Goal: Task Accomplishment & Management: Manage account settings

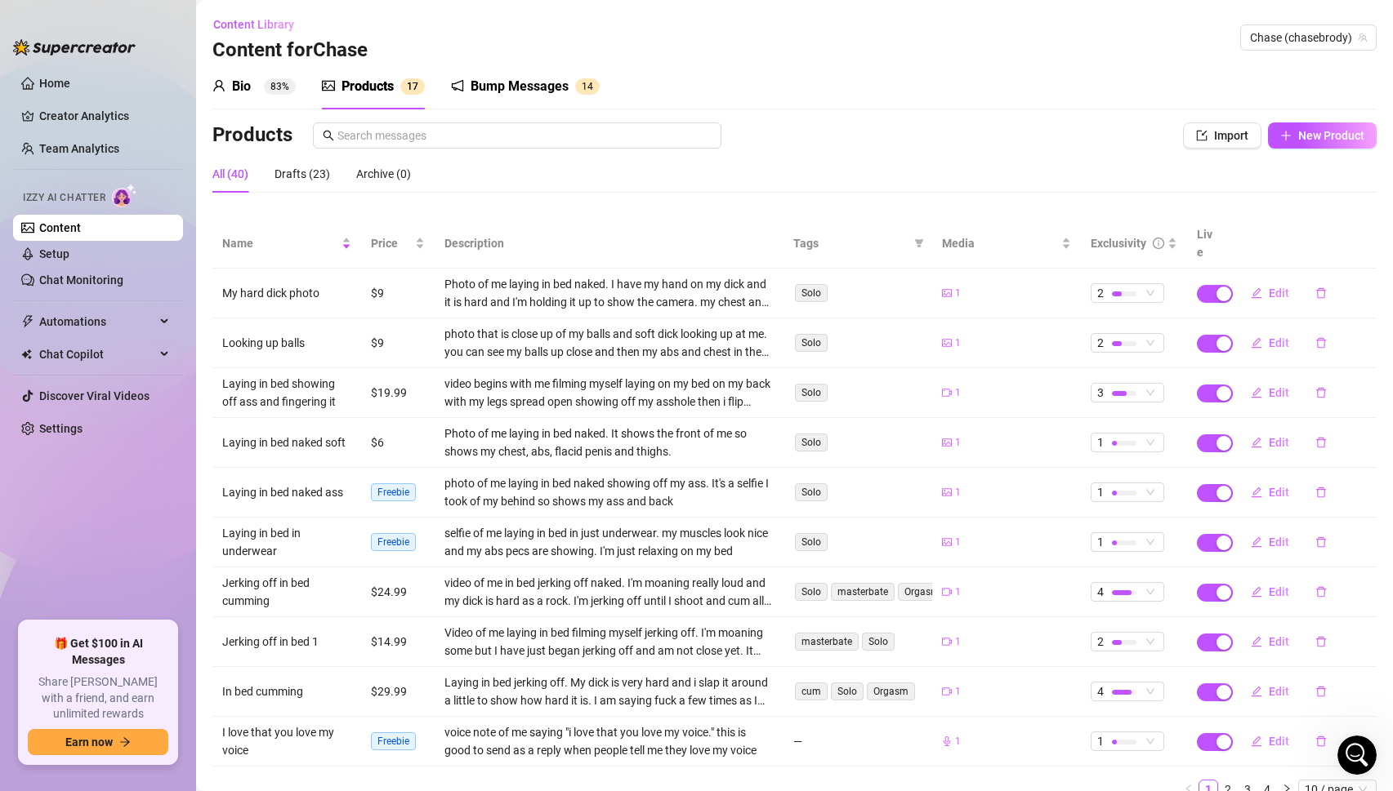
scroll to position [30, 0]
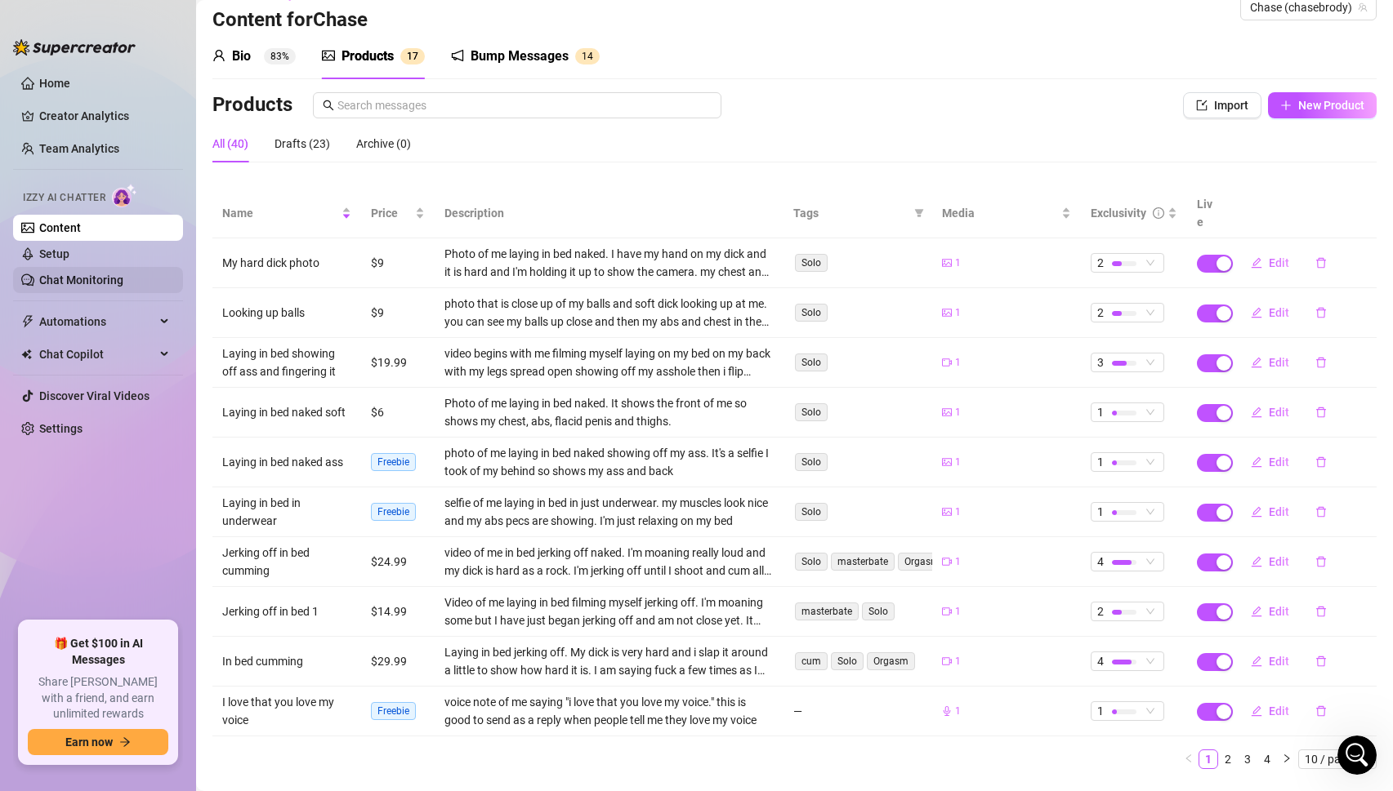
click at [70, 279] on link "Chat Monitoring" at bounding box center [81, 280] width 84 height 13
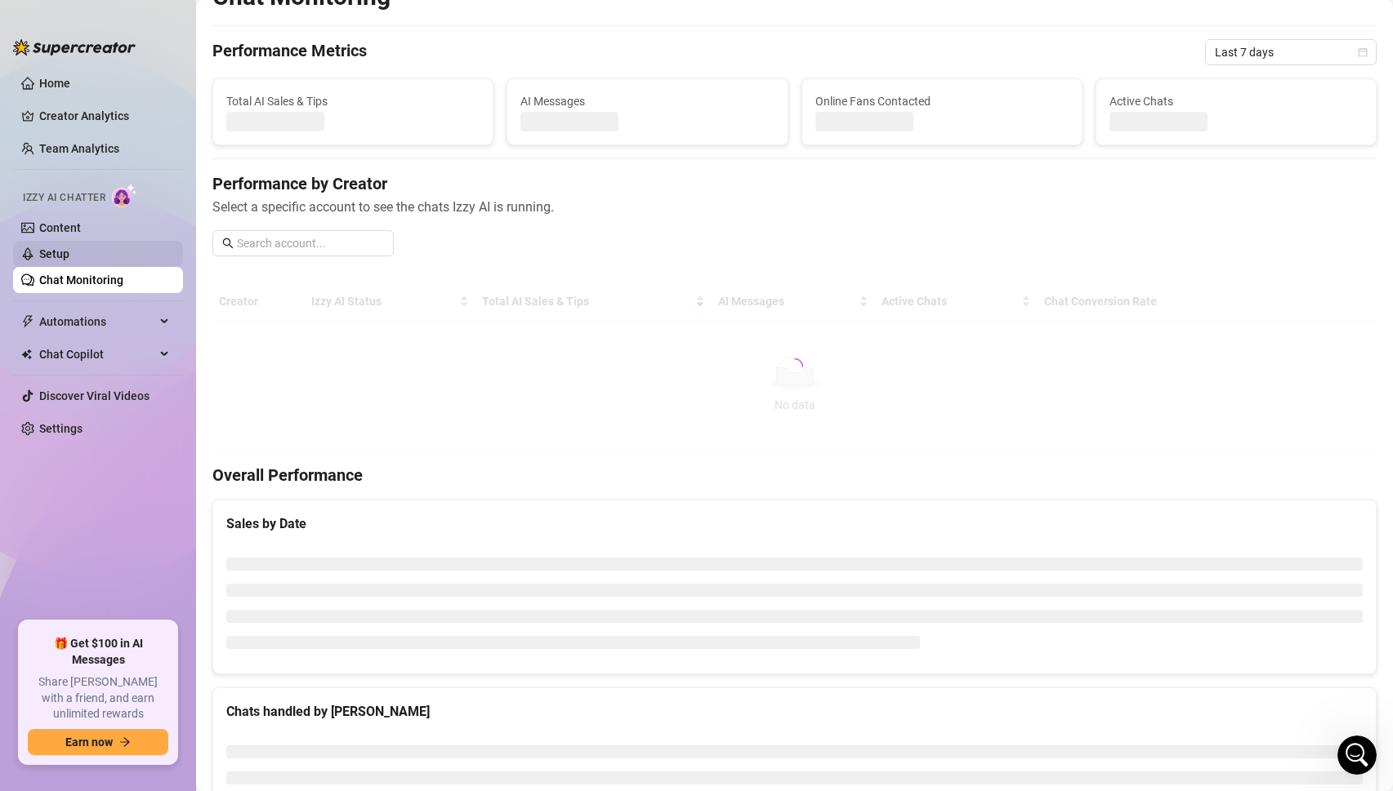
click at [56, 247] on link "Setup" at bounding box center [54, 253] width 30 height 13
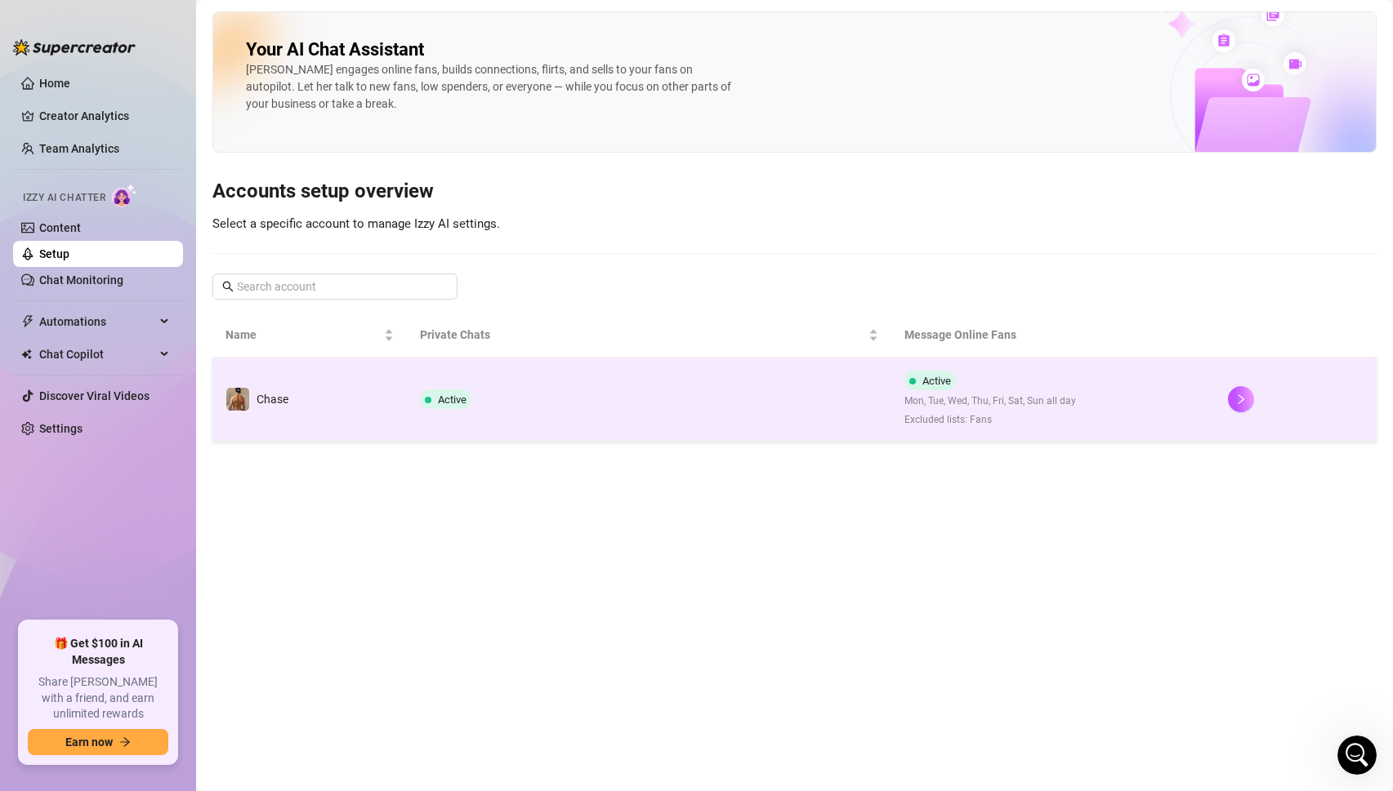
click at [435, 402] on span "Active" at bounding box center [445, 400] width 51 height 20
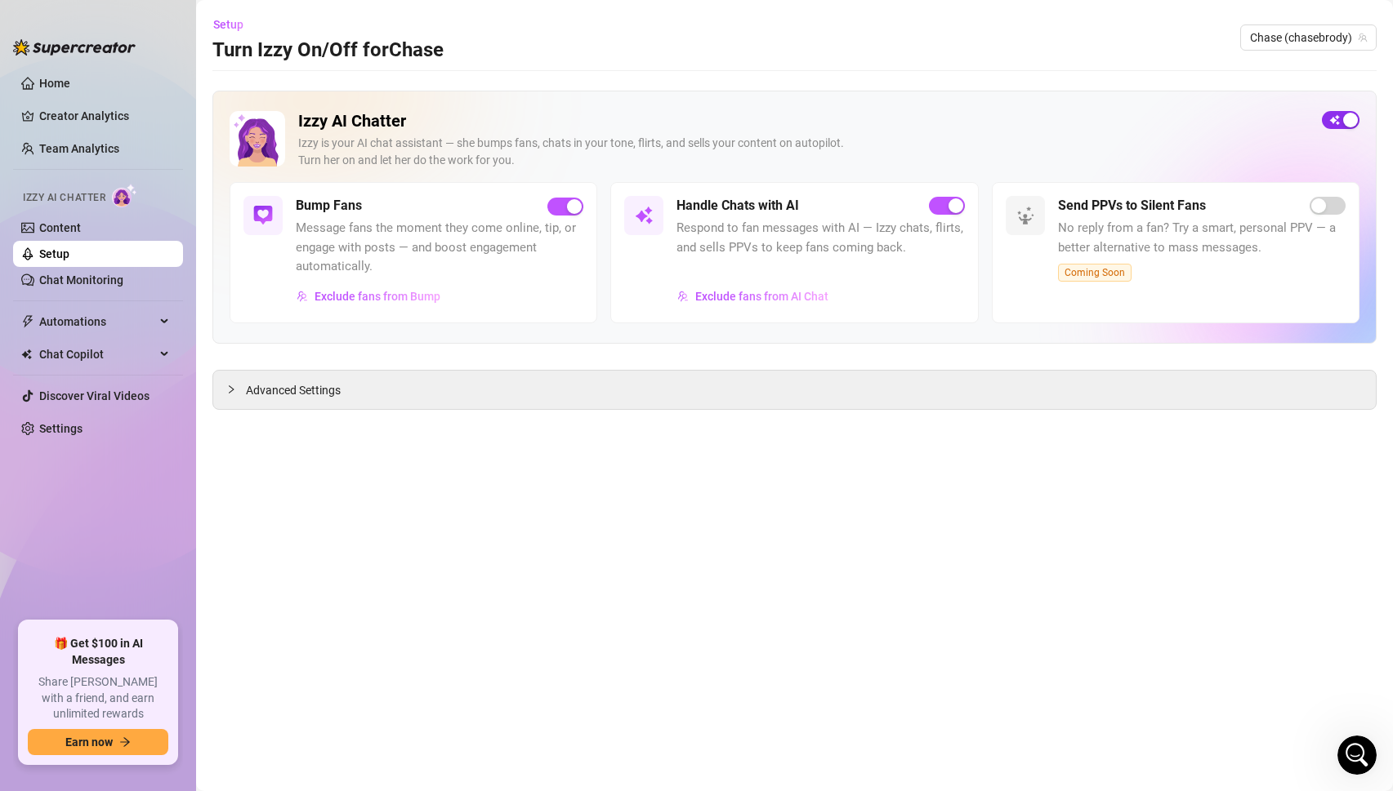
click at [1337, 126] on span "button" at bounding box center [1341, 120] width 38 height 18
click at [94, 277] on link "Chat Monitoring" at bounding box center [81, 280] width 84 height 13
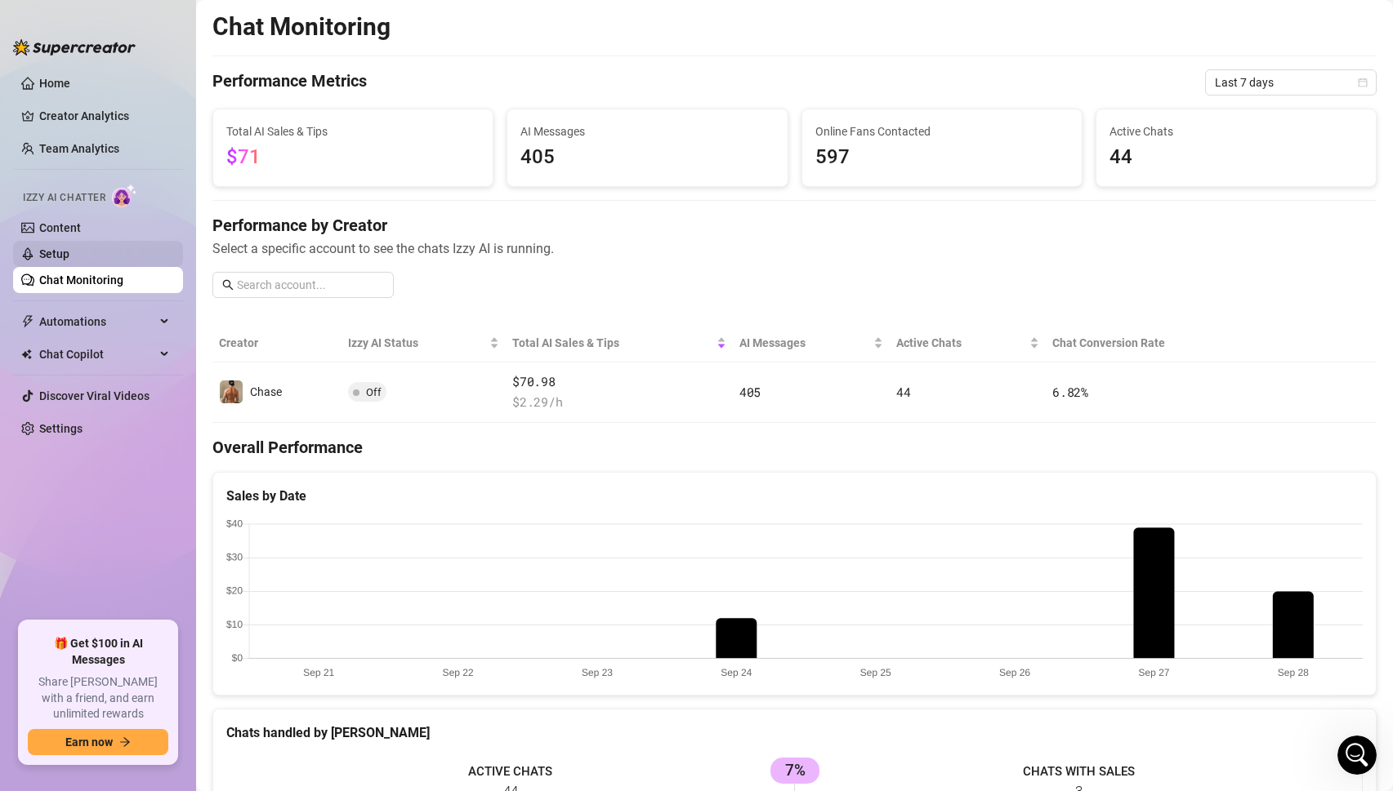
click at [65, 256] on link "Setup" at bounding box center [54, 253] width 30 height 13
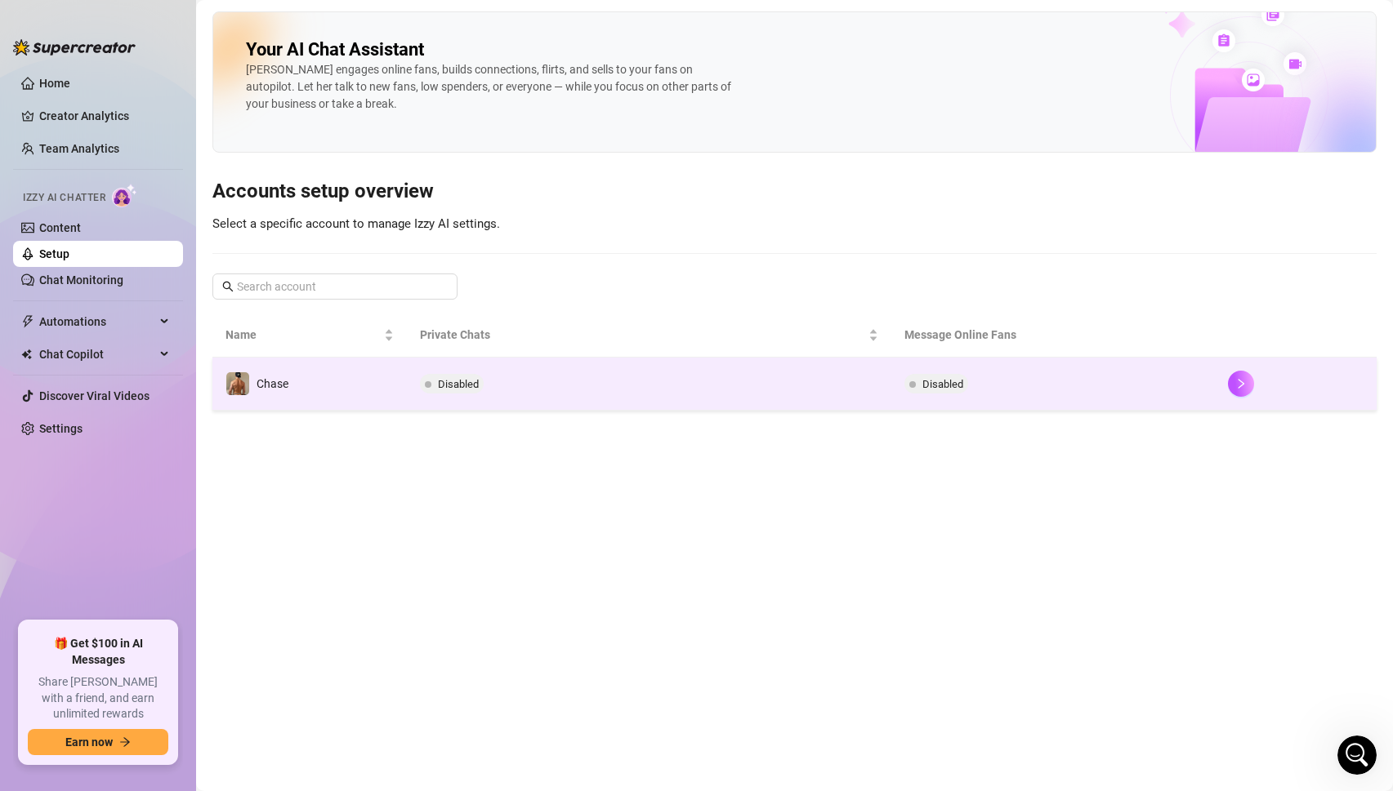
click at [311, 381] on td "Chase" at bounding box center [309, 384] width 194 height 53
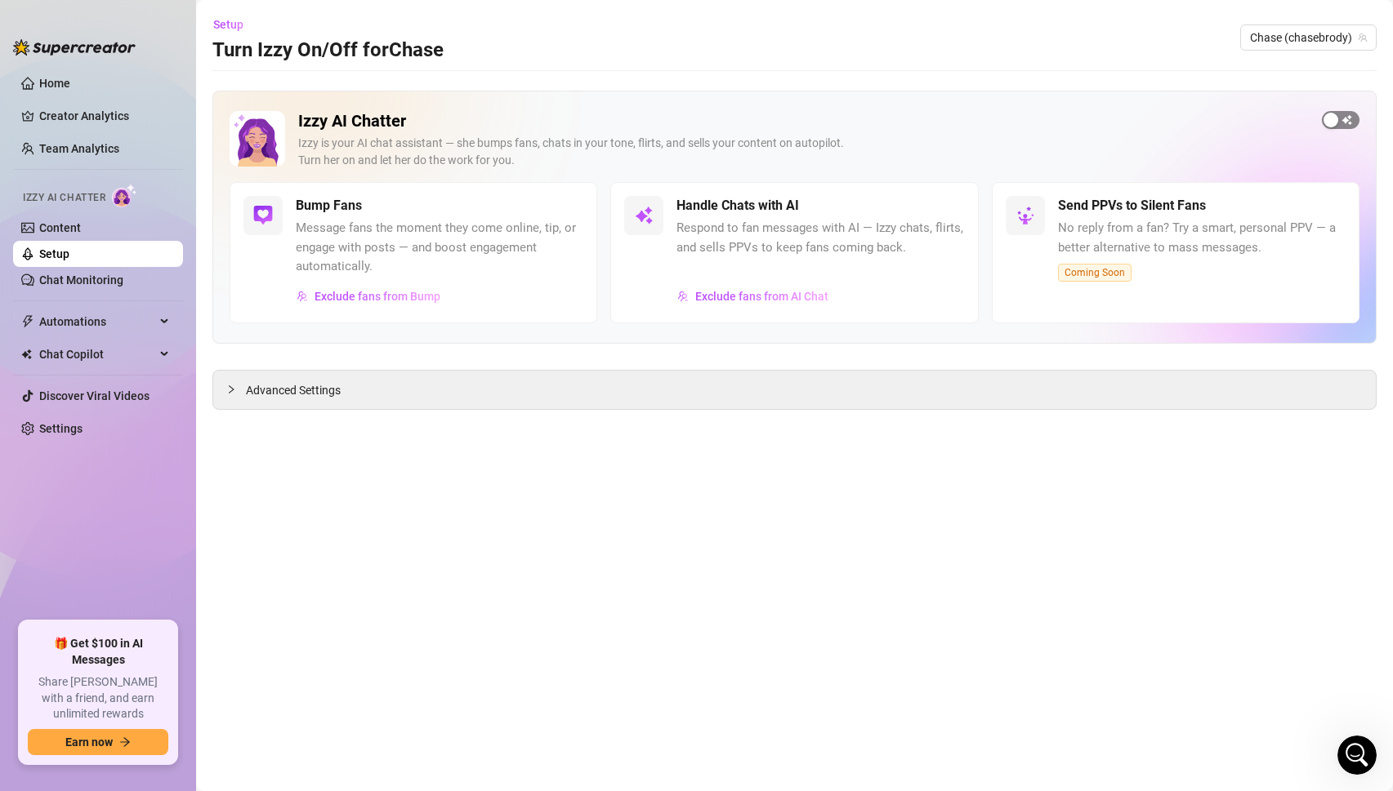
click at [1343, 123] on span "button" at bounding box center [1341, 120] width 38 height 18
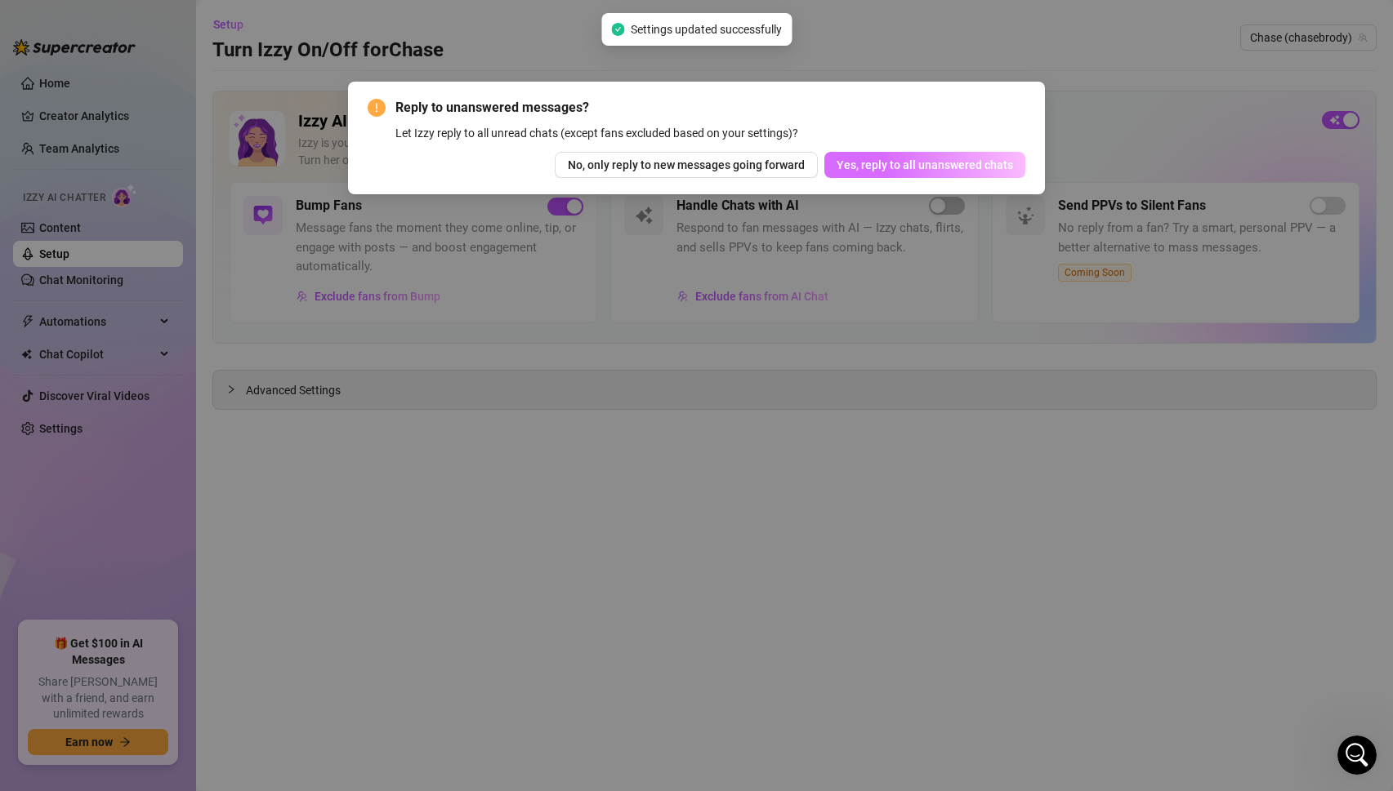
click at [958, 170] on span "Yes, reply to all unanswered chats" at bounding box center [924, 164] width 176 height 13
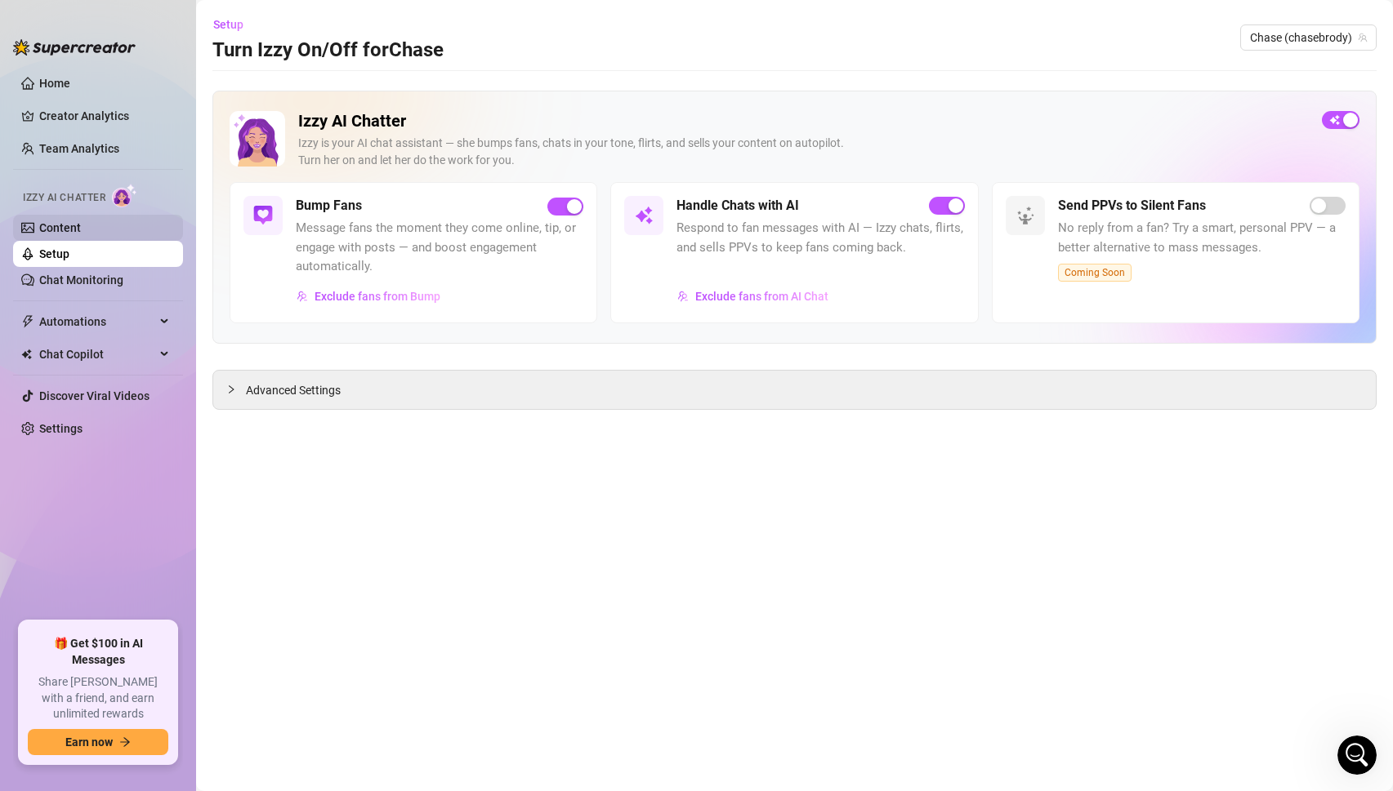
click at [60, 221] on link "Content" at bounding box center [60, 227] width 42 height 13
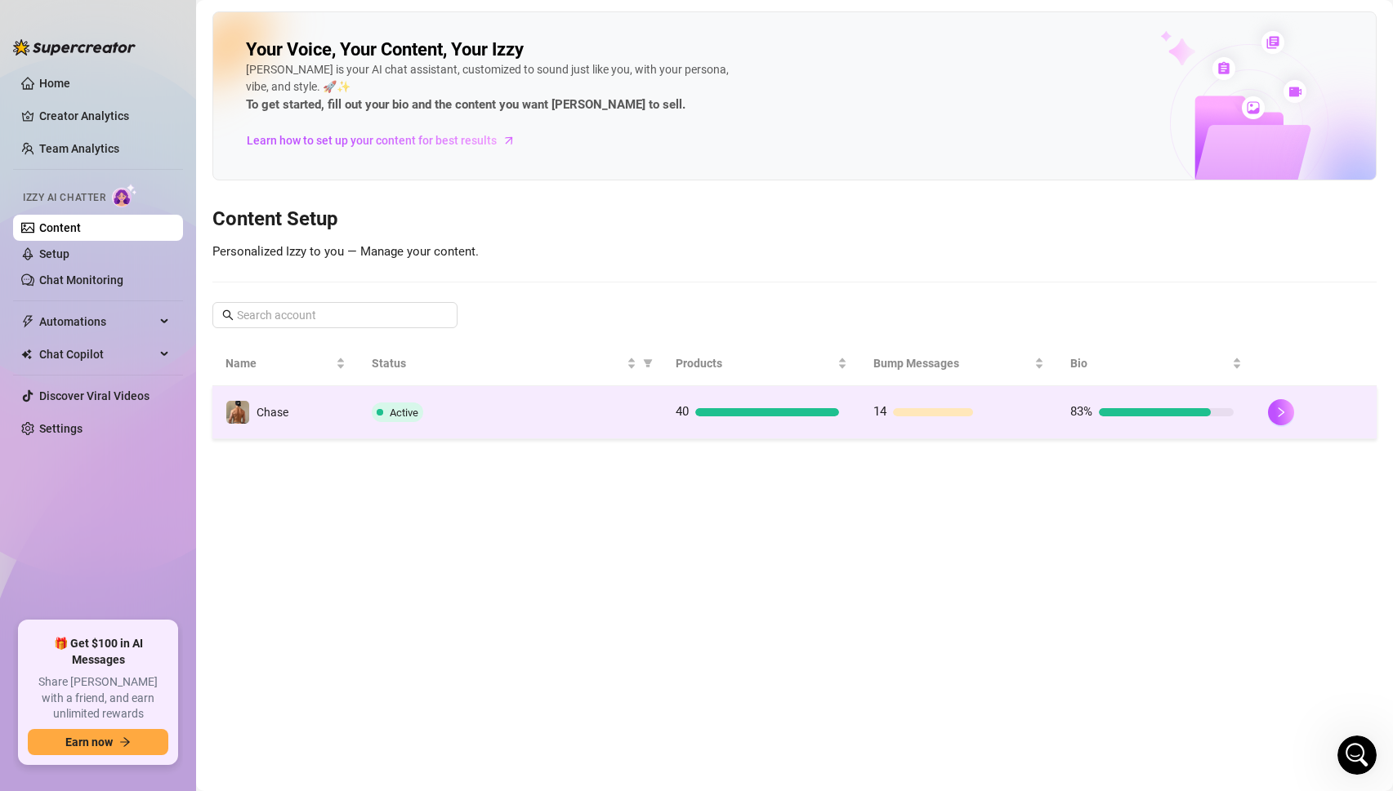
click at [475, 410] on div "Active" at bounding box center [511, 413] width 278 height 20
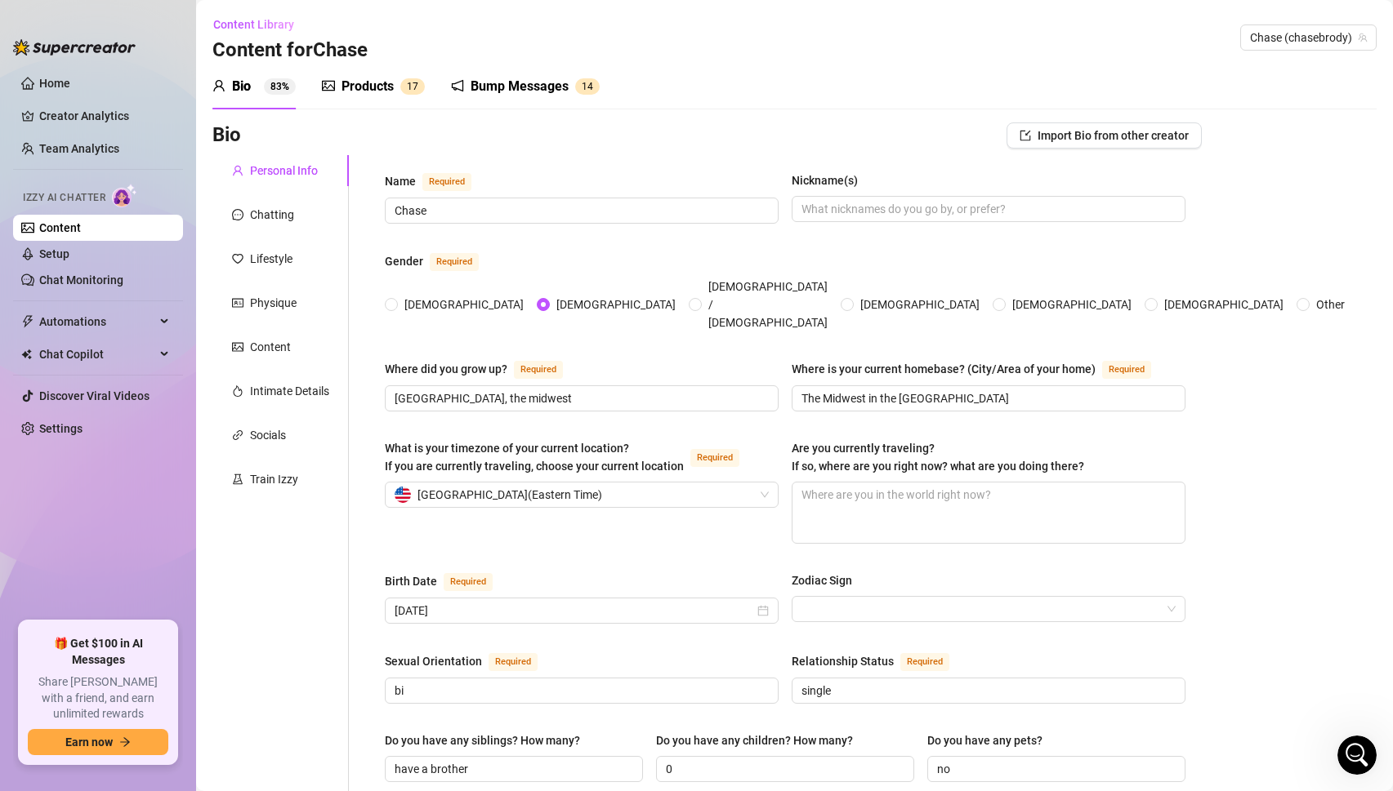
click at [337, 90] on div "Products 1 7" at bounding box center [373, 87] width 103 height 20
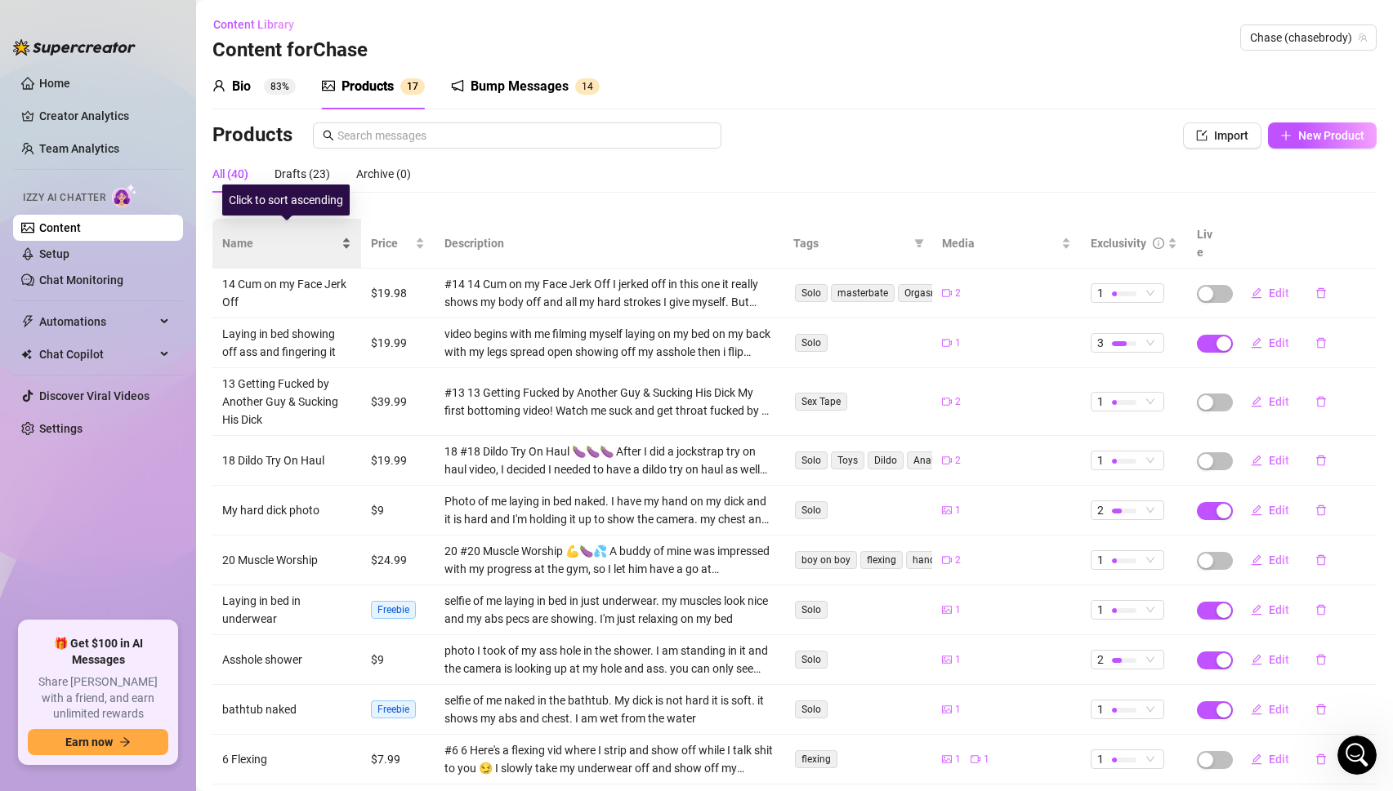
click at [263, 234] on span "Name" at bounding box center [280, 243] width 116 height 18
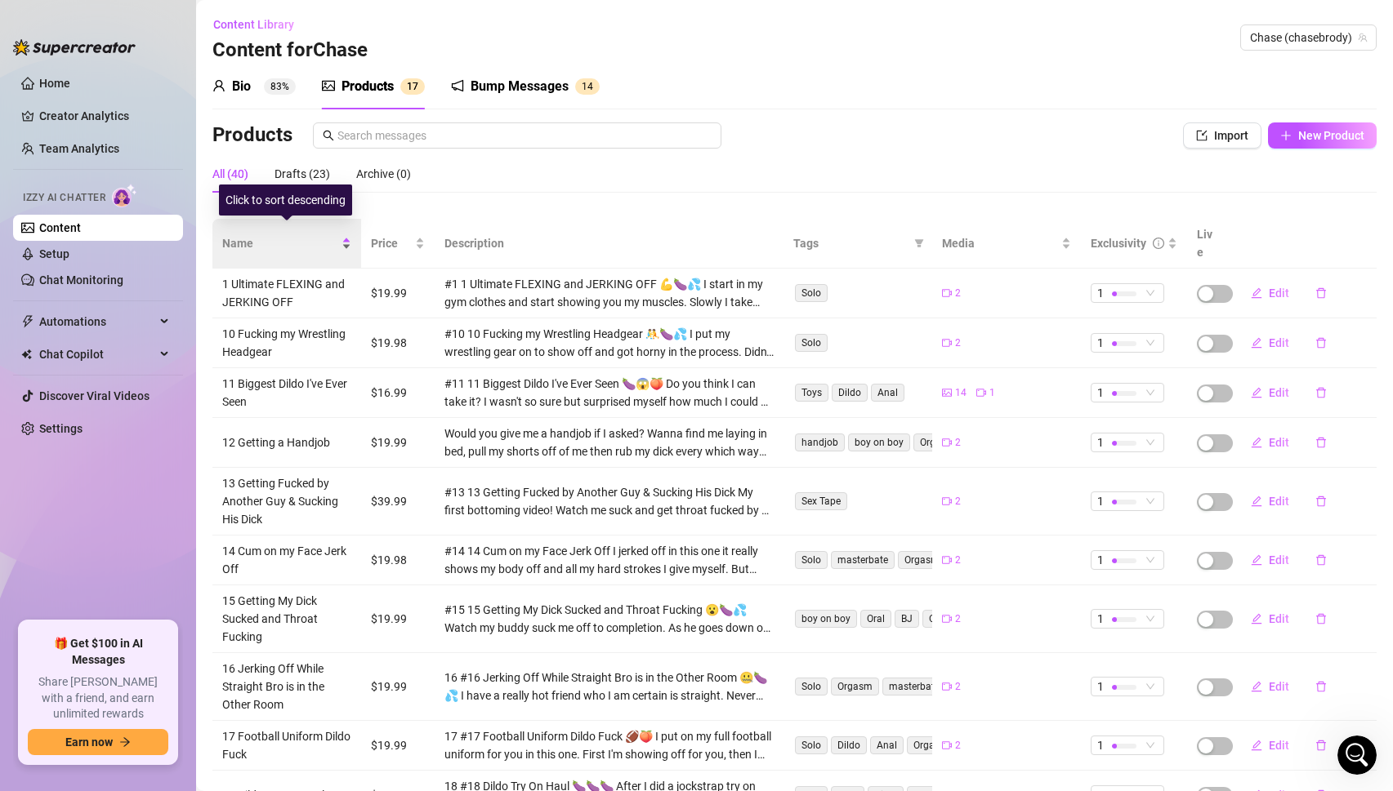
click at [263, 234] on span "Name" at bounding box center [280, 243] width 116 height 18
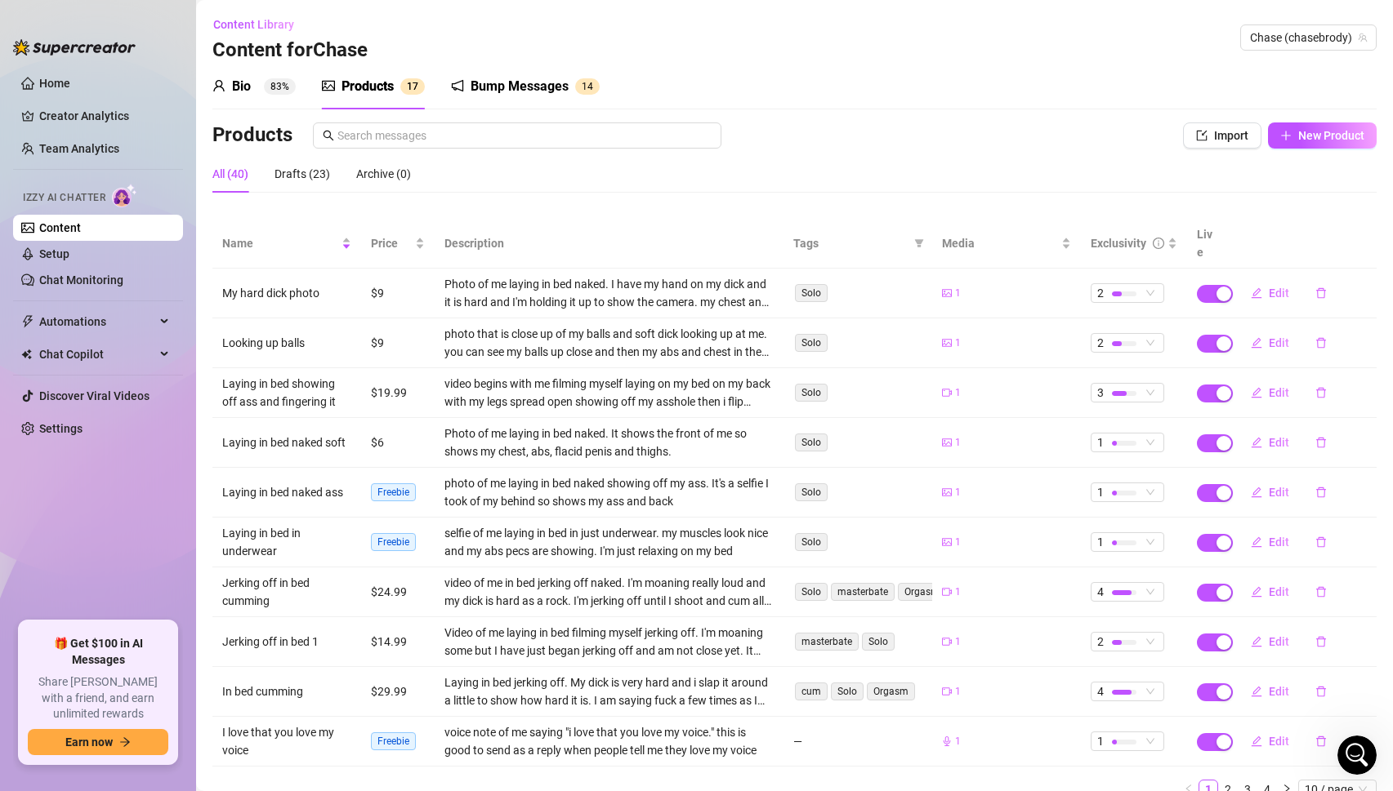
scroll to position [52, 0]
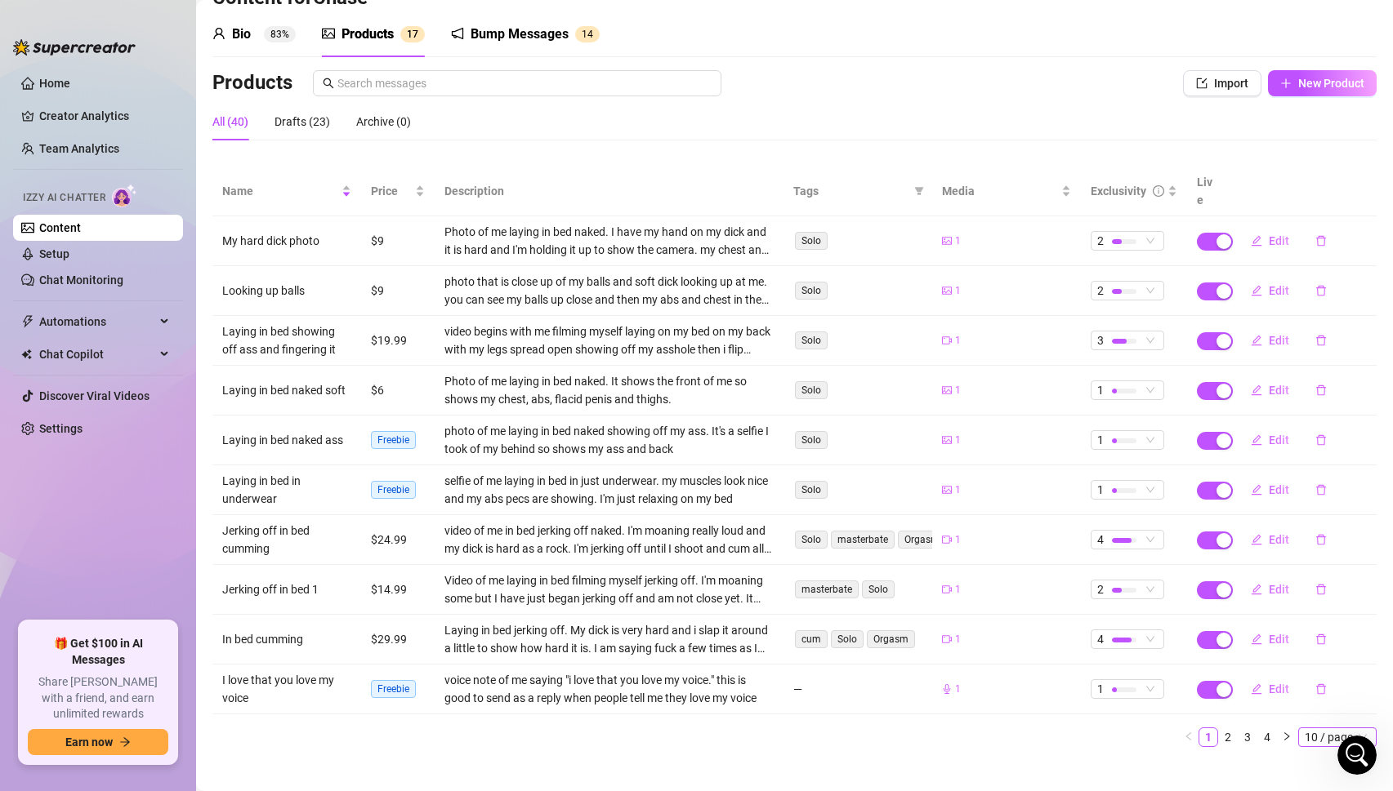
click at [1318, 729] on span "10 / page" at bounding box center [1336, 738] width 65 height 18
click at [1338, 673] on div "50 / page" at bounding box center [1338, 682] width 55 height 18
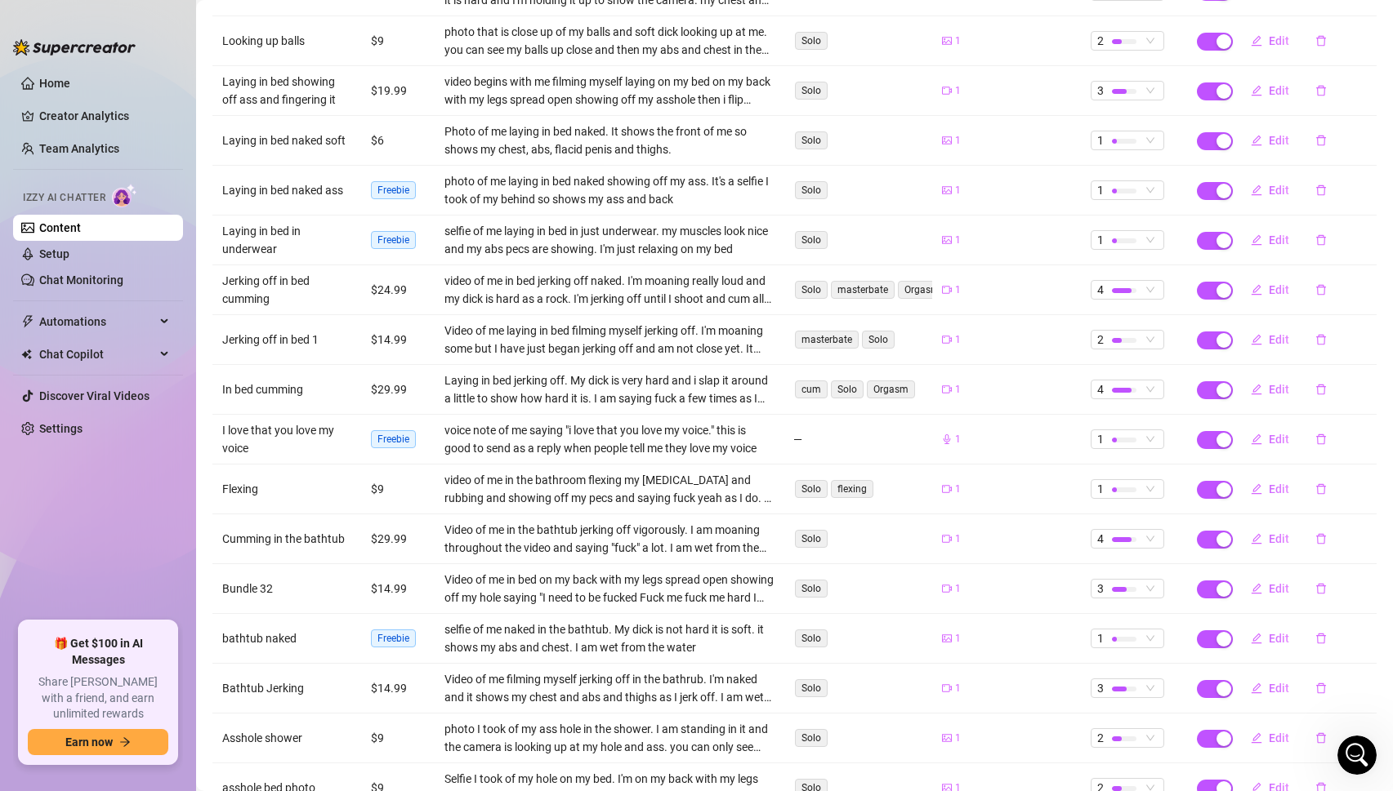
scroll to position [305, 0]
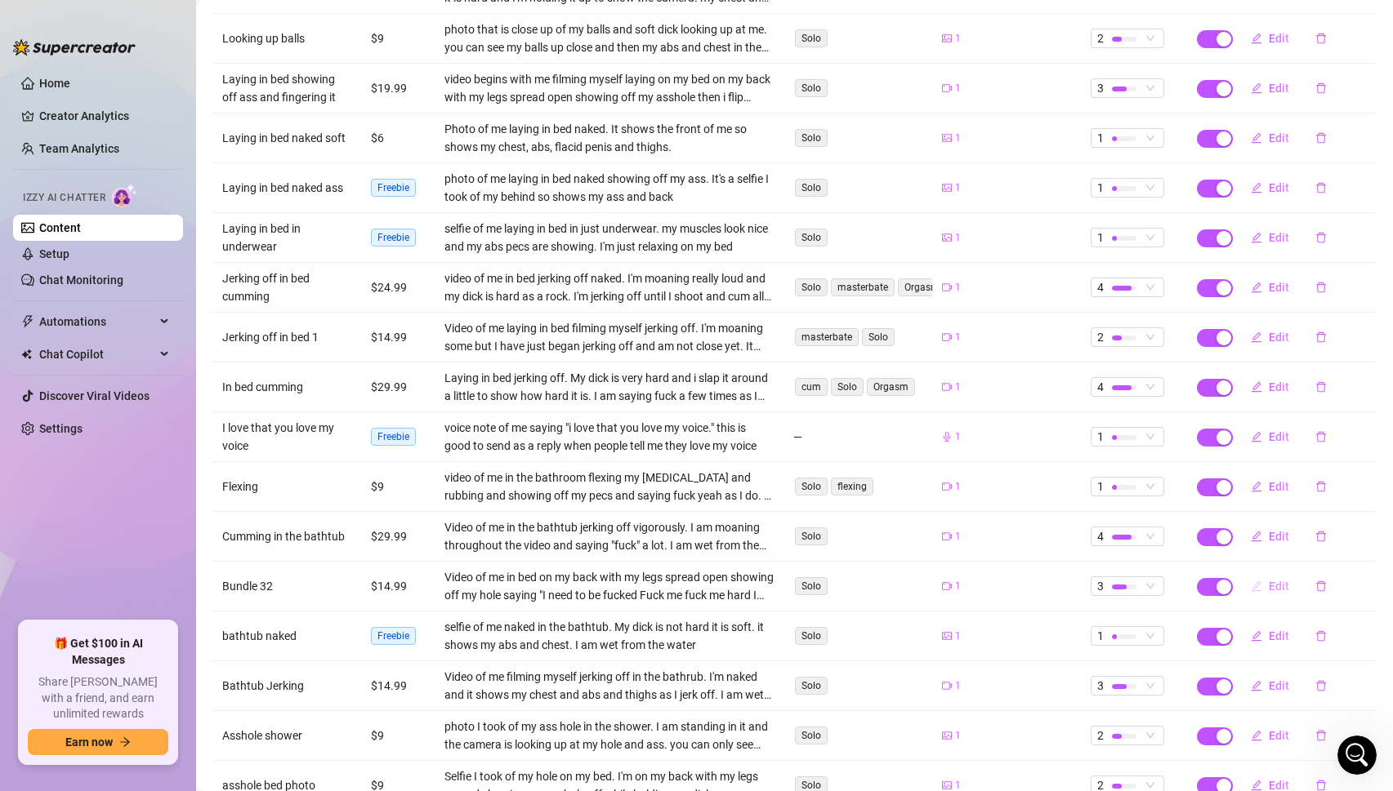
click at [1282, 580] on span "Edit" at bounding box center [1278, 586] width 20 height 13
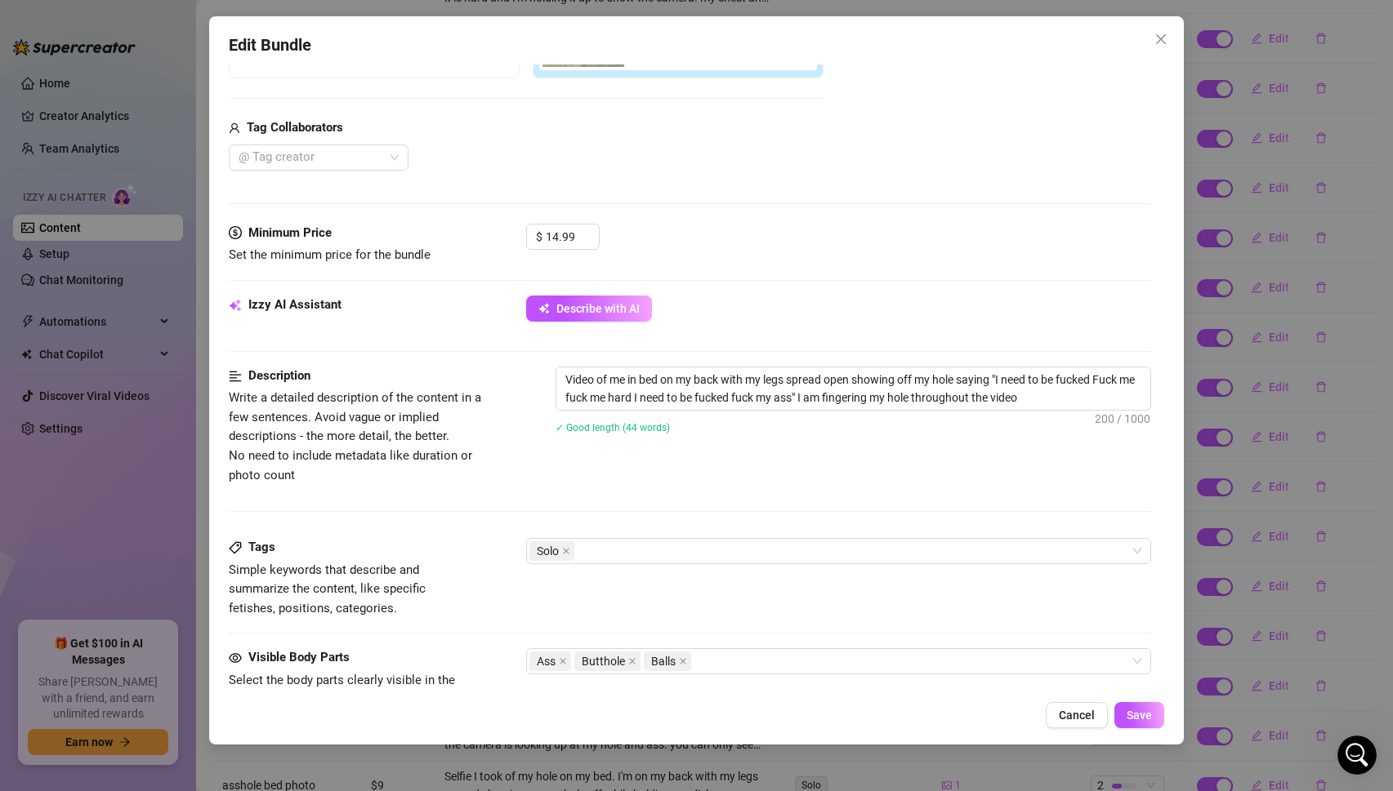
scroll to position [450, 0]
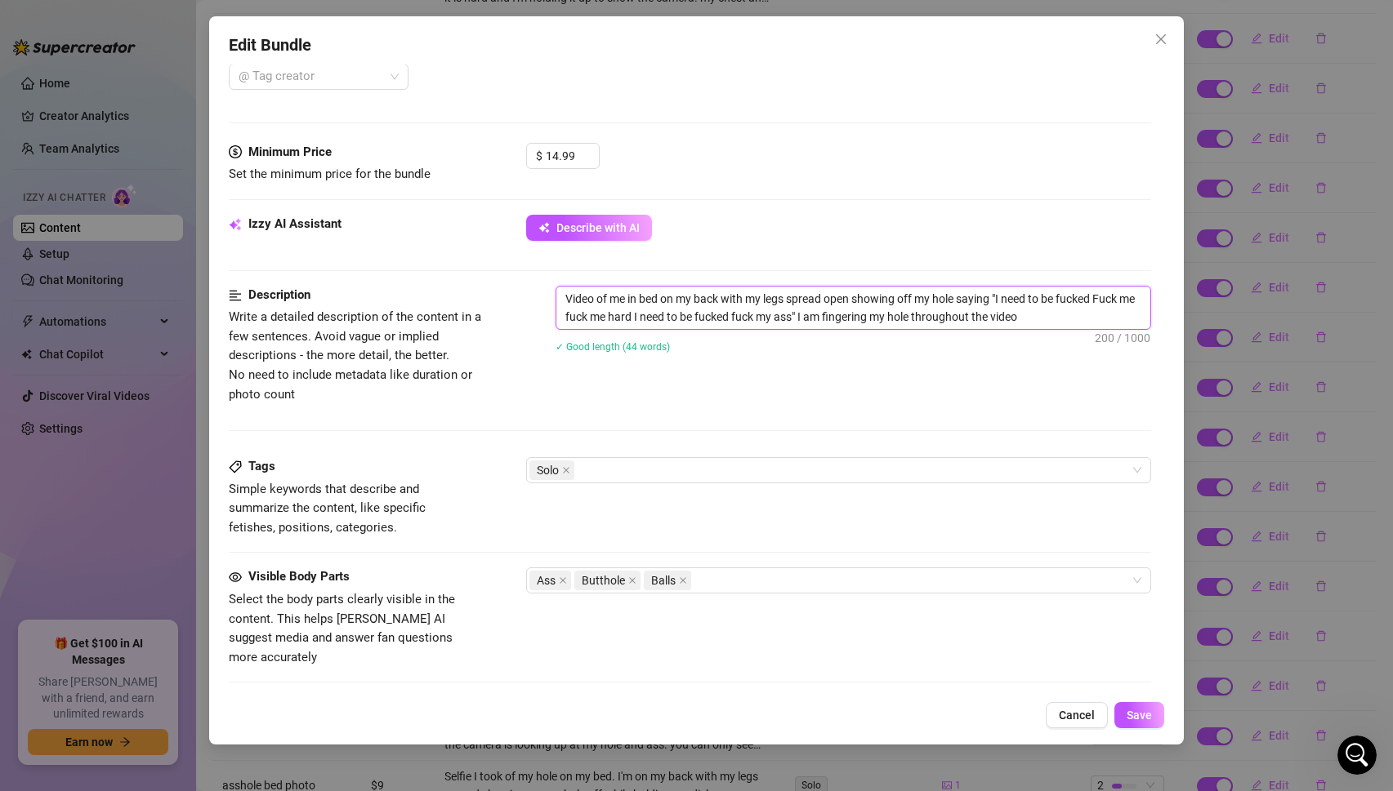
drag, startPoint x: 746, startPoint y: 308, endPoint x: 982, endPoint y: 367, distance: 243.3
click at [982, 367] on div "Video of me in bed on my back with my legs spread open showing off my hole sayi…" at bounding box center [853, 330] width 596 height 88
click at [1051, 321] on textarea "Video of me in bed on my back with my legs spread open showing off my hole sayi…" at bounding box center [853, 308] width 595 height 42
type textarea "Video of me in bed on my back with my legs spread open showing off my hole sayi…"
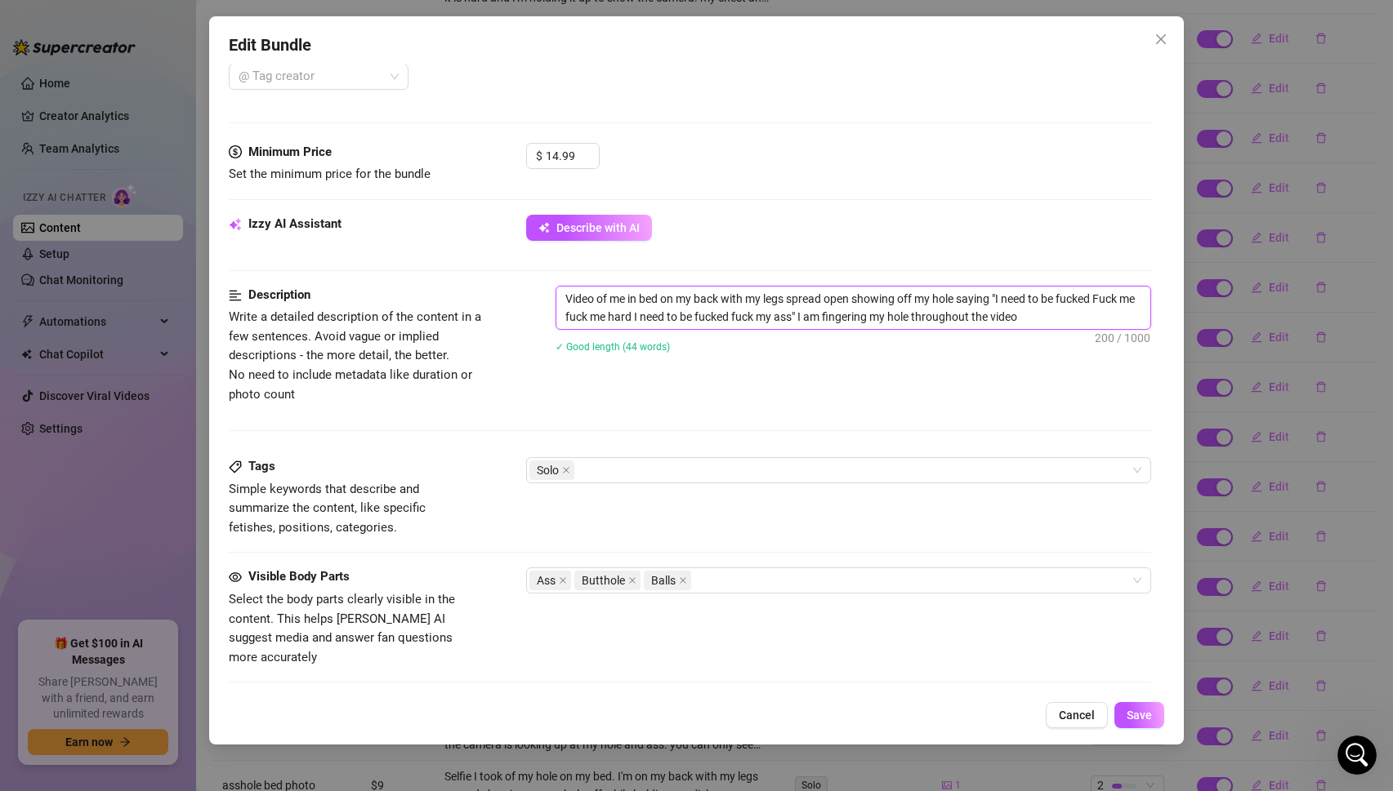
type textarea "Video of me in bed on my back with my legs spread open showing off my hole sayi…"
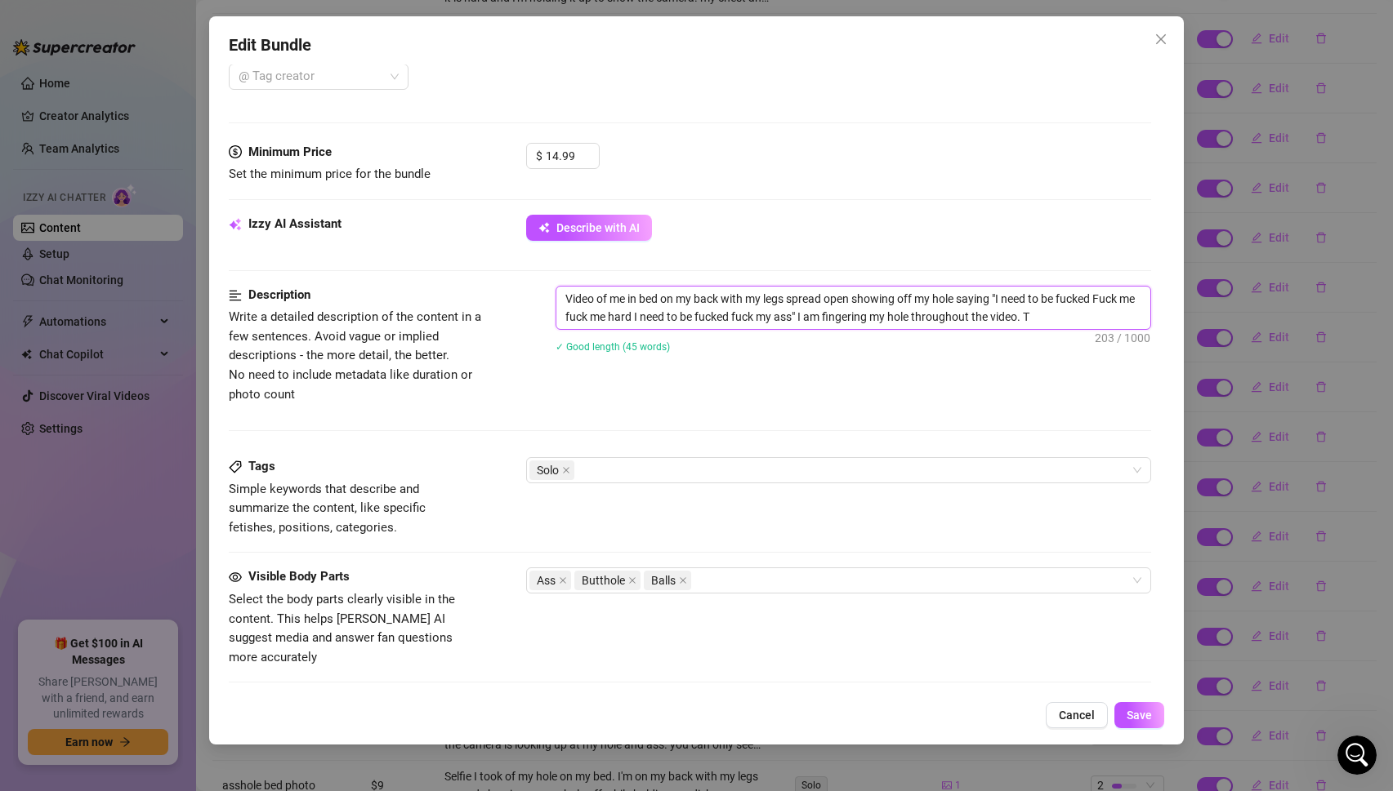
type textarea "Video of me in bed on my back with my legs spread open showing off my hole sayi…"
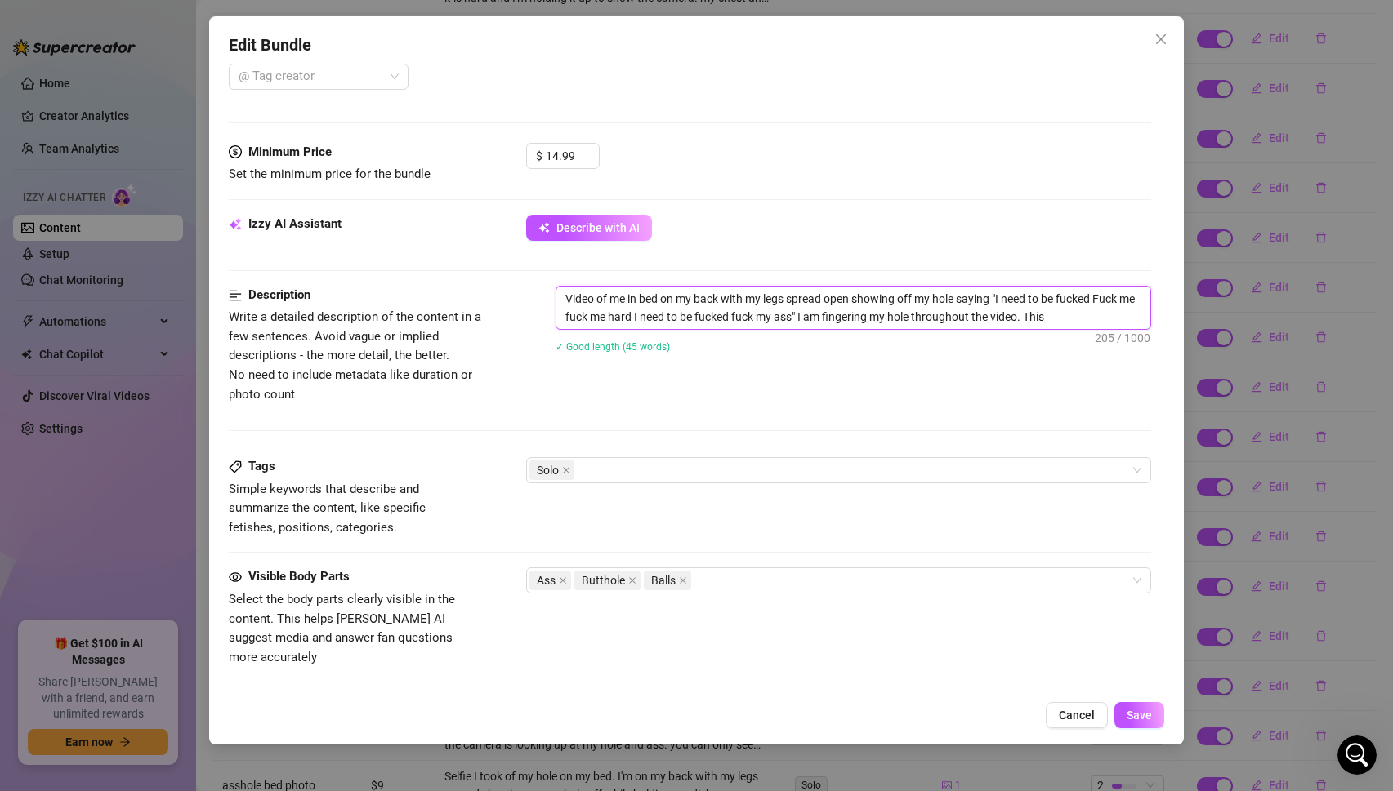
type textarea "Video of me in bed on my back with my legs spread open showing off my hole sayi…"
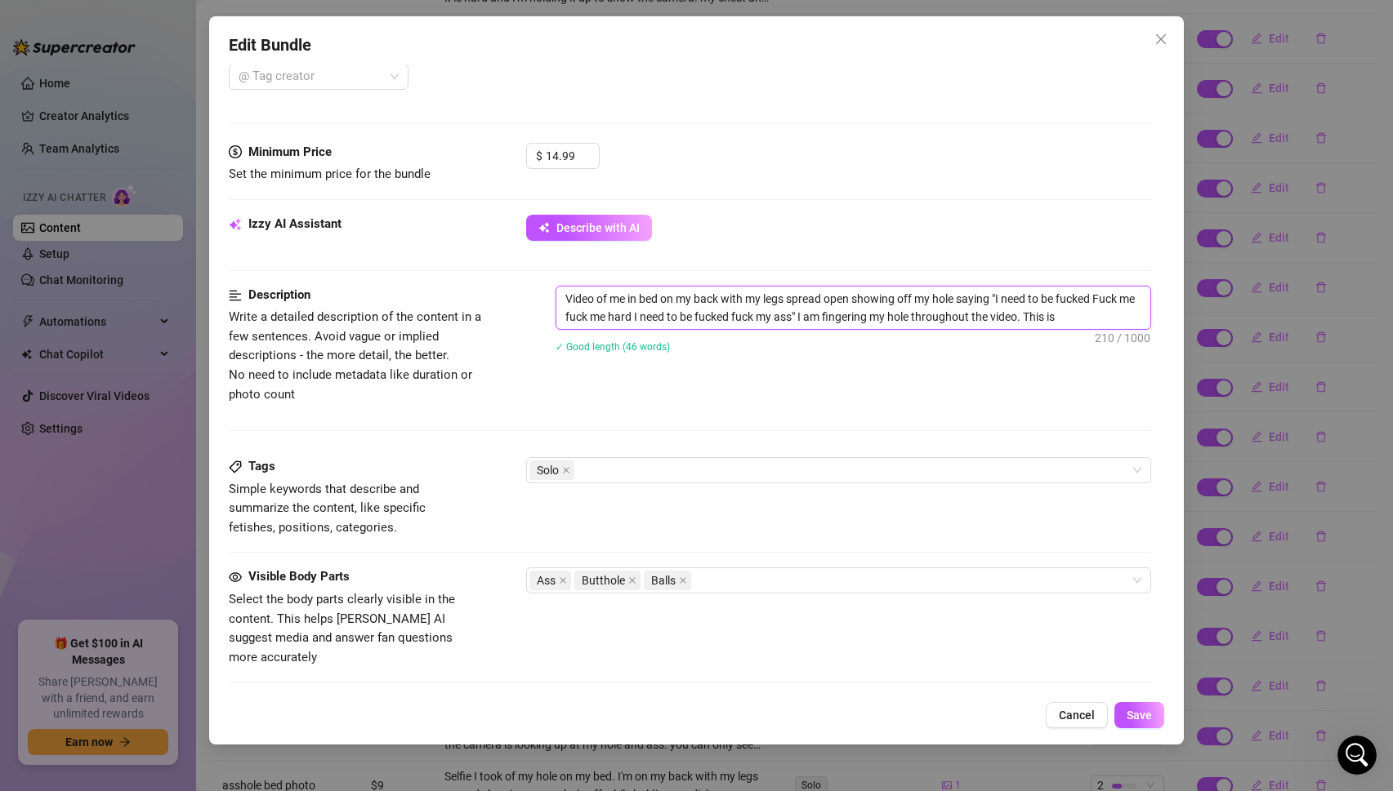
type textarea "Video of me in bed on my back with my legs spread open showing off my hole sayi…"
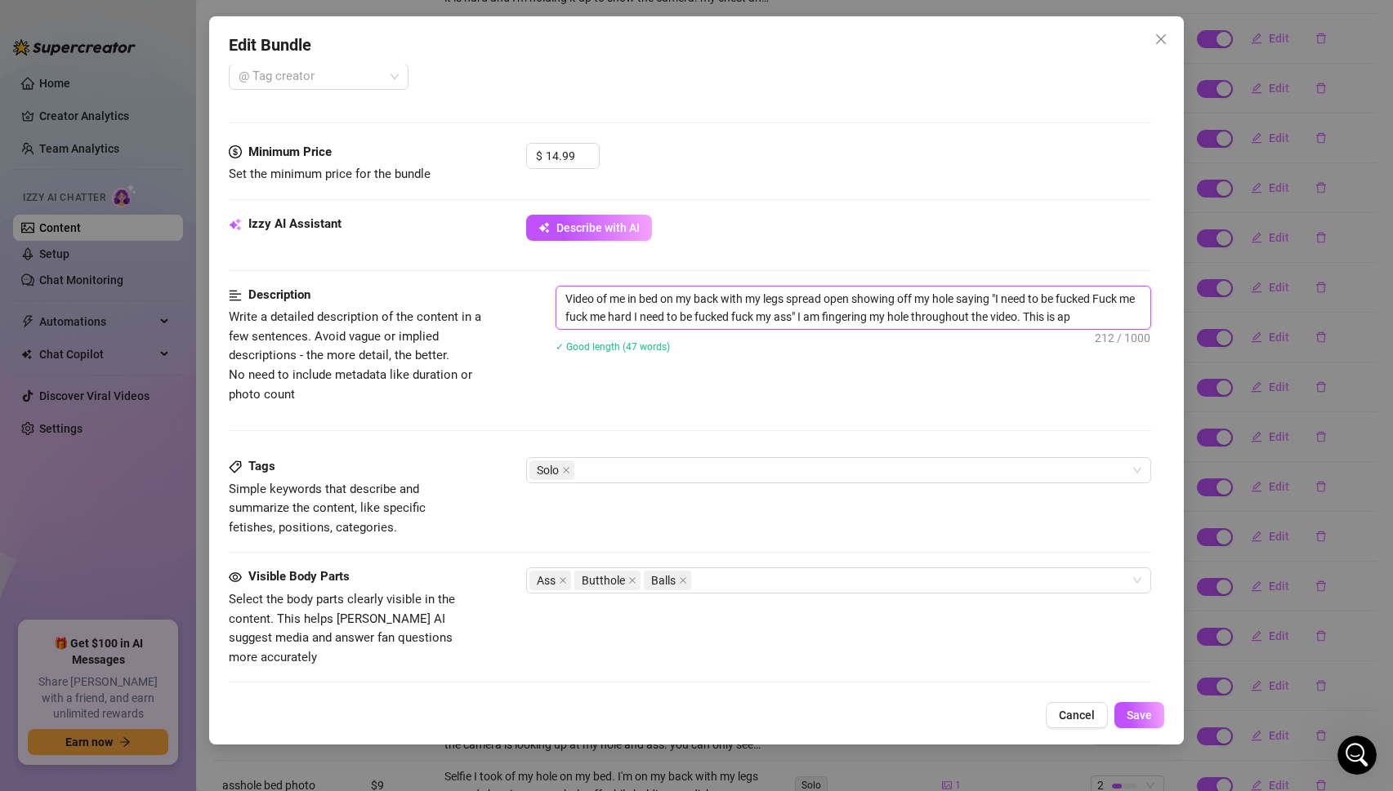
type textarea "Video of me in bed on my back with my legs spread open showing off my hole sayi…"
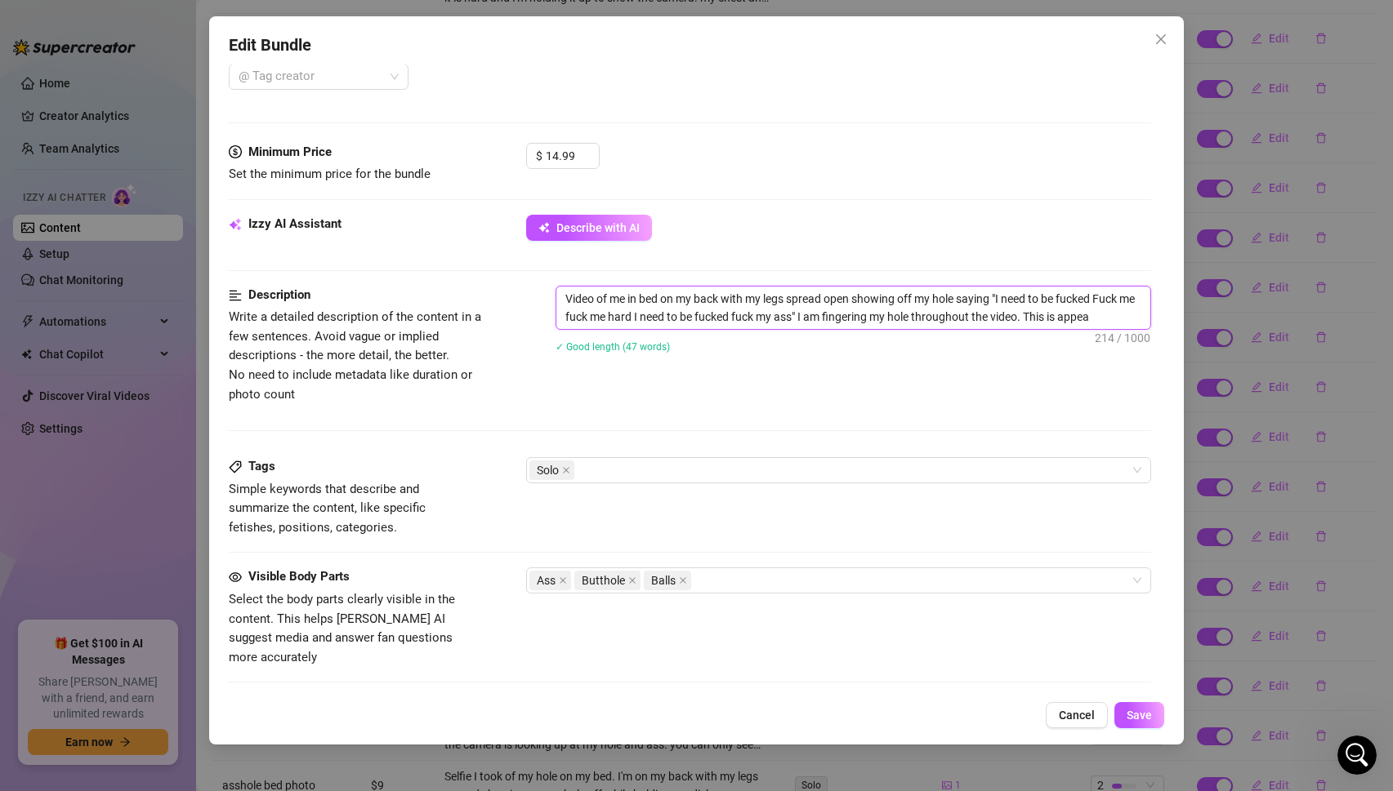
type textarea "Video of me in bed on my back with my legs spread open showing off my hole sayi…"
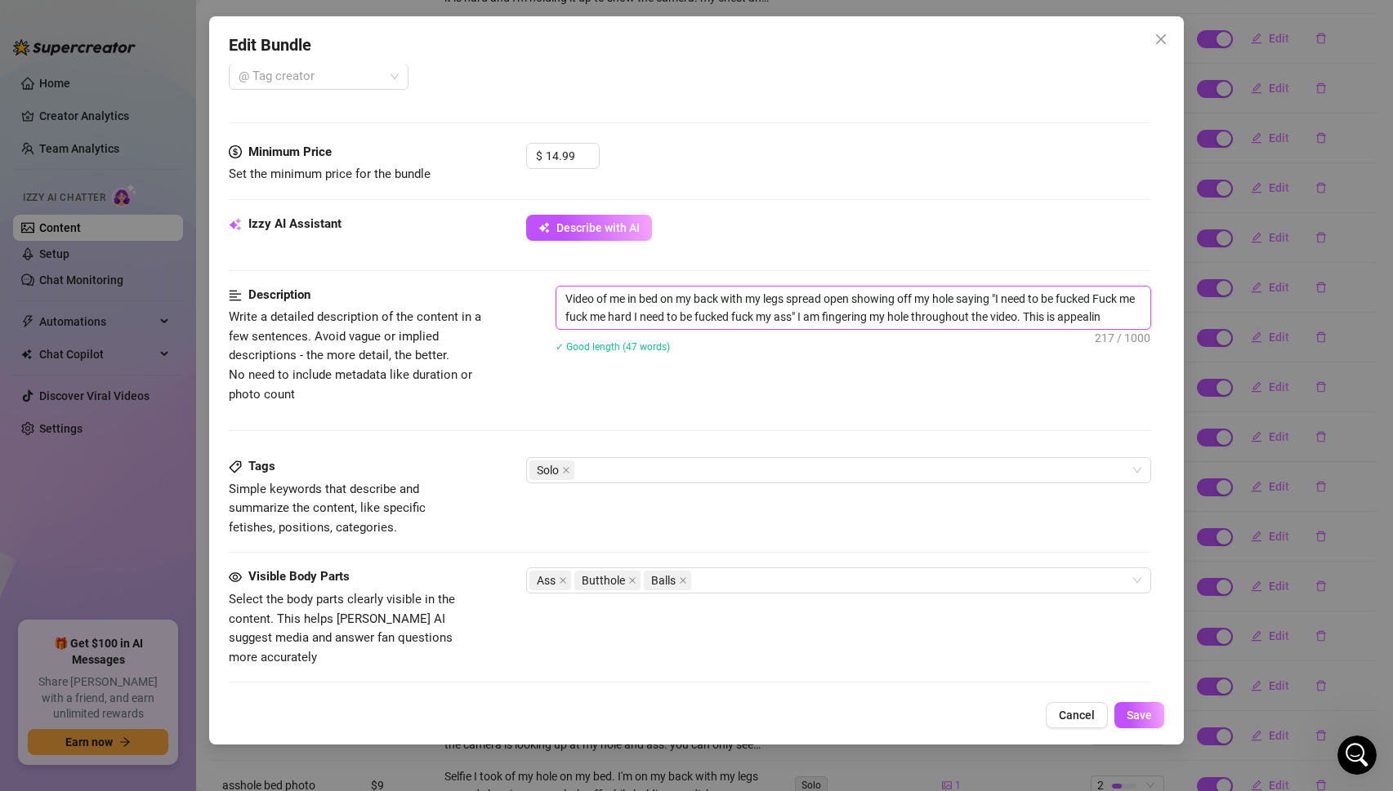
type textarea "Video of me in bed on my back with my legs spread open showing off my hole sayi…"
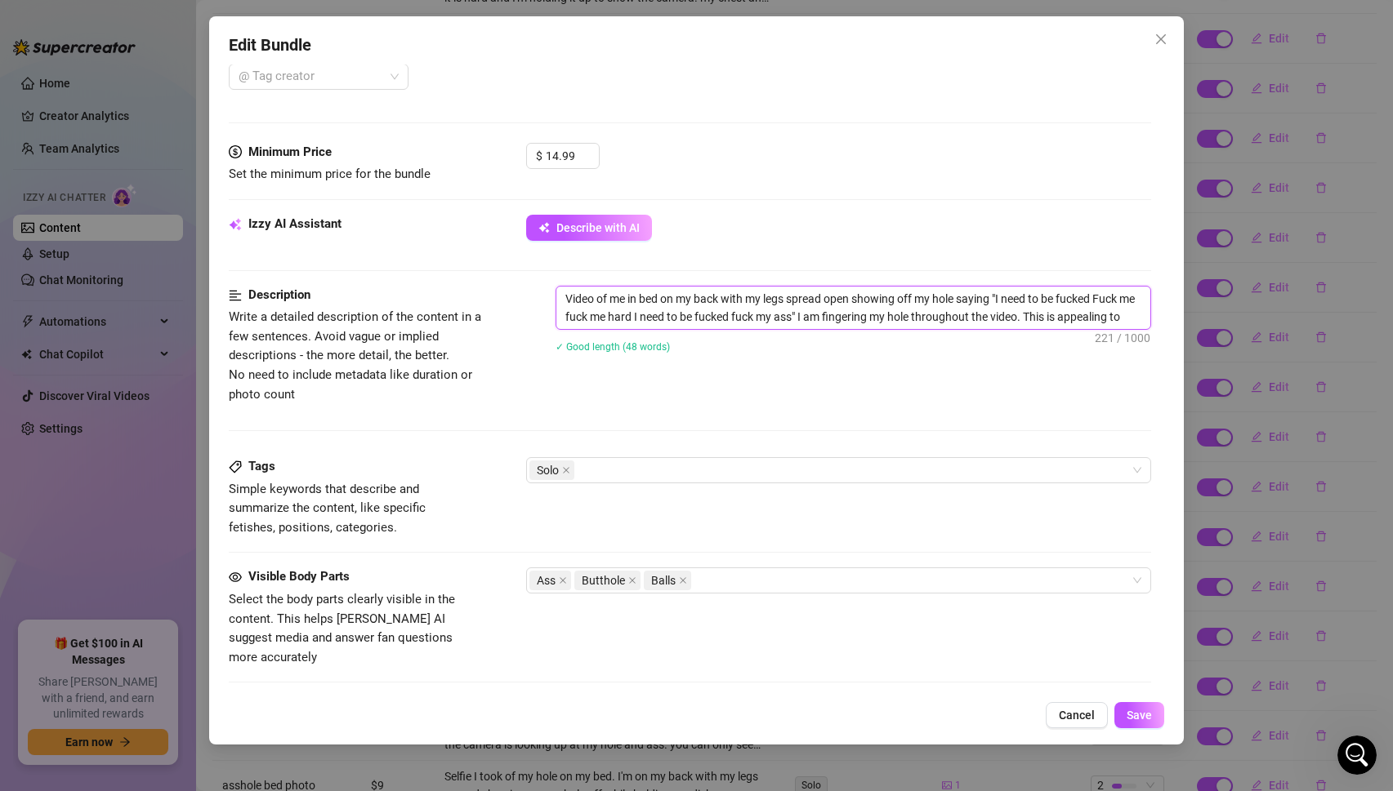
type textarea "Video of me in bed on my back with my legs spread open showing off my hole sayi…"
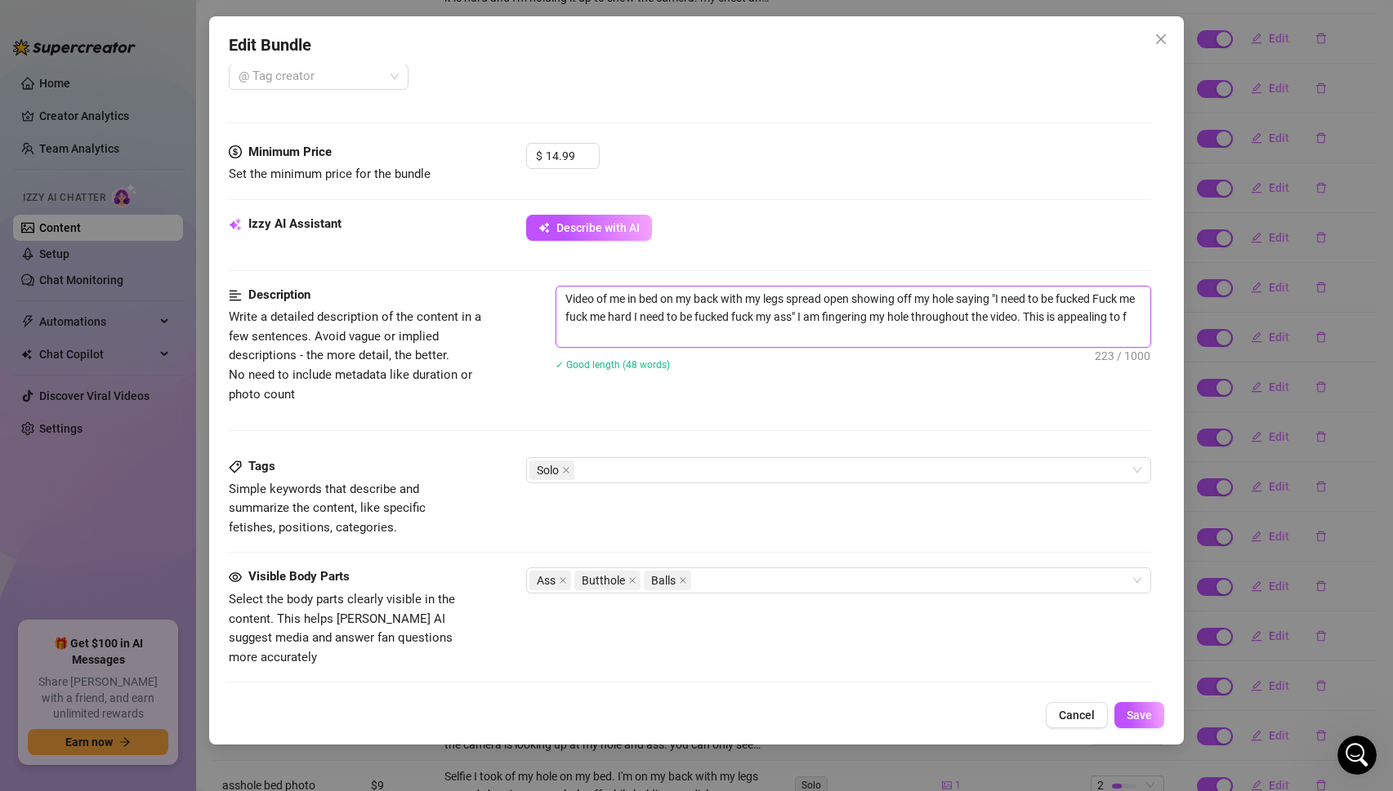
type textarea "Video of me in bed on my back with my legs spread open showing off my hole sayi…"
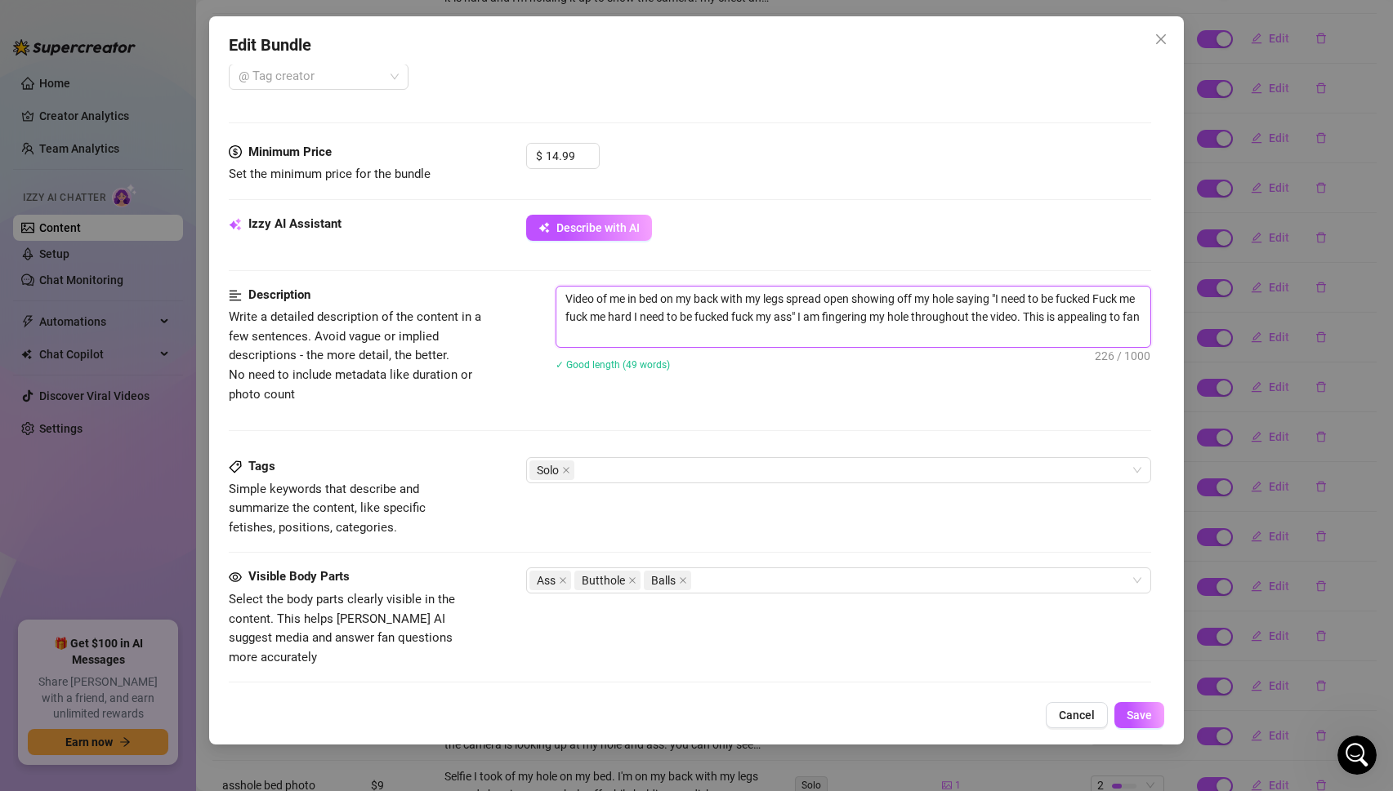
type textarea "Video of me in bed on my back with my legs spread open showing off my hole sayi…"
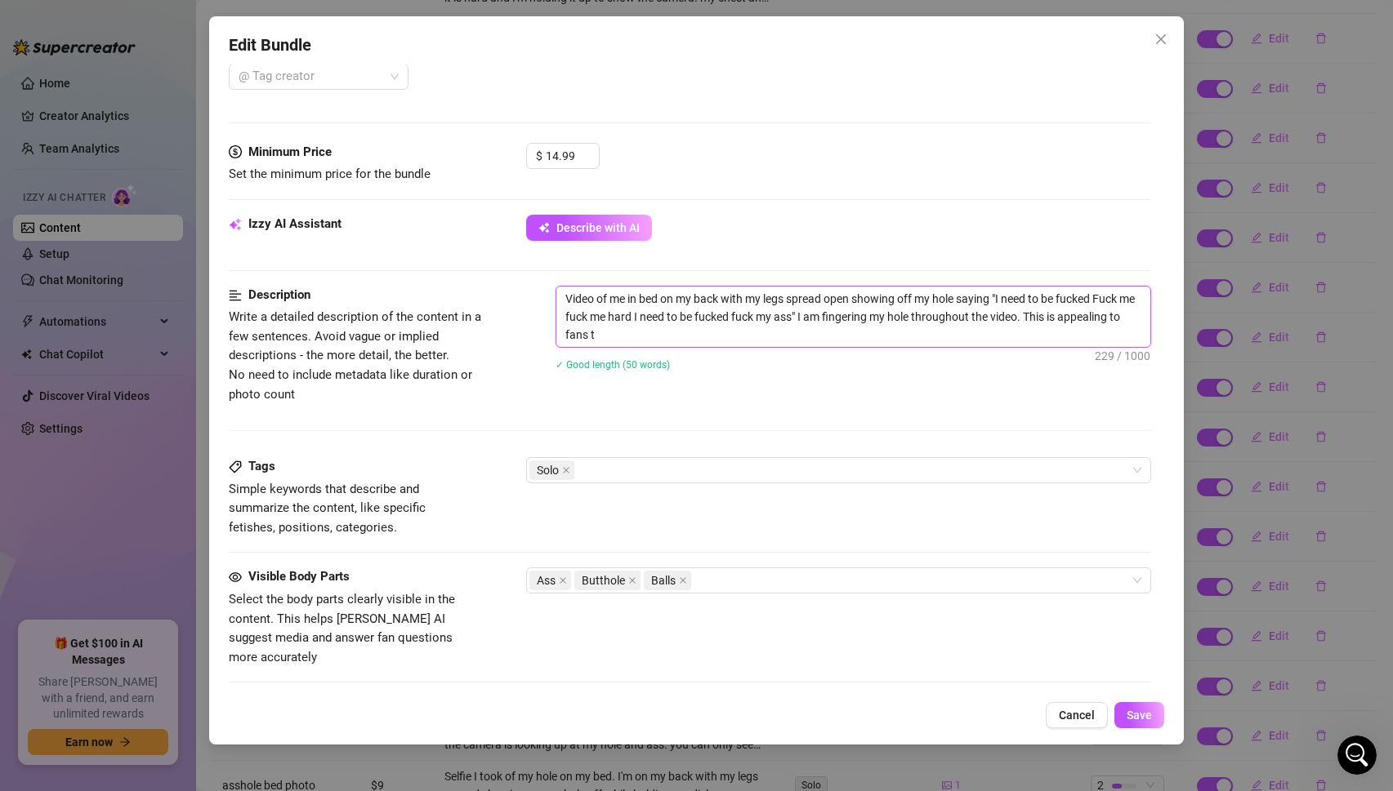
type textarea "Video of me in bed on my back with my legs spread open showing off my hole sayi…"
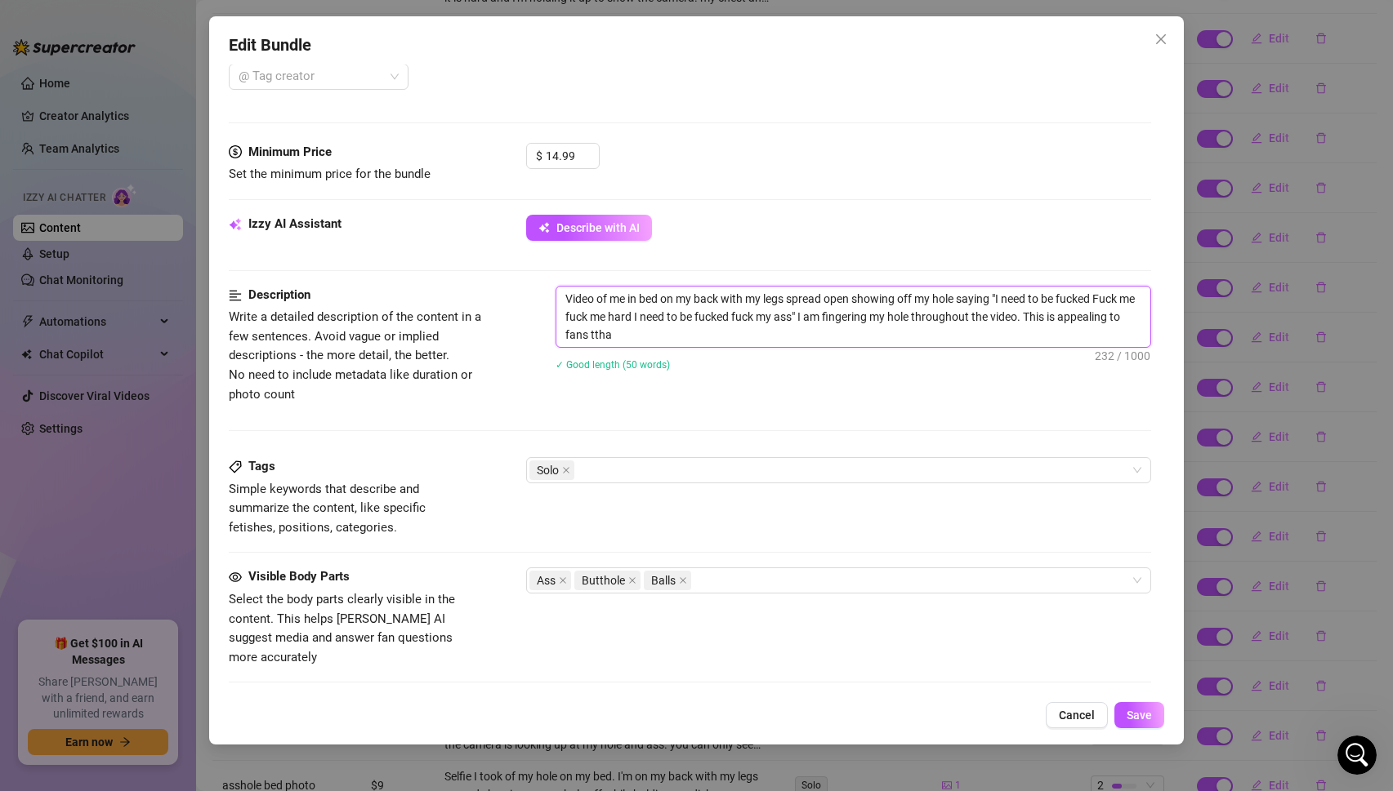
type textarea "Video of me in bed on my back with my legs spread open showing off my hole sayi…"
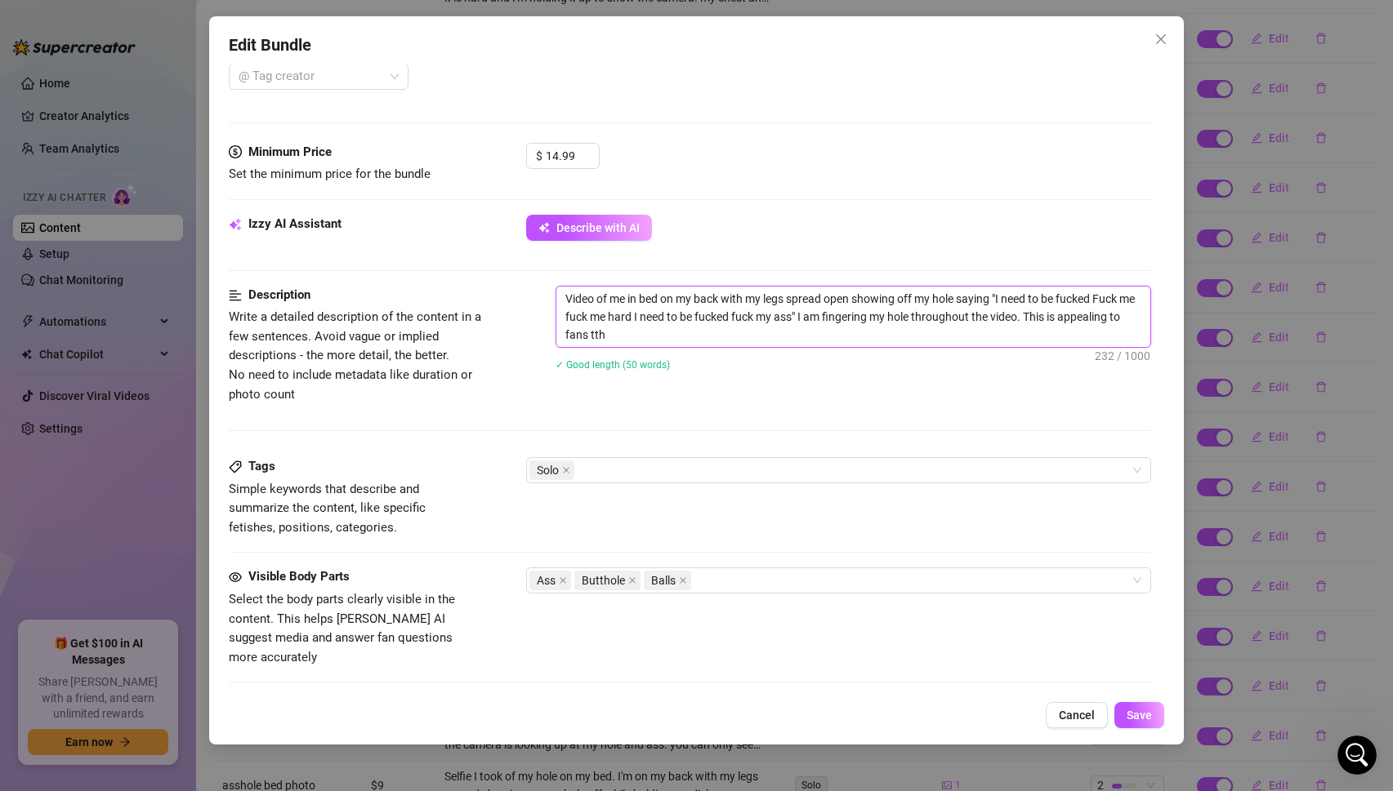
type textarea "Video of me in bed on my back with my legs spread open showing off my hole sayi…"
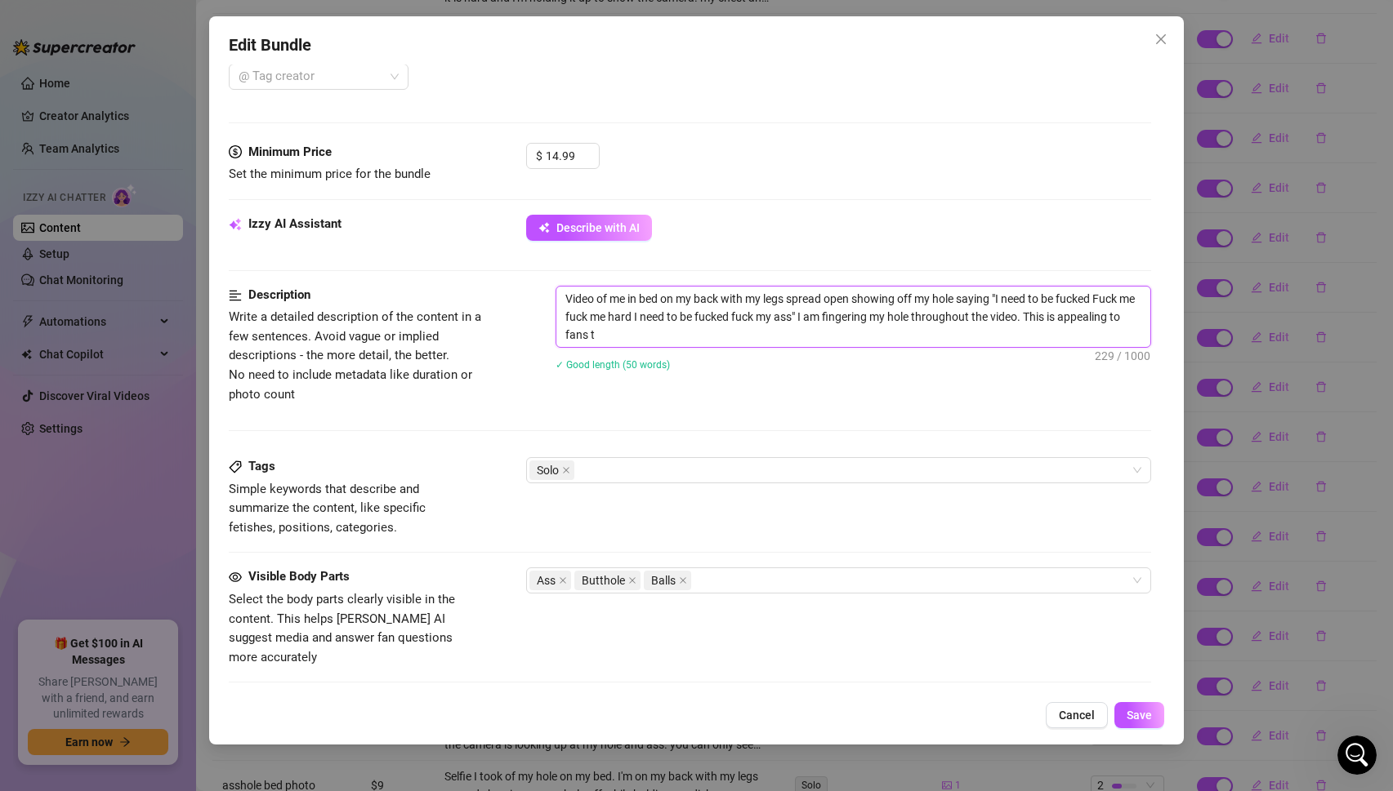
type textarea "Video of me in bed on my back with my legs spread open showing off my hole sayi…"
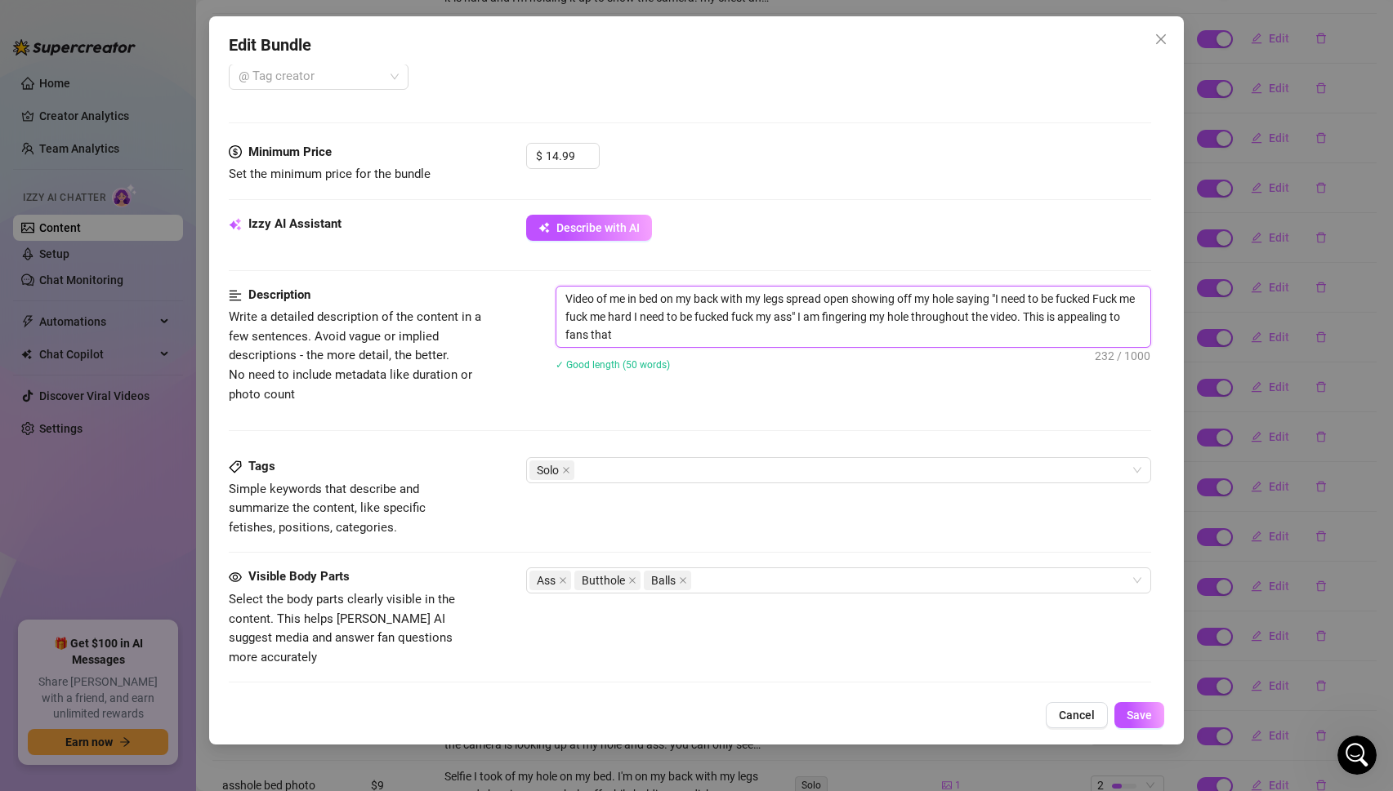
type textarea "Video of me in bed on my back with my legs spread open showing off my hole sayi…"
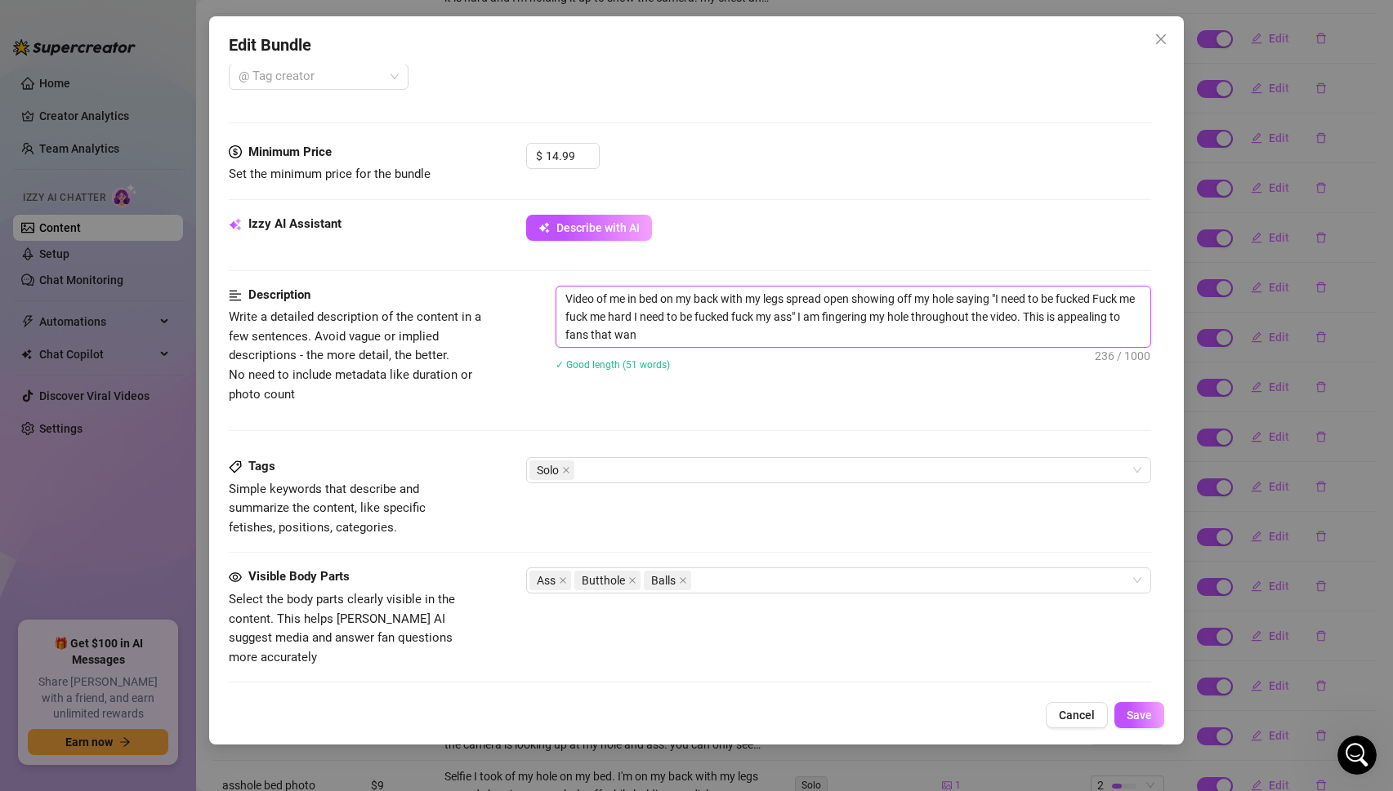
type textarea "Video of me in bed on my back with my legs spread open showing off my hole sayi…"
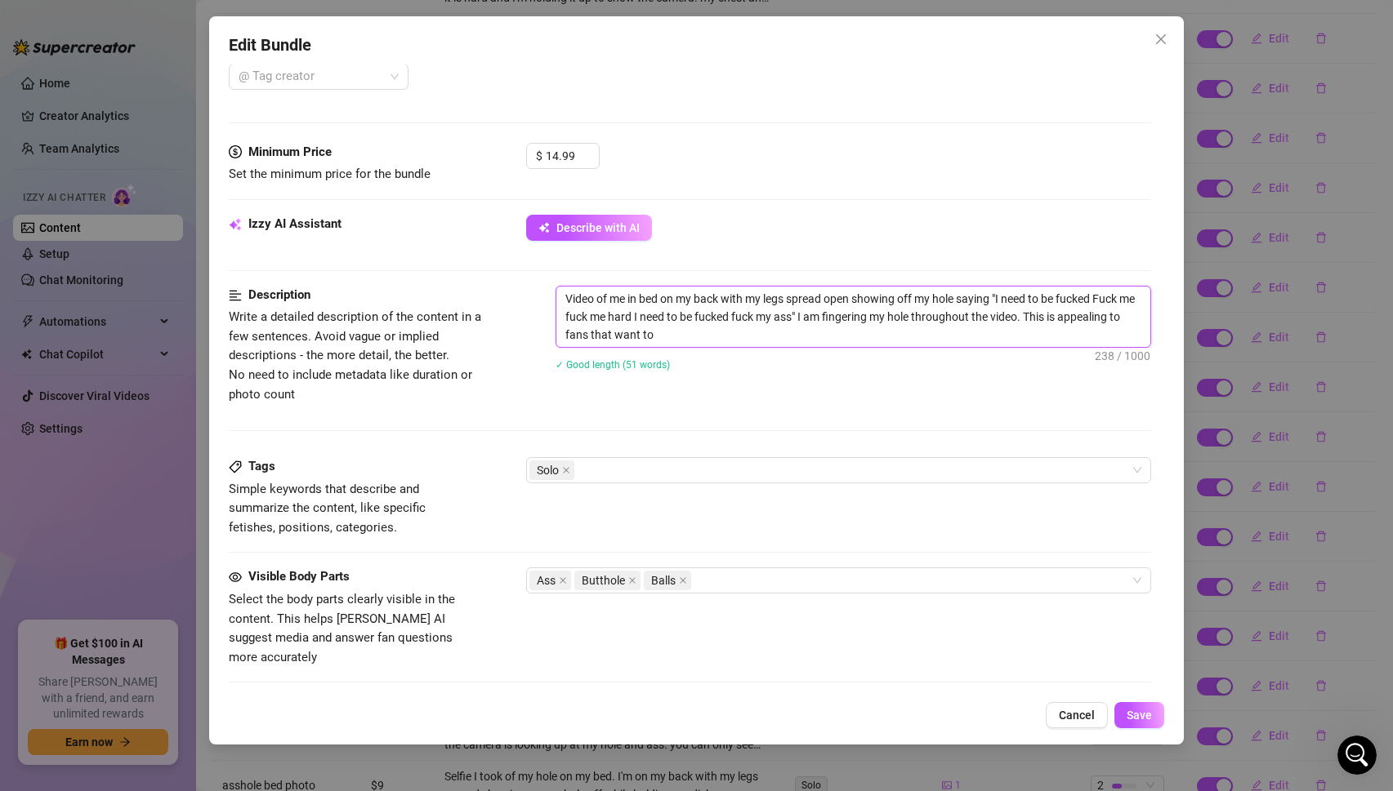
type textarea "Video of me in bed on my back with my legs spread open showing off my hole sayi…"
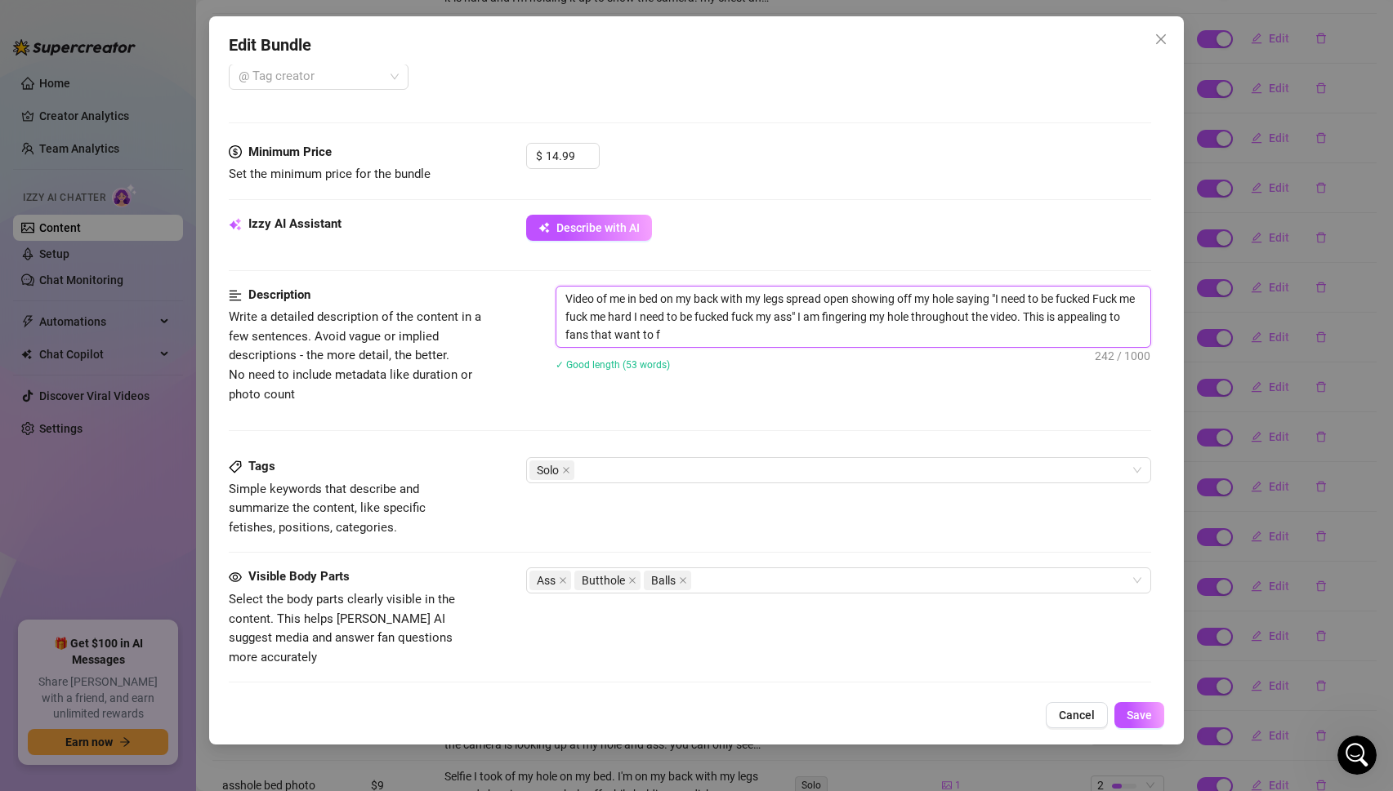
type textarea "Video of me in bed on my back with my legs spread open showing off my hole sayi…"
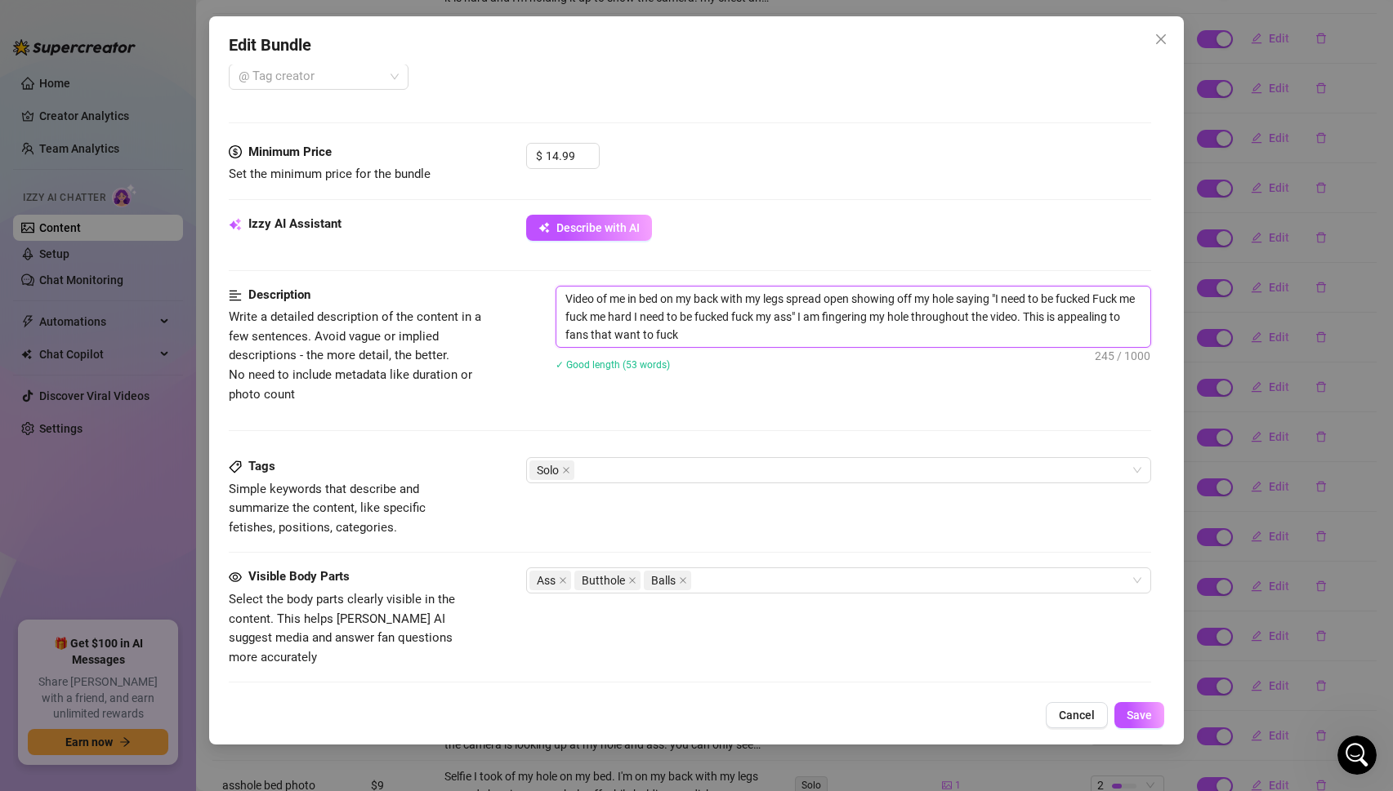
type textarea "Video of me in bed on my back with my legs spread open showing off my hole sayi…"
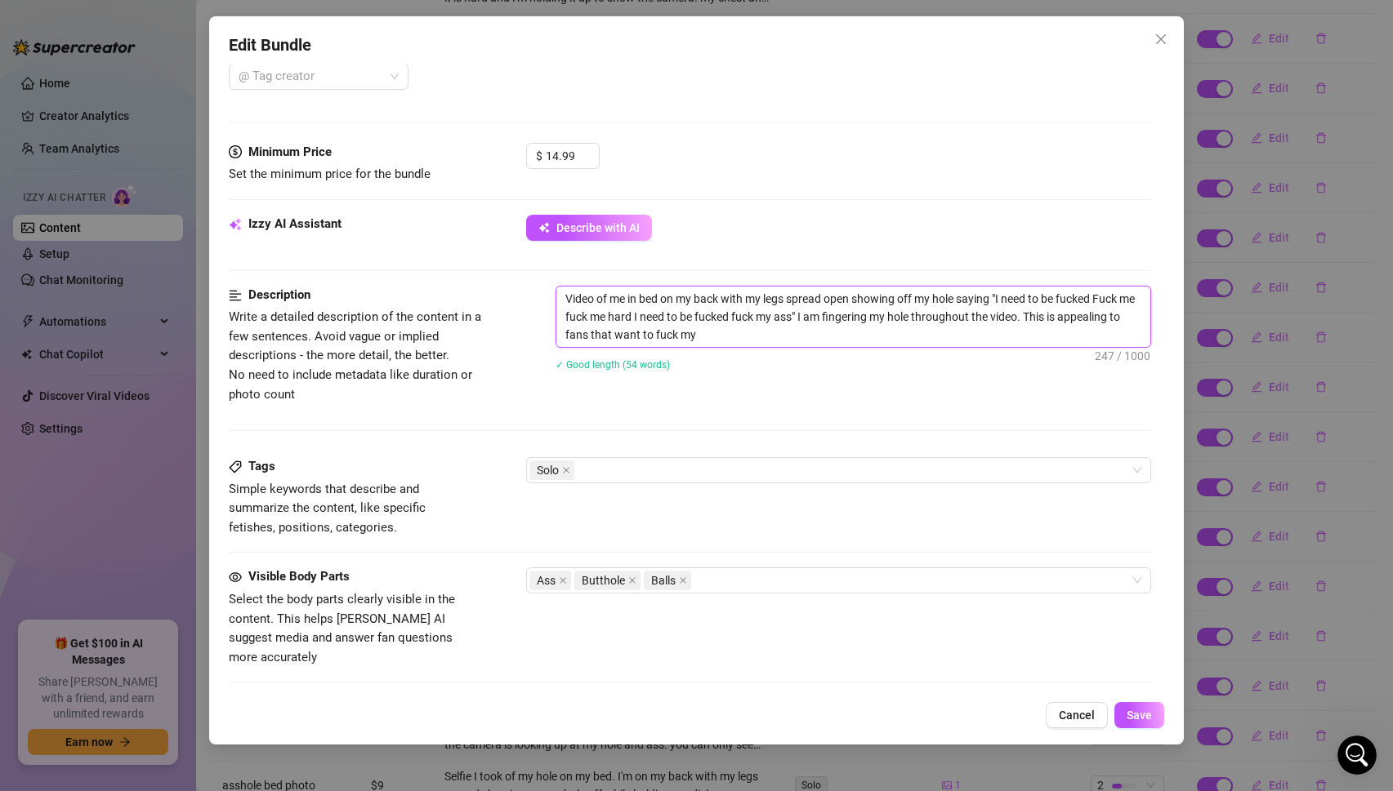
type textarea "Video of me in bed on my back with my legs spread open showing off my hole sayi…"
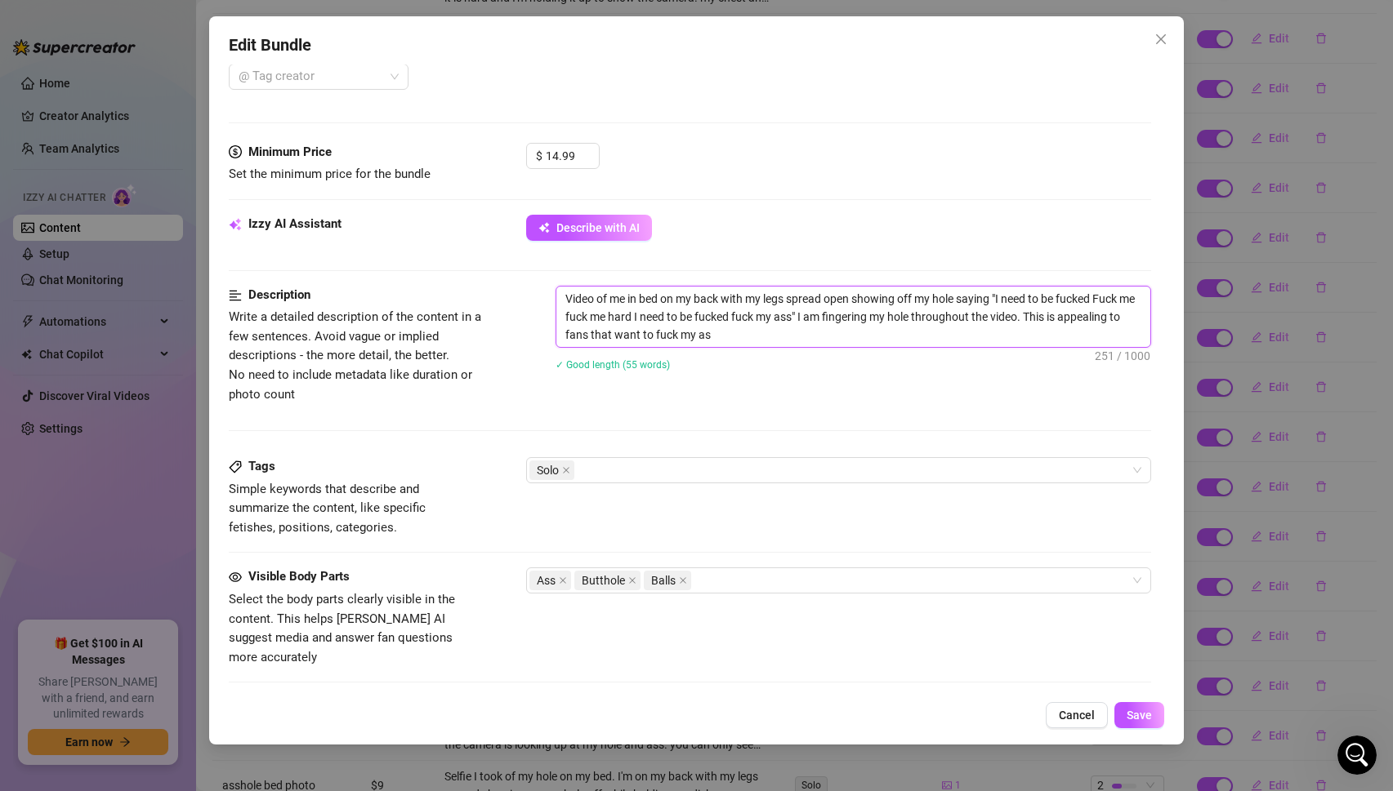
type textarea "Video of me in bed on my back with my legs spread open showing off my hole sayi…"
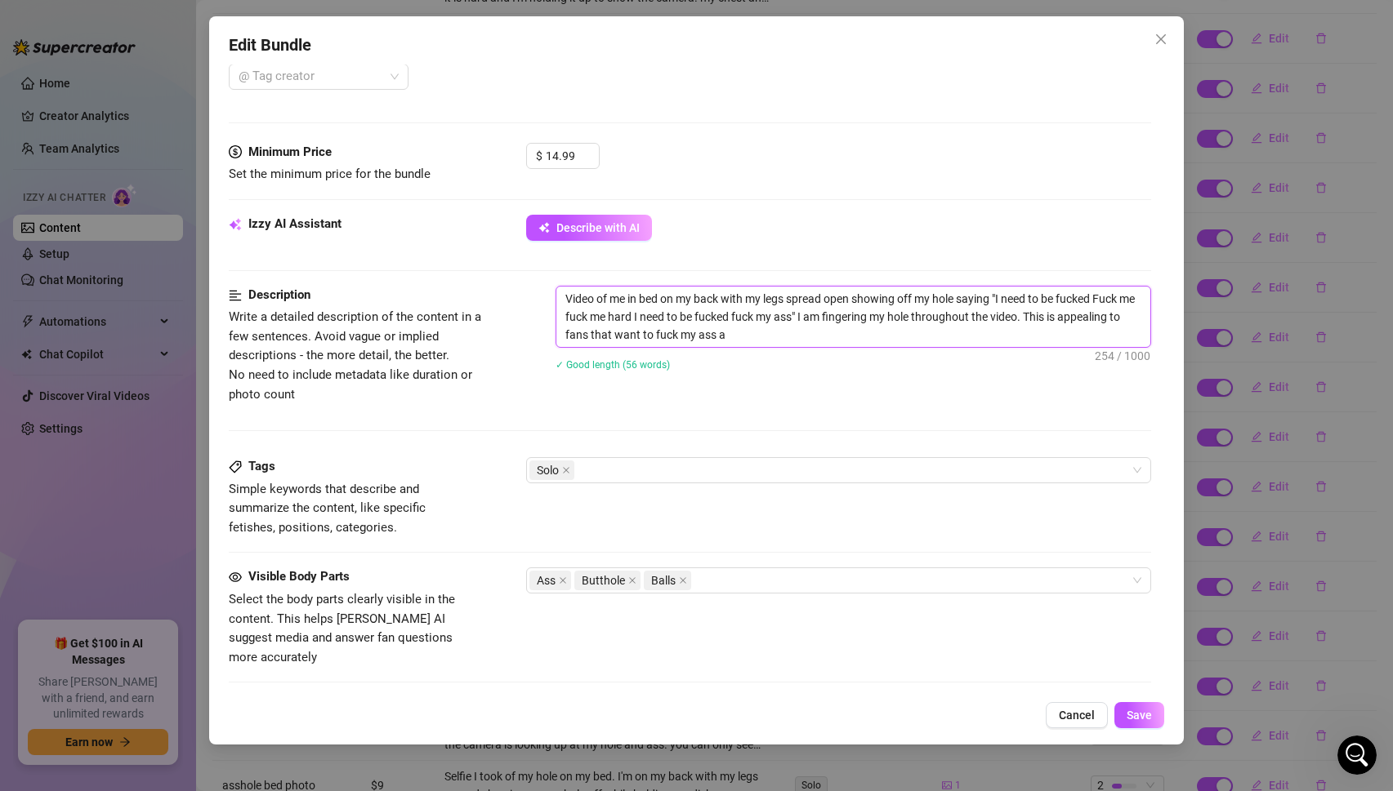
type textarea "Video of me in bed on my back with my legs spread open showing off my hole sayi…"
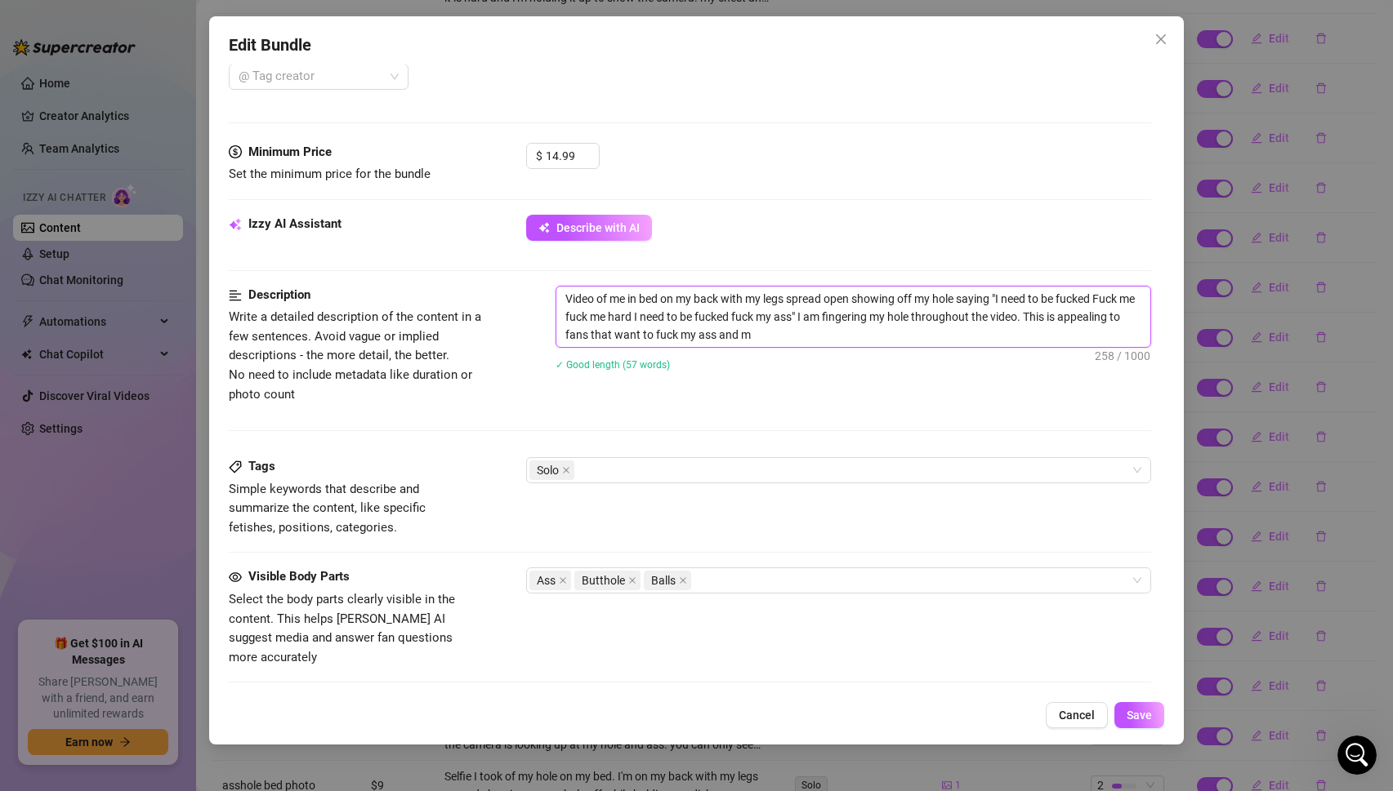
type textarea "Video of me in bed on my back with my legs spread open showing off my hole sayi…"
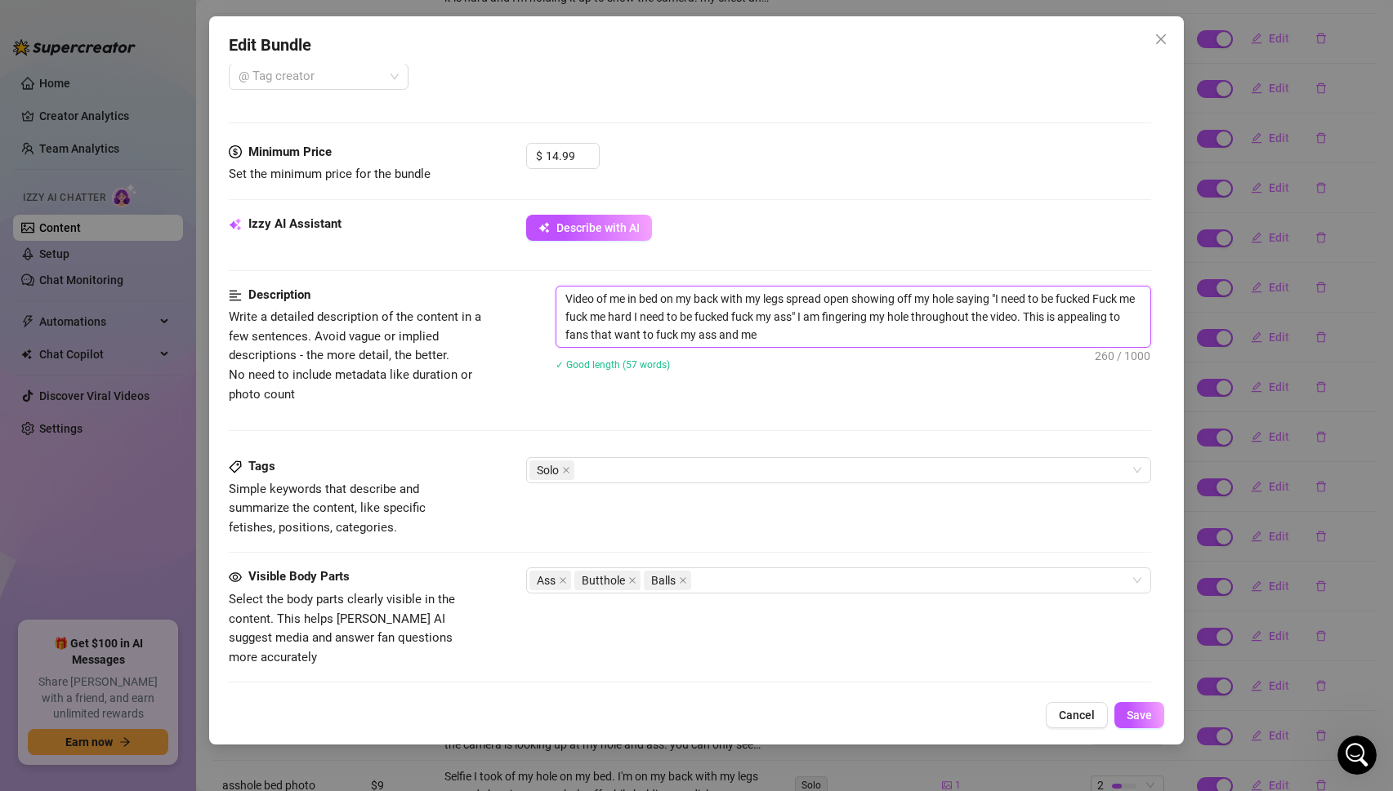
type textarea "Video of me in bed on my back with my legs spread open showing off my hole sayi…"
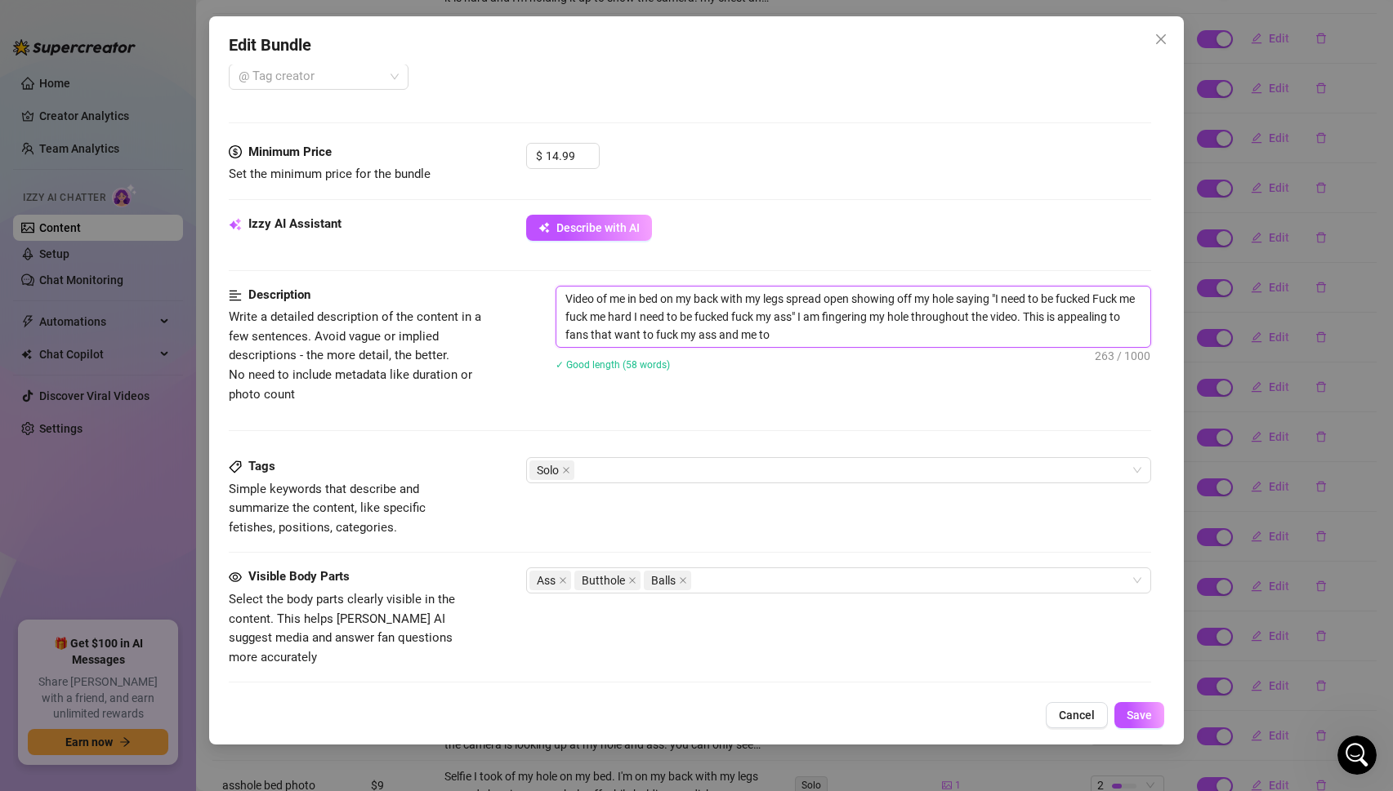
type textarea "Video of me in bed on my back with my legs spread open showing off my hole sayi…"
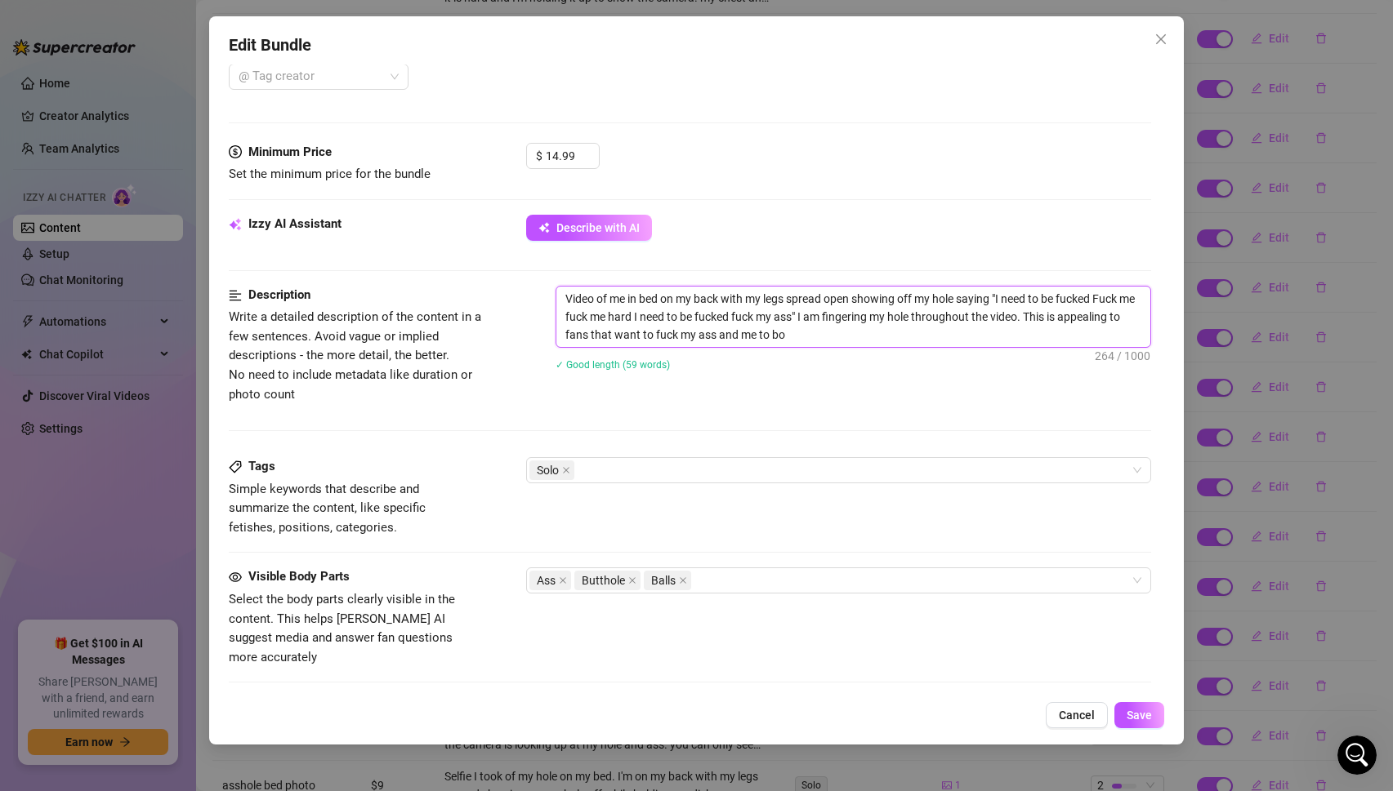
type textarea "Video of me in bed on my back with my legs spread open showing off my hole sayi…"
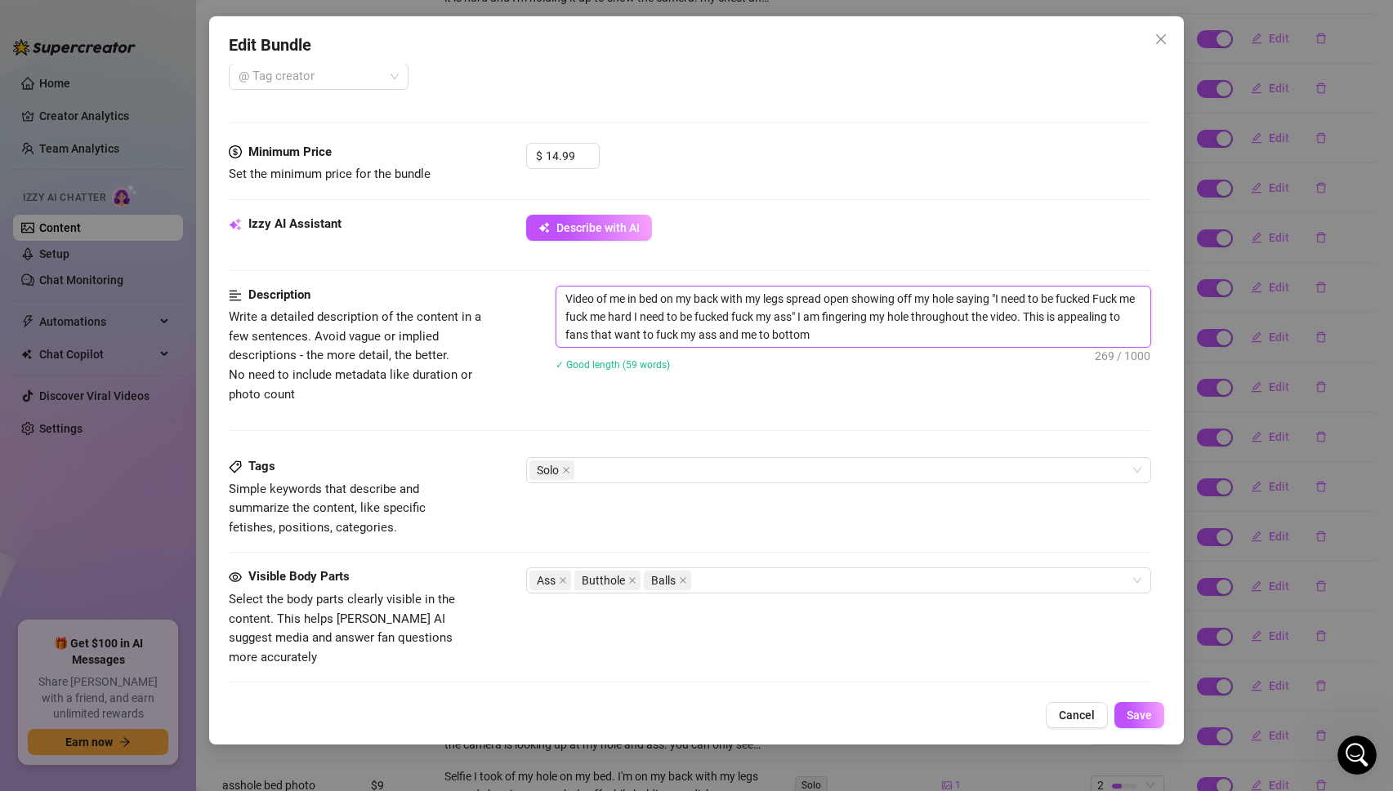
type textarea "Video of me in bed on my back with my legs spread open showing off my hole sayi…"
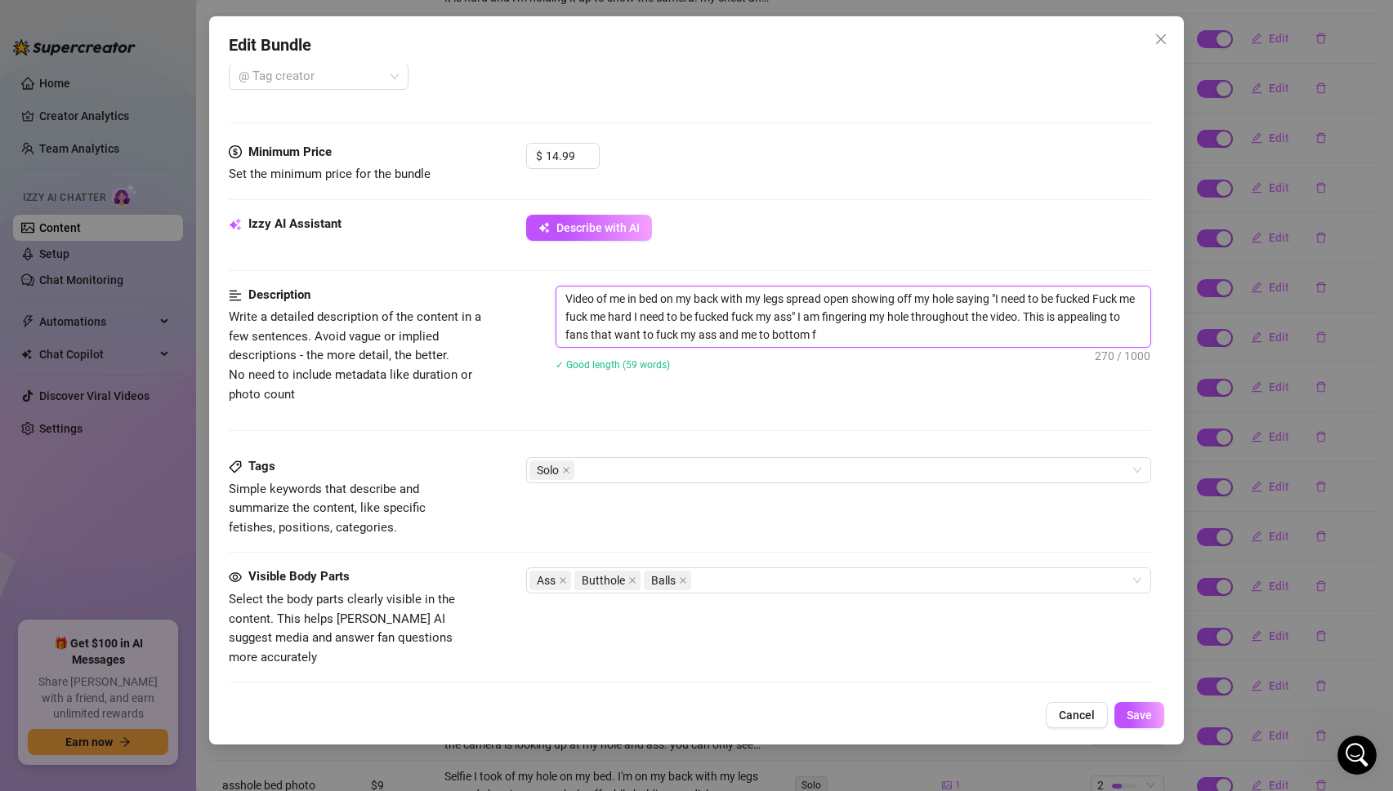
type textarea "Video of me in bed on my back with my legs spread open showing off my hole sayi…"
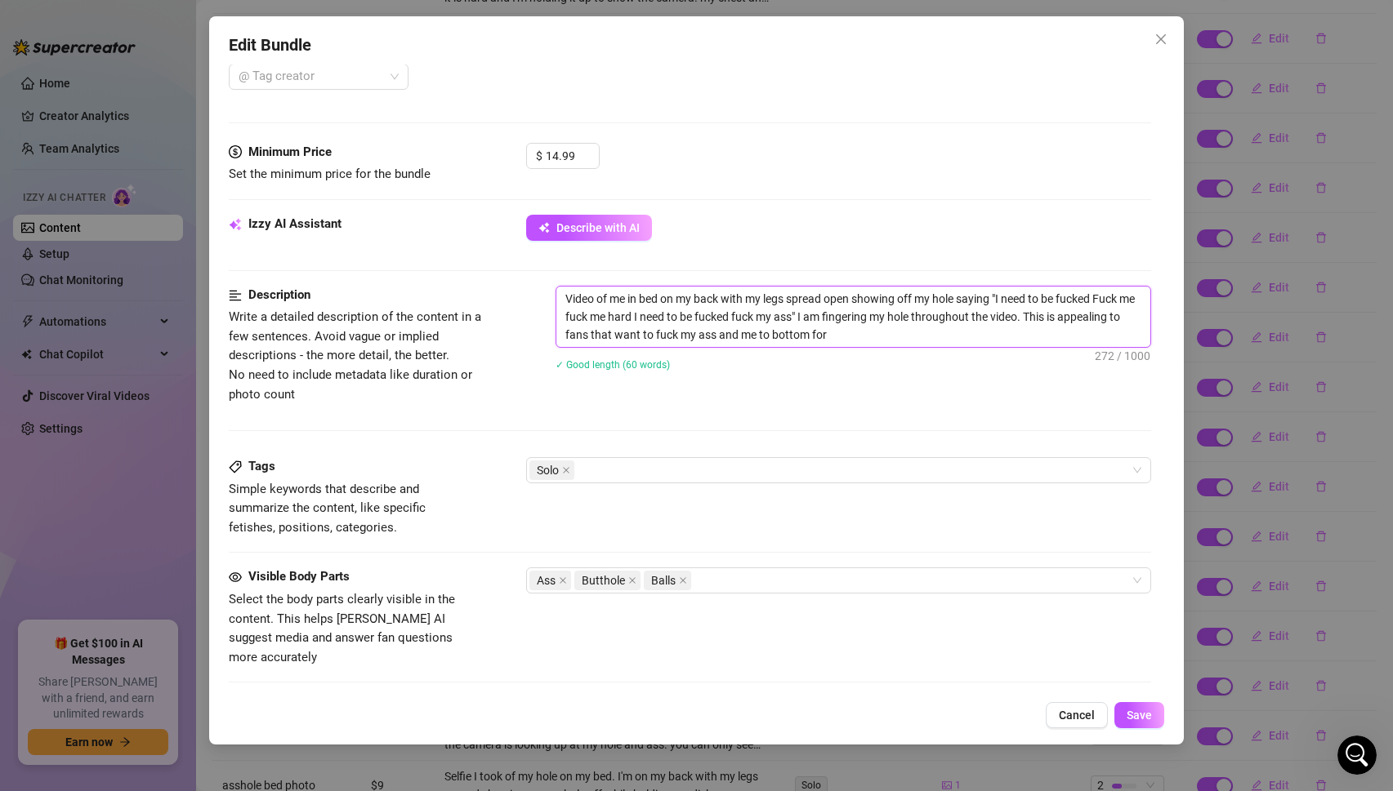
type textarea "Video of me in bed on my back with my legs spread open showing off my hole sayi…"
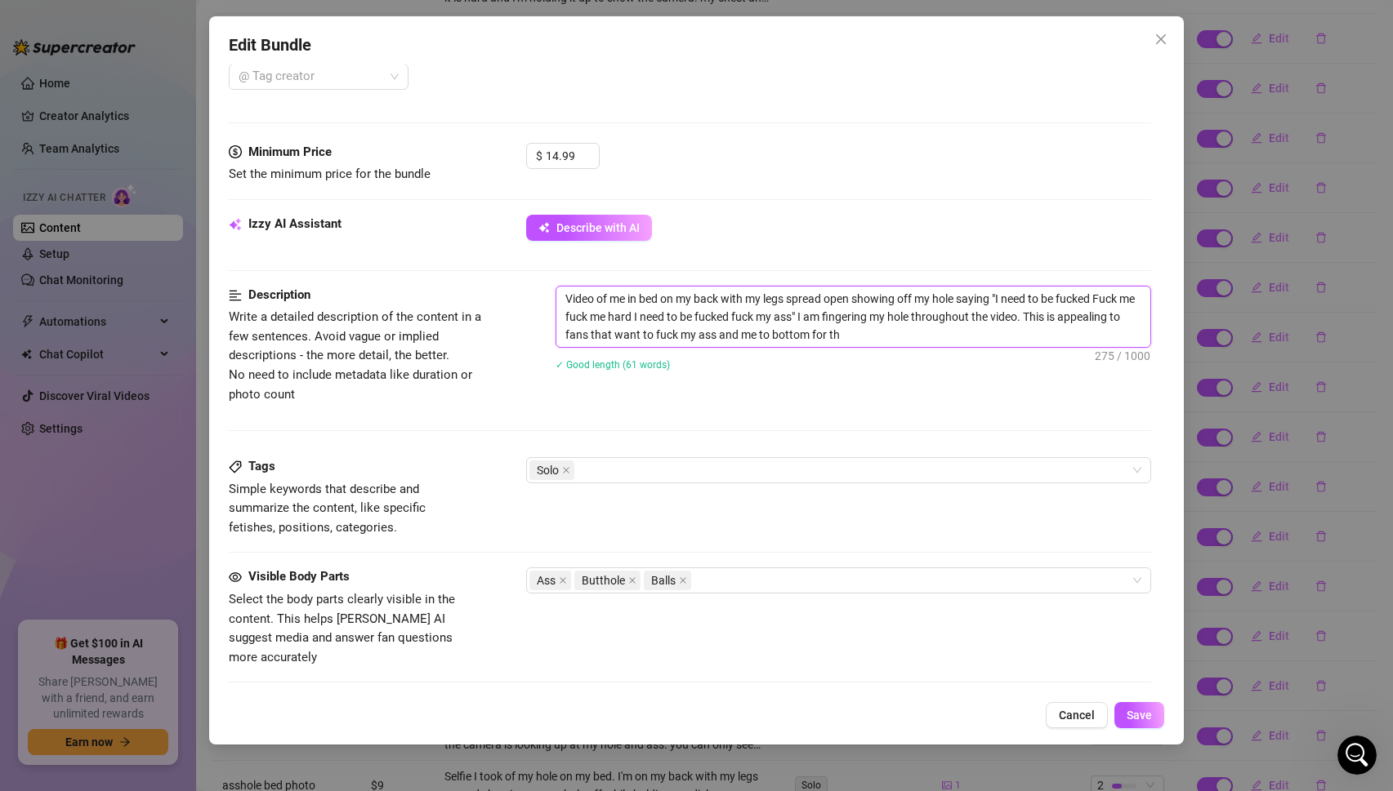
type textarea "Video of me in bed on my back with my legs spread open showing off my hole sayi…"
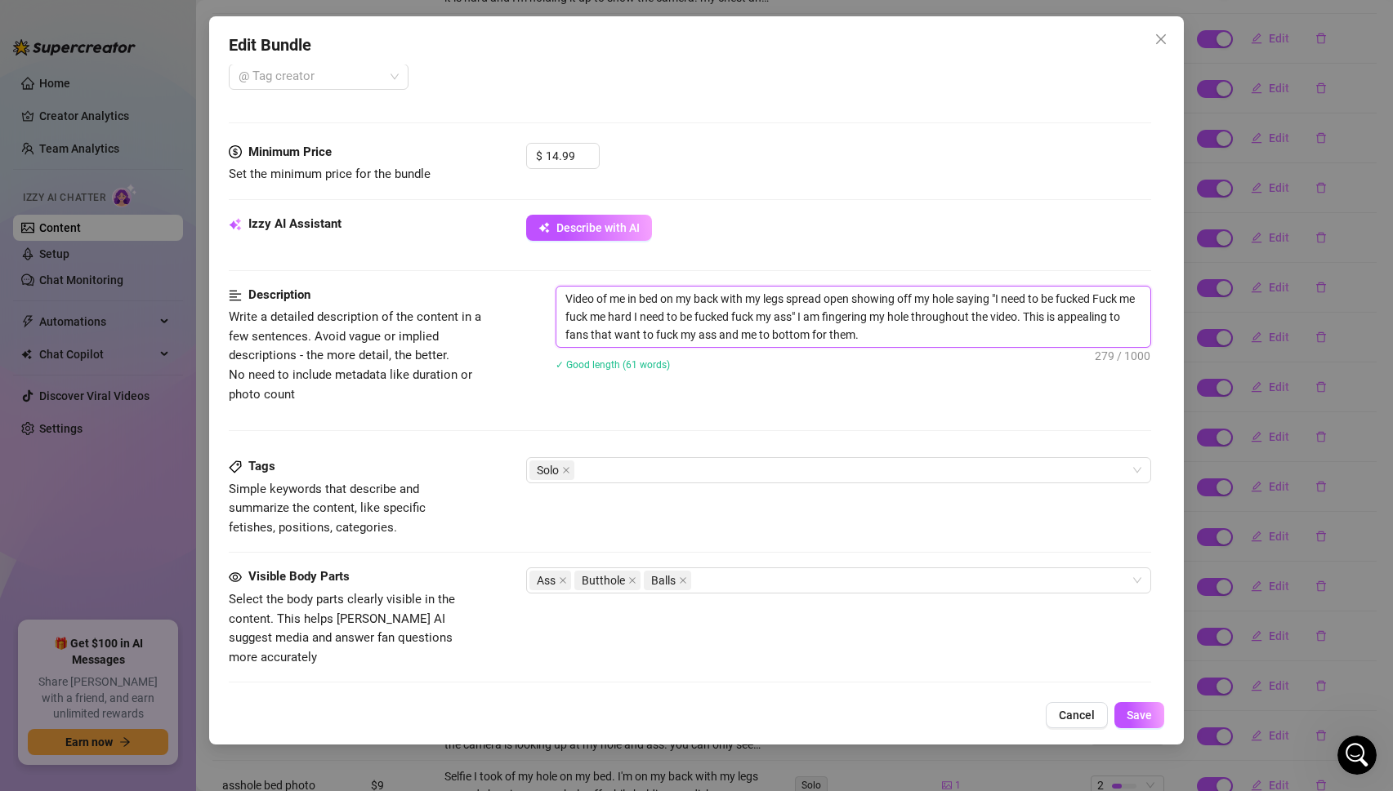
type textarea "Video of me in bed on my back with my legs spread open showing off my hole sayi…"
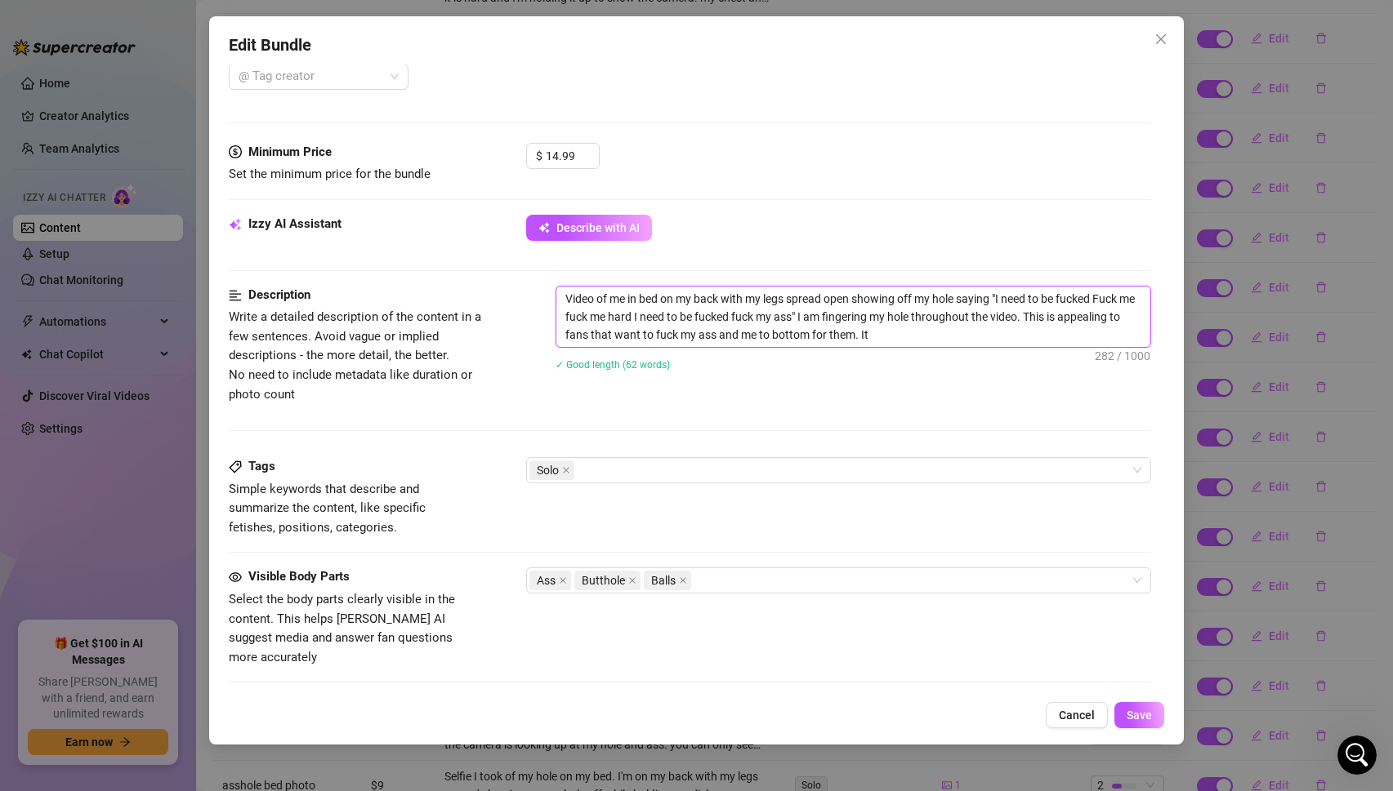
type textarea "Video of me in bed on my back with my legs spread open showing off my hole sayi…"
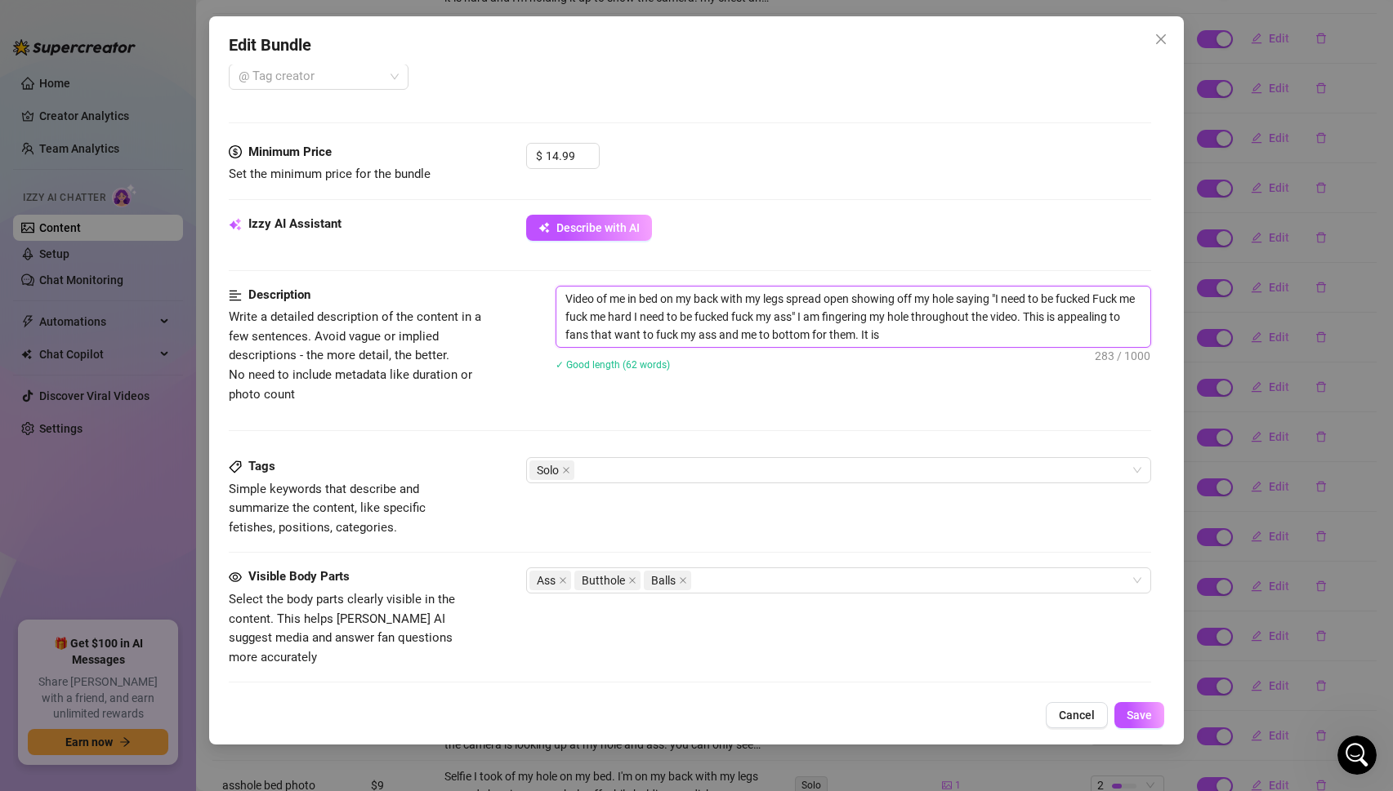
type textarea "Video of me in bed on my back with my legs spread open showing off my hole sayi…"
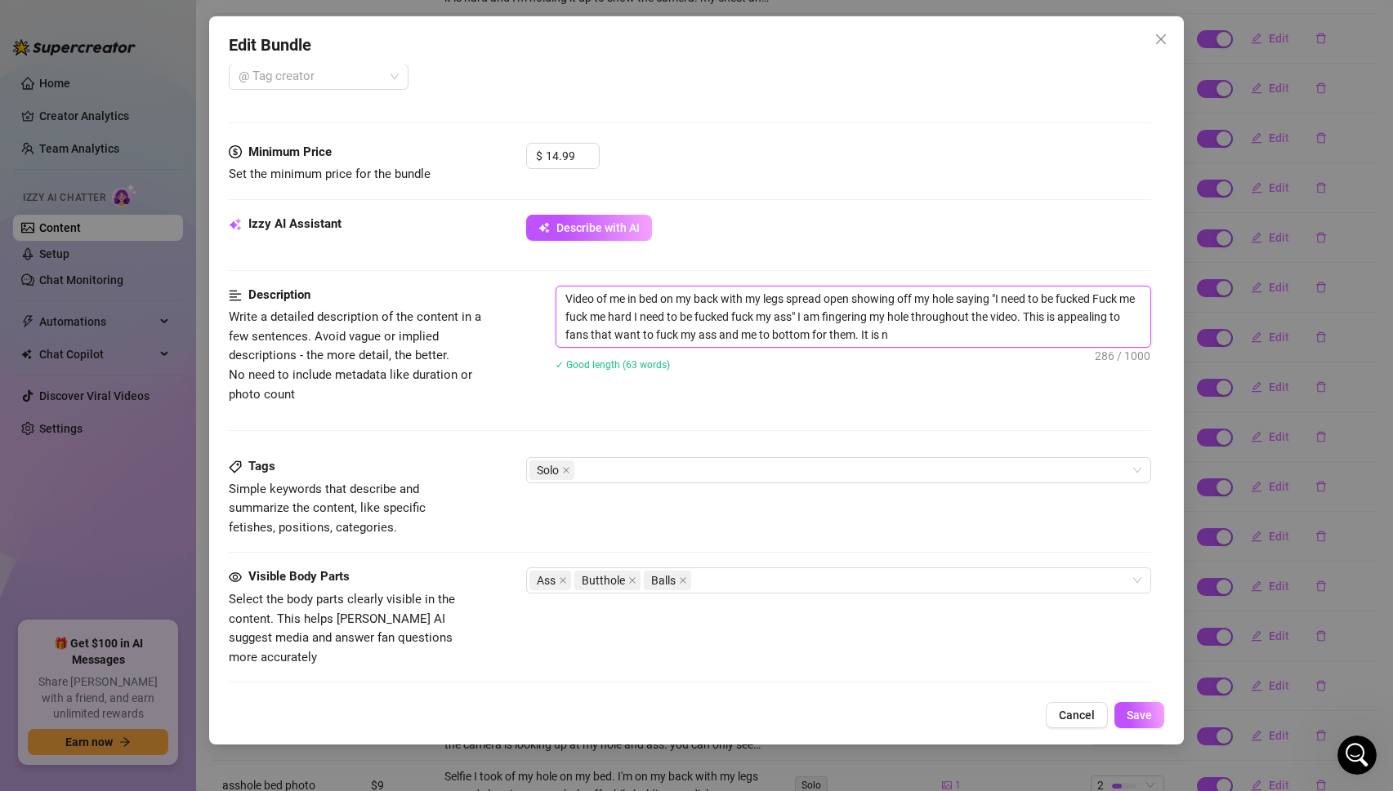
type textarea "Video of me in bed on my back with my legs spread open showing off my hole sayi…"
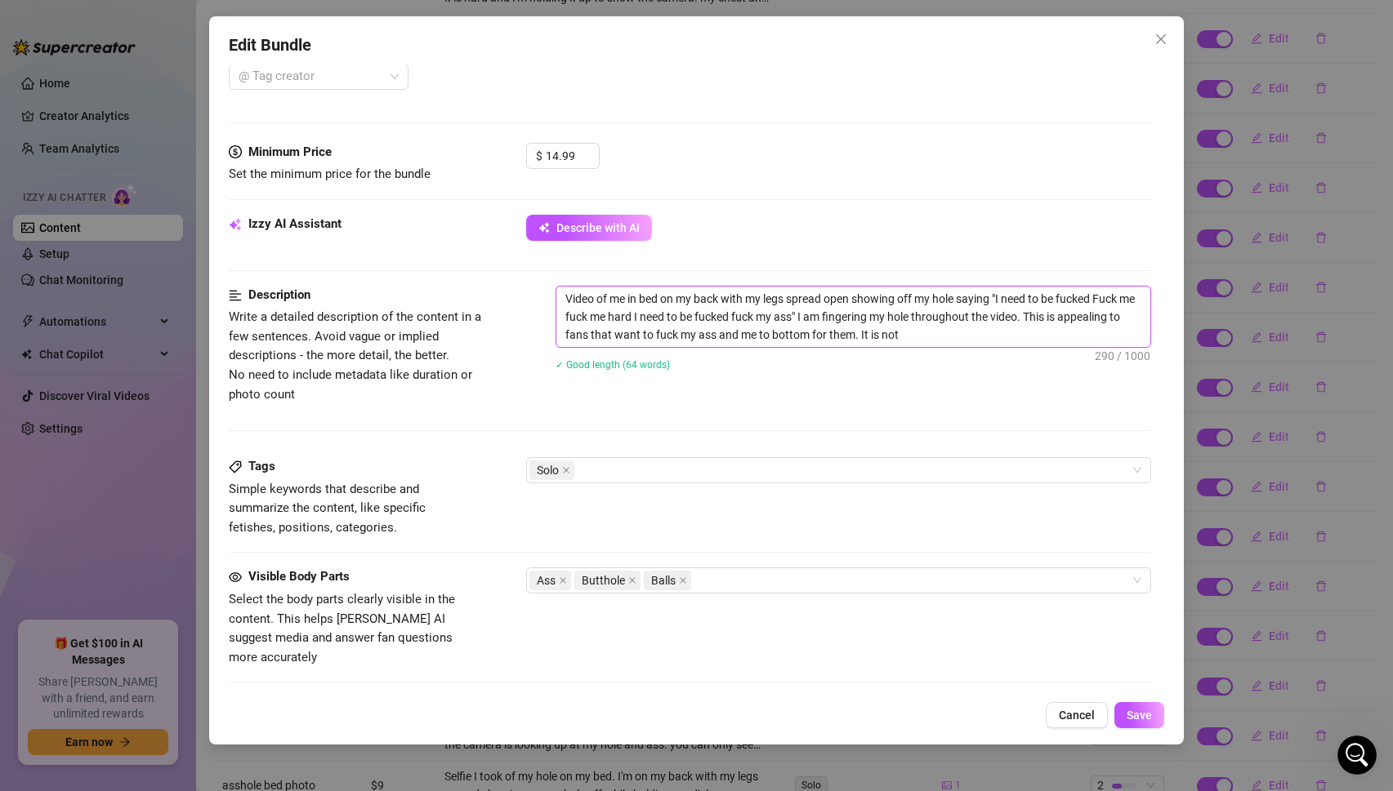
type textarea "Video of me in bed on my back with my legs spread open showing off my hole sayi…"
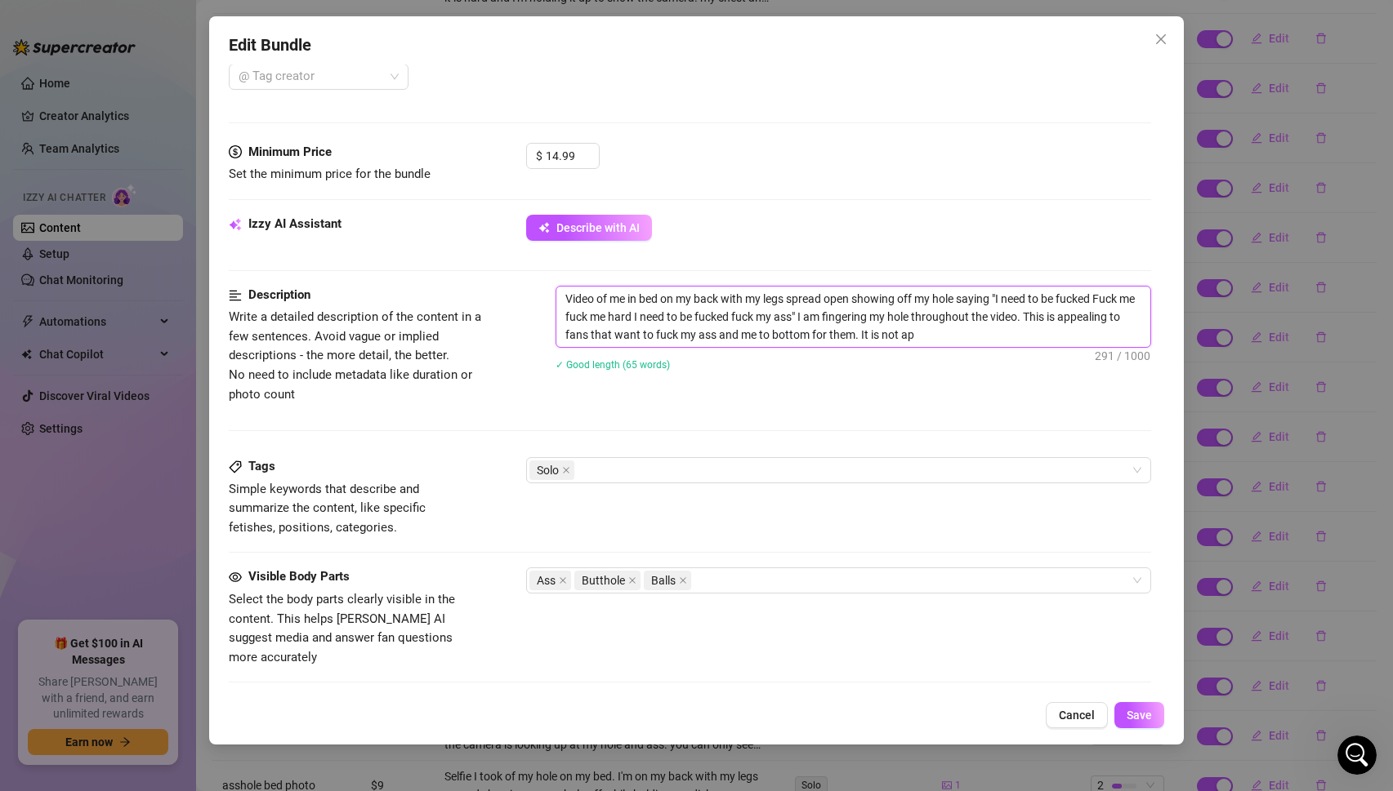
type textarea "Video of me in bed on my back with my legs spread open showing off my hole sayi…"
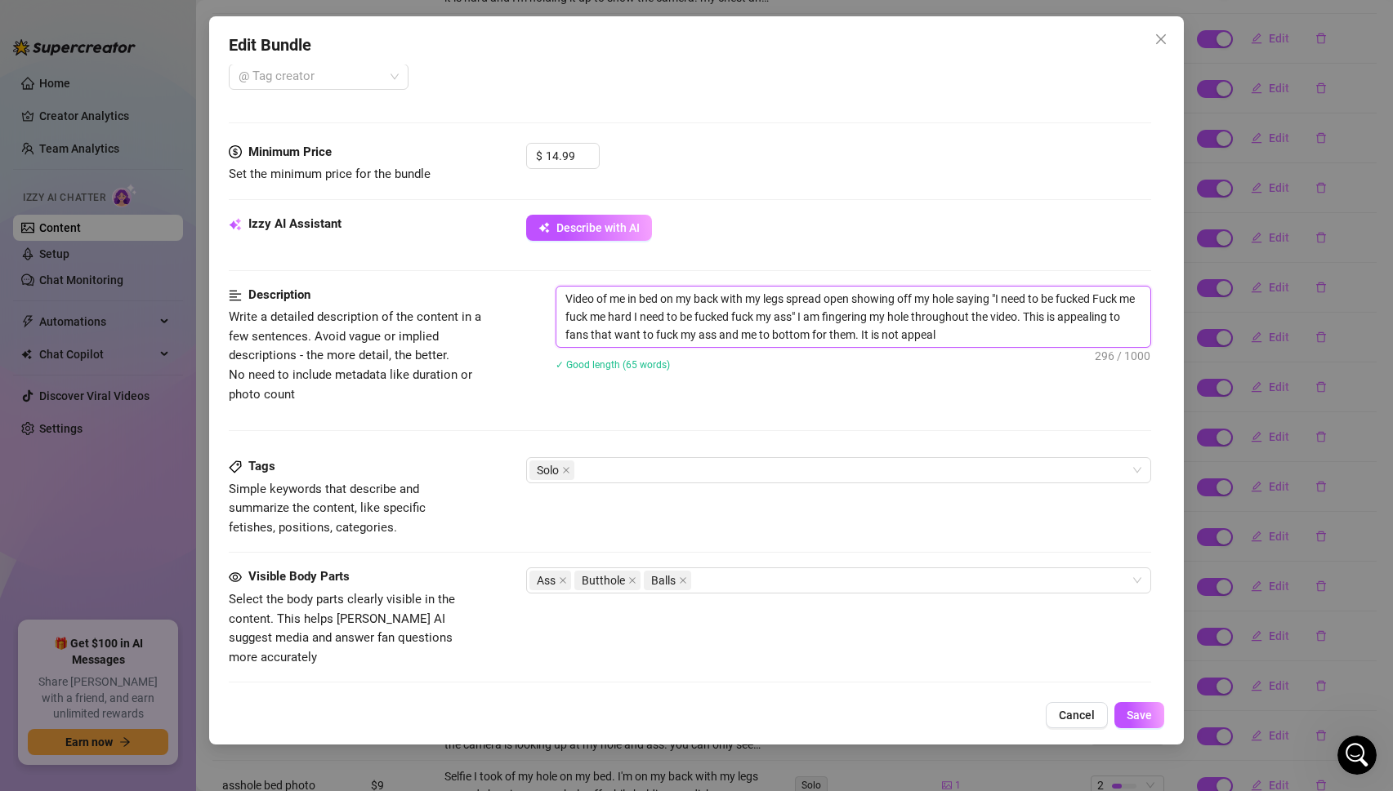
type textarea "Video of me in bed on my back with my legs spread open showing off my hole sayi…"
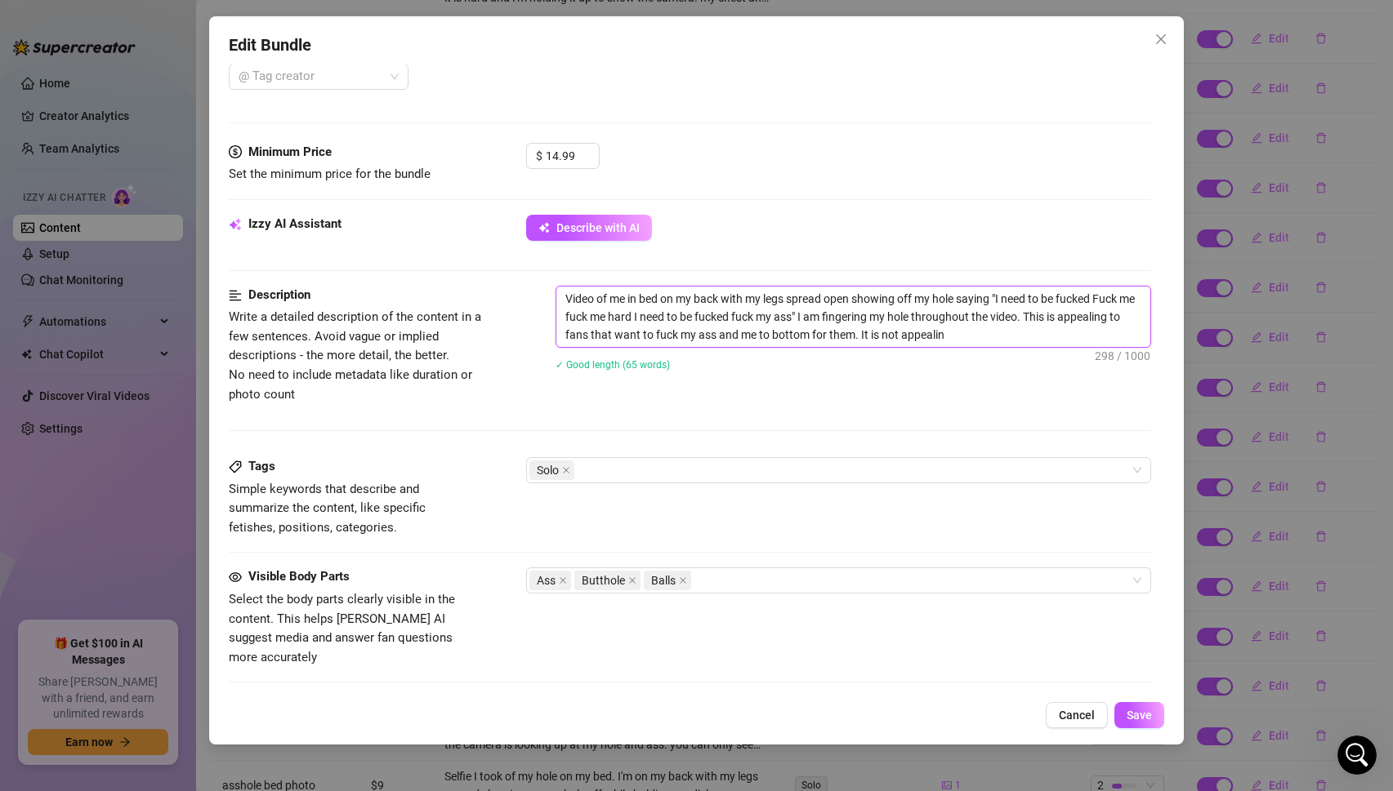
type textarea "Video of me in bed on my back with my legs spread open showing off my hole sayi…"
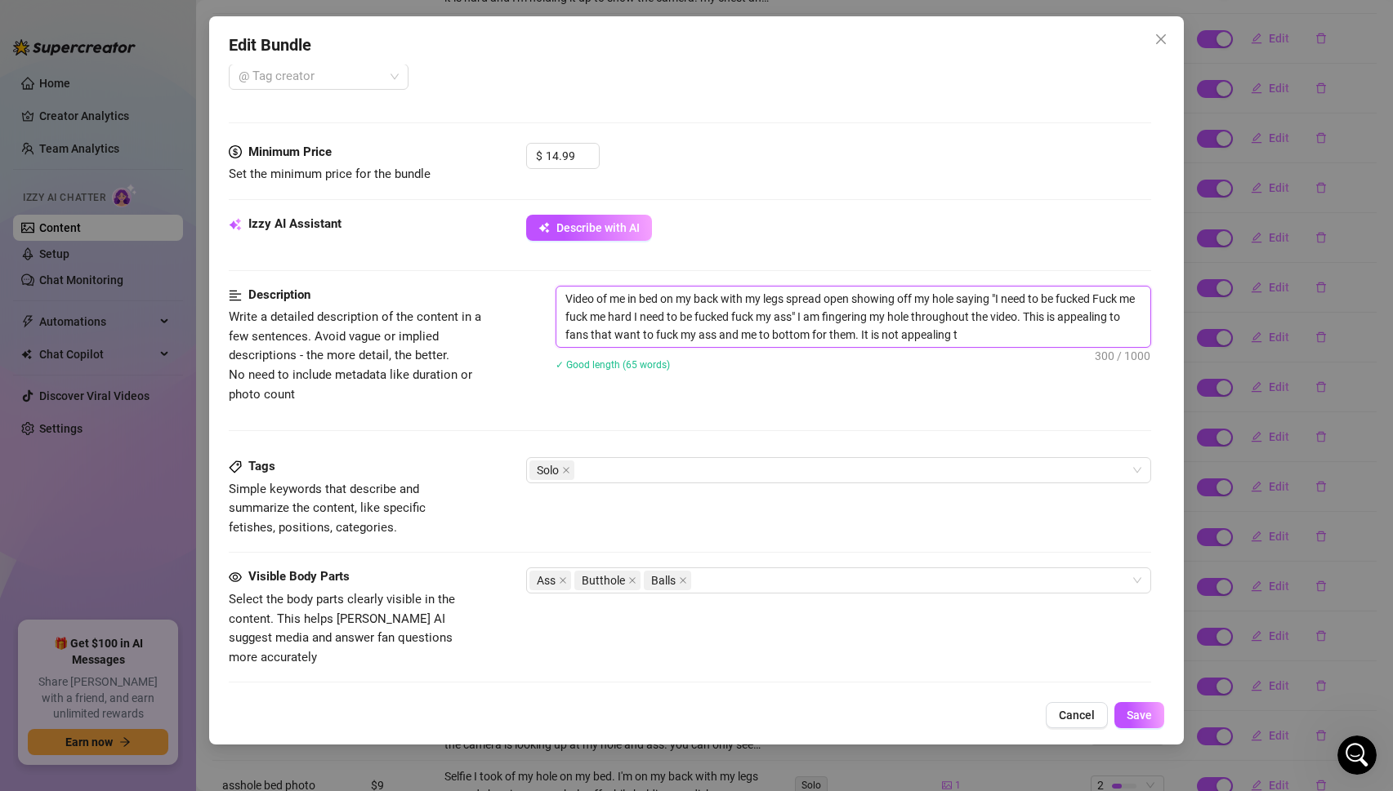
type textarea "Video of me in bed on my back with my legs spread open showing off my hole sayi…"
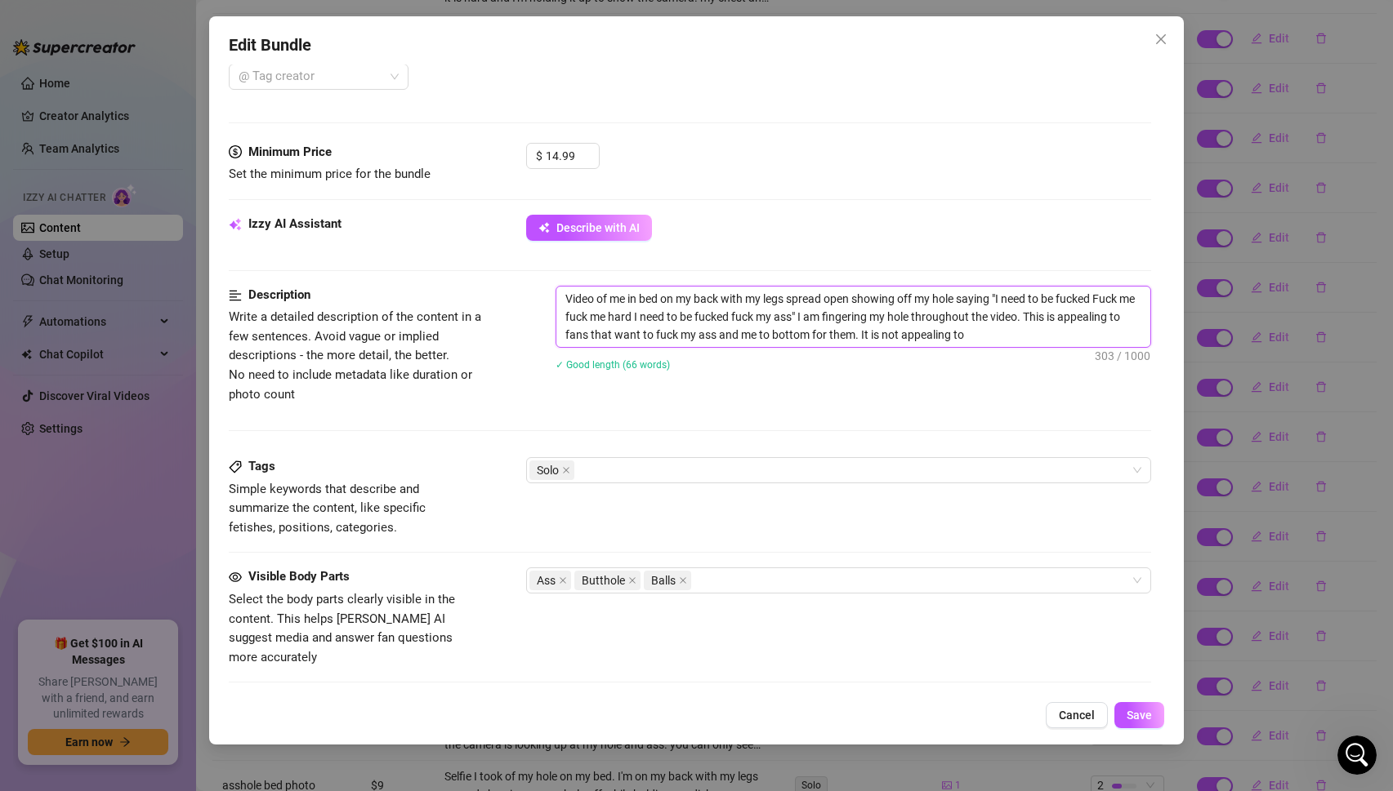
type textarea "Video of me in bed on my back with my legs spread open showing off my hole sayi…"
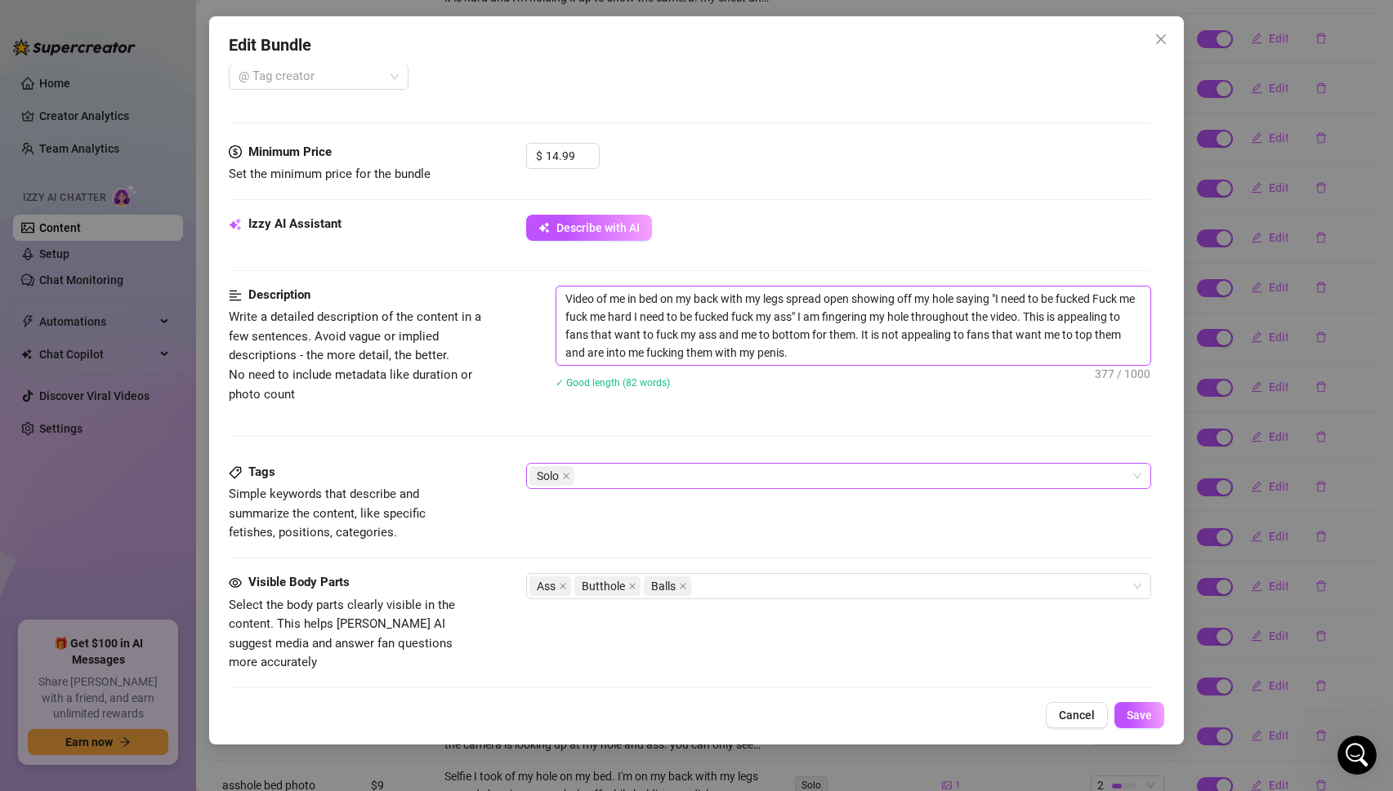
click at [728, 474] on div "Solo" at bounding box center [830, 476] width 602 height 23
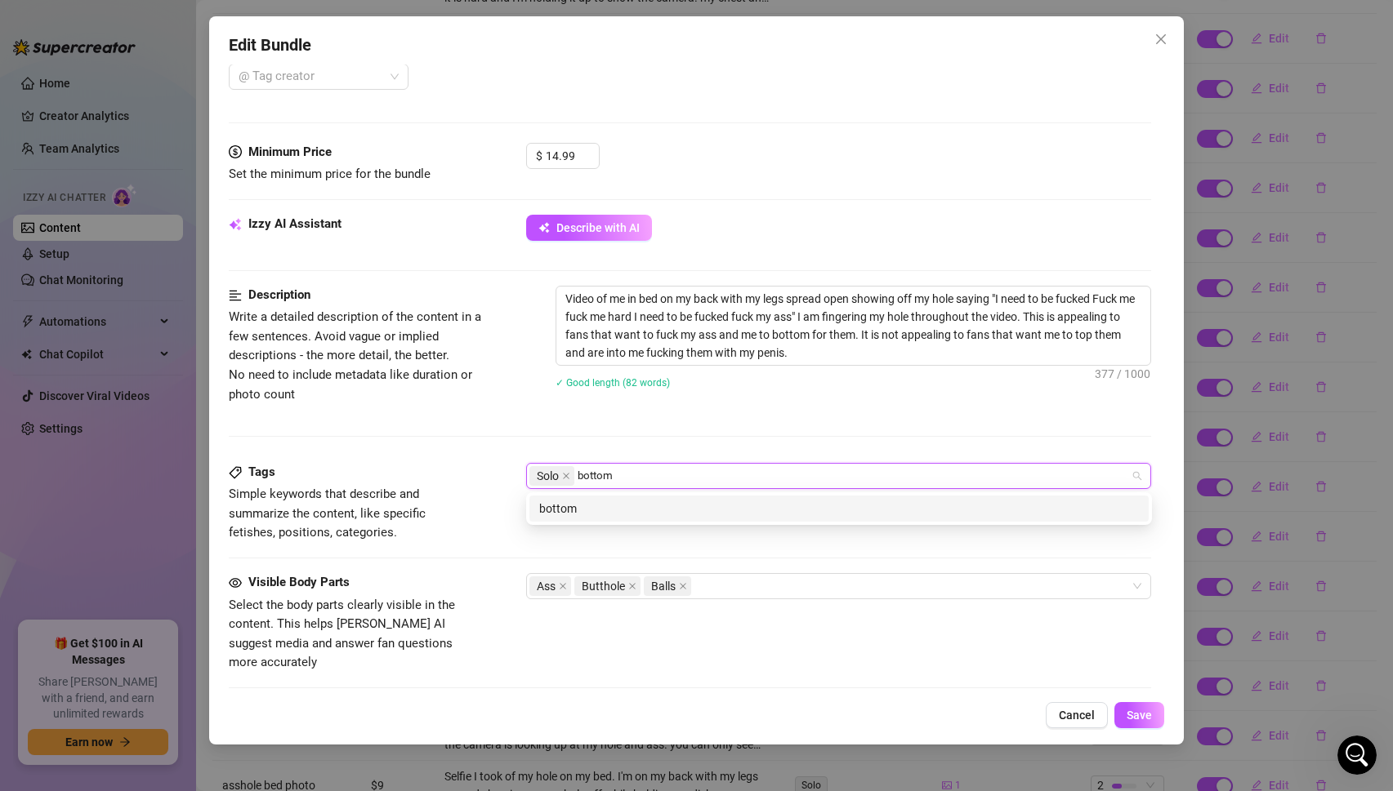
click at [658, 506] on div "bottom" at bounding box center [839, 509] width 600 height 18
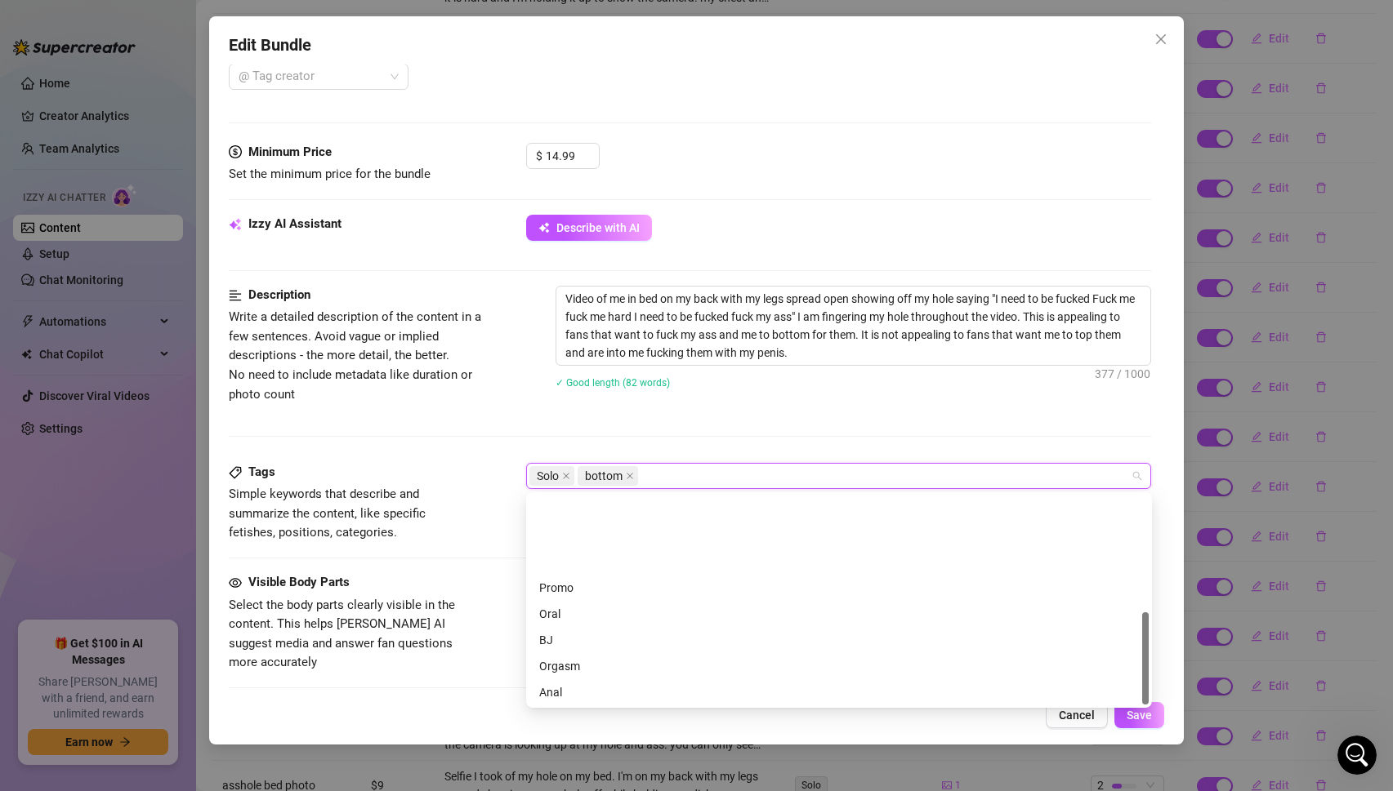
scroll to position [261, 0]
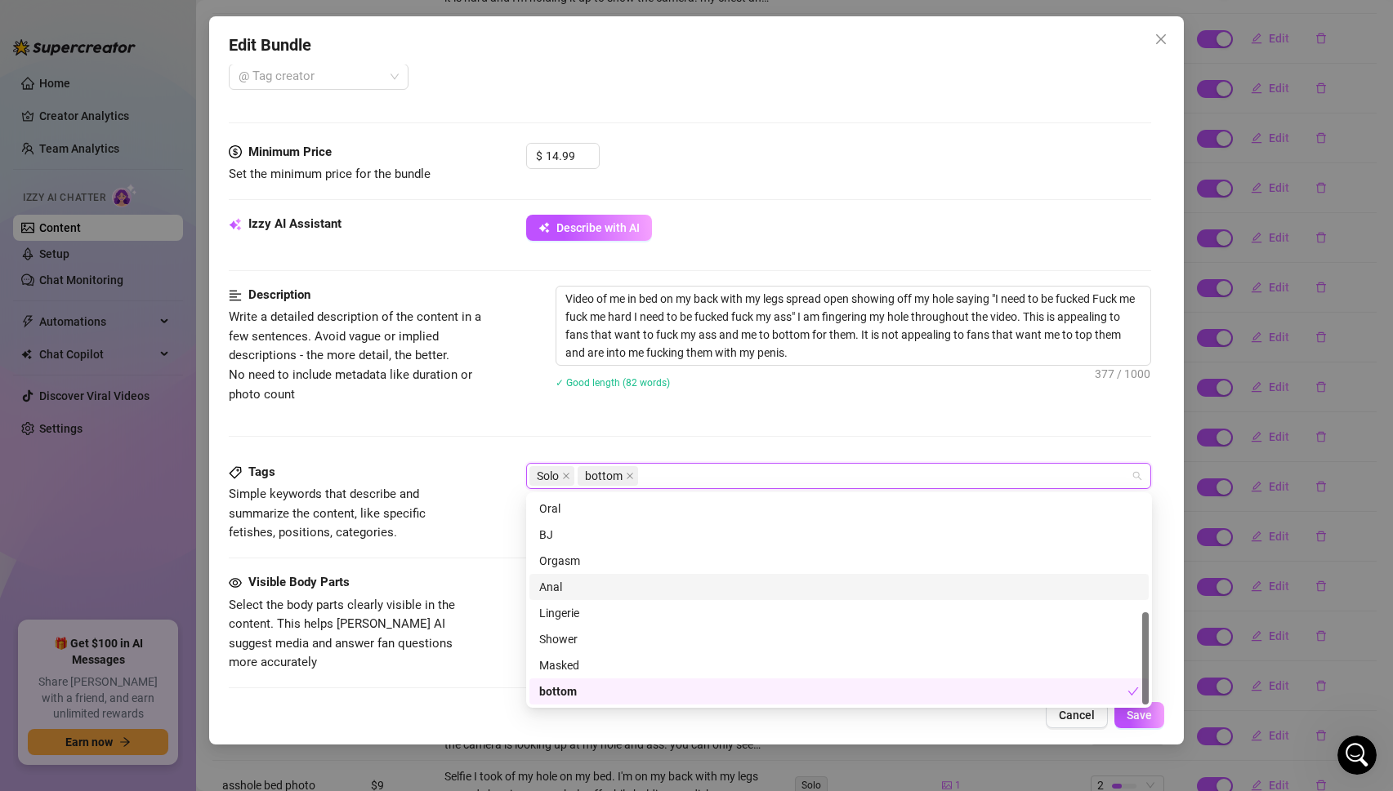
click at [569, 582] on div "Anal" at bounding box center [839, 587] width 600 height 18
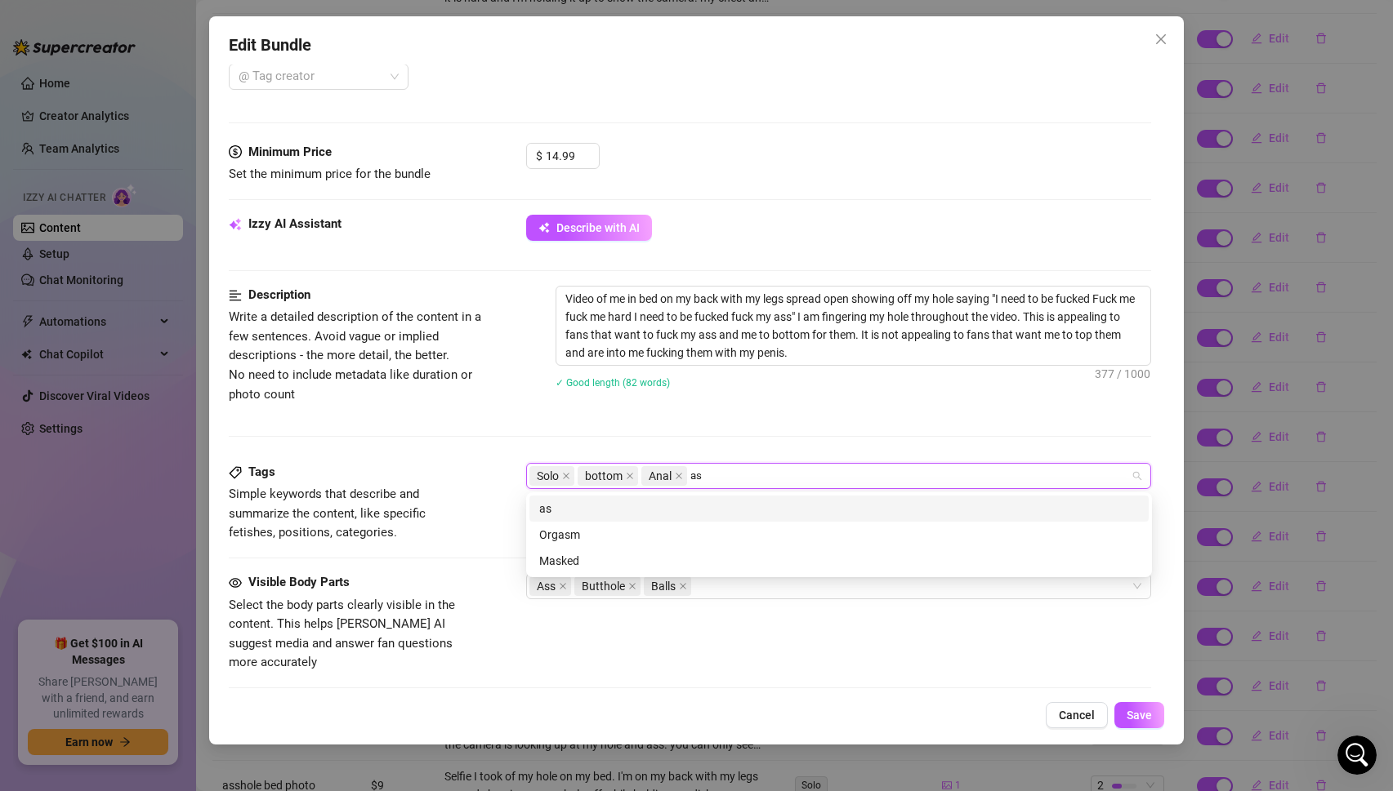
scroll to position [0, 0]
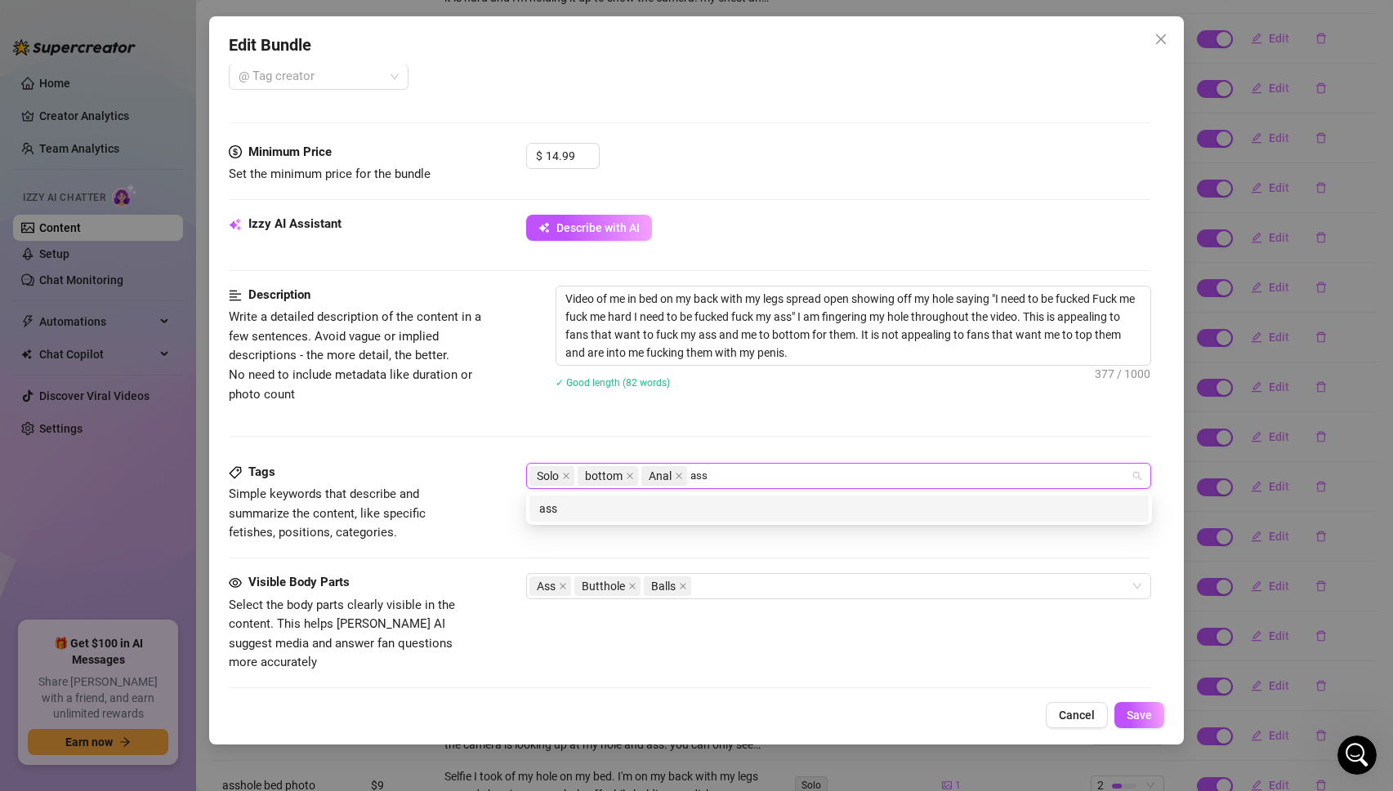
click at [616, 510] on div "ass" at bounding box center [839, 509] width 600 height 18
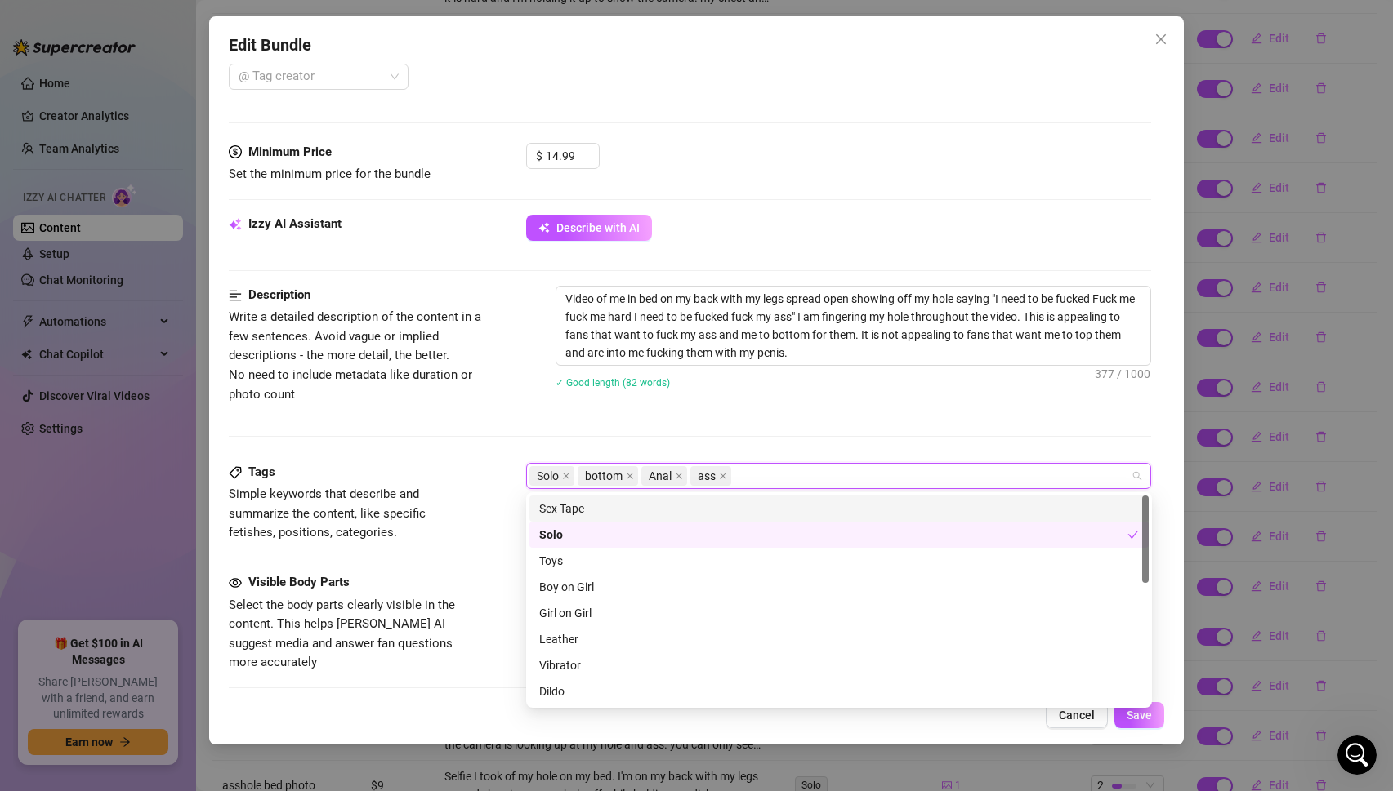
click at [459, 529] on span "Simple keywords that describe and summarize the content, like specific fetishes…" at bounding box center [351, 514] width 245 height 58
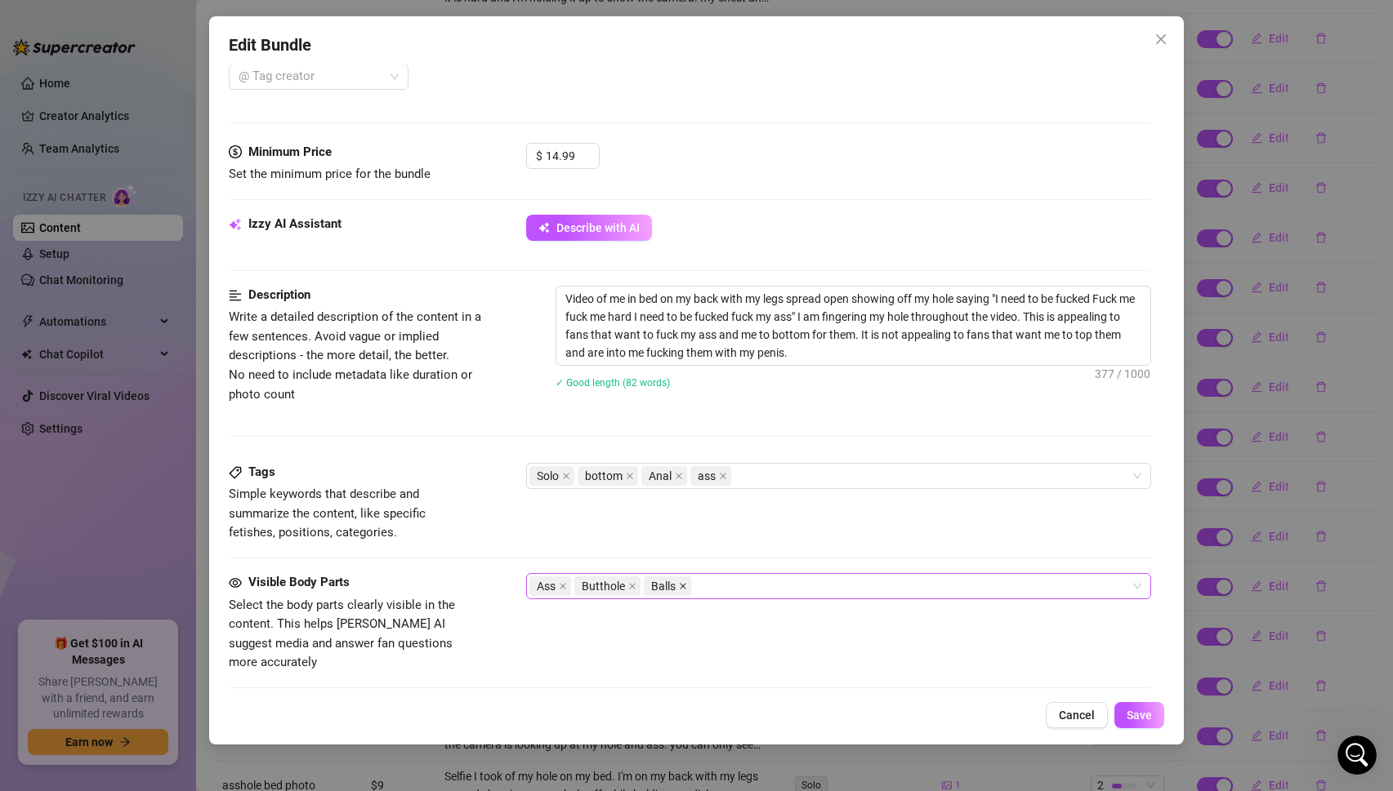
click at [681, 589] on icon "close" at bounding box center [683, 586] width 8 height 8
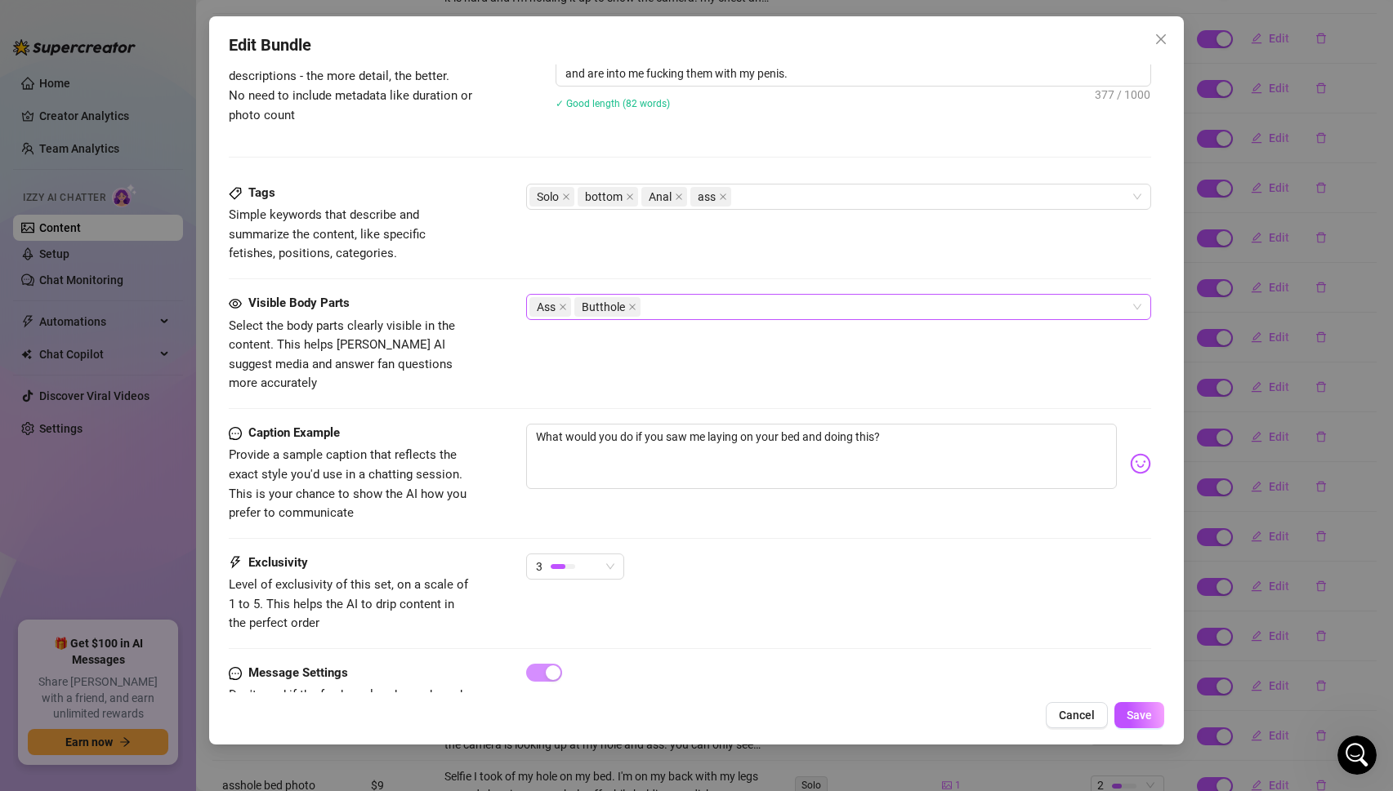
scroll to position [773, 0]
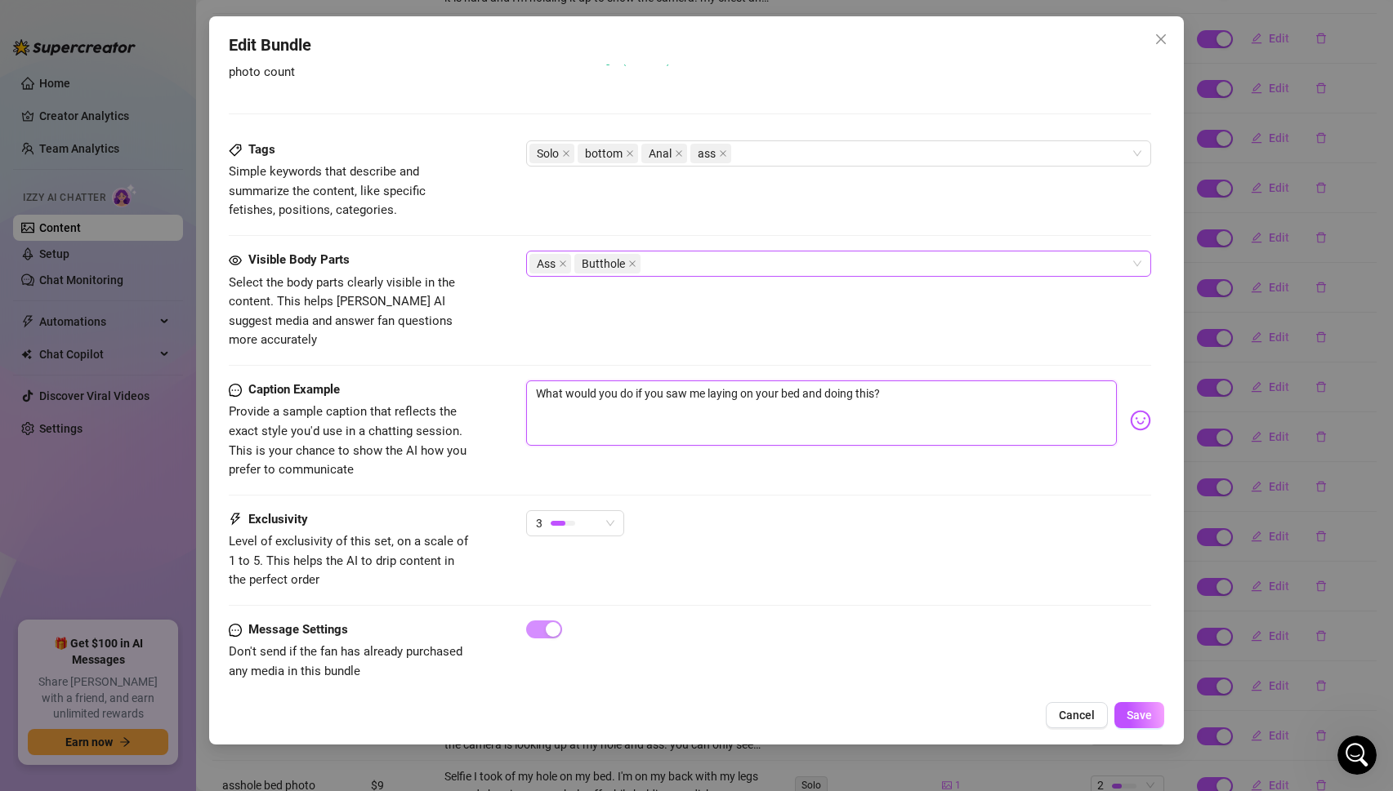
click at [804, 381] on textarea "What would you do if you saw me laying on your bed and doing this?" at bounding box center [821, 413] width 591 height 65
drag, startPoint x: 996, startPoint y: 376, endPoint x: 1143, endPoint y: 374, distance: 147.0
click at [1143, 381] on div "What would you do if you saw me laying on your bed showing off my hole for you …" at bounding box center [839, 421] width 626 height 80
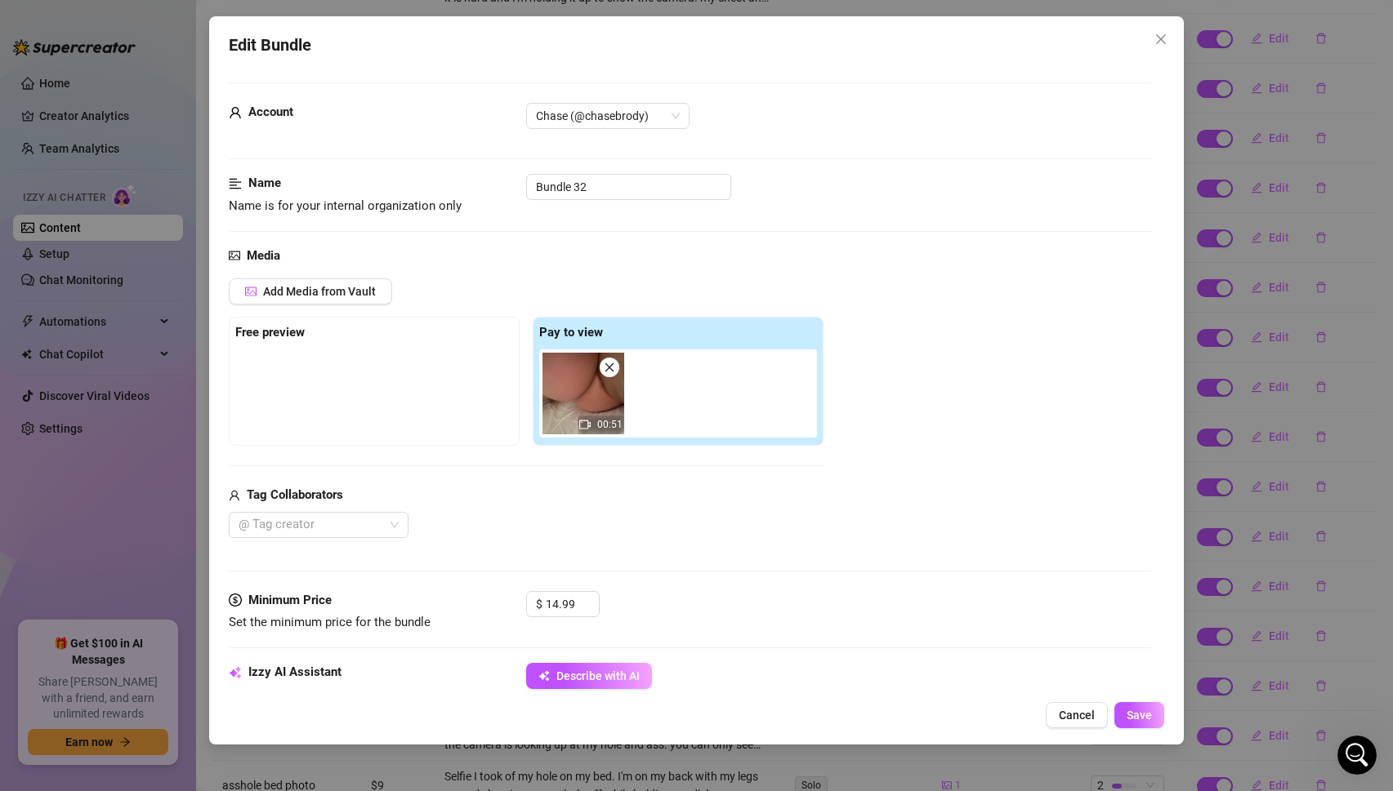
scroll to position [0, 0]
click at [615, 184] on input "Bundle 32" at bounding box center [628, 189] width 205 height 26
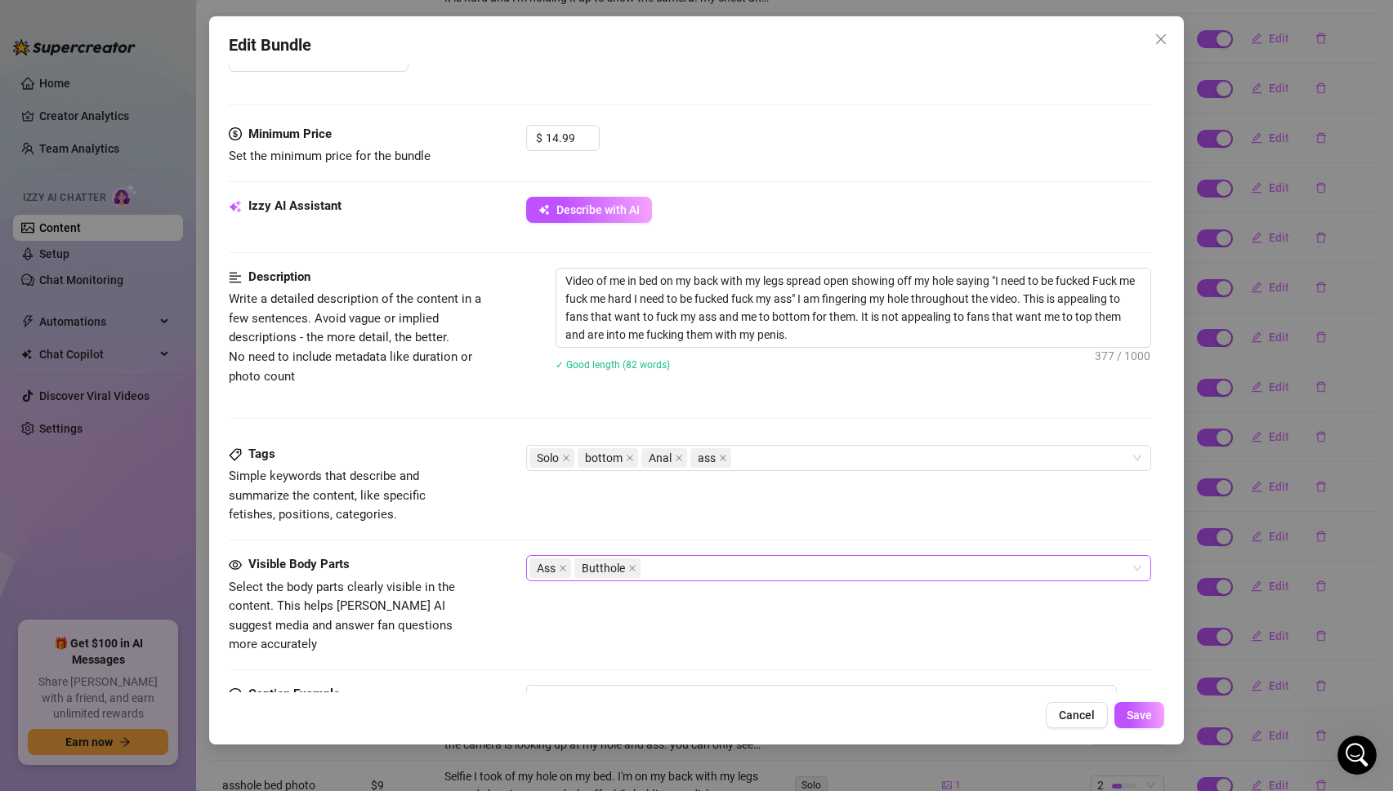
scroll to position [453, 0]
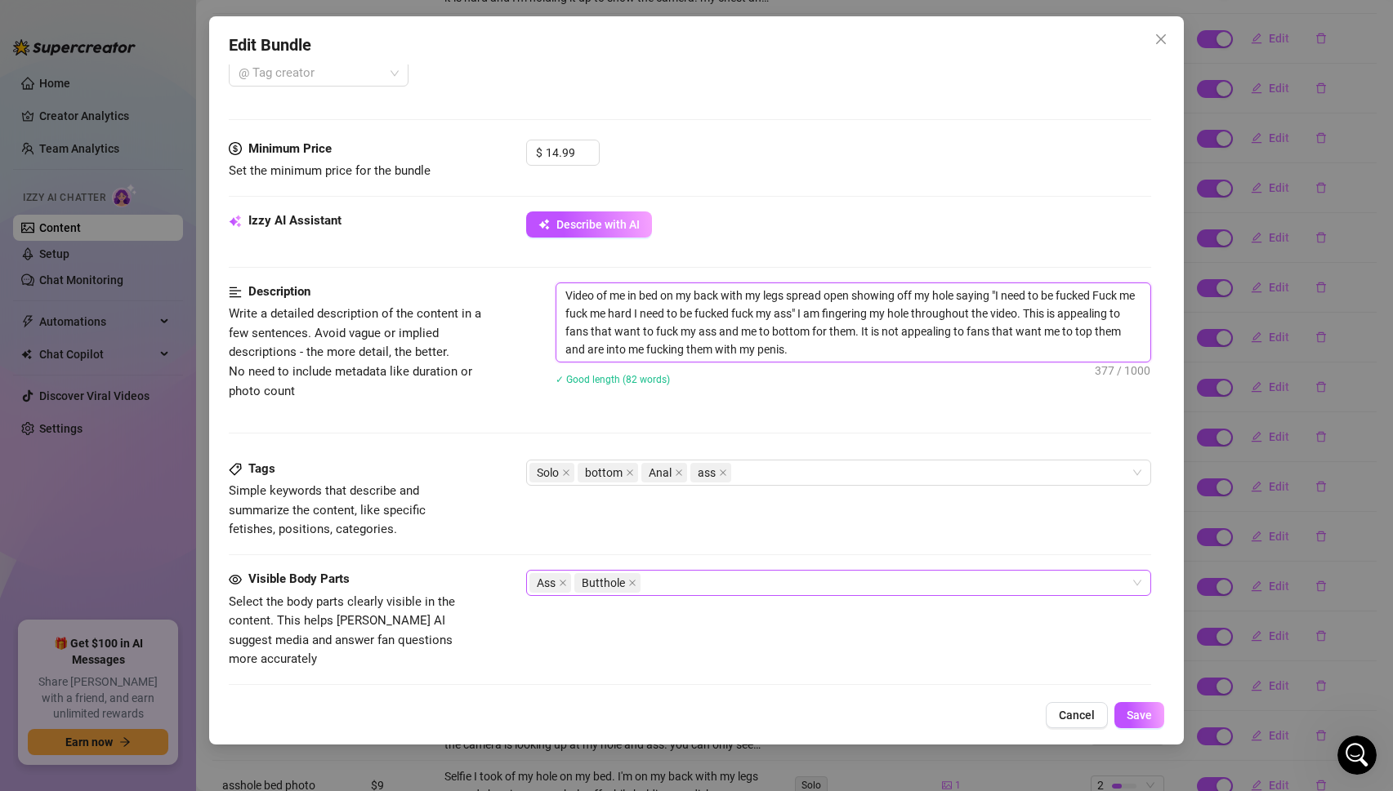
click at [909, 311] on textarea "Video of me in bed on my back with my legs spread open showing off my hole sayi…" at bounding box center [853, 322] width 595 height 78
drag, startPoint x: 845, startPoint y: 352, endPoint x: 1066, endPoint y: 314, distance: 223.8
click at [1066, 314] on textarea "Video of me in bed on my back with my legs spread open showing off my hole sayi…" at bounding box center [853, 322] width 595 height 78
click at [865, 352] on textarea "Video of me in bed on my back with my legs spread open showing off my hole sayi…" at bounding box center [853, 322] width 595 height 78
click at [837, 469] on div "Solo bottom Anal ass" at bounding box center [830, 472] width 602 height 23
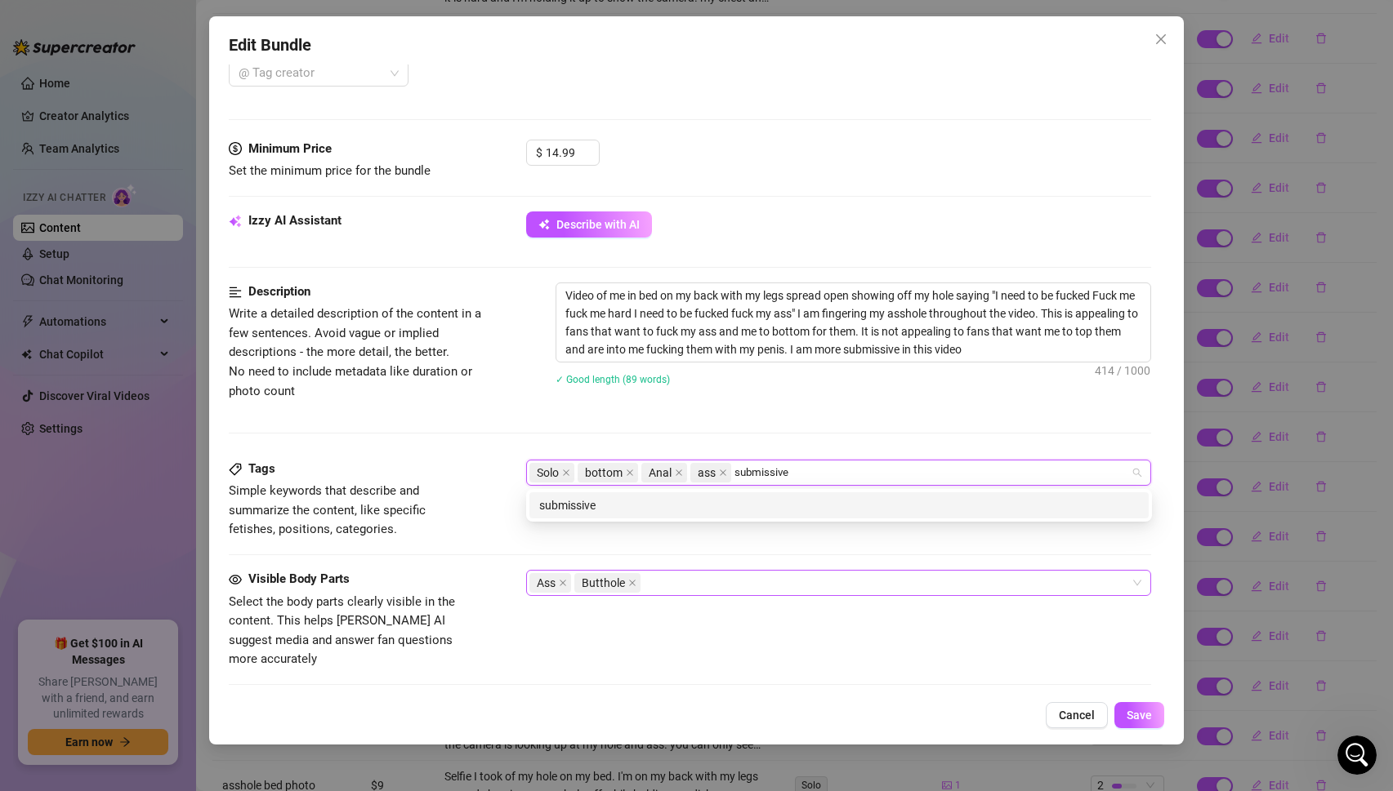
click at [613, 507] on div "submissive" at bounding box center [839, 506] width 600 height 18
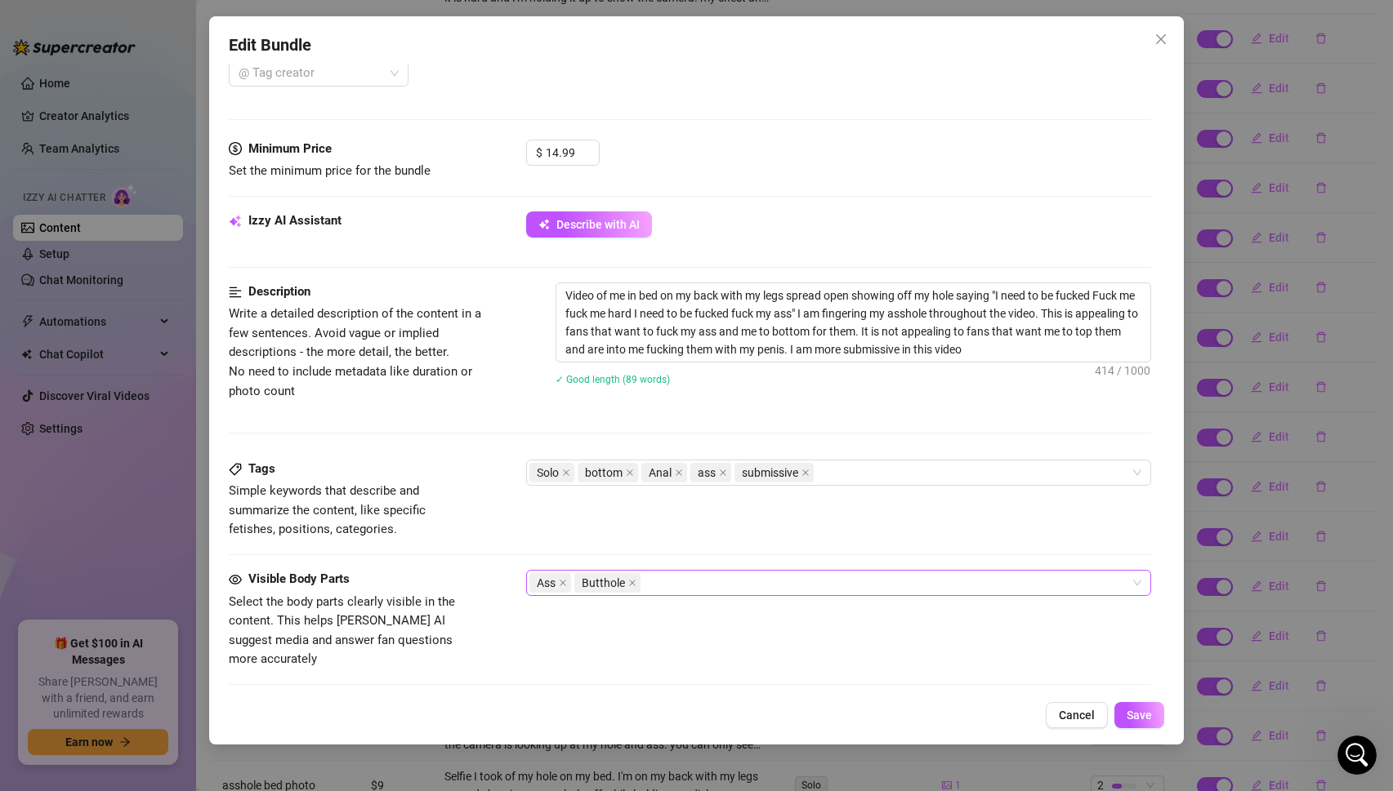
click at [743, 405] on div "Video of me in bed on my back with my legs spread open showing off my hole sayi…" at bounding box center [853, 345] width 596 height 124
drag, startPoint x: 1025, startPoint y: 349, endPoint x: 1063, endPoint y: 309, distance: 54.9
click at [1063, 309] on textarea "Video of me in bed on my back with my legs spread open showing off my hole sayi…" at bounding box center [853, 322] width 595 height 78
click at [1139, 709] on span "Save" at bounding box center [1138, 715] width 25 height 13
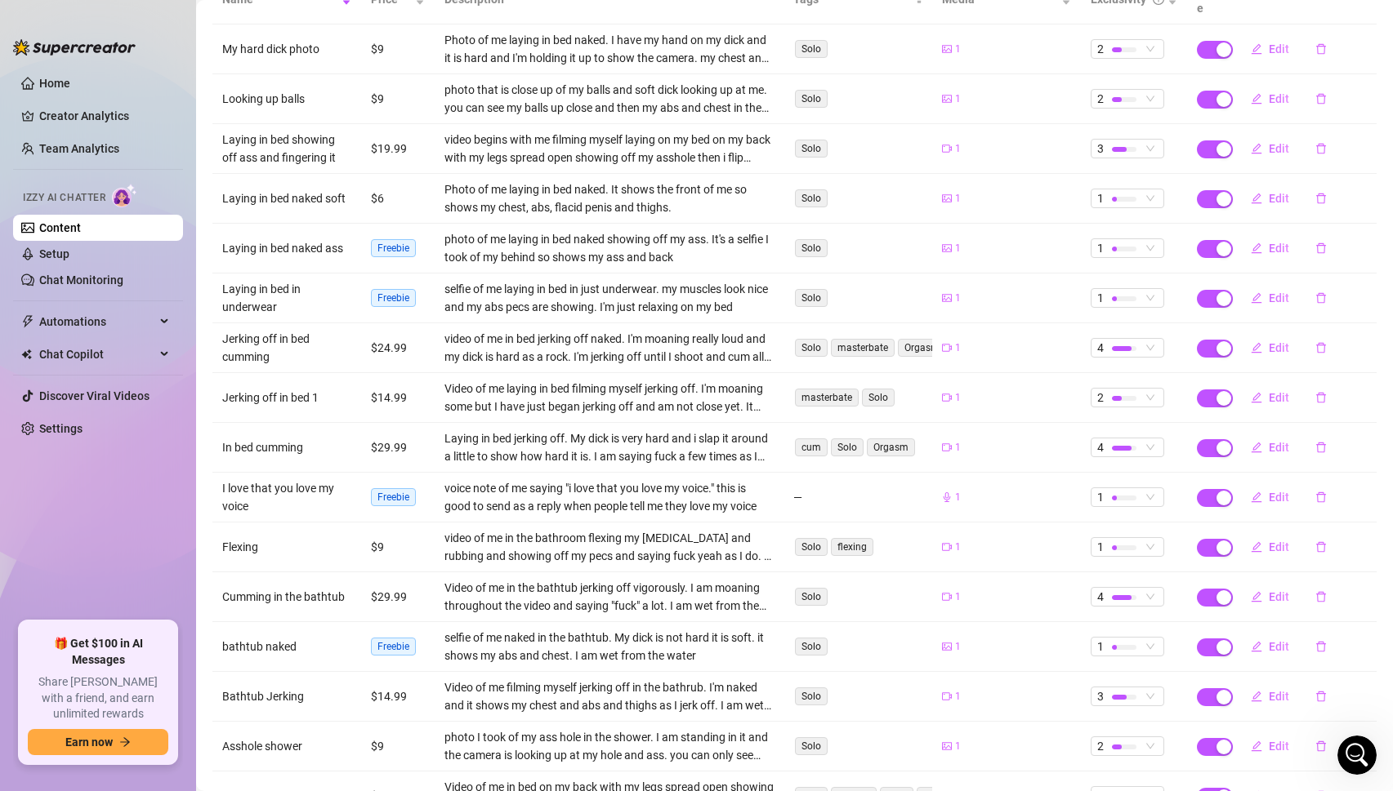
scroll to position [230, 0]
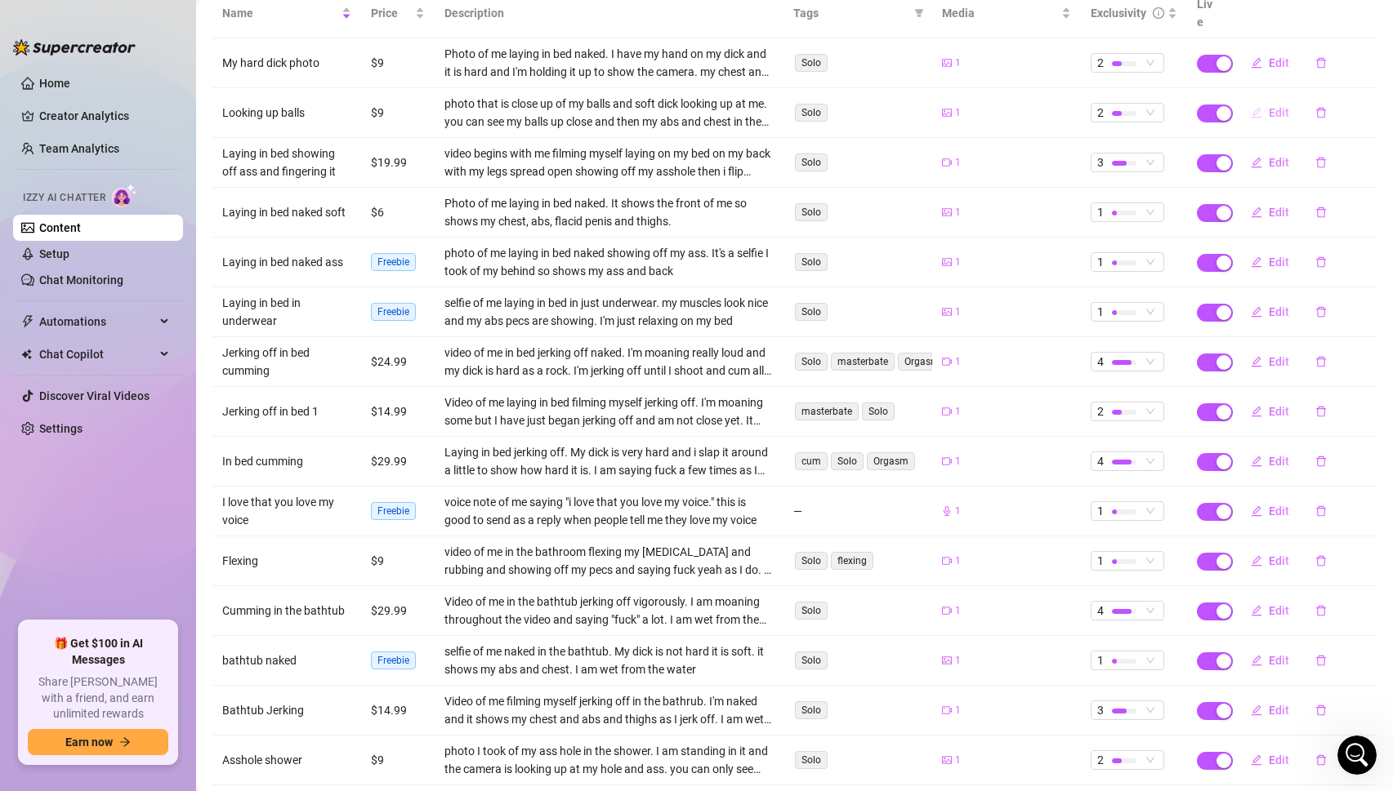
click at [1273, 106] on span "Edit" at bounding box center [1278, 112] width 20 height 13
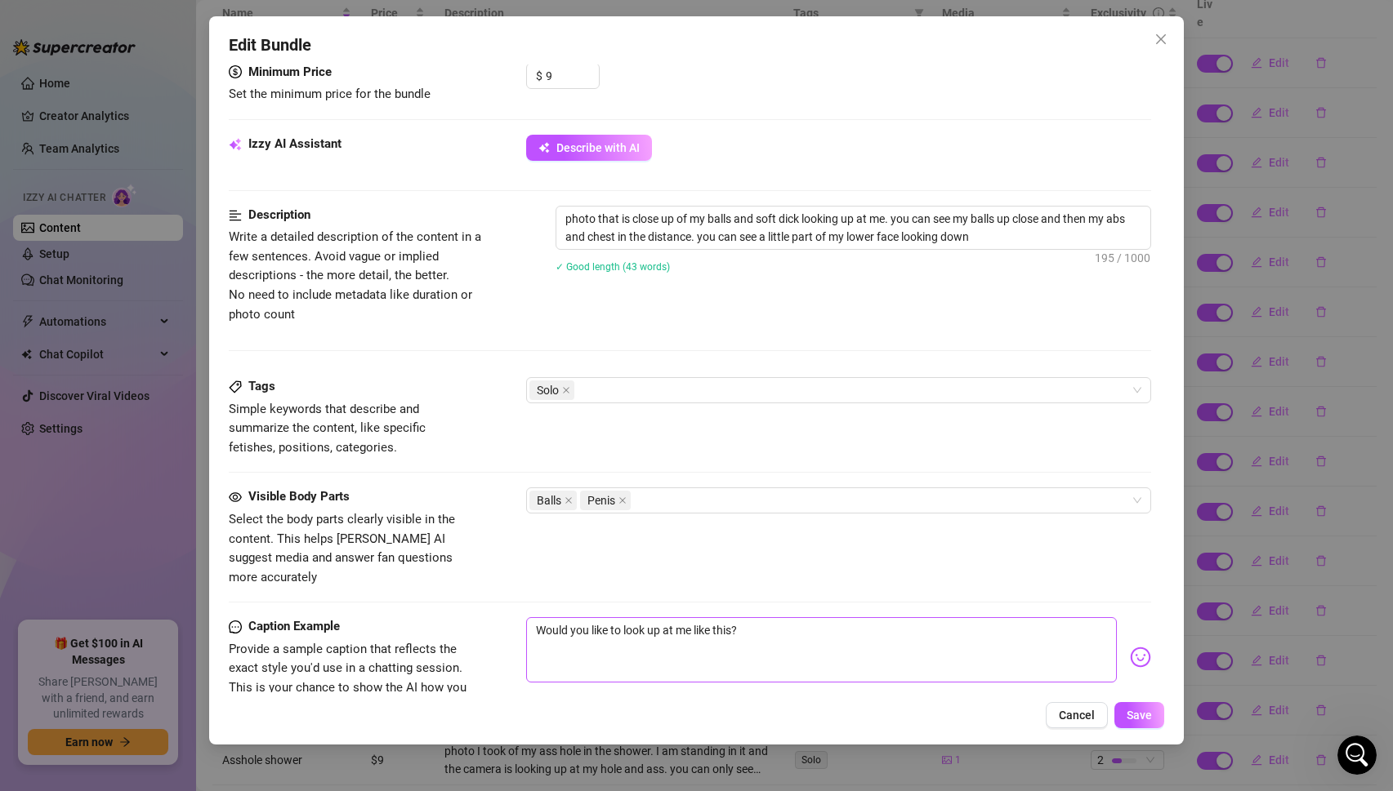
scroll to position [470, 0]
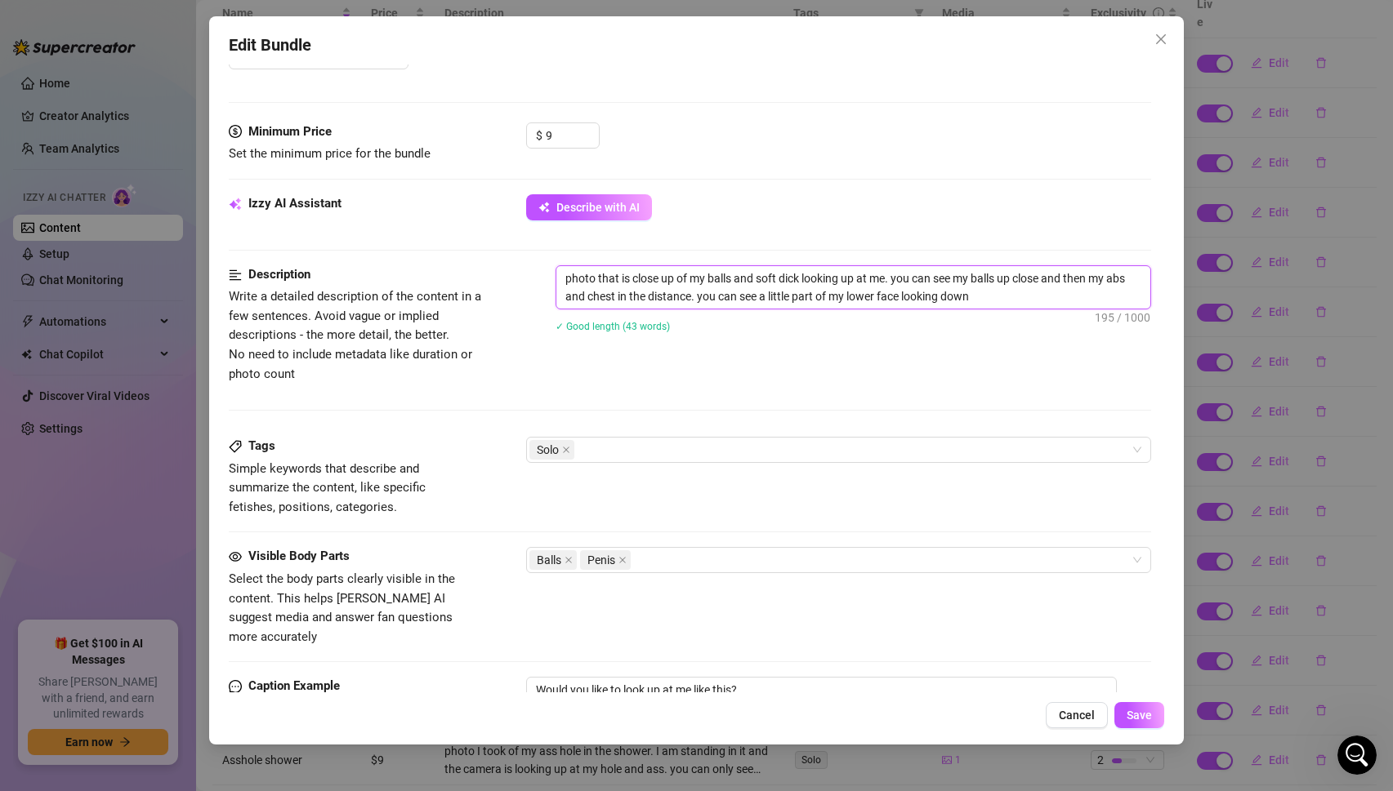
click at [1014, 300] on textarea "photo that is close up of my balls and soft dick looking up at me. you can see …" at bounding box center [853, 287] width 595 height 42
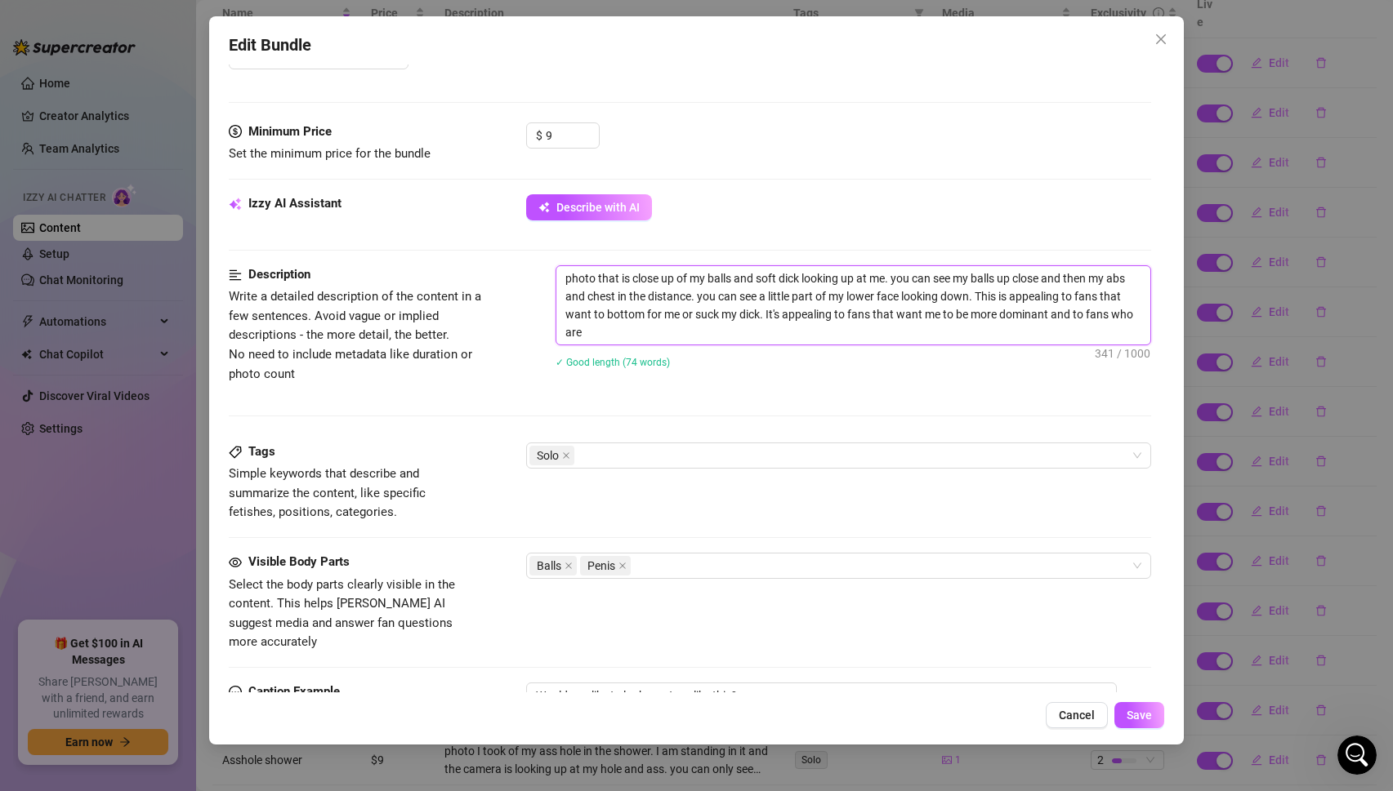
scroll to position [0, 0]
drag, startPoint x: 979, startPoint y: 292, endPoint x: 1028, endPoint y: 332, distance: 63.3
click at [1028, 332] on textarea "photo that is close up of my balls and soft dick looking up at me. you can see …" at bounding box center [853, 305] width 595 height 78
click at [1137, 723] on button "Save" at bounding box center [1139, 715] width 50 height 26
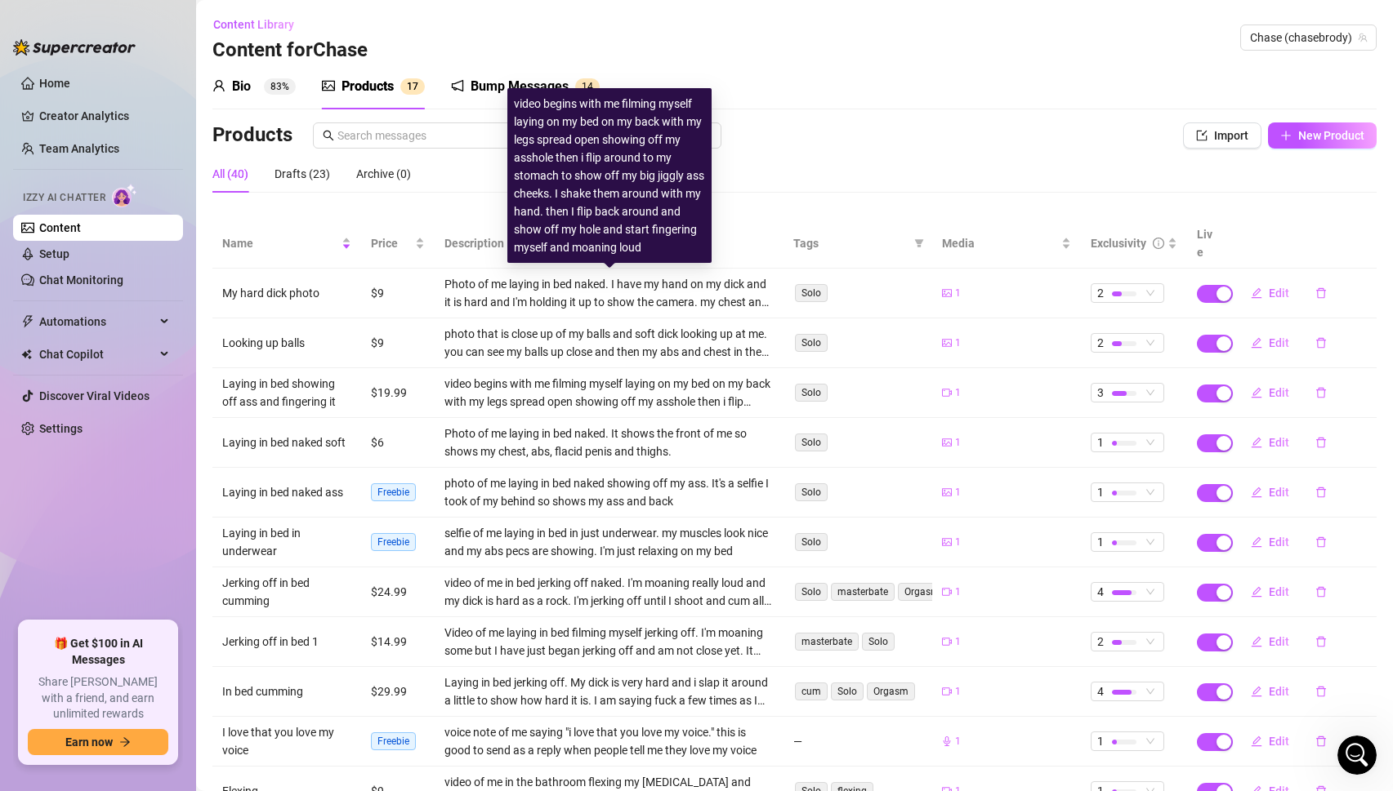
scroll to position [121, 0]
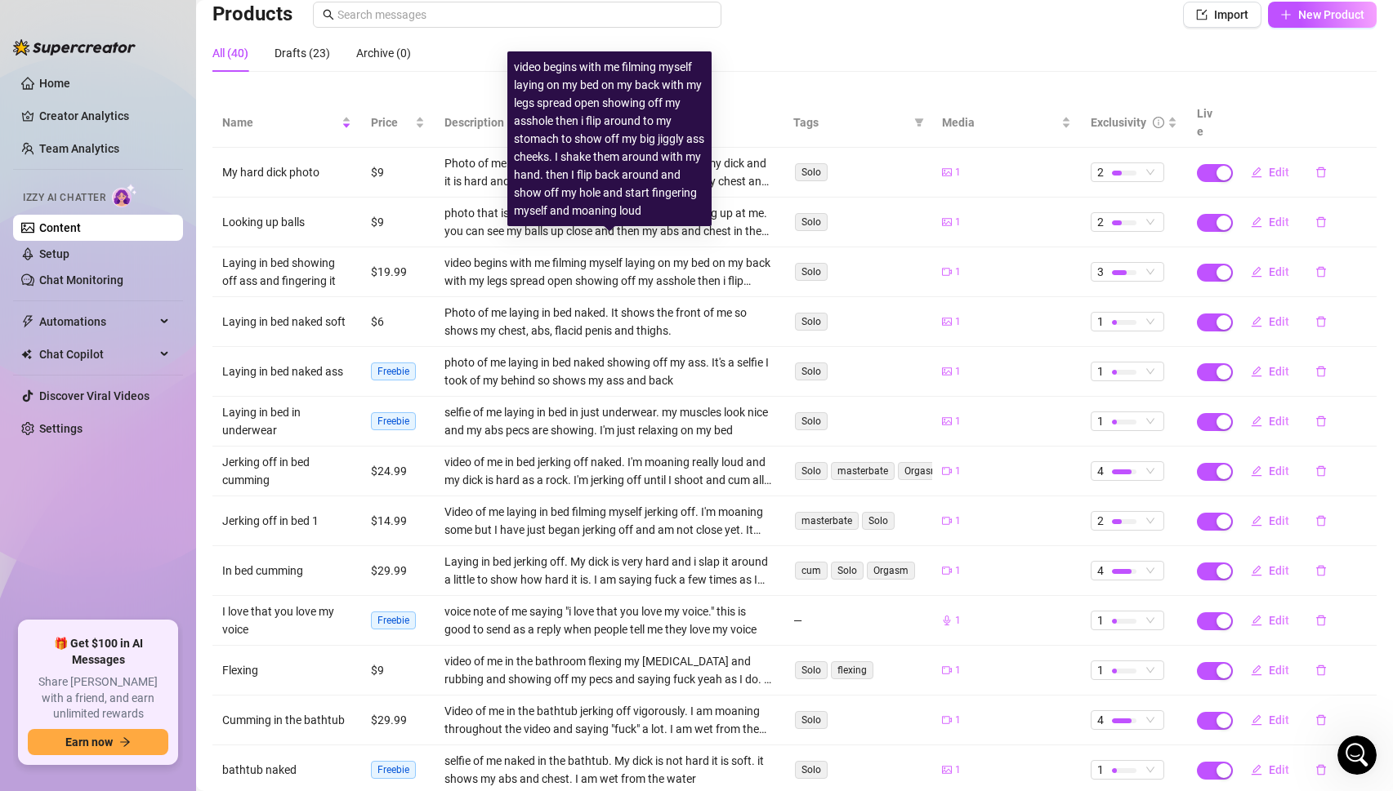
click at [642, 254] on div "video begins with me filming myself laying on my bed on my back with my legs sp…" at bounding box center [609, 272] width 330 height 36
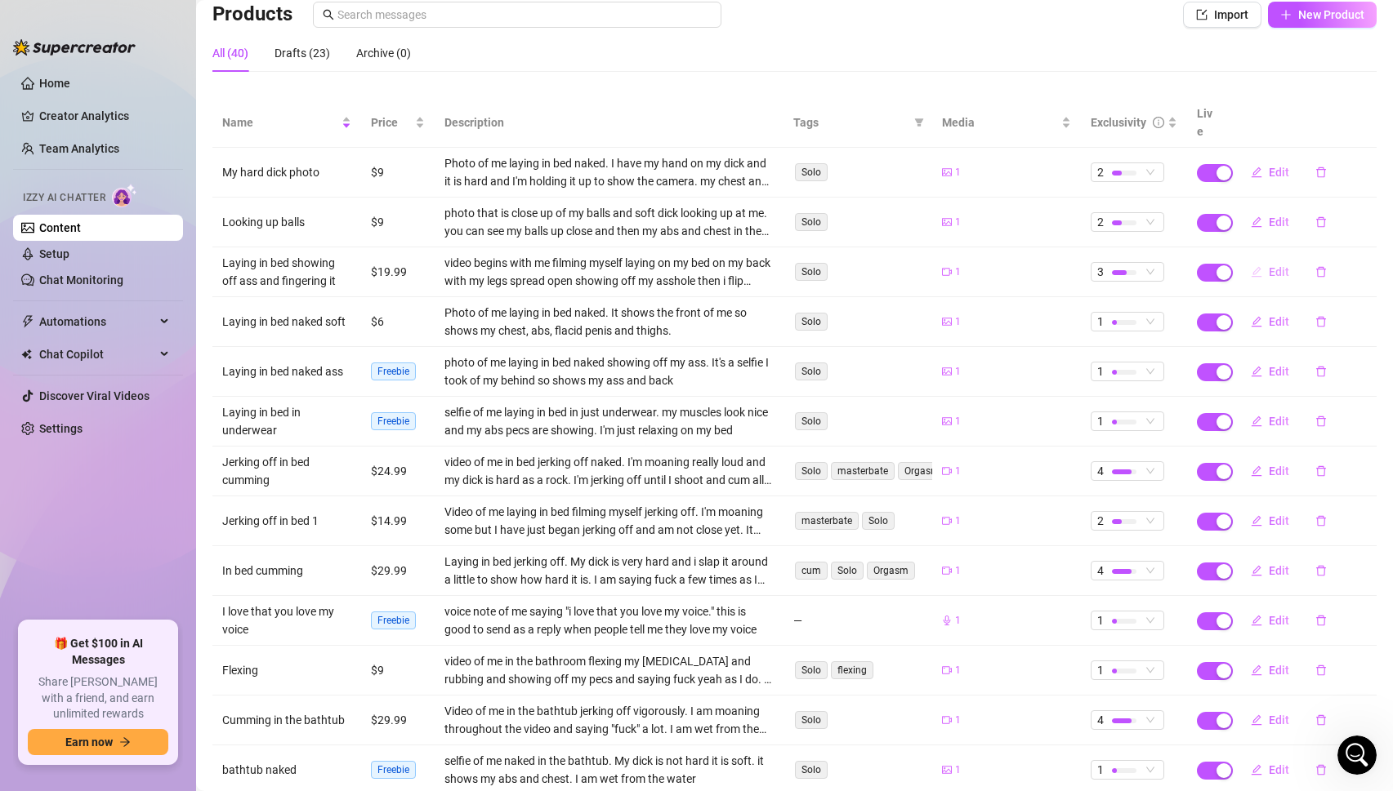
click at [1280, 265] on span "Edit" at bounding box center [1278, 271] width 20 height 13
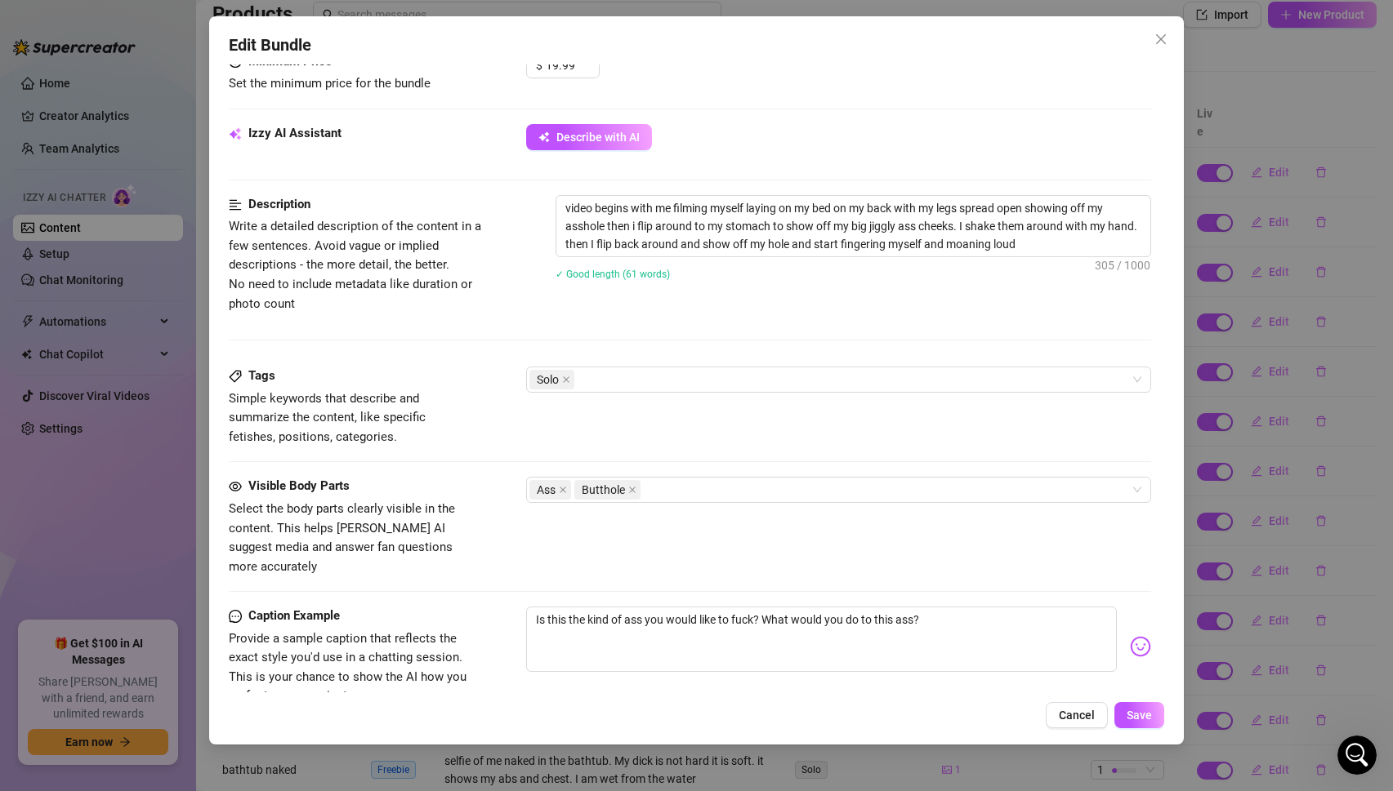
scroll to position [507, 0]
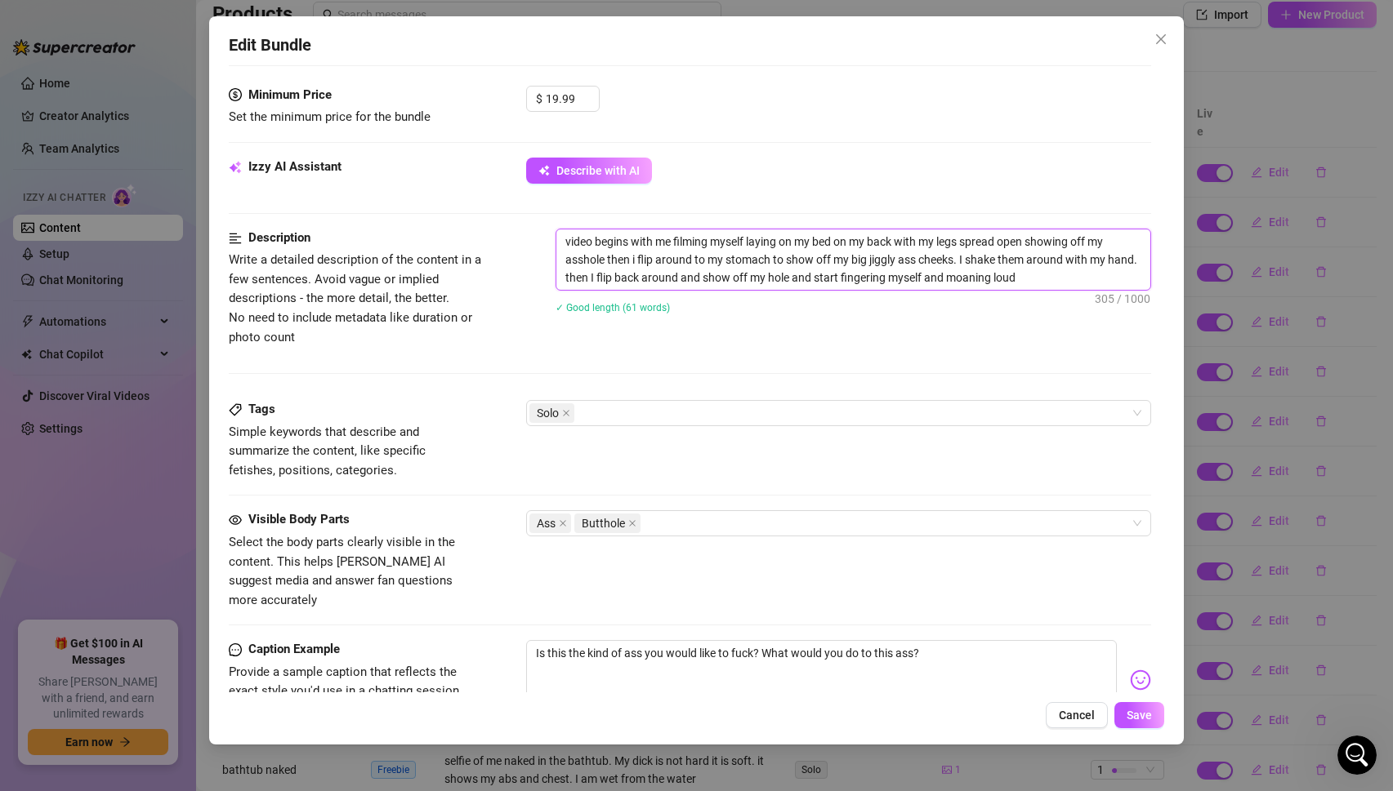
drag, startPoint x: 1019, startPoint y: 276, endPoint x: 1040, endPoint y: 297, distance: 29.5
click at [1040, 297] on div "video begins with me filming myself laying on my bed on my back with my legs sp…" at bounding box center [853, 282] width 596 height 106
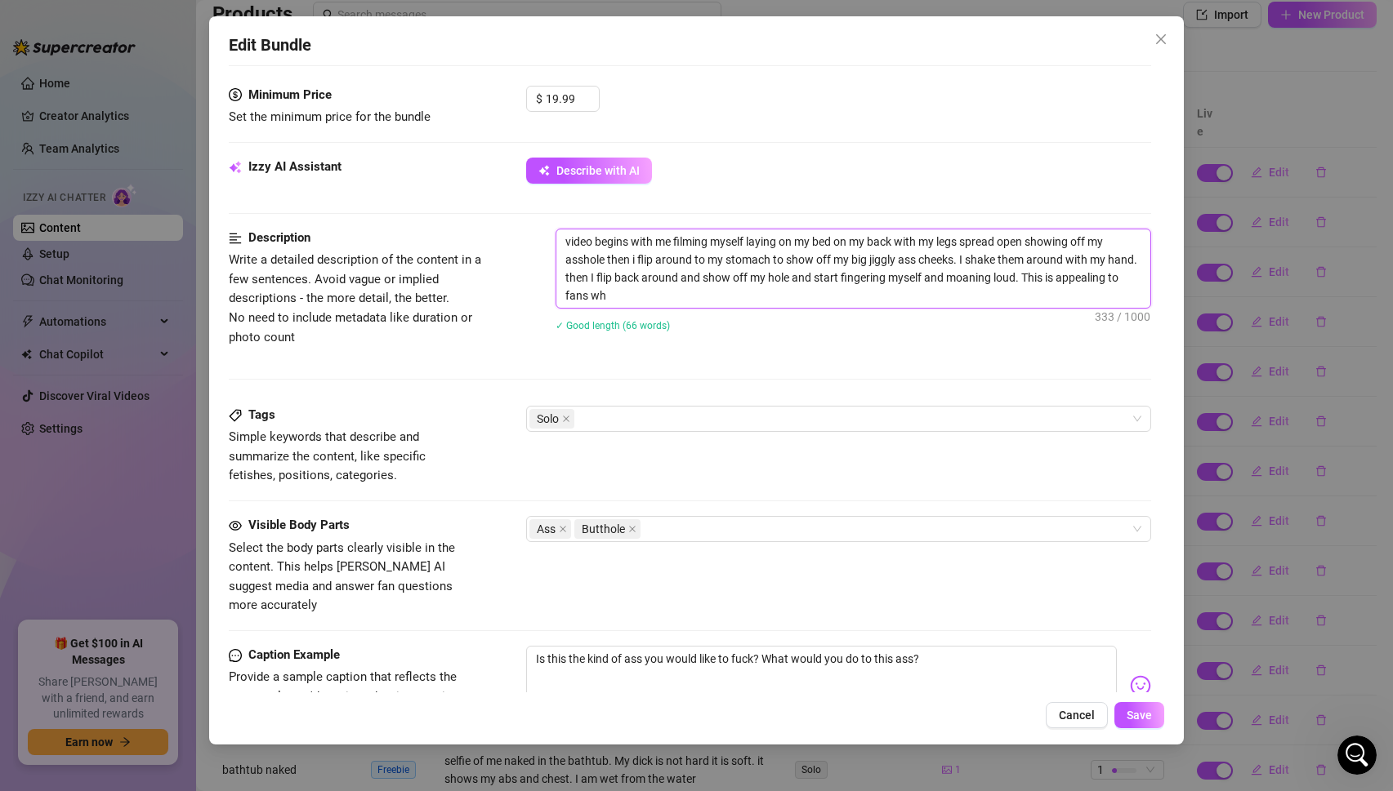
scroll to position [0, 0]
click at [876, 421] on div "Solo" at bounding box center [830, 419] width 602 height 23
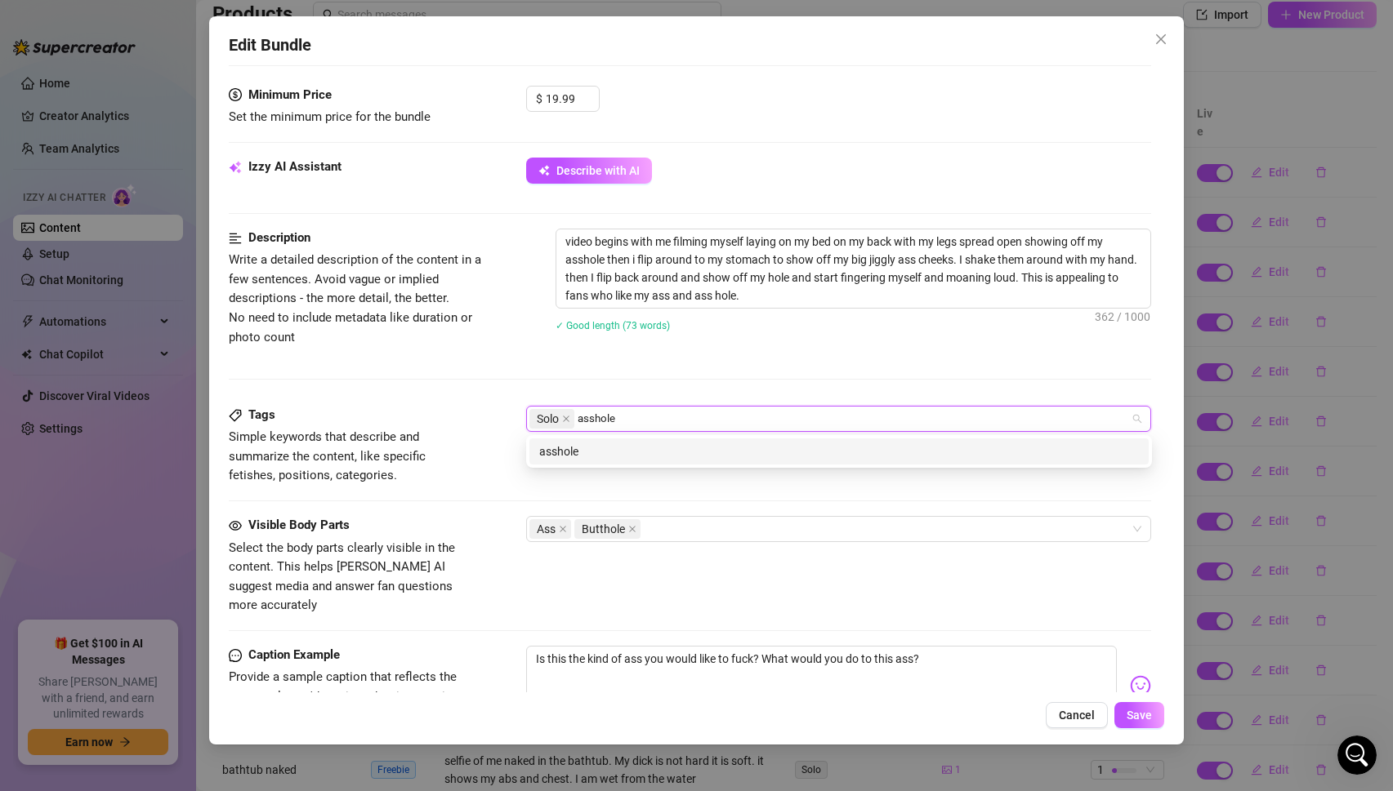
click at [608, 447] on div "asshole" at bounding box center [839, 452] width 600 height 18
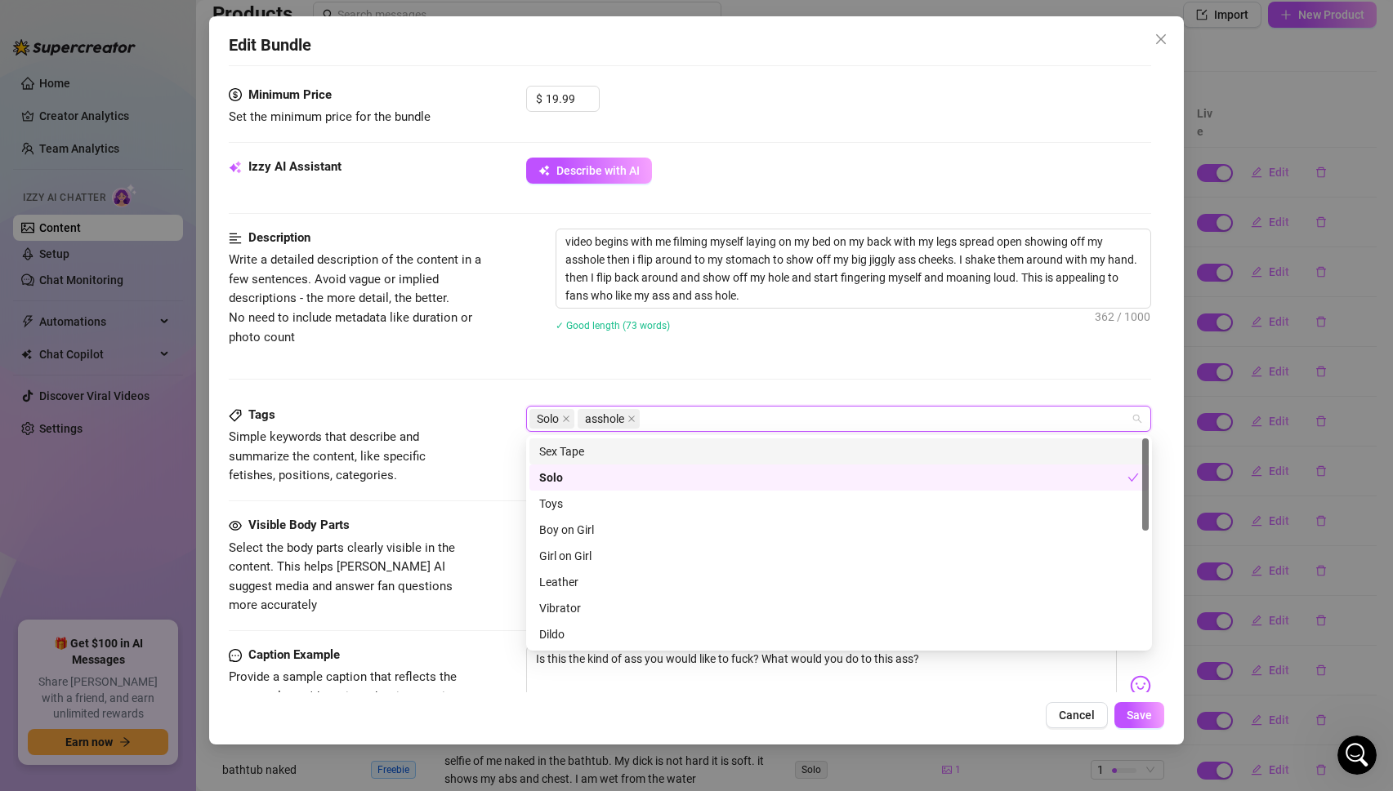
click at [426, 464] on span "Simple keywords that describe and summarize the content, like specific fetishes…" at bounding box center [327, 456] width 197 height 53
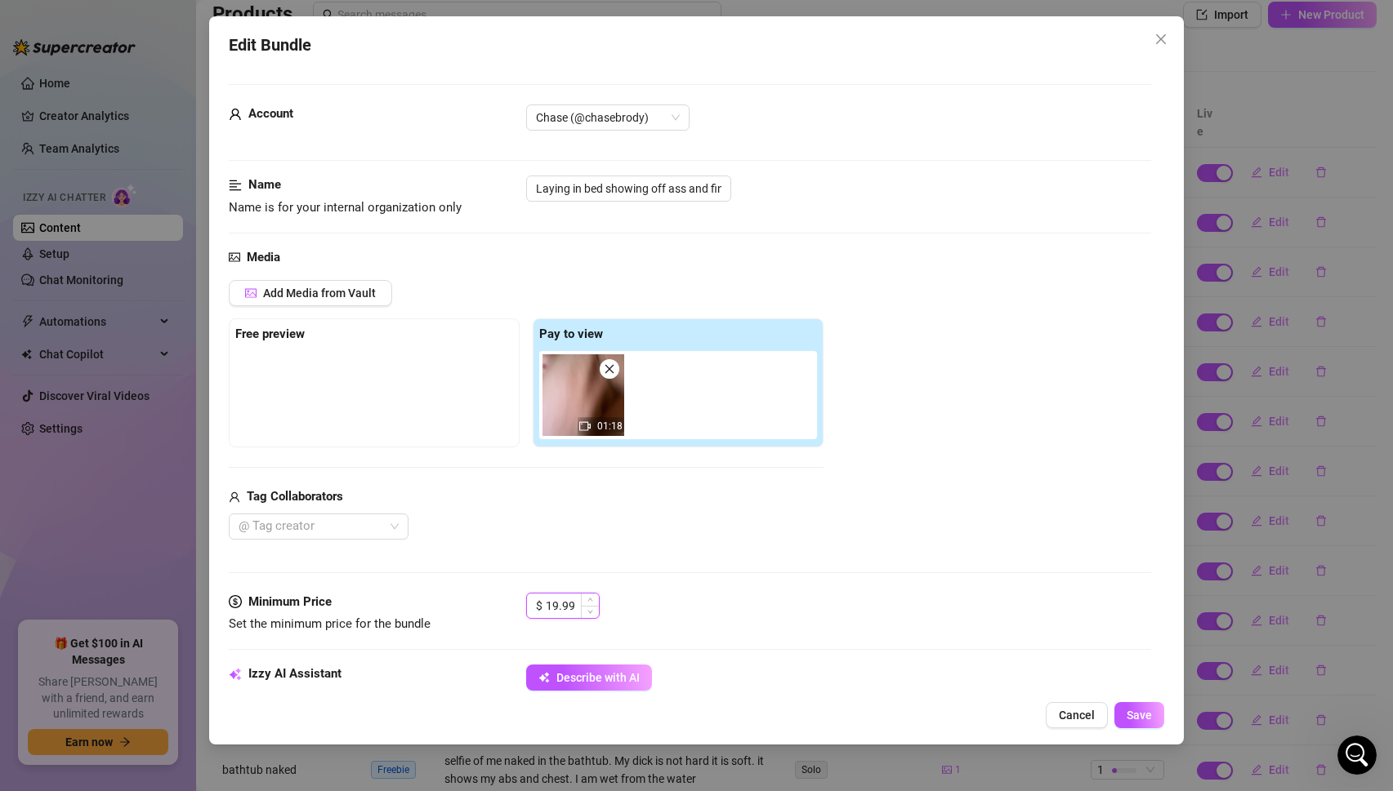
click at [577, 612] on input "19.99" at bounding box center [572, 606] width 53 height 25
click at [1144, 706] on button "Save" at bounding box center [1139, 715] width 50 height 26
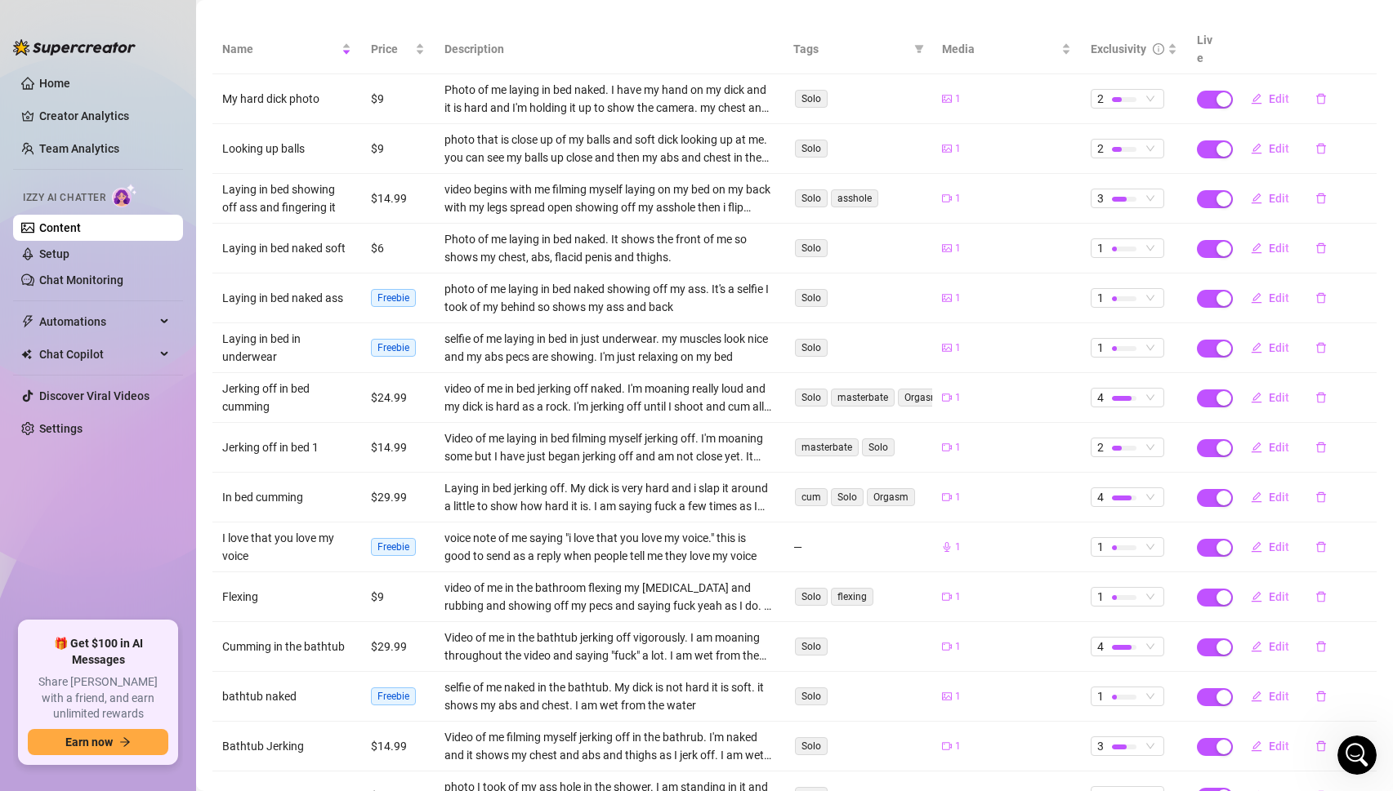
scroll to position [195, 0]
click at [1272, 583] on button "Edit" at bounding box center [1269, 596] width 65 height 26
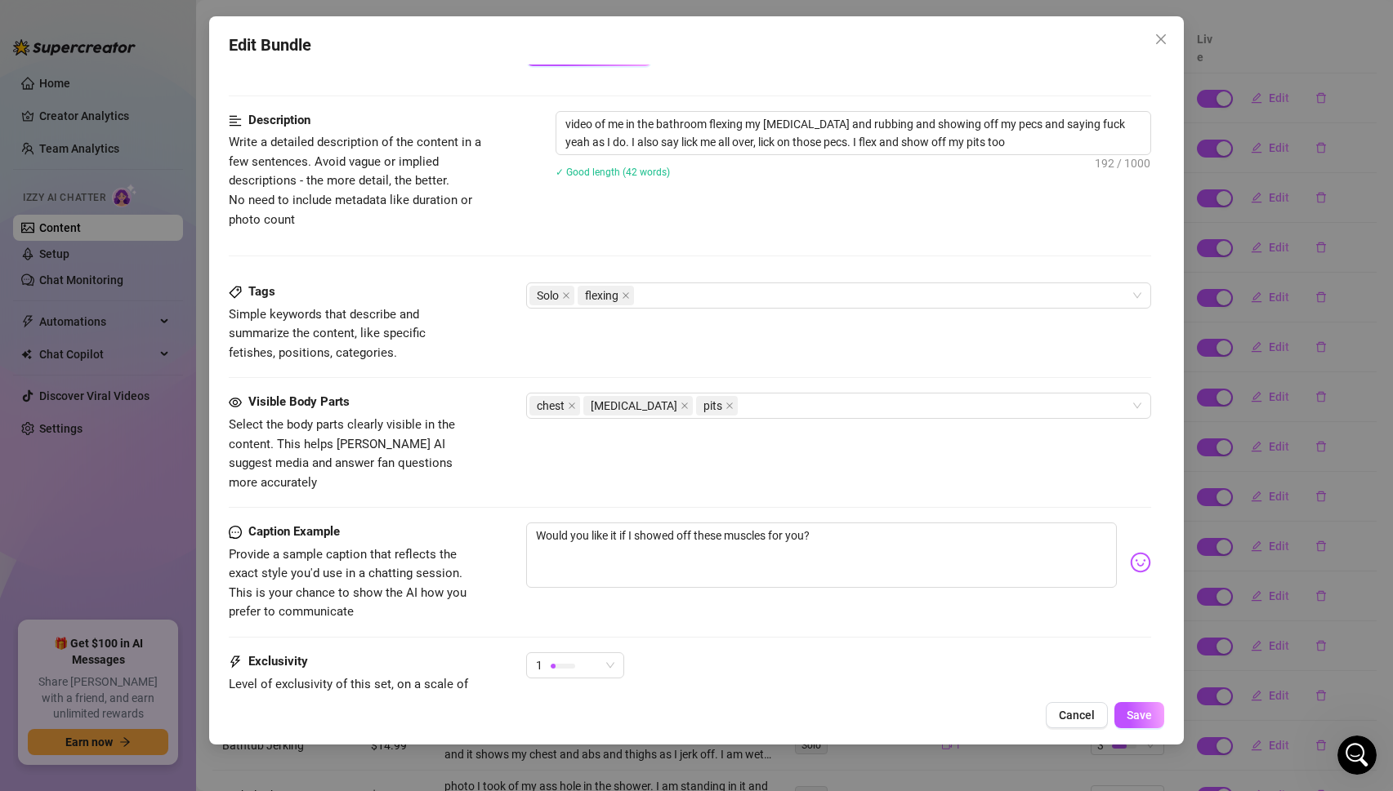
scroll to position [626, 0]
click at [982, 140] on textarea "video of me in the bathroom flexing my [MEDICAL_DATA] and rubbing and showing o…" at bounding box center [853, 132] width 595 height 42
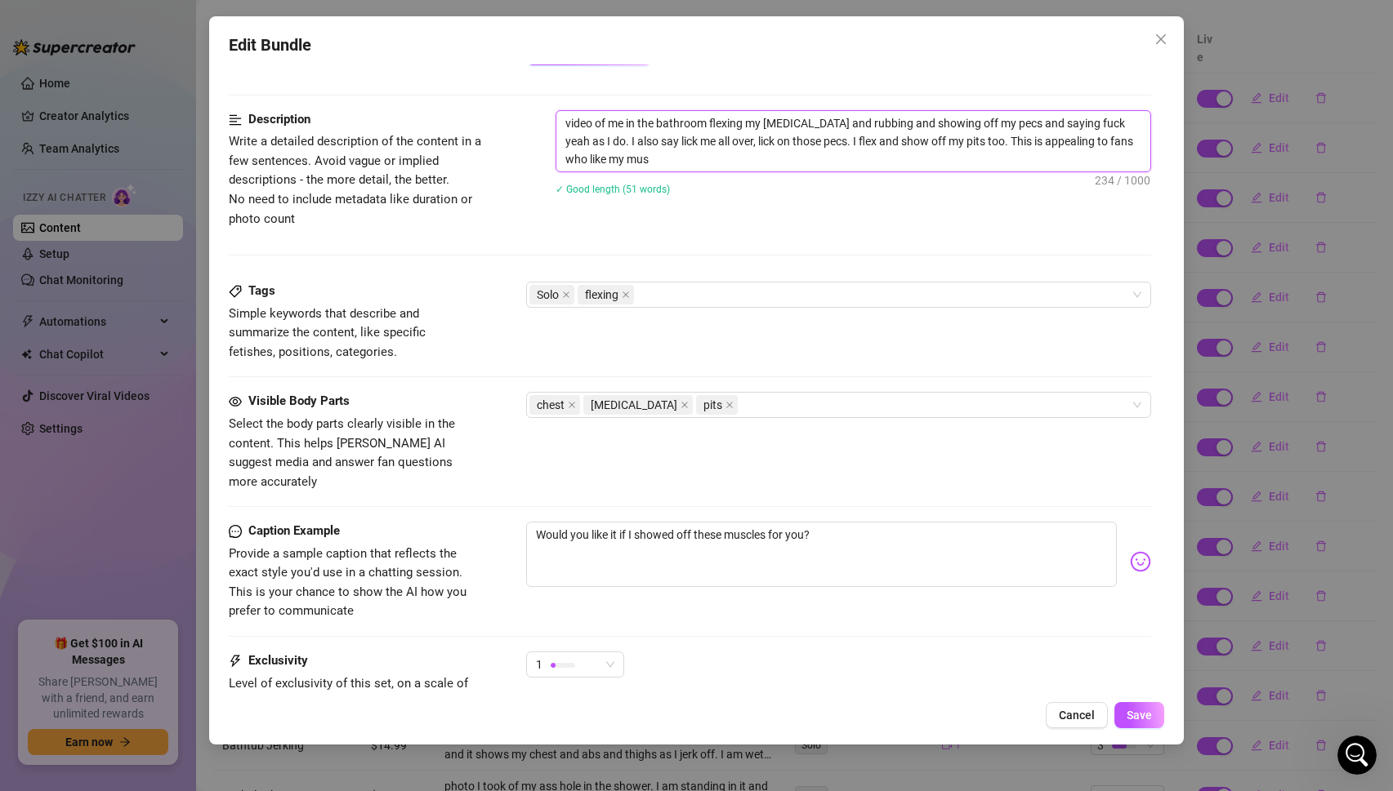
scroll to position [0, 0]
click at [840, 155] on textarea "video of me in the bathroom flexing my [MEDICAL_DATA] and rubbing and showing o…" at bounding box center [853, 141] width 595 height 60
click at [731, 158] on textarea "video of me in the bathroom flexing my [MEDICAL_DATA] and rubbing and showing o…" at bounding box center [853, 141] width 595 height 60
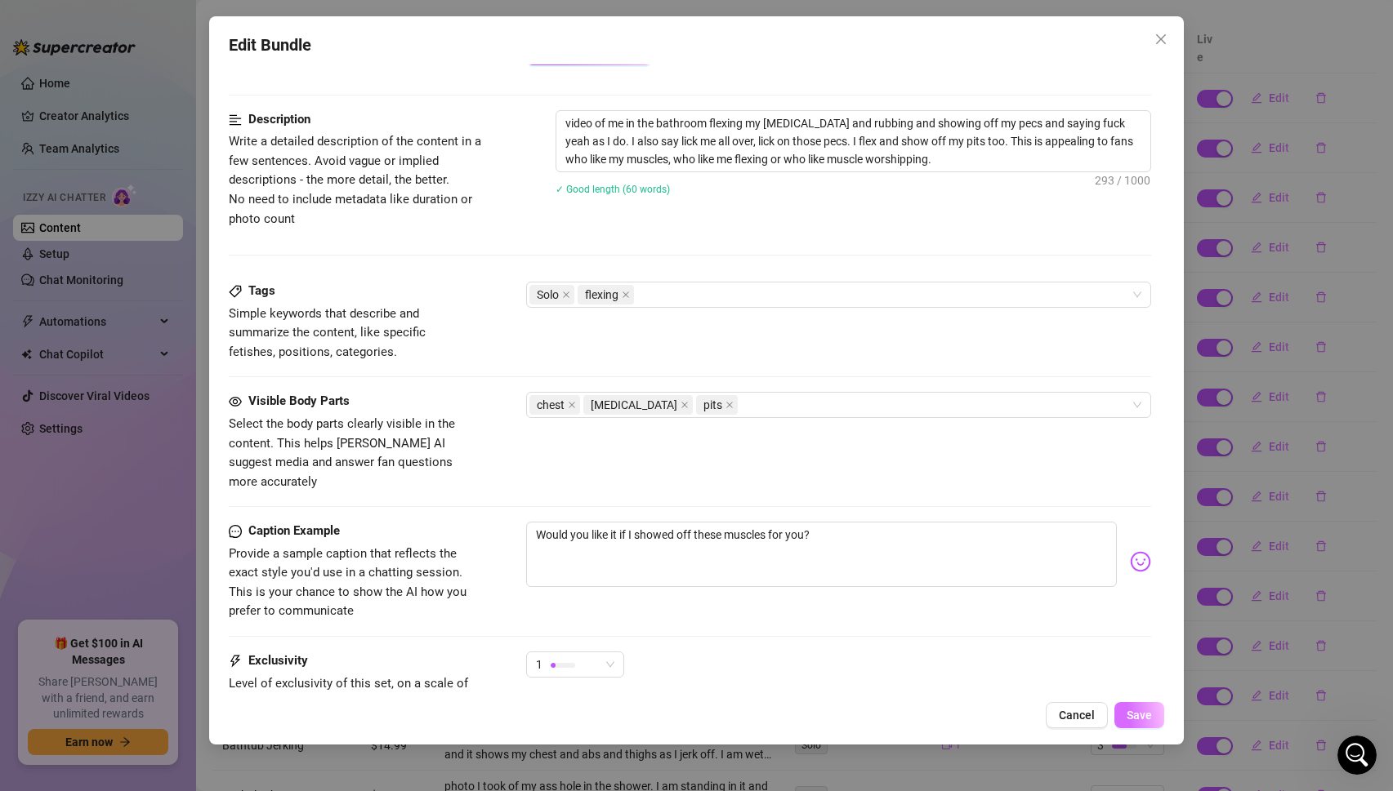
click at [1140, 715] on span "Save" at bounding box center [1138, 715] width 25 height 13
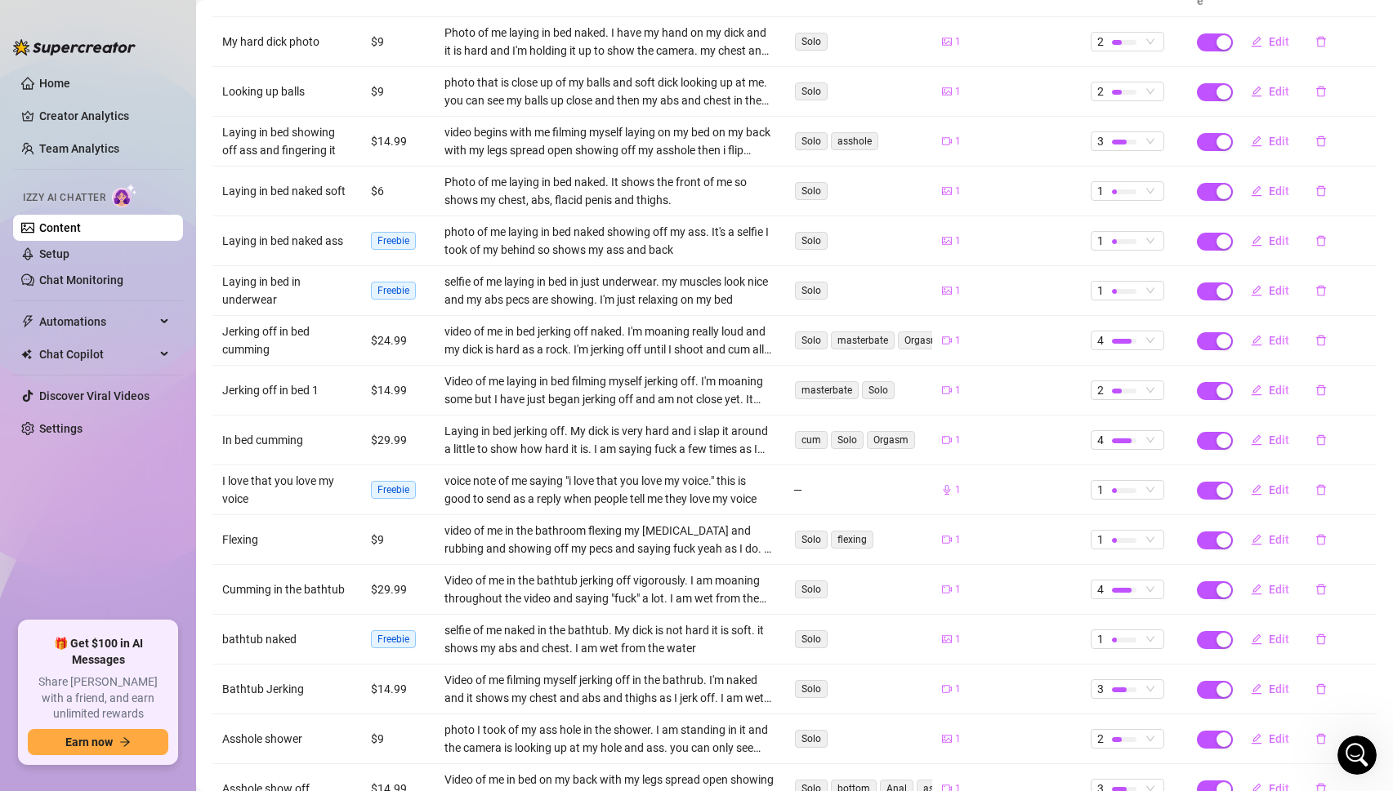
scroll to position [300, 0]
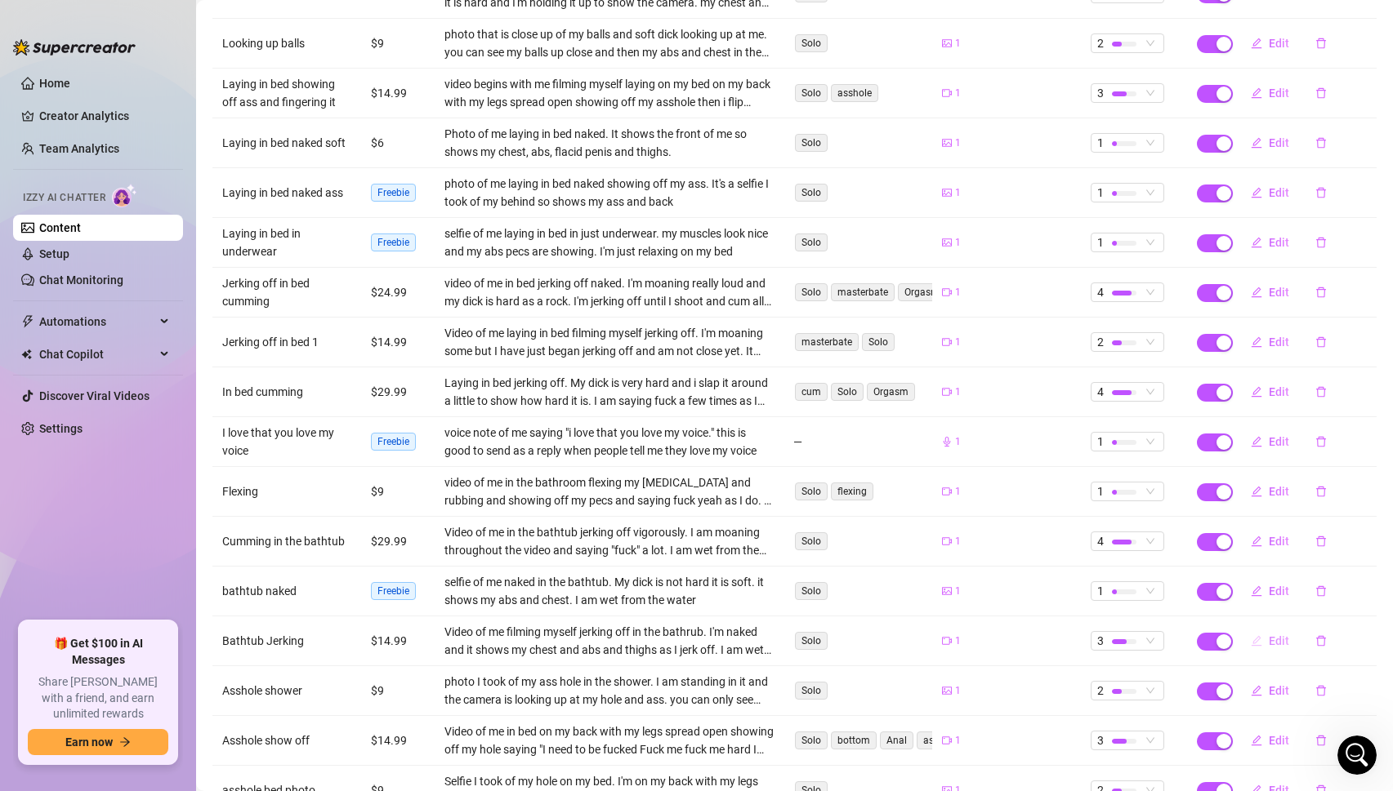
click at [1277, 635] on span "Edit" at bounding box center [1278, 641] width 20 height 13
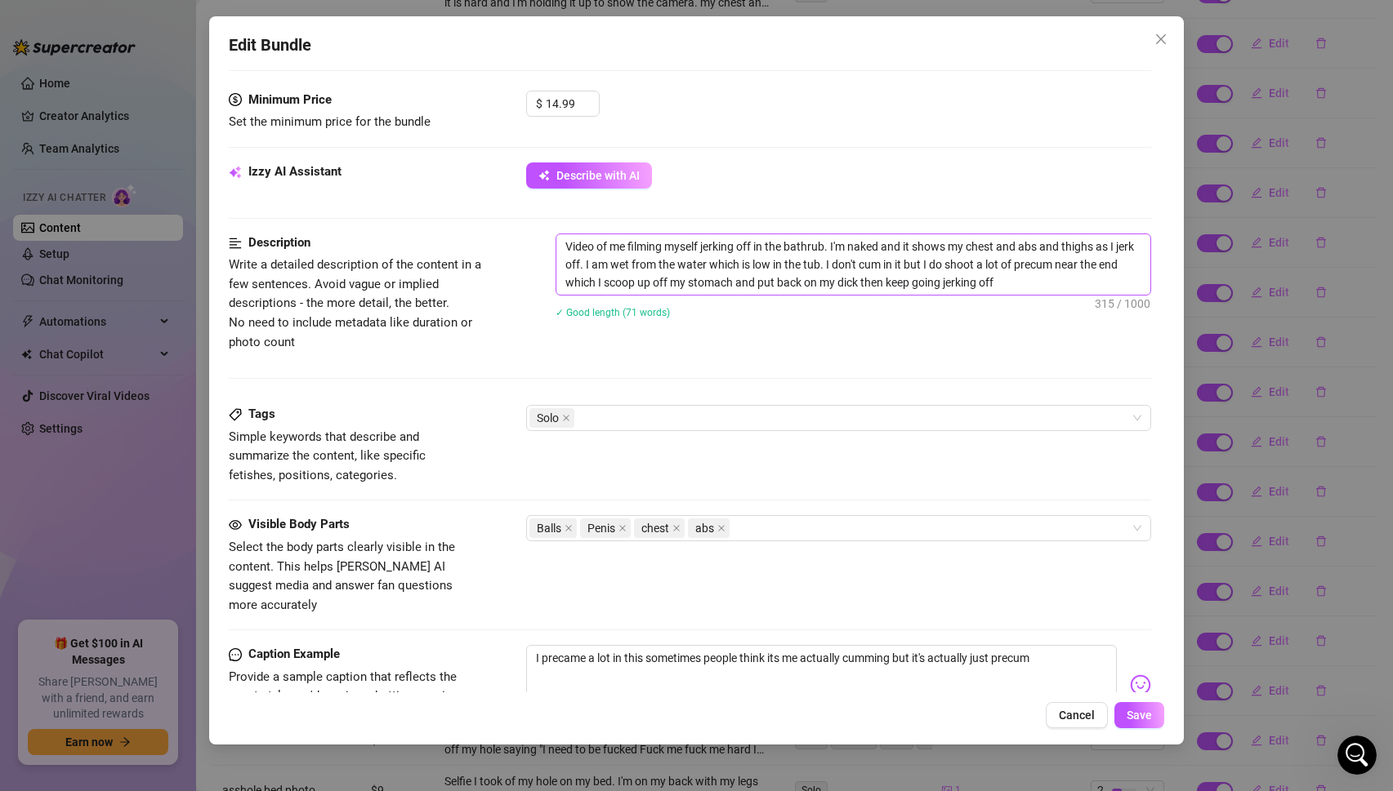
scroll to position [507, 0]
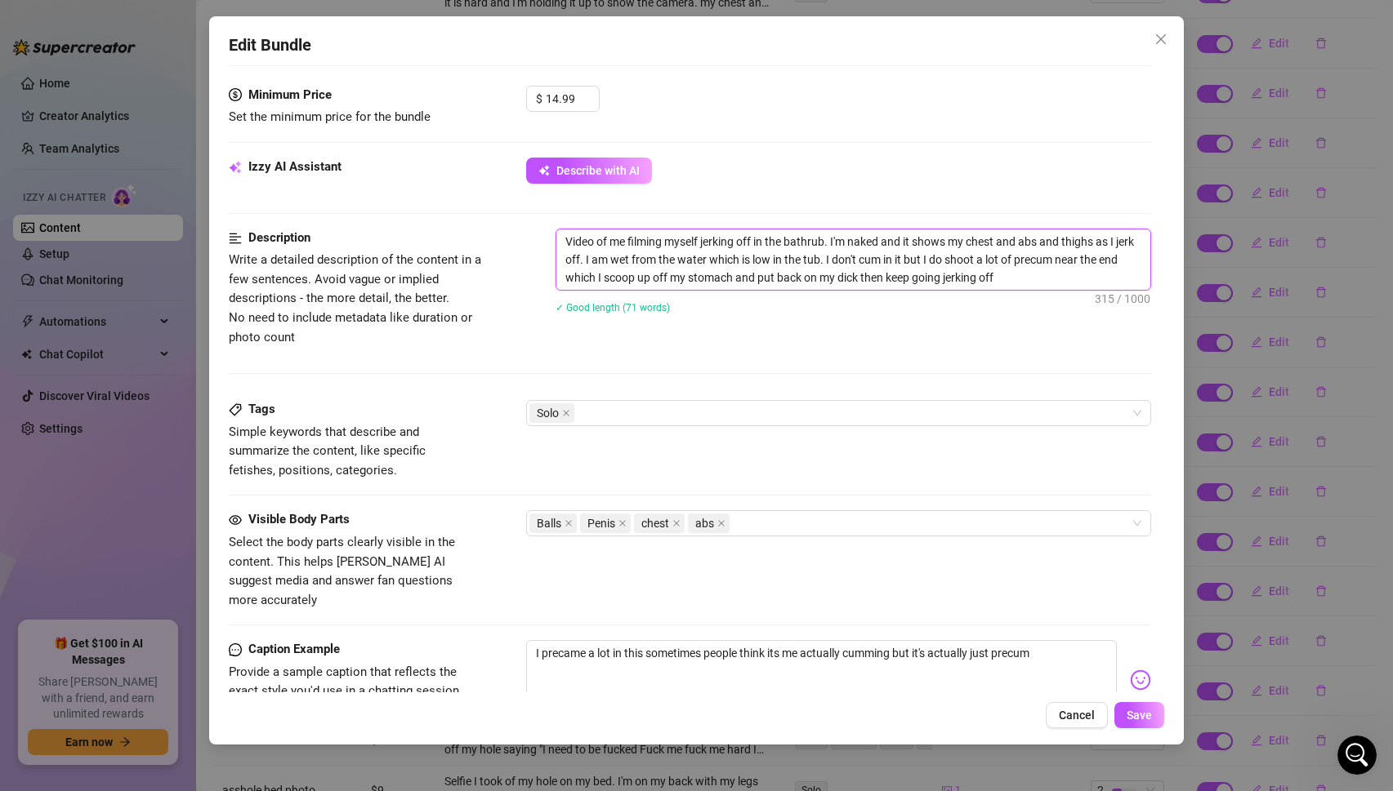
click at [814, 238] on textarea "Video of me filming myself jerking off in the bathrub. I'm naked and it shows m…" at bounding box center [853, 260] width 595 height 60
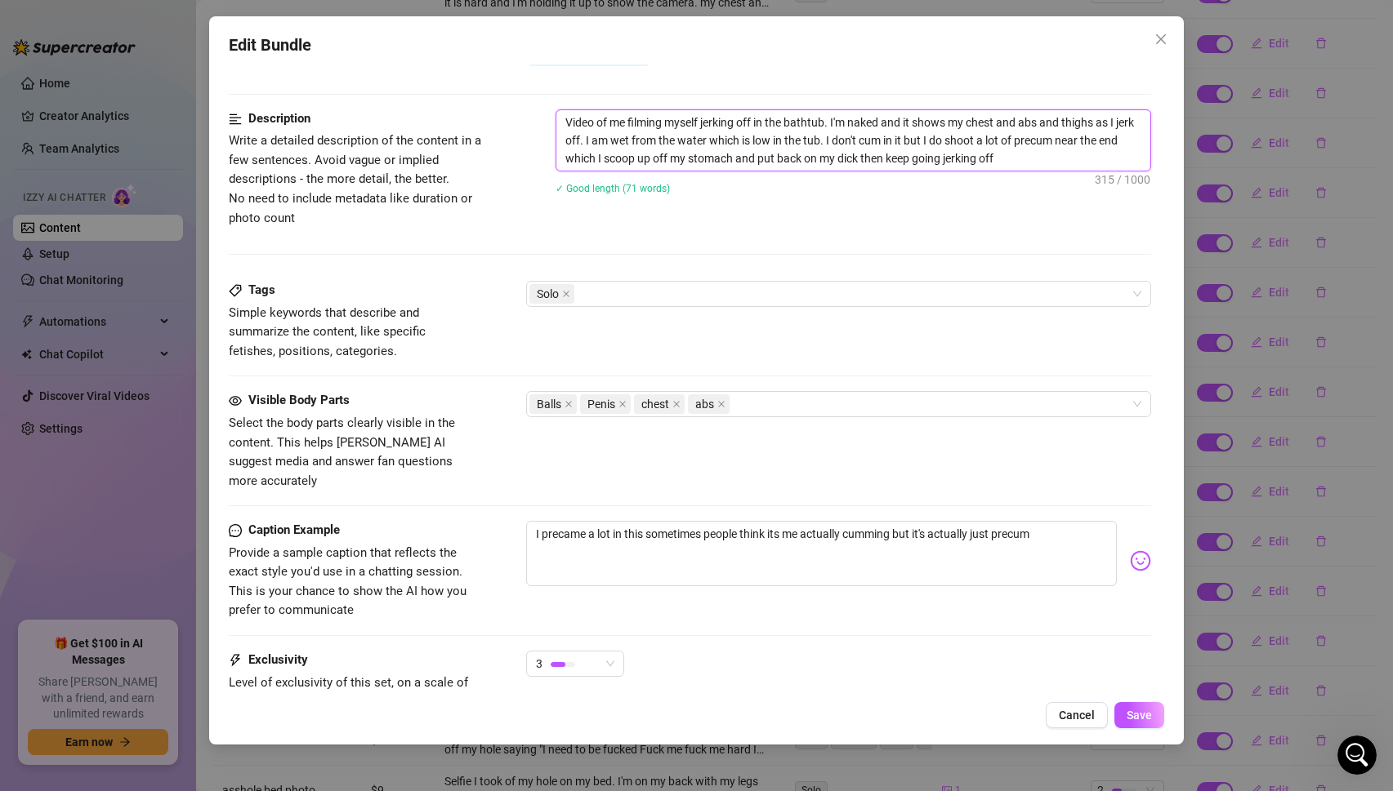
scroll to position [641, 0]
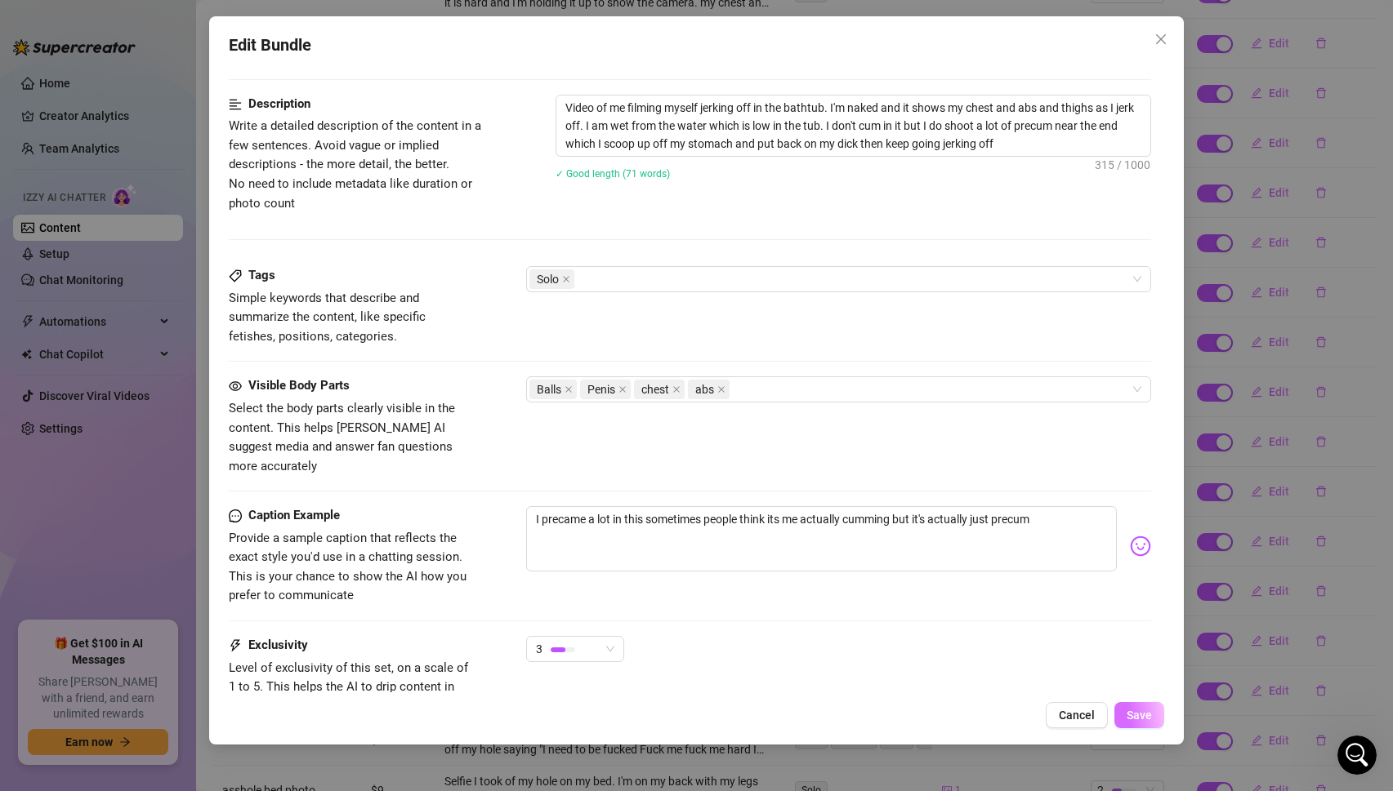
click at [1138, 711] on span "Save" at bounding box center [1138, 715] width 25 height 13
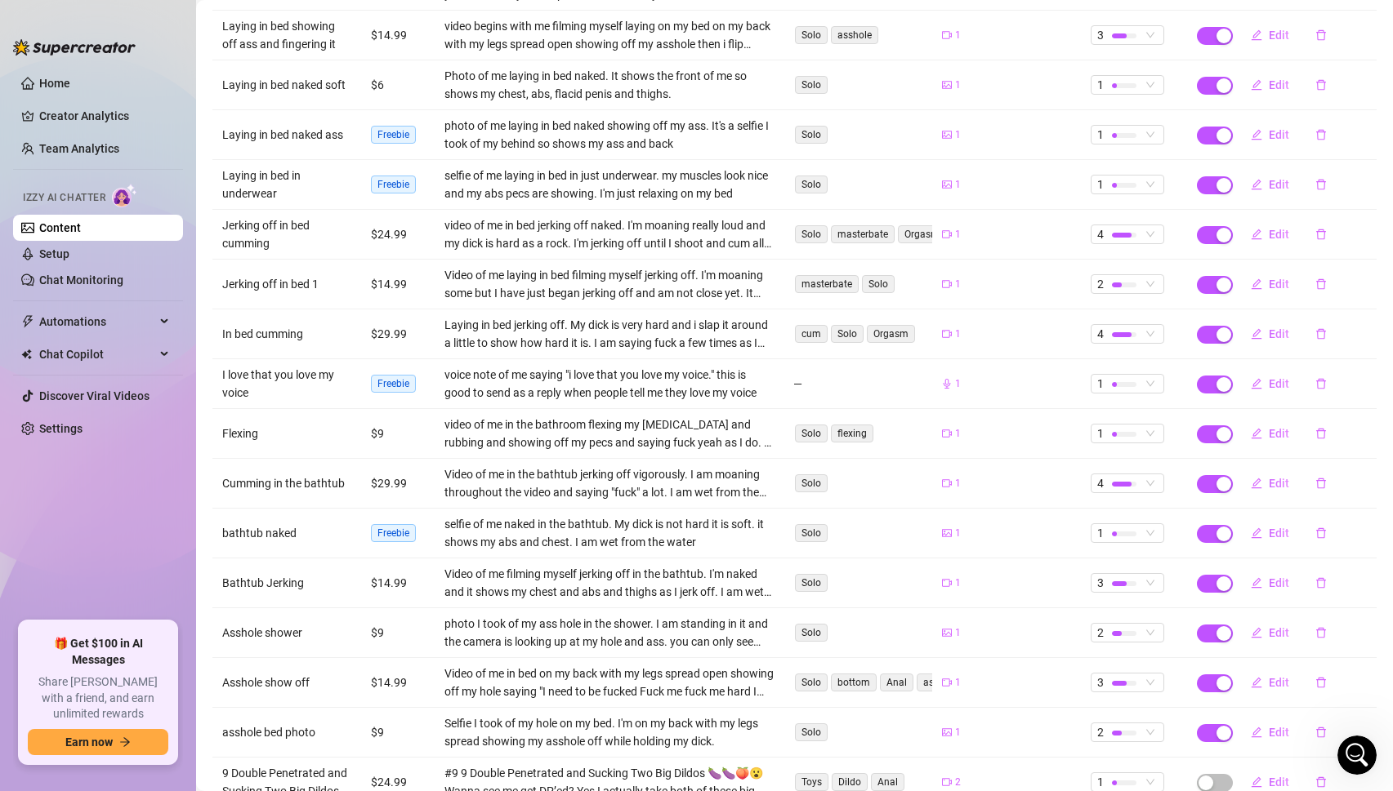
scroll to position [427, 0]
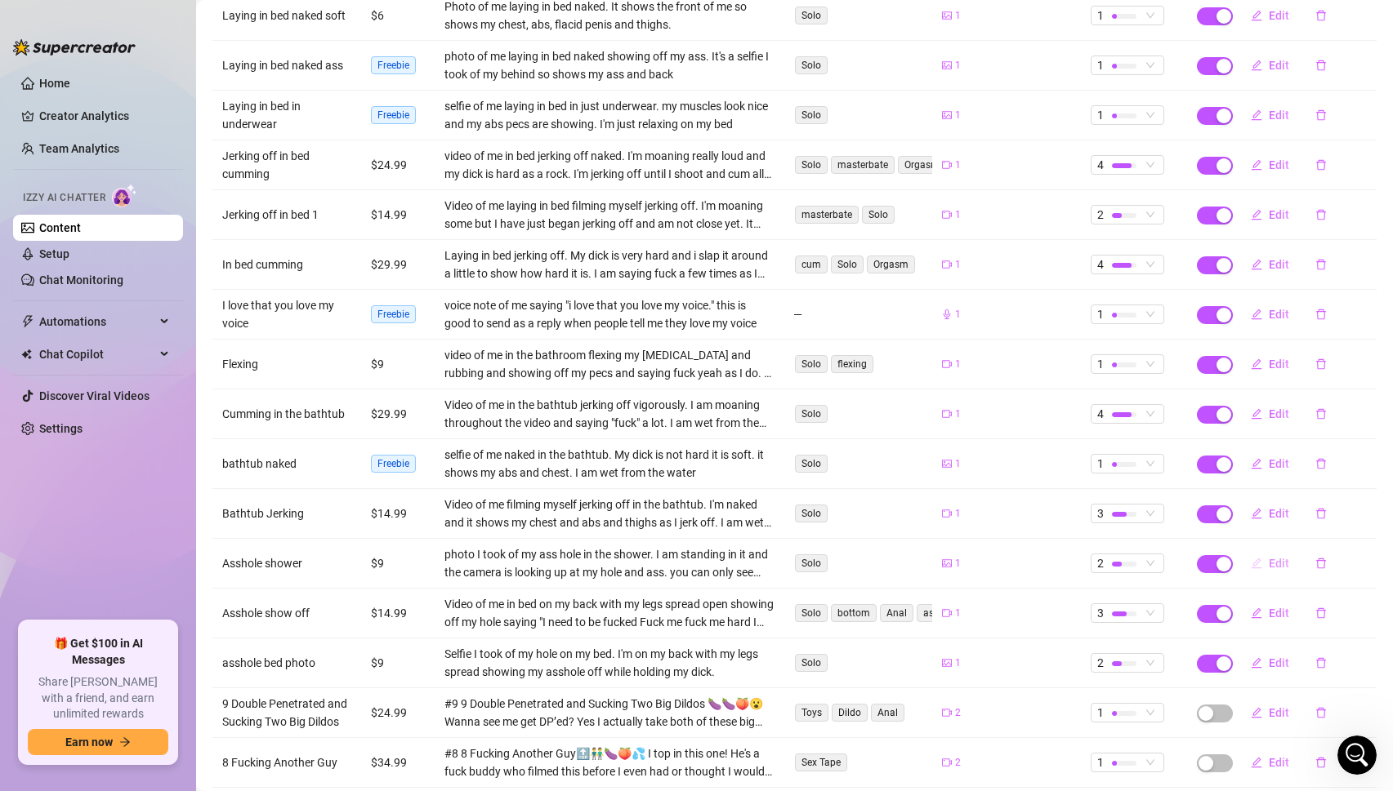
click at [1273, 557] on span "Edit" at bounding box center [1278, 563] width 20 height 13
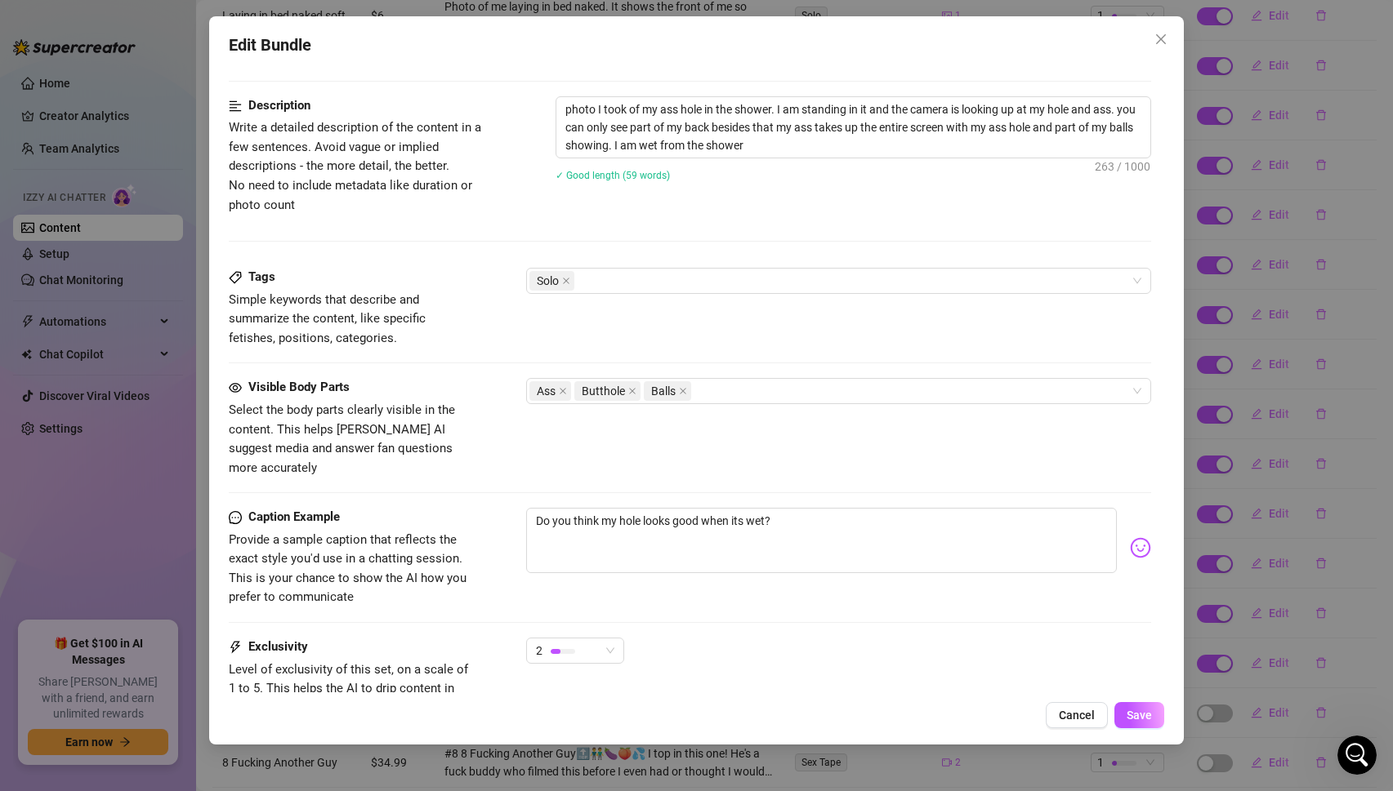
scroll to position [619, 0]
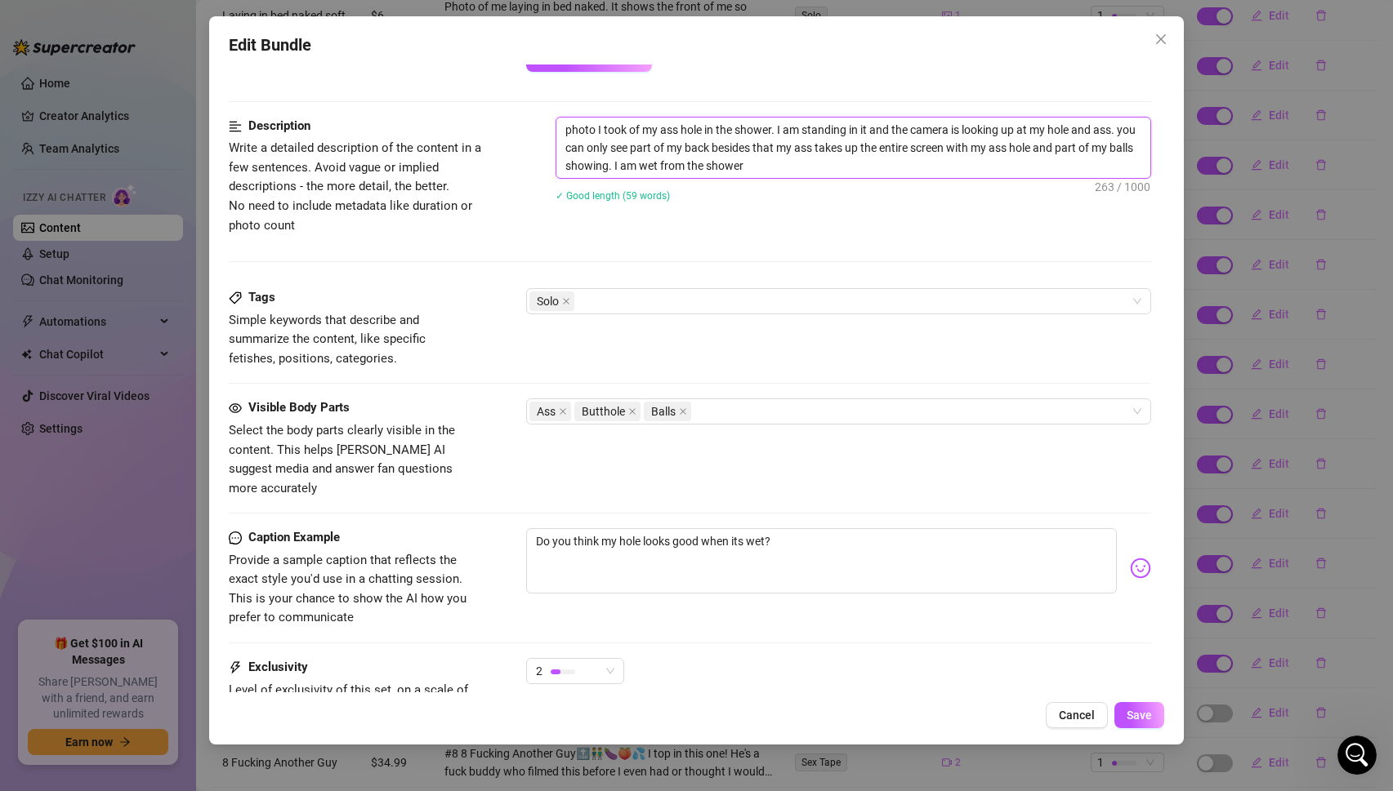
click at [784, 170] on textarea "photo I took of my ass hole in the shower. I am standing in it and the camera i…" at bounding box center [853, 148] width 595 height 60
click at [1135, 715] on span "Save" at bounding box center [1138, 715] width 25 height 13
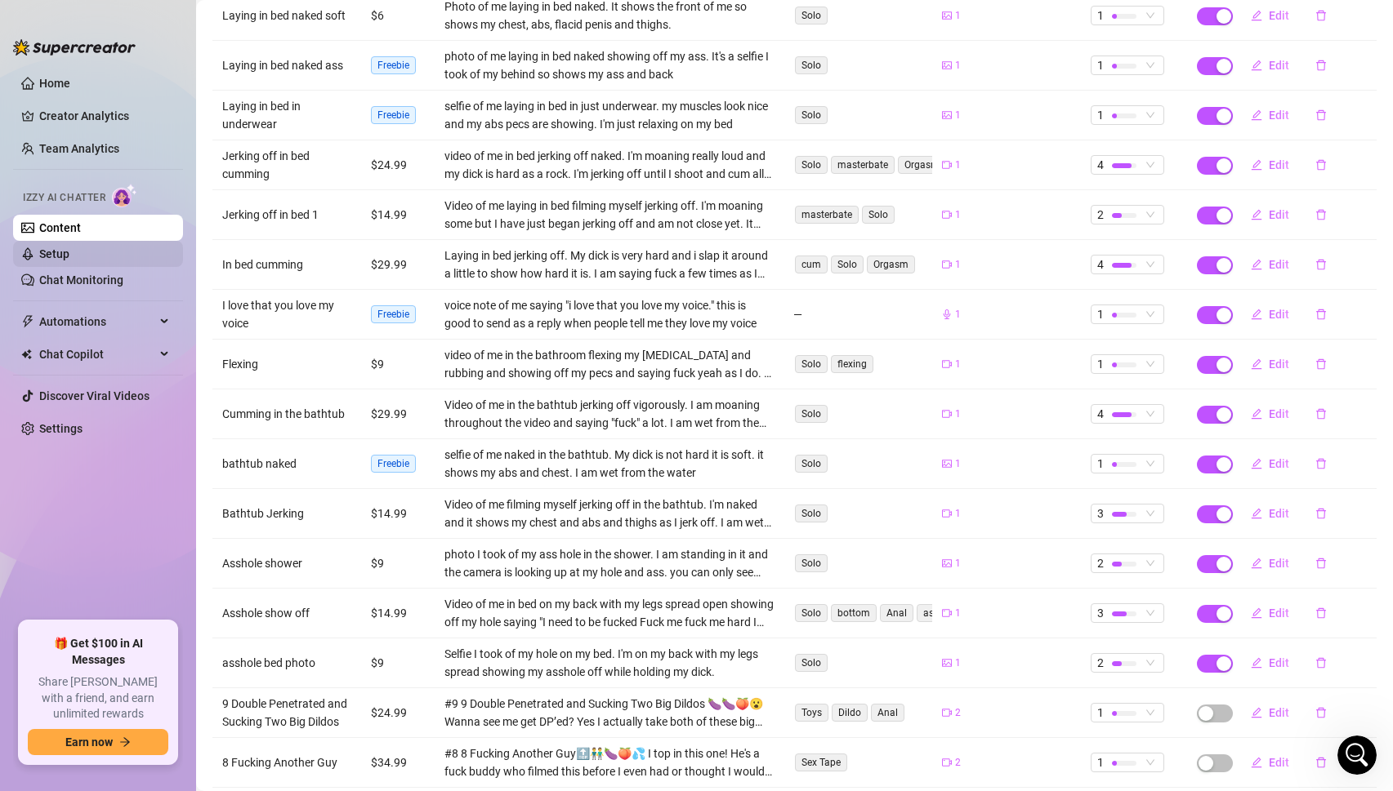
click at [67, 258] on link "Setup" at bounding box center [54, 253] width 30 height 13
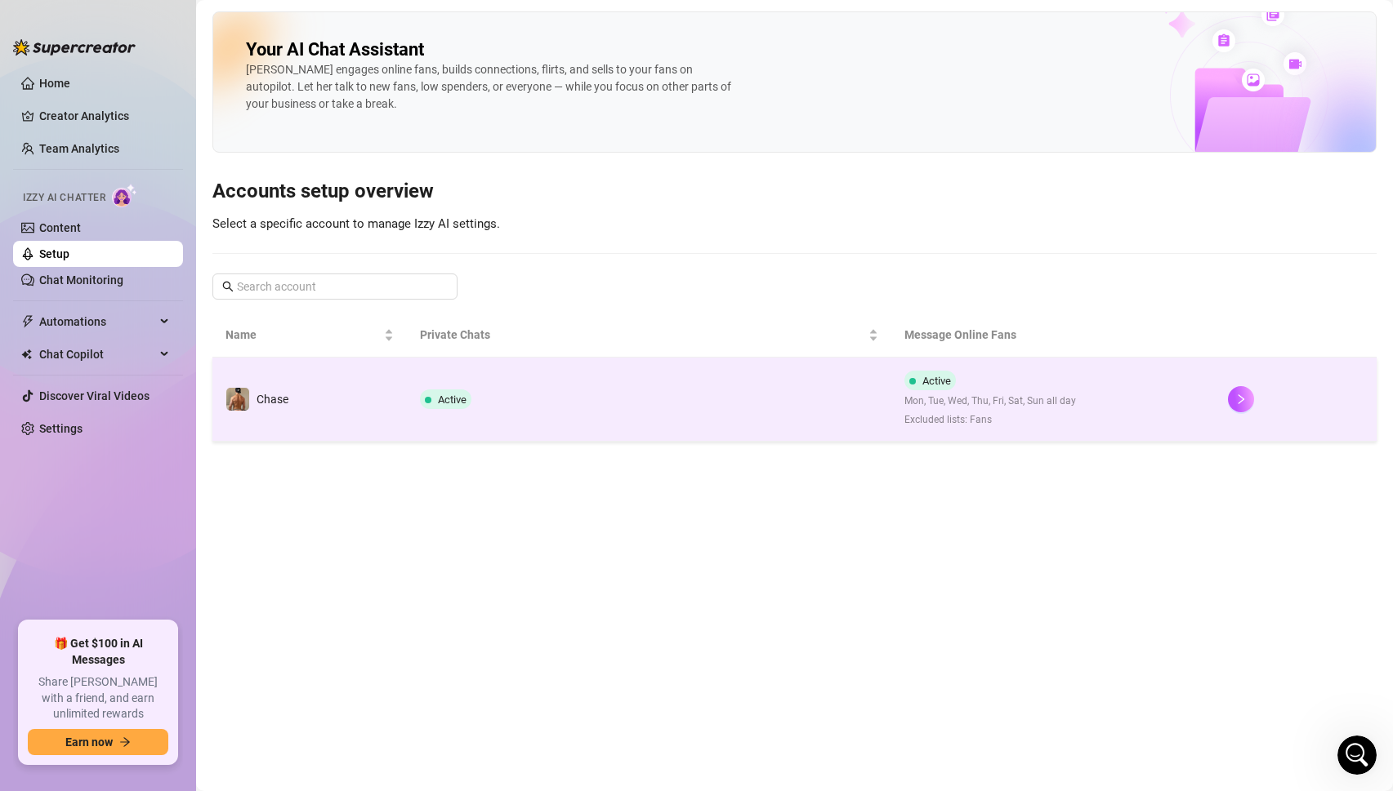
click at [337, 400] on td "Chase" at bounding box center [309, 400] width 194 height 84
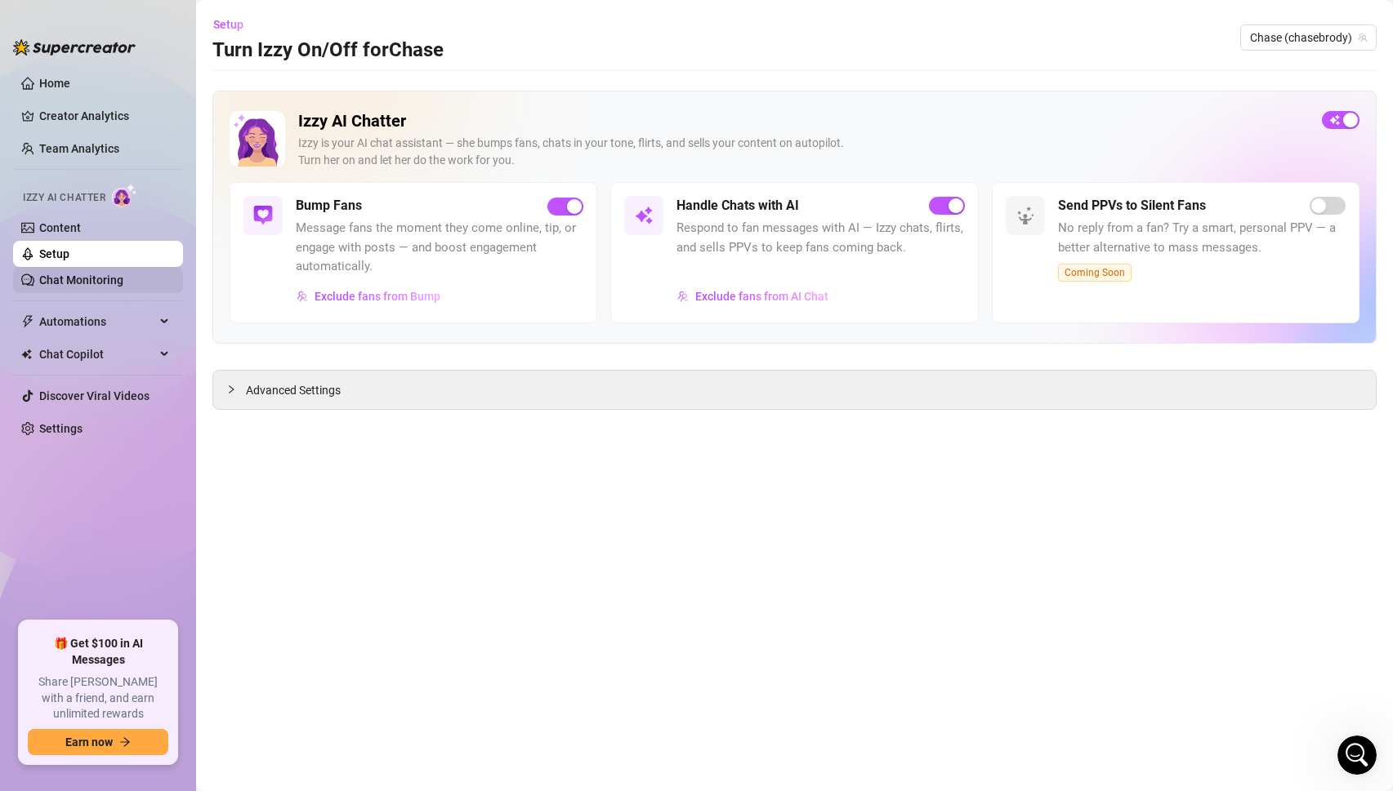
click at [87, 287] on link "Chat Monitoring" at bounding box center [81, 280] width 84 height 13
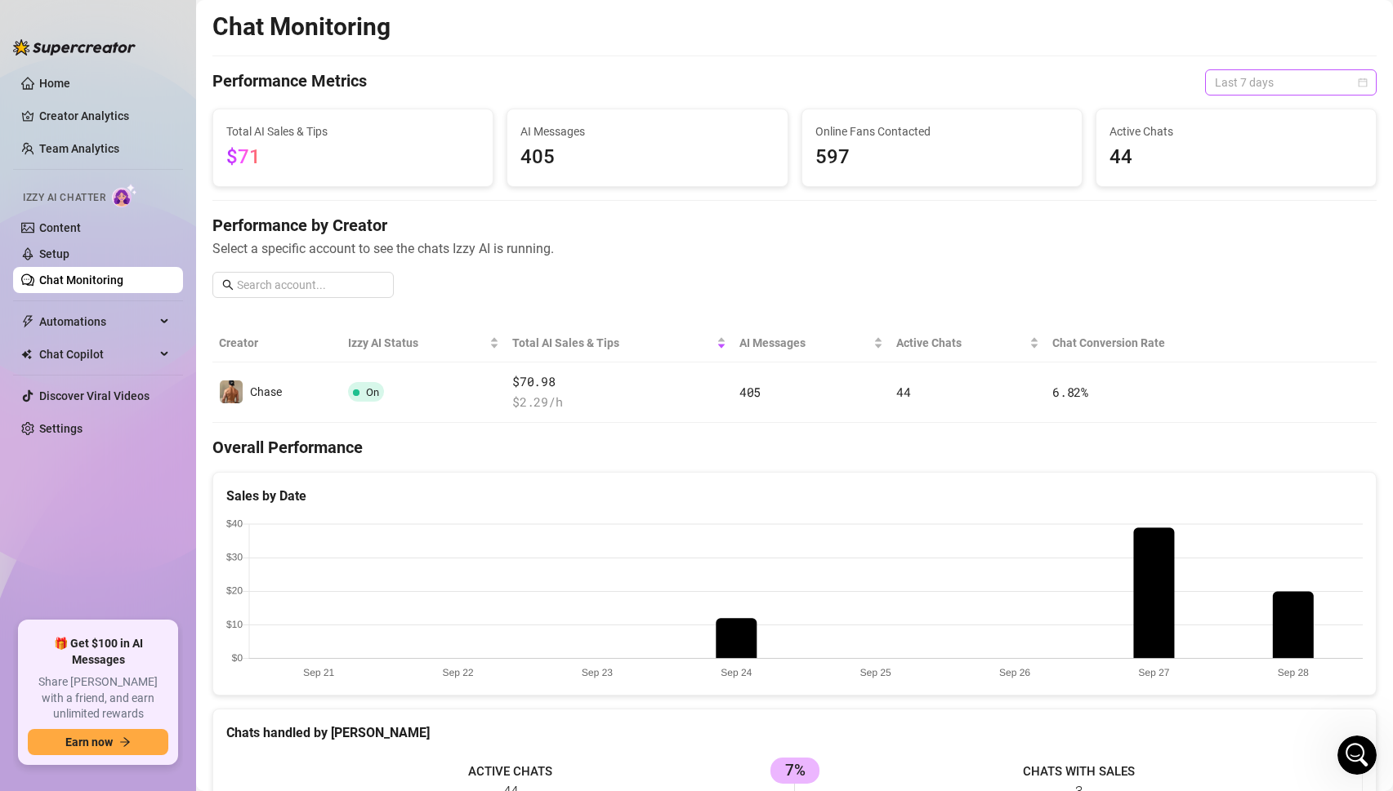
click at [1289, 74] on span "Last 7 days" at bounding box center [1291, 82] width 152 height 25
click at [1261, 116] on div "Last 24 hours" at bounding box center [1290, 115] width 145 height 18
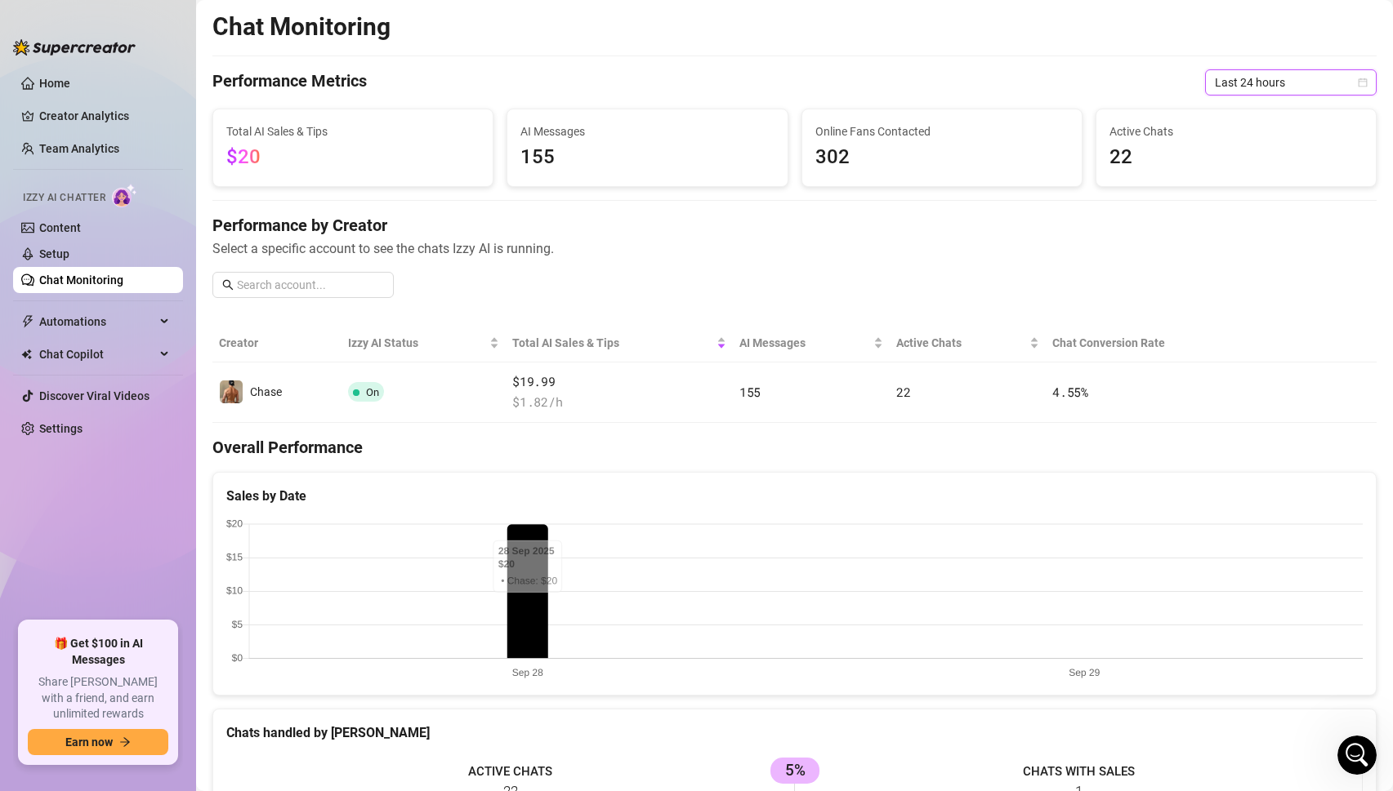
click at [524, 555] on canvas at bounding box center [794, 600] width 1136 height 163
click at [1246, 82] on span "Last 24 hours" at bounding box center [1291, 82] width 152 height 25
click at [1246, 141] on div "Last 7 days" at bounding box center [1290, 141] width 145 height 18
click at [1013, 615] on canvas at bounding box center [794, 600] width 1136 height 163
click at [1008, 543] on canvas at bounding box center [794, 600] width 1136 height 163
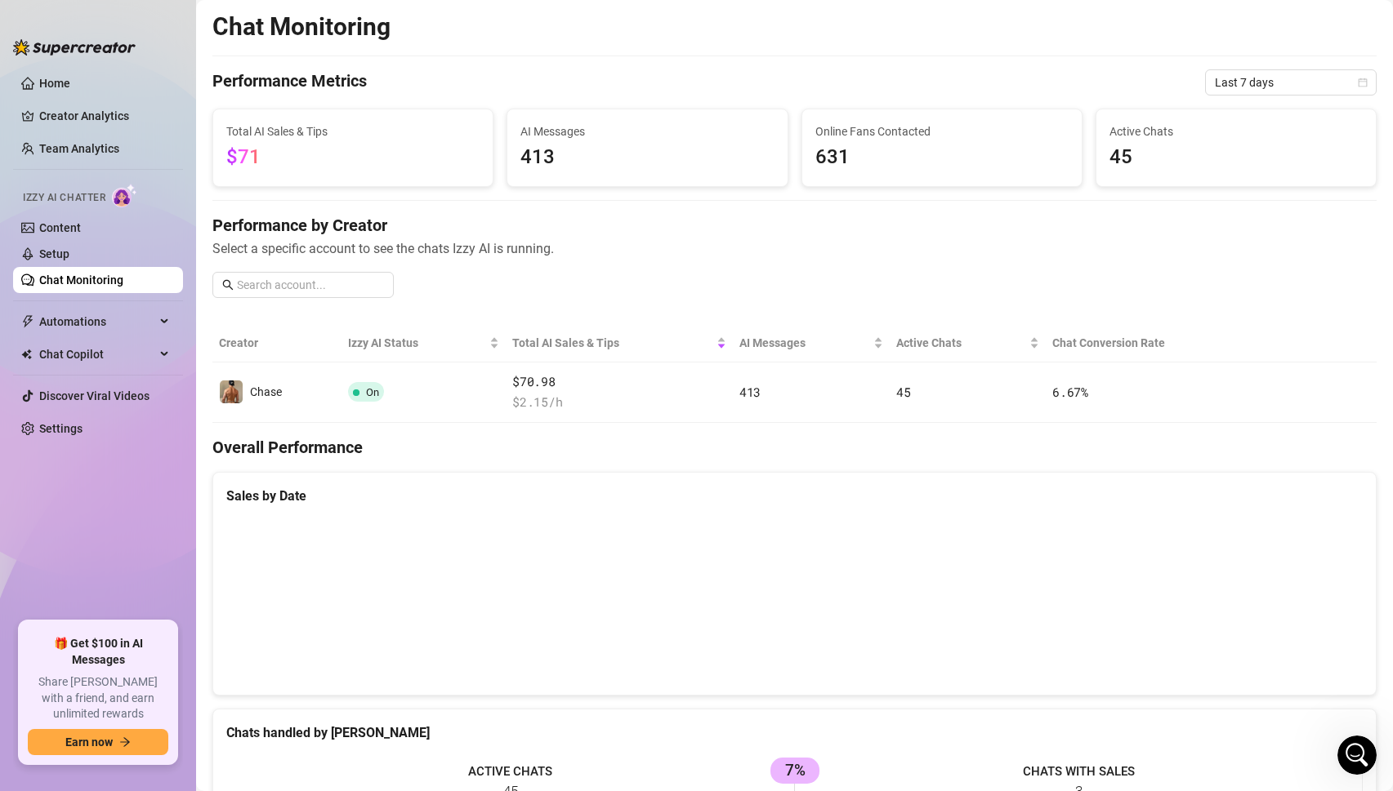
click at [1152, 620] on canvas at bounding box center [794, 600] width 1136 height 163
click at [999, 598] on canvas at bounding box center [794, 600] width 1136 height 163
click at [1022, 630] on canvas at bounding box center [794, 600] width 1136 height 163
click at [1009, 617] on canvas at bounding box center [794, 600] width 1136 height 163
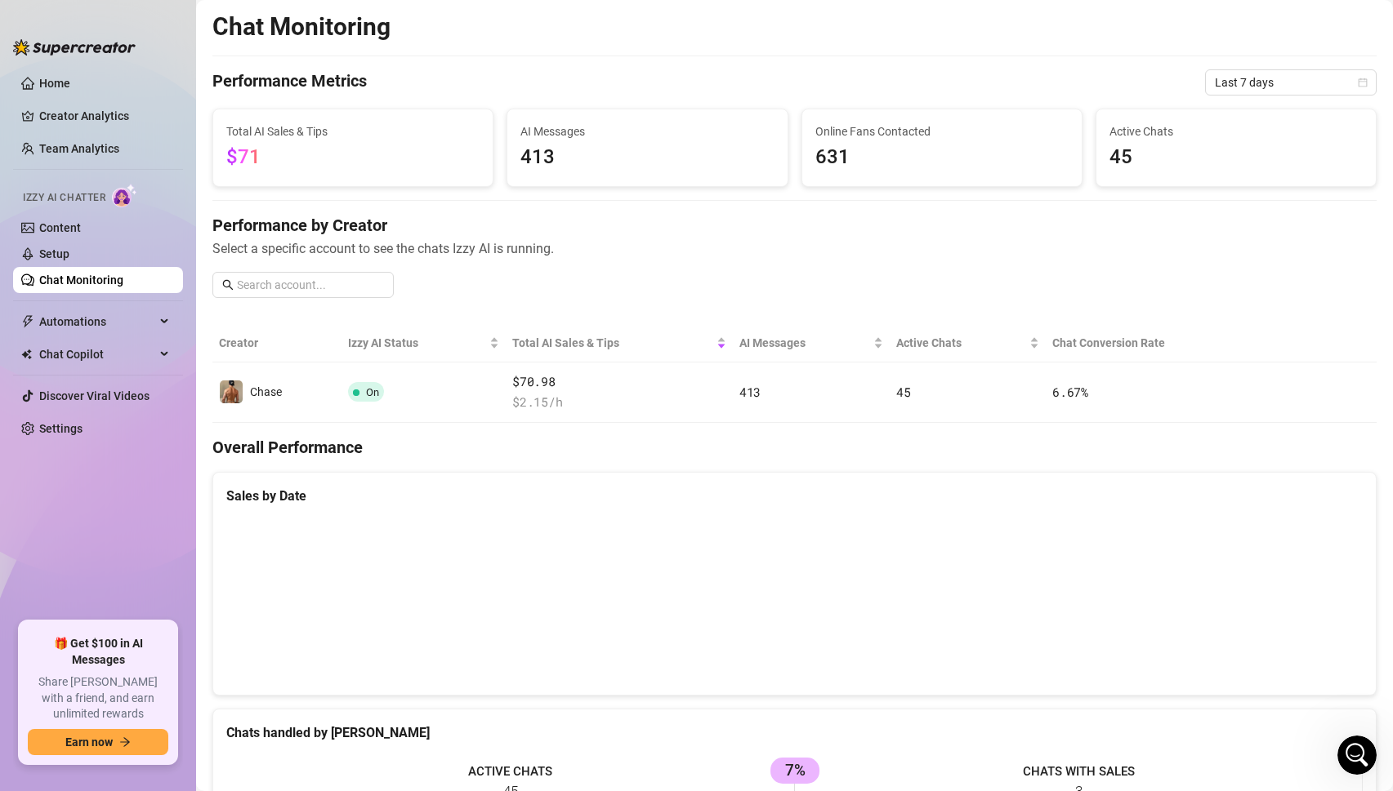
click at [1003, 553] on canvas at bounding box center [794, 600] width 1136 height 163
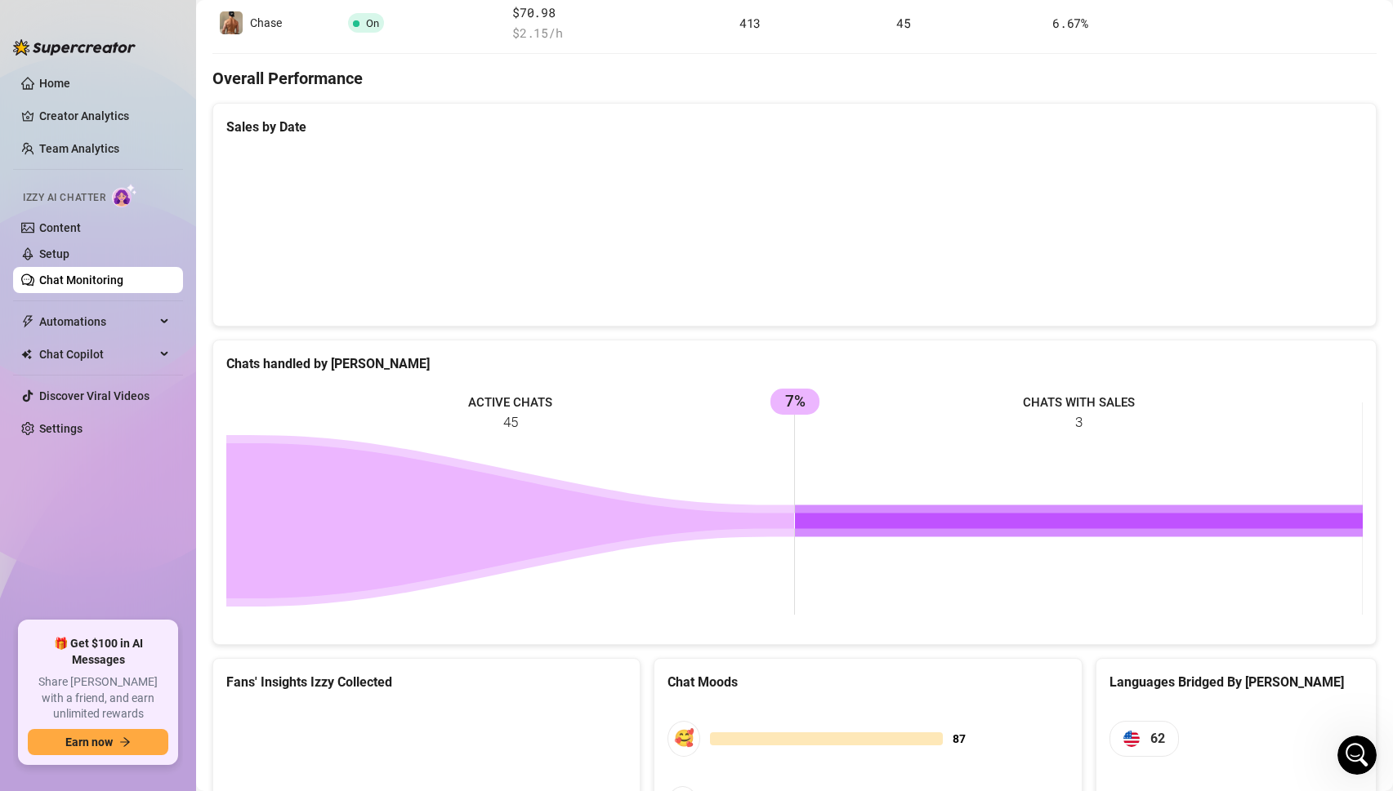
scroll to position [278, 0]
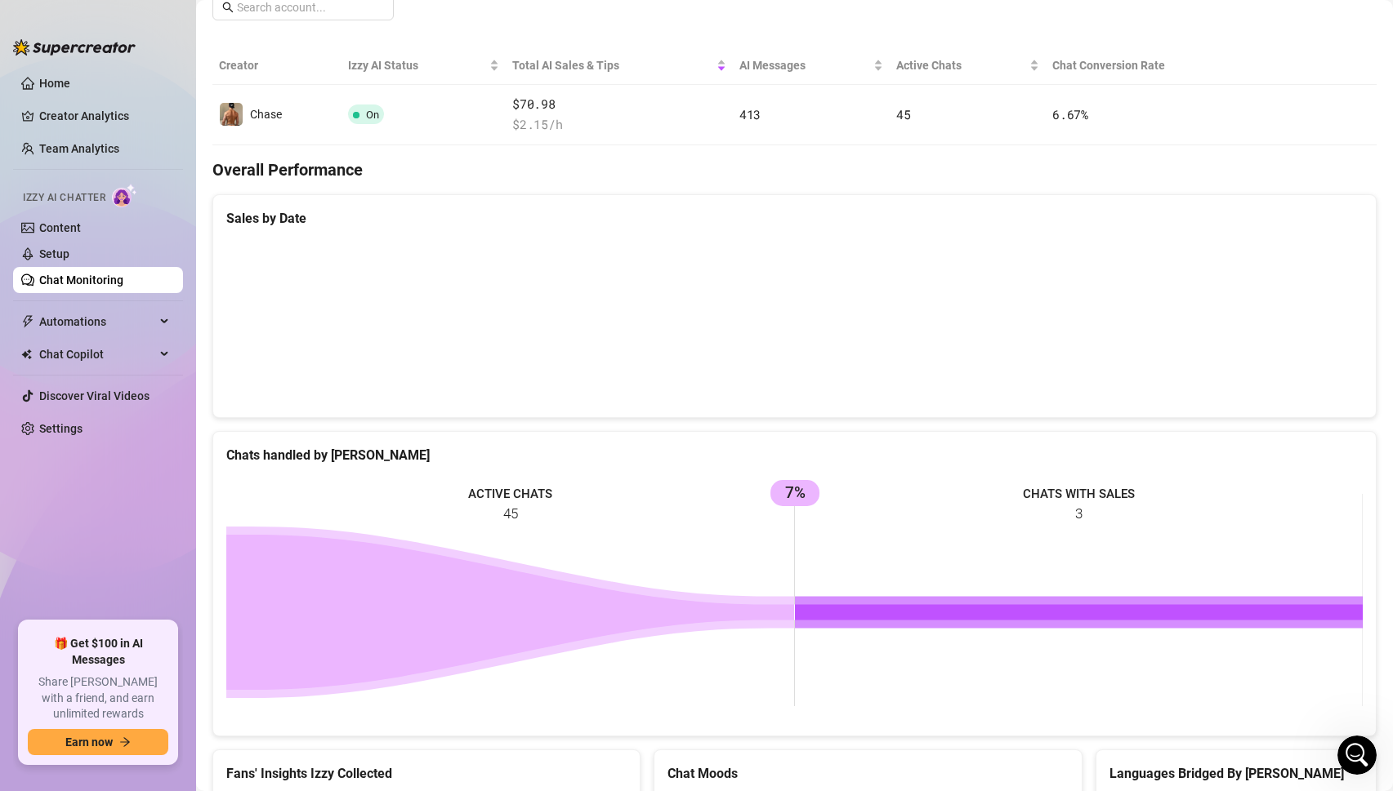
click at [1019, 314] on canvas at bounding box center [794, 322] width 1136 height 163
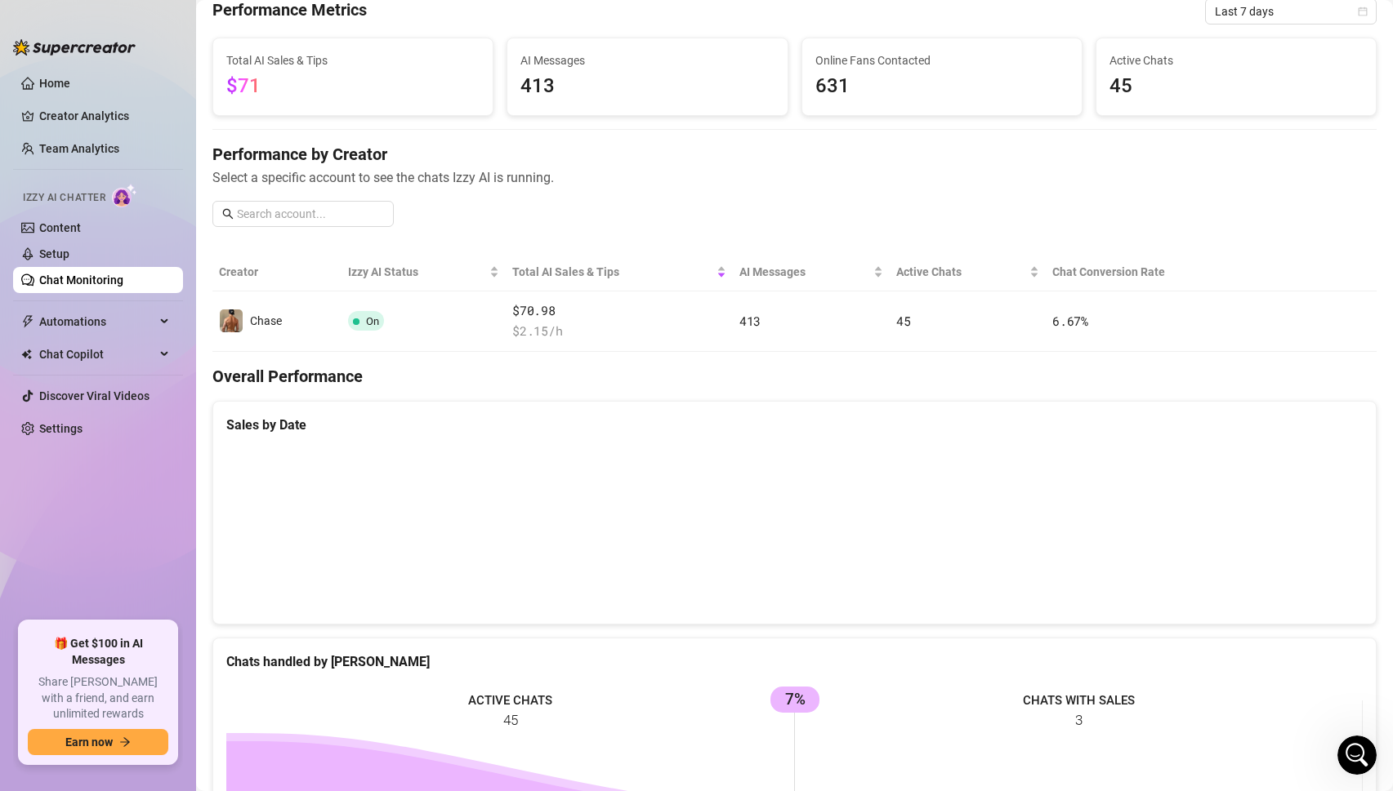
scroll to position [0, 0]
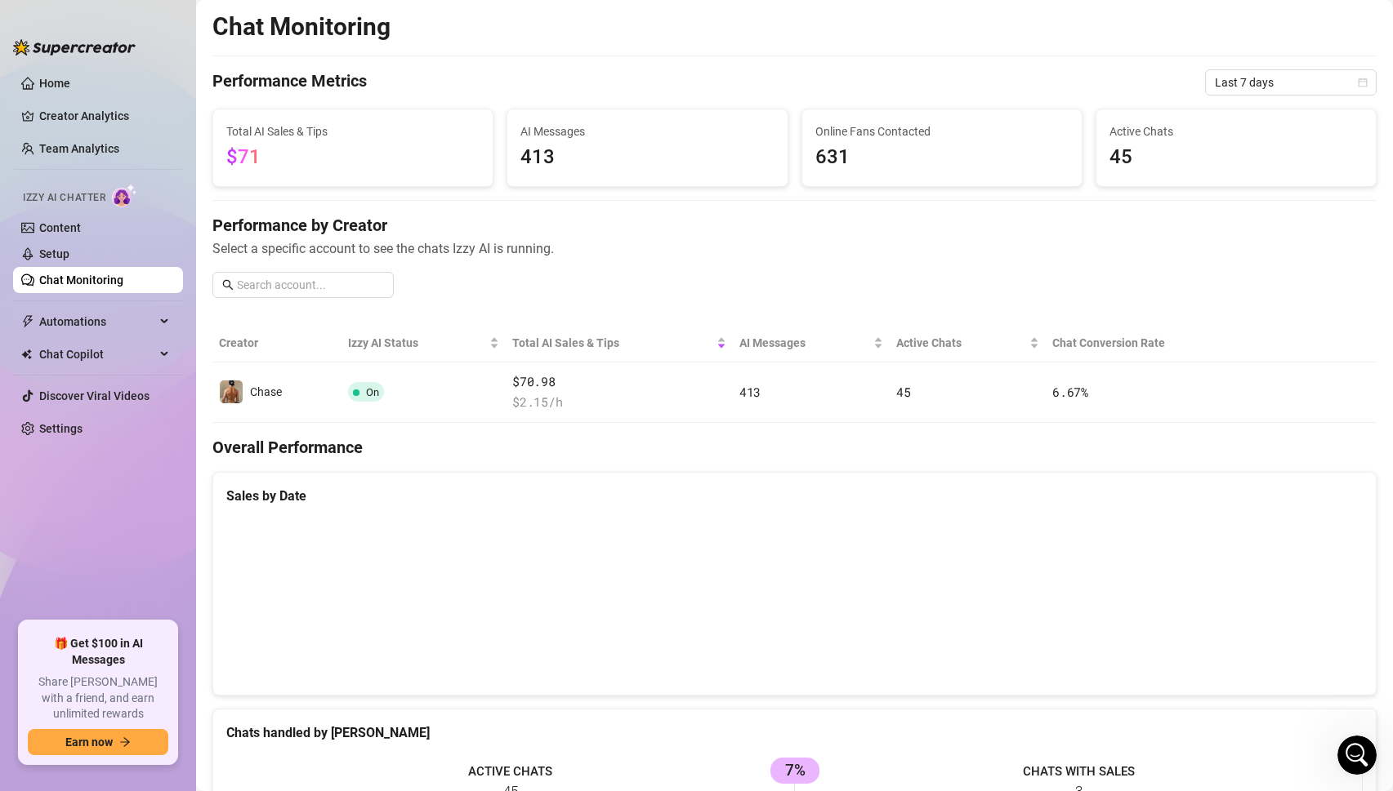
click at [1012, 572] on canvas at bounding box center [794, 600] width 1136 height 163
click at [595, 156] on span "413" at bounding box center [646, 157] width 253 height 31
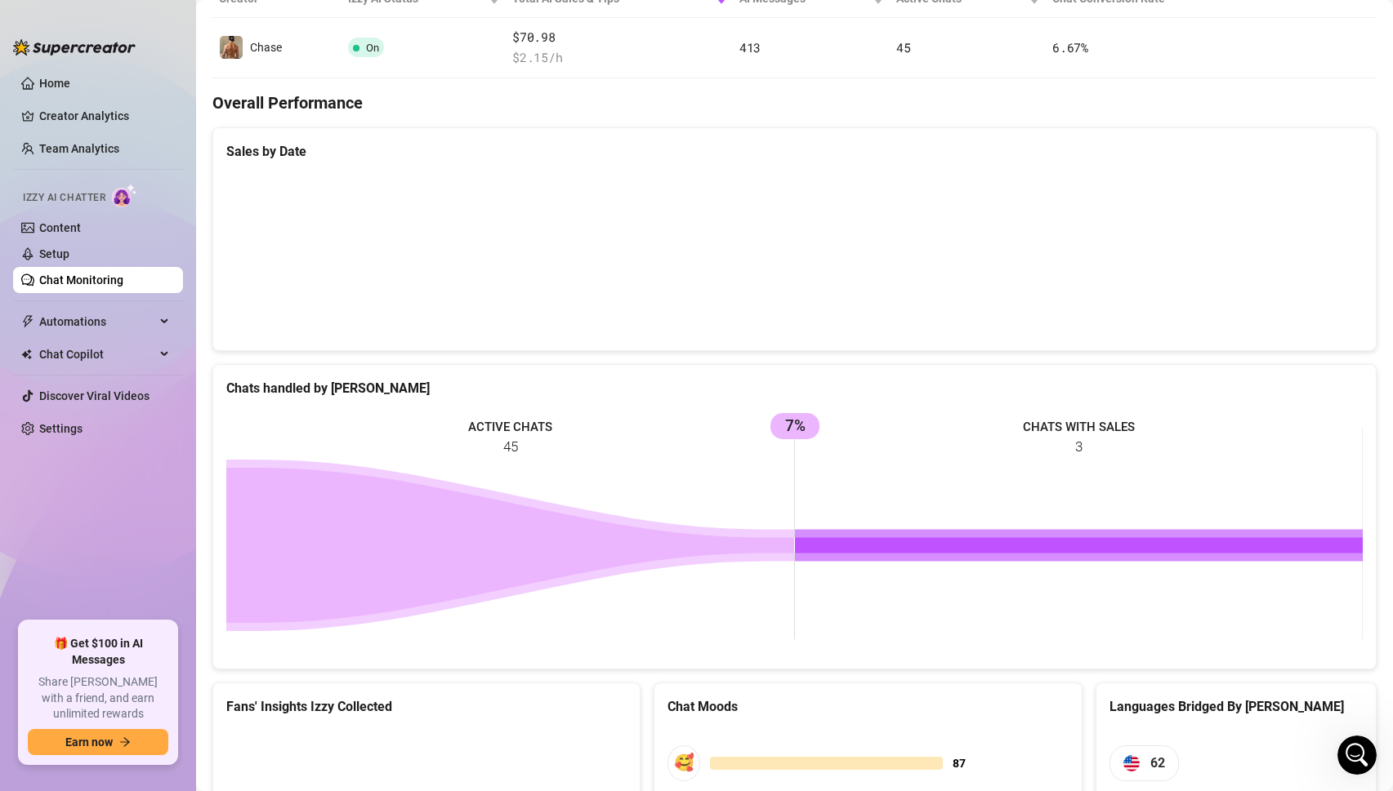
scroll to position [609, 0]
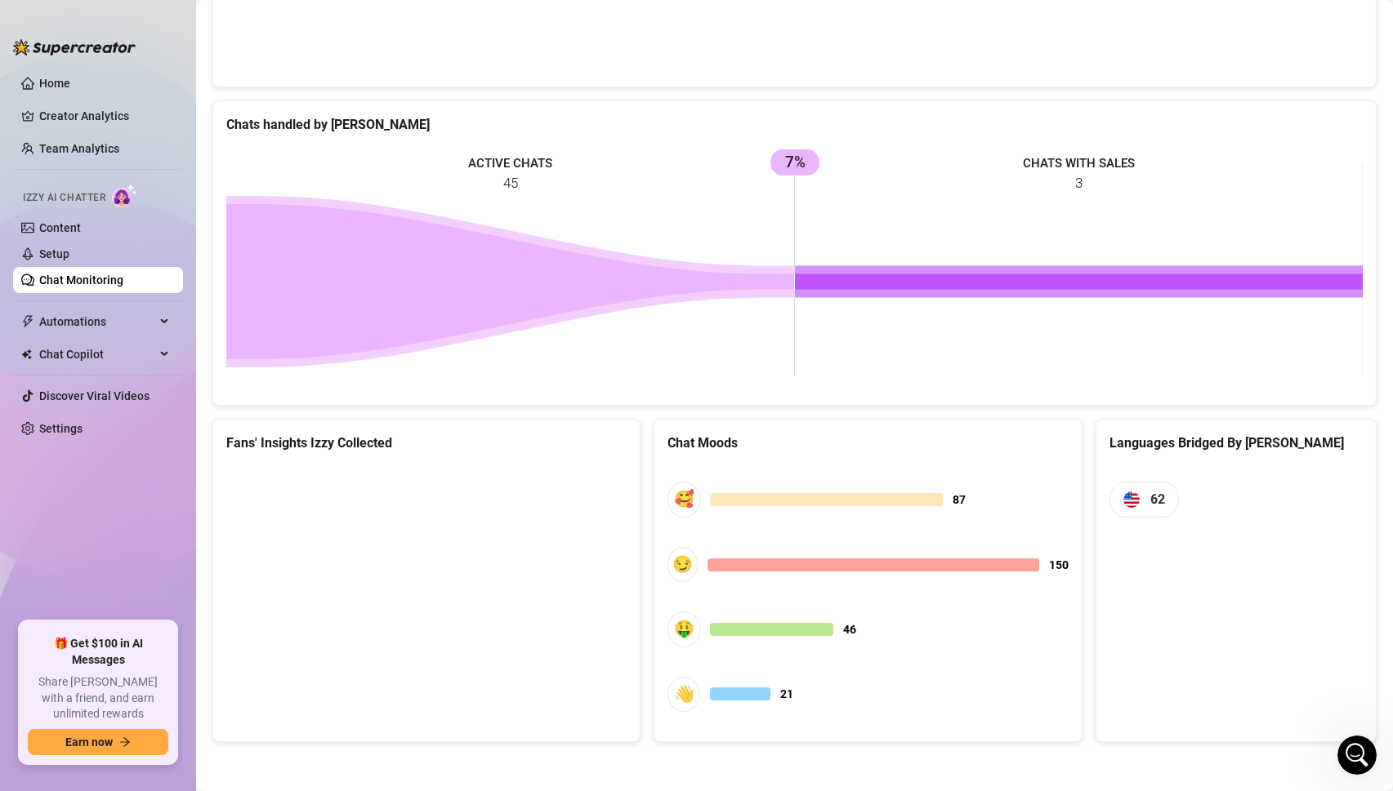
click at [539, 222] on rect at bounding box center [794, 269] width 1136 height 245
click at [555, 314] on icon at bounding box center [510, 281] width 568 height 155
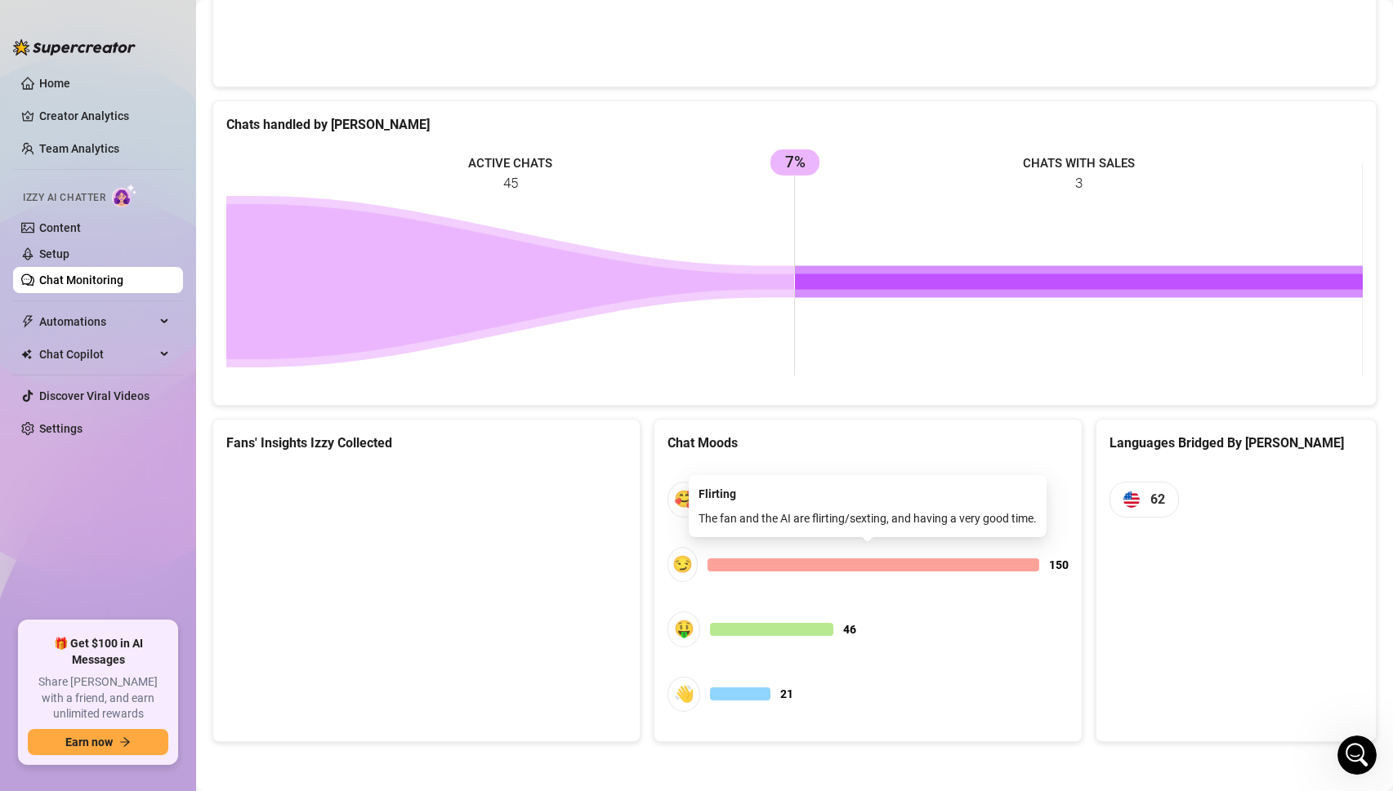
click at [773, 571] on div at bounding box center [872, 565] width 331 height 13
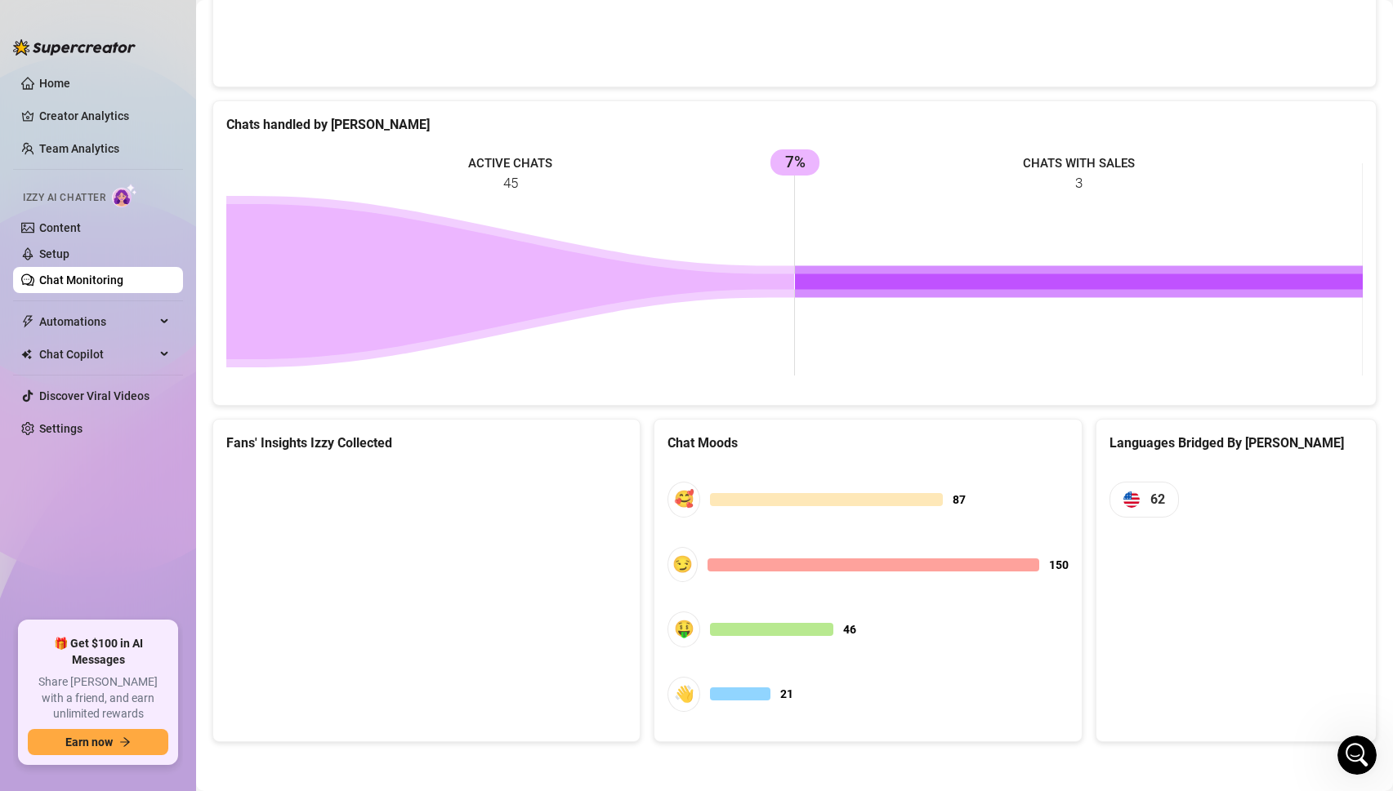
click at [457, 585] on canvas at bounding box center [426, 588] width 400 height 245
click at [849, 290] on icon at bounding box center [1079, 282] width 568 height 16
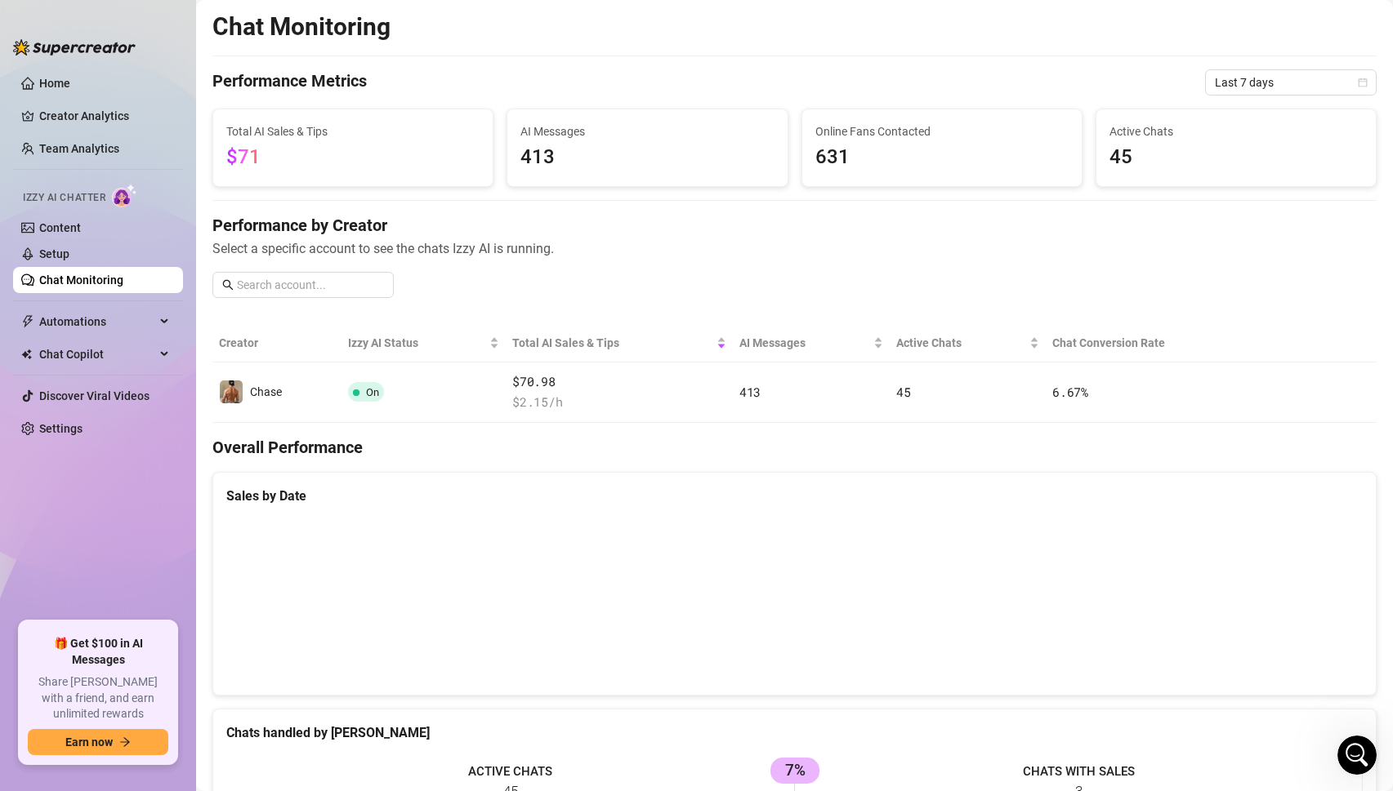
click at [1028, 629] on canvas at bounding box center [794, 600] width 1136 height 163
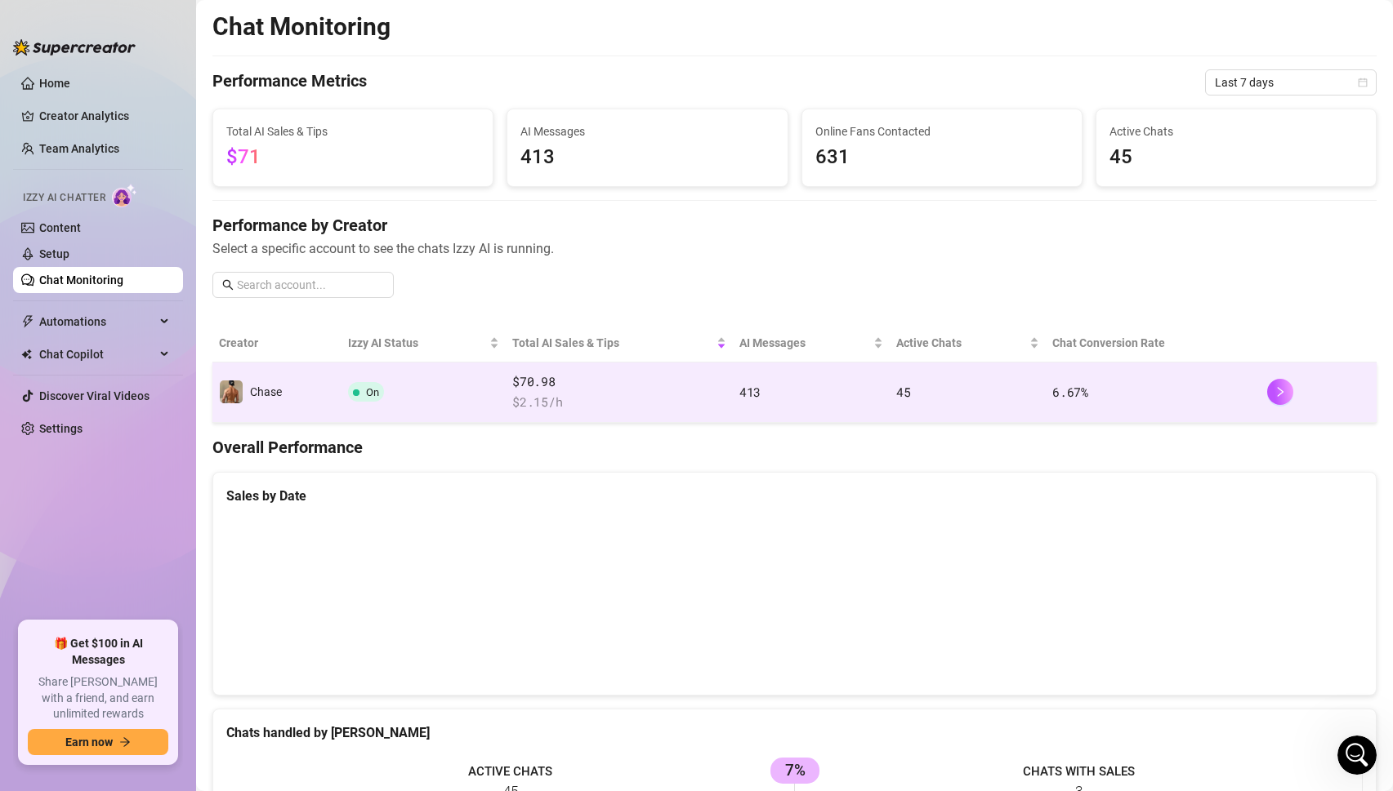
click at [1294, 400] on div at bounding box center [1319, 392] width 104 height 26
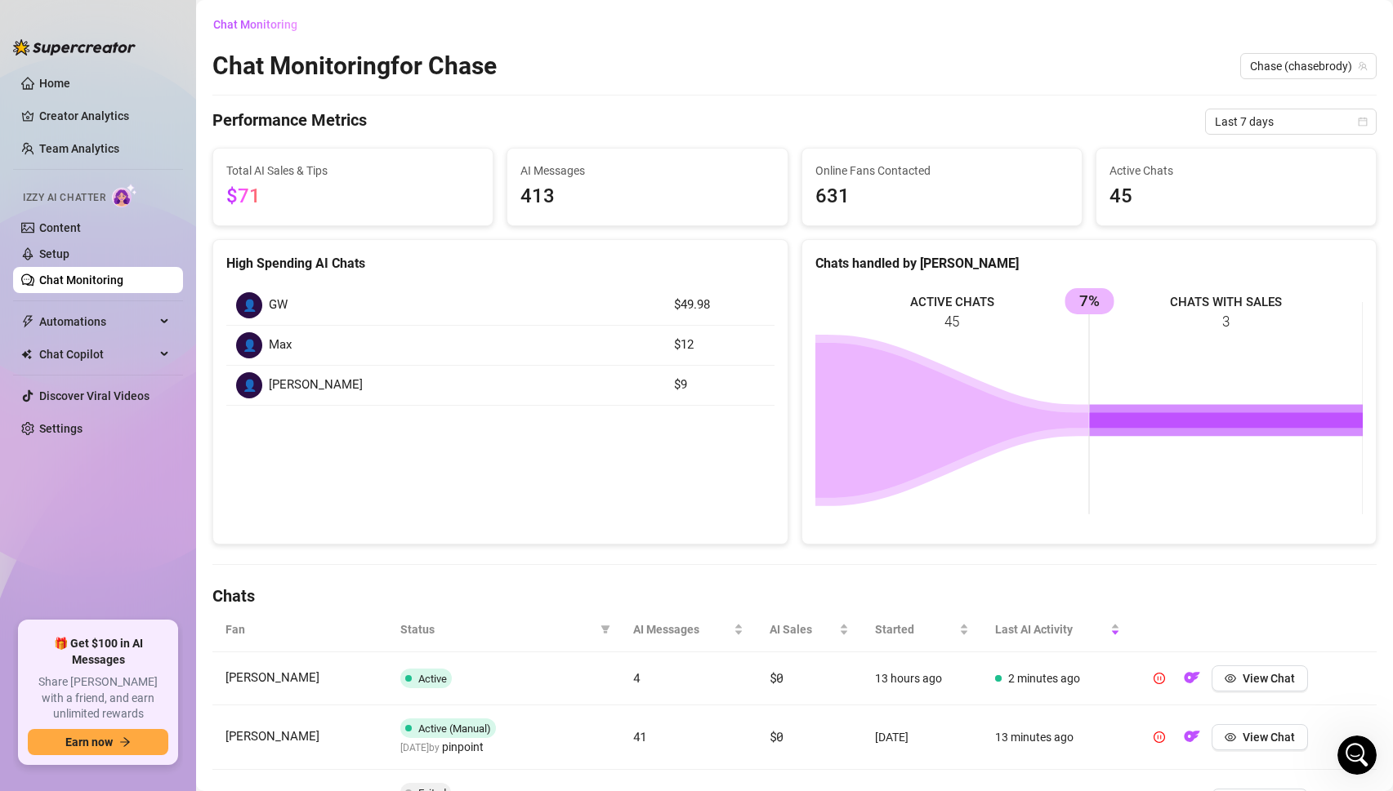
click at [274, 293] on div "👤 GW" at bounding box center [445, 305] width 418 height 26
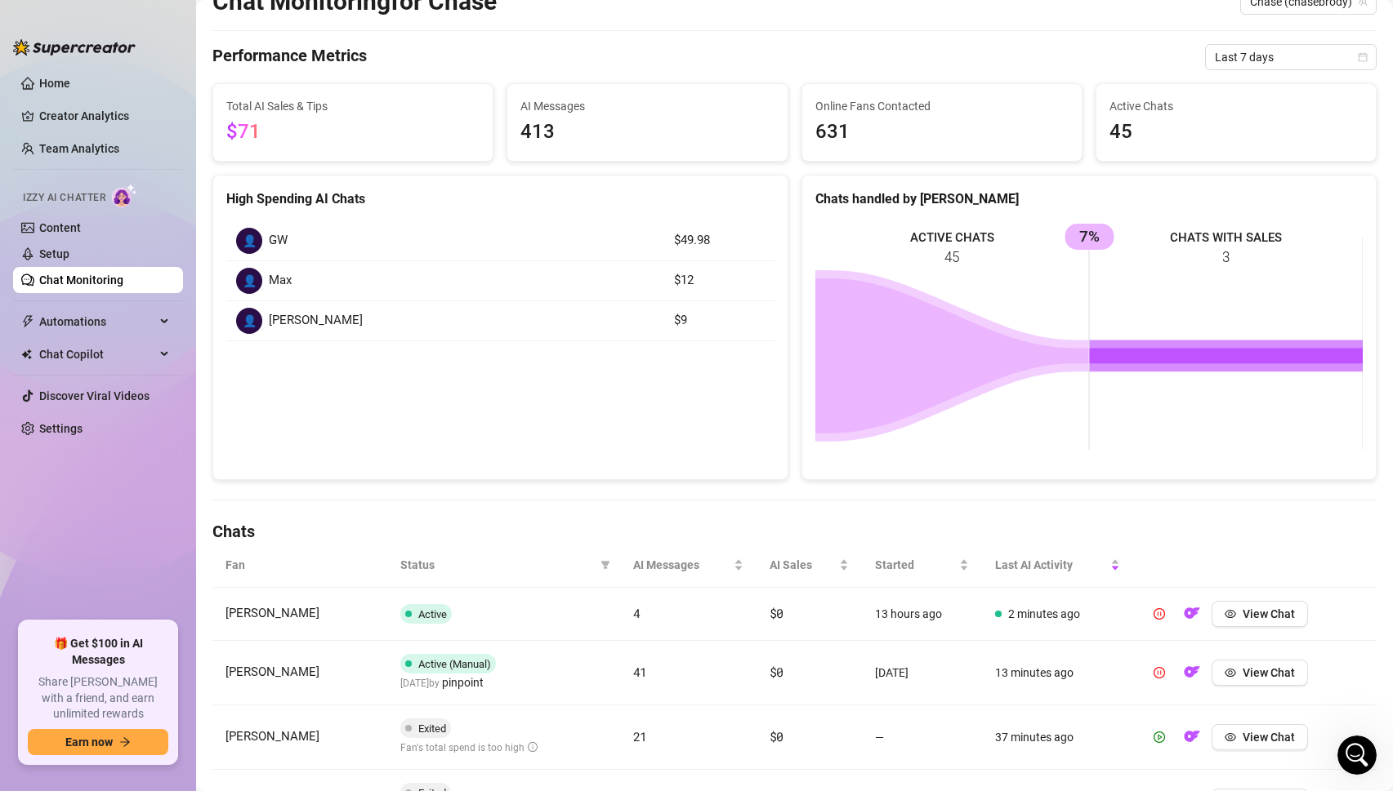
scroll to position [80, 0]
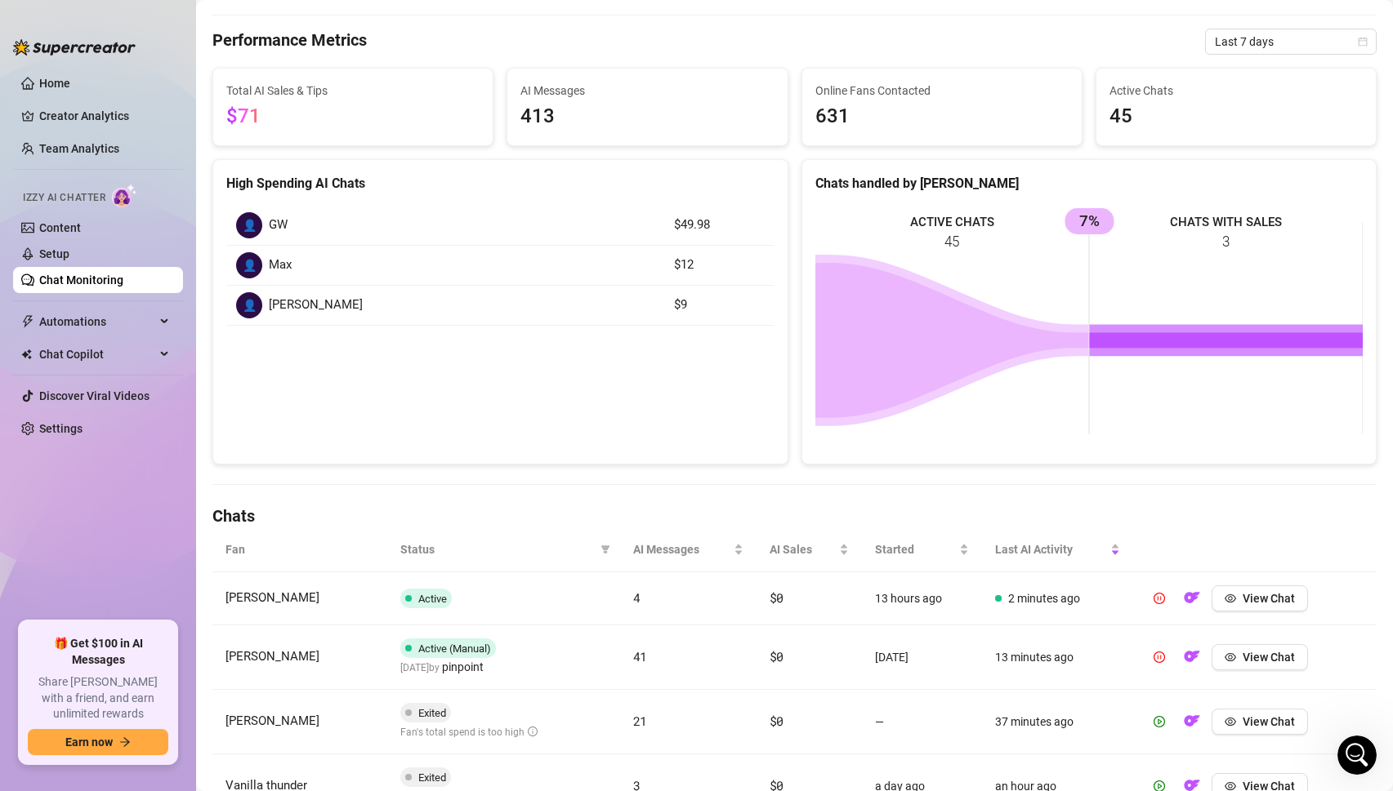
click at [301, 301] on span "[PERSON_NAME]" at bounding box center [316, 306] width 94 height 20
click at [299, 239] on td "👤 GW" at bounding box center [445, 226] width 438 height 40
click at [297, 318] on div "👤 [PERSON_NAME]" at bounding box center [445, 305] width 418 height 26
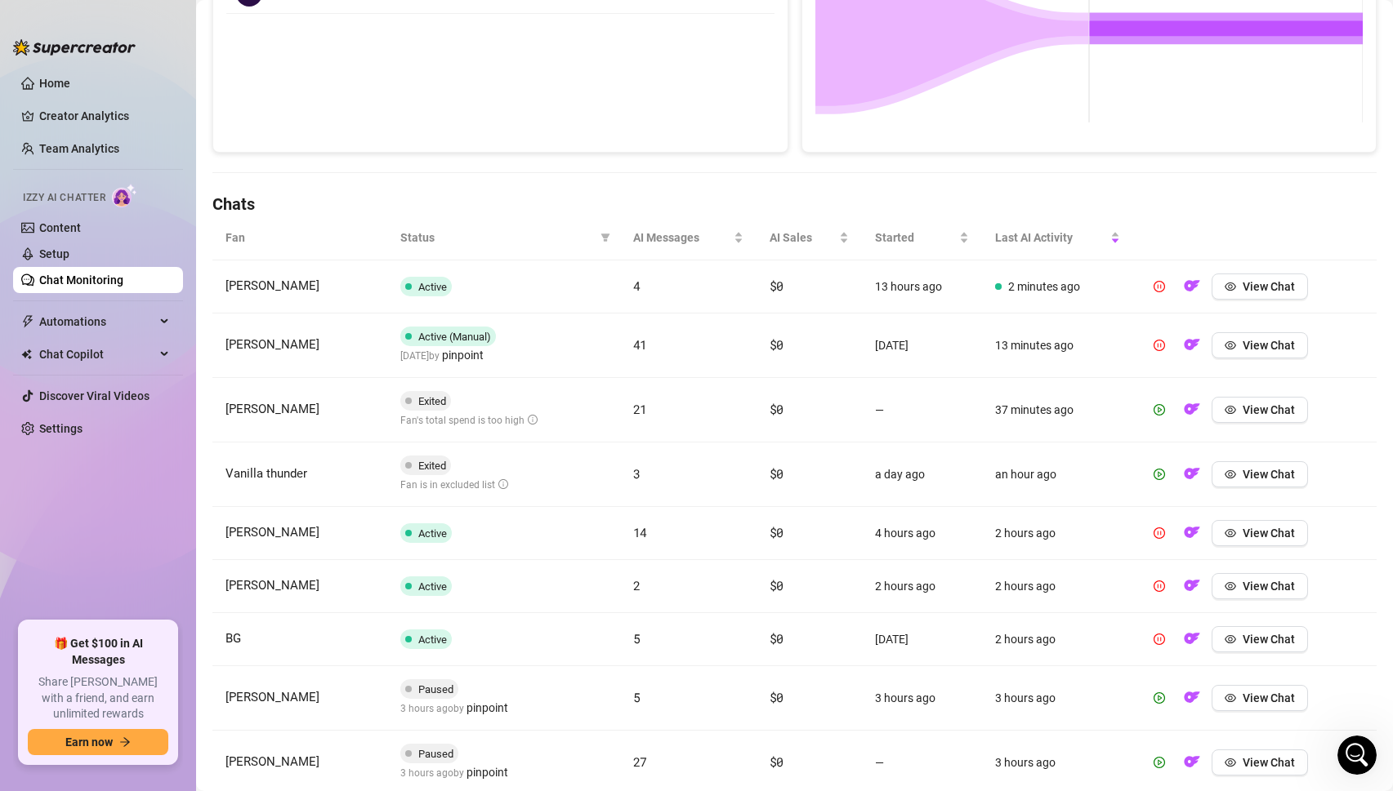
scroll to position [0, 0]
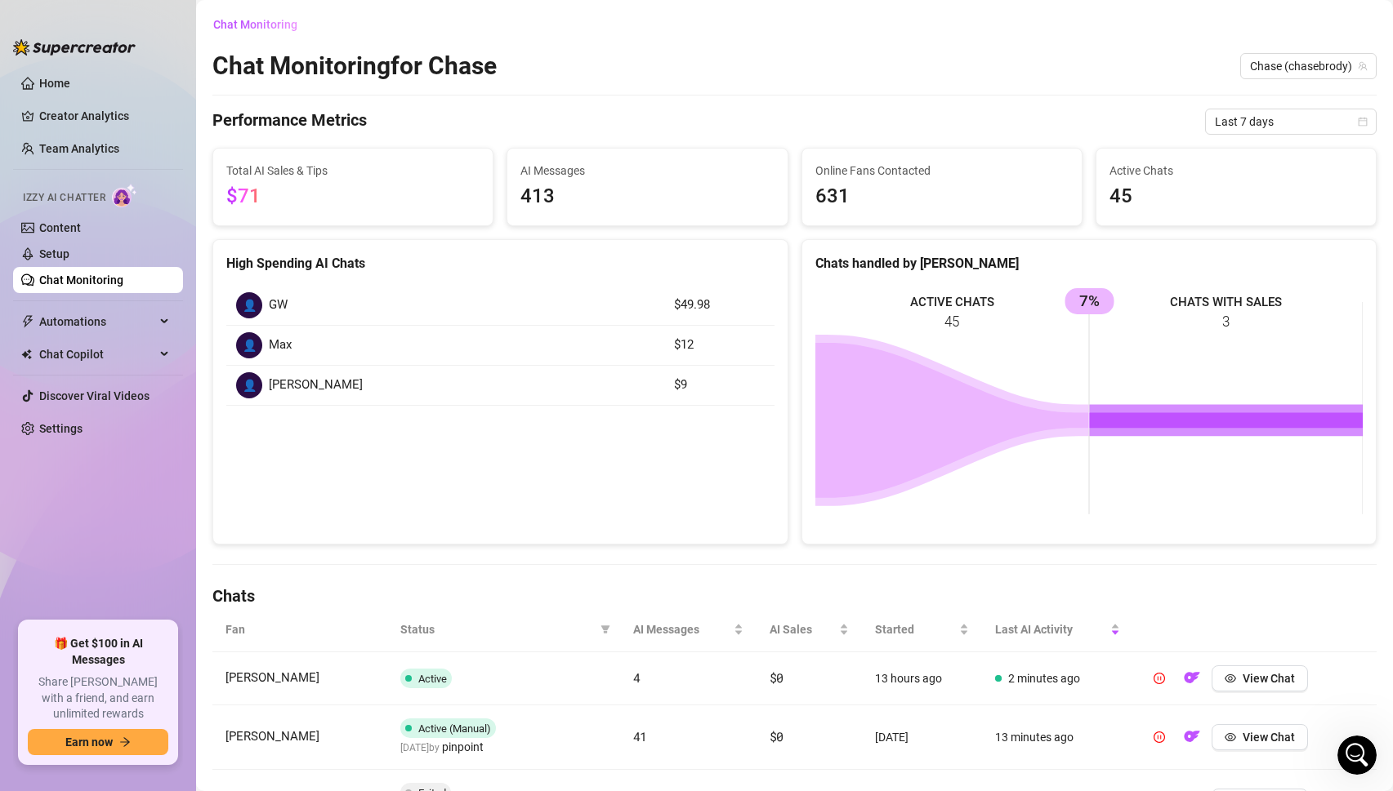
click at [278, 173] on span "Total AI Sales & Tips" at bounding box center [352, 171] width 253 height 18
click at [244, 18] on span "Chat Monitoring" at bounding box center [255, 24] width 84 height 13
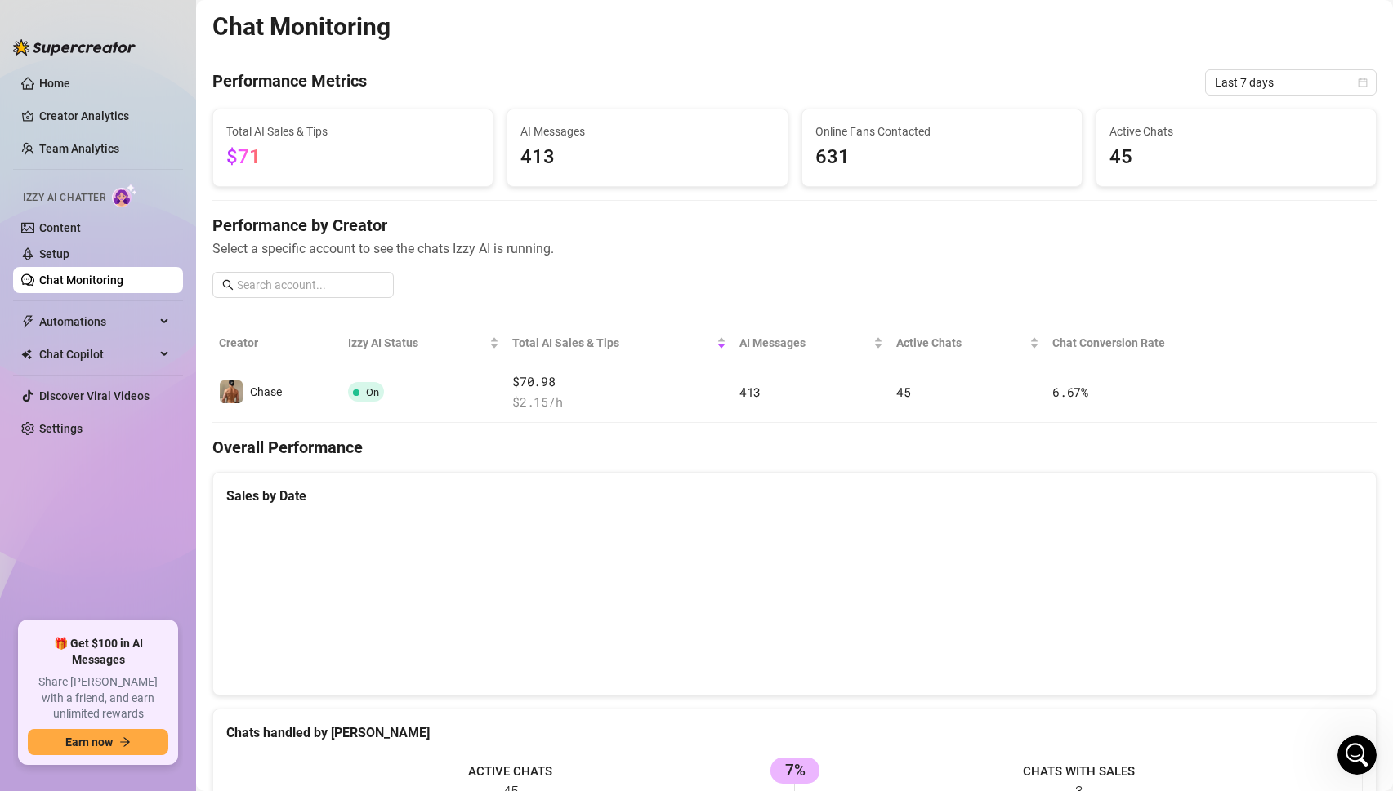
click at [1139, 634] on canvas at bounding box center [794, 600] width 1136 height 163
click at [1020, 613] on canvas at bounding box center [794, 600] width 1136 height 163
click at [1022, 622] on canvas at bounding box center [794, 600] width 1136 height 163
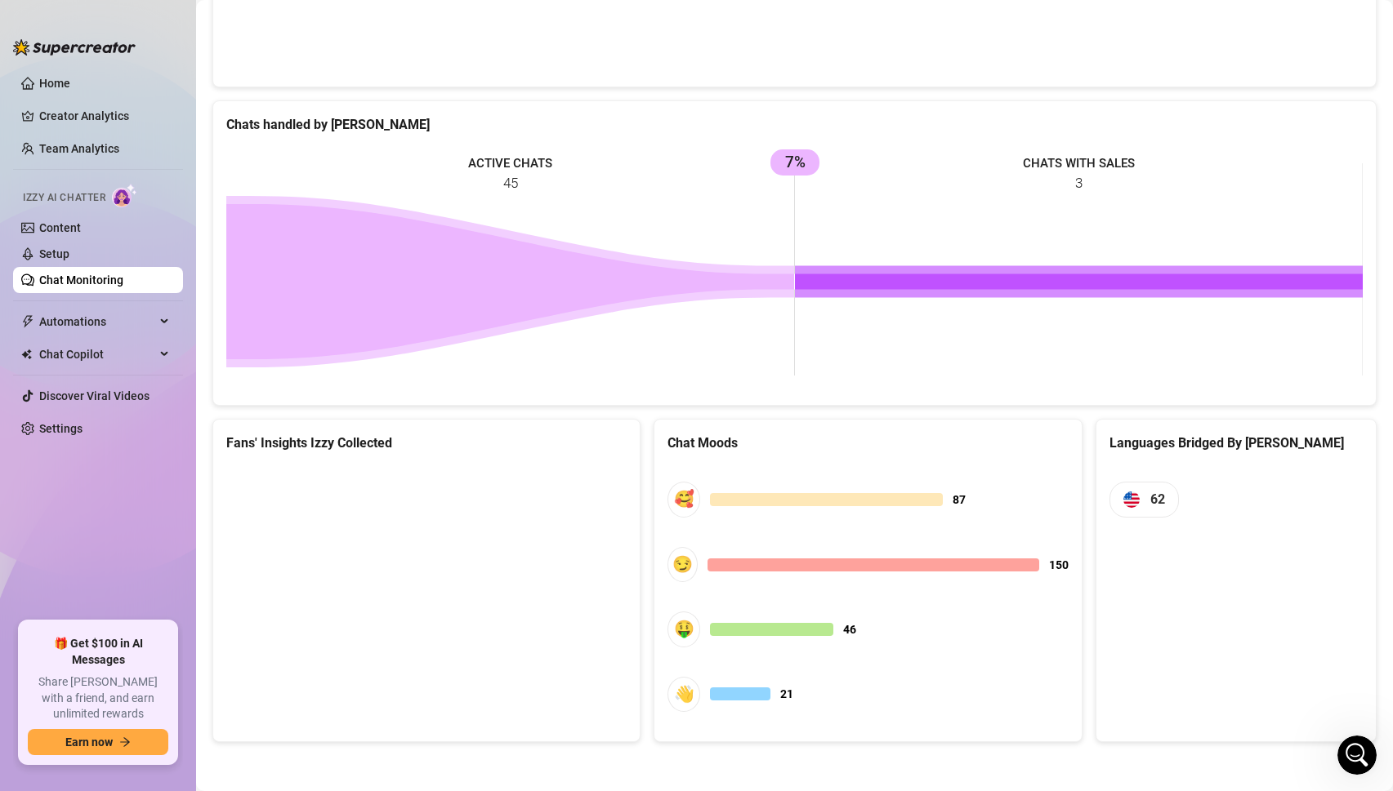
scroll to position [162, 0]
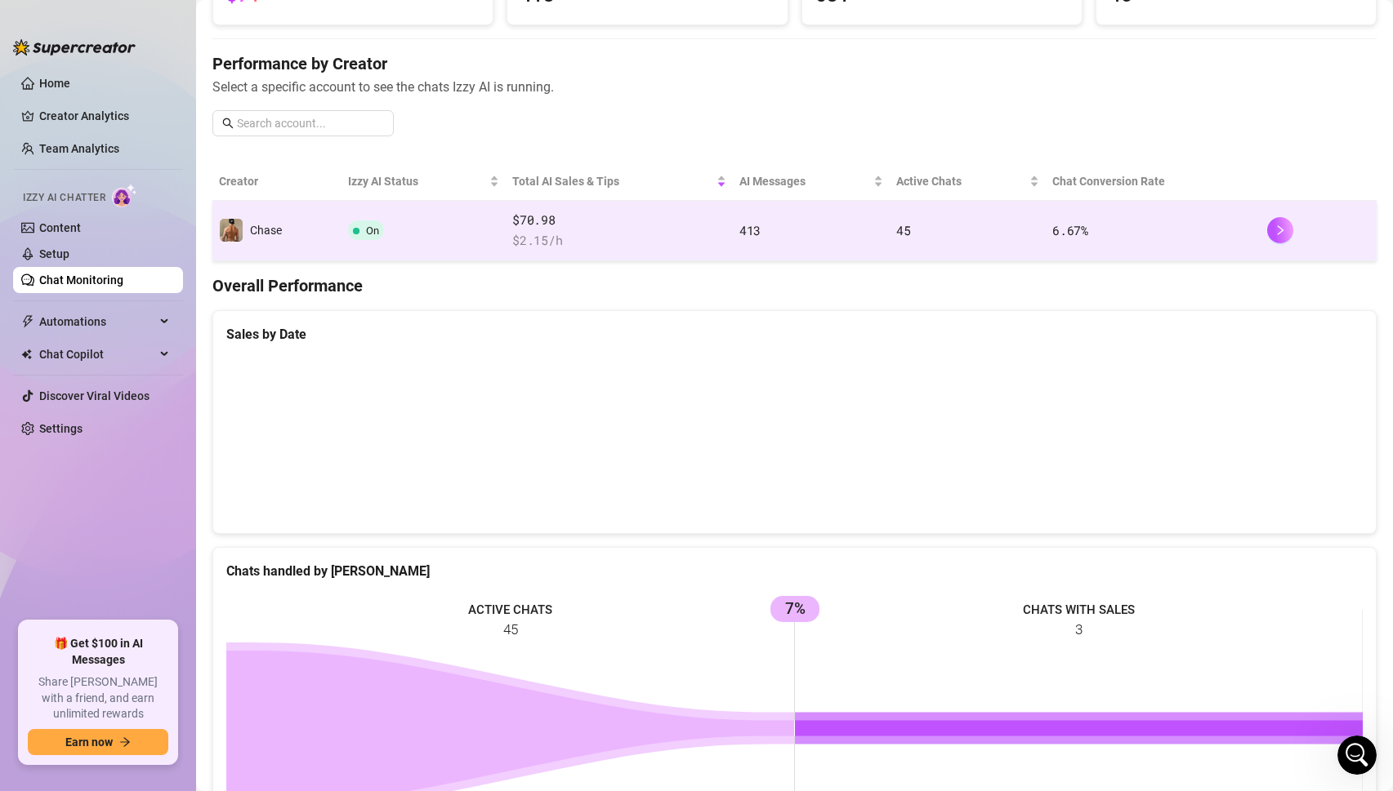
click at [418, 209] on td "On" at bounding box center [423, 231] width 164 height 60
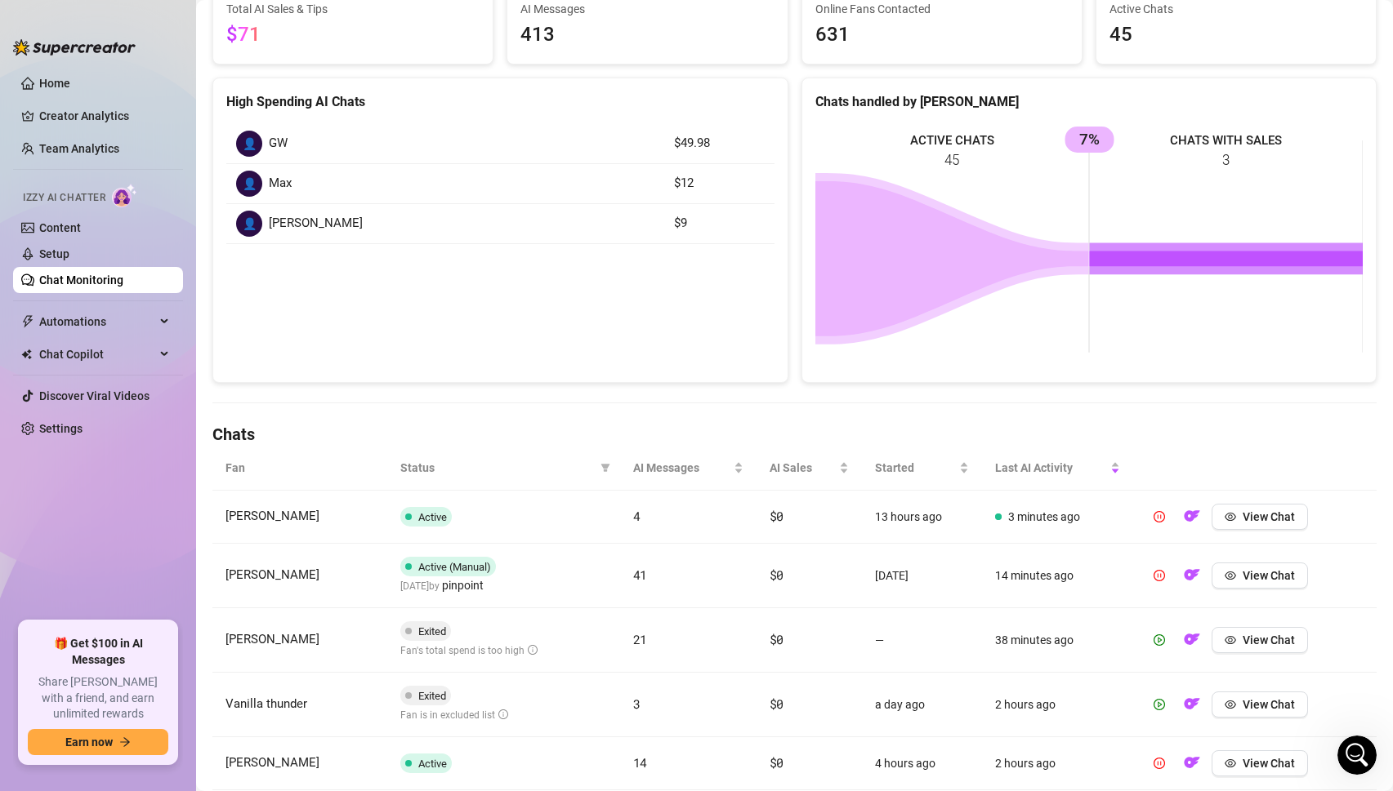
click at [274, 226] on span "[PERSON_NAME]" at bounding box center [316, 224] width 94 height 20
click at [252, 230] on div "👤" at bounding box center [249, 224] width 26 height 26
click at [256, 154] on div "👤" at bounding box center [249, 144] width 26 height 26
click at [249, 248] on div "👤 GW $49.98 👤 Max $12 👤 [PERSON_NAME] $9" at bounding box center [500, 184] width 574 height 146
click at [249, 219] on div "👤" at bounding box center [249, 224] width 26 height 26
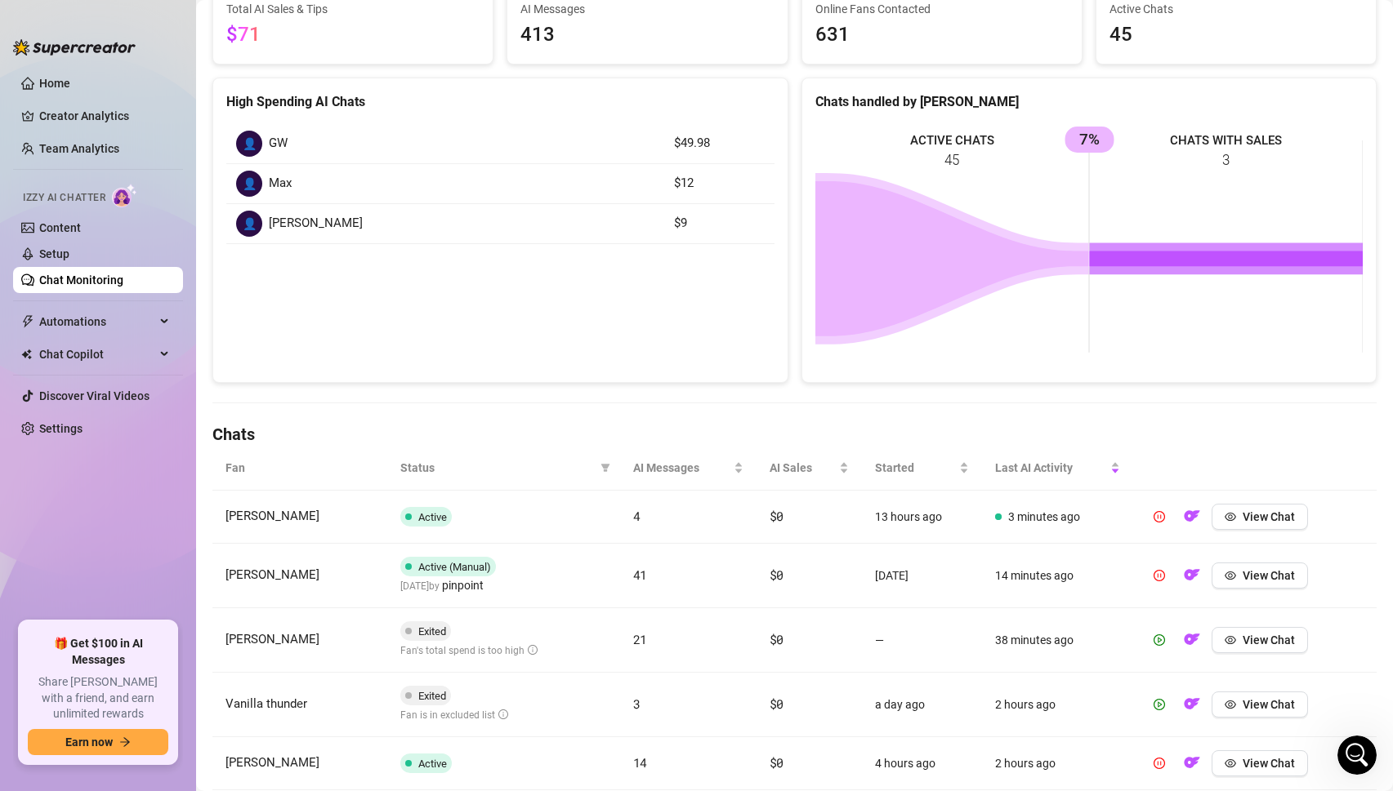
click at [292, 234] on div "👤 [PERSON_NAME]" at bounding box center [445, 224] width 418 height 26
click at [292, 219] on span "[PERSON_NAME]" at bounding box center [316, 224] width 94 height 20
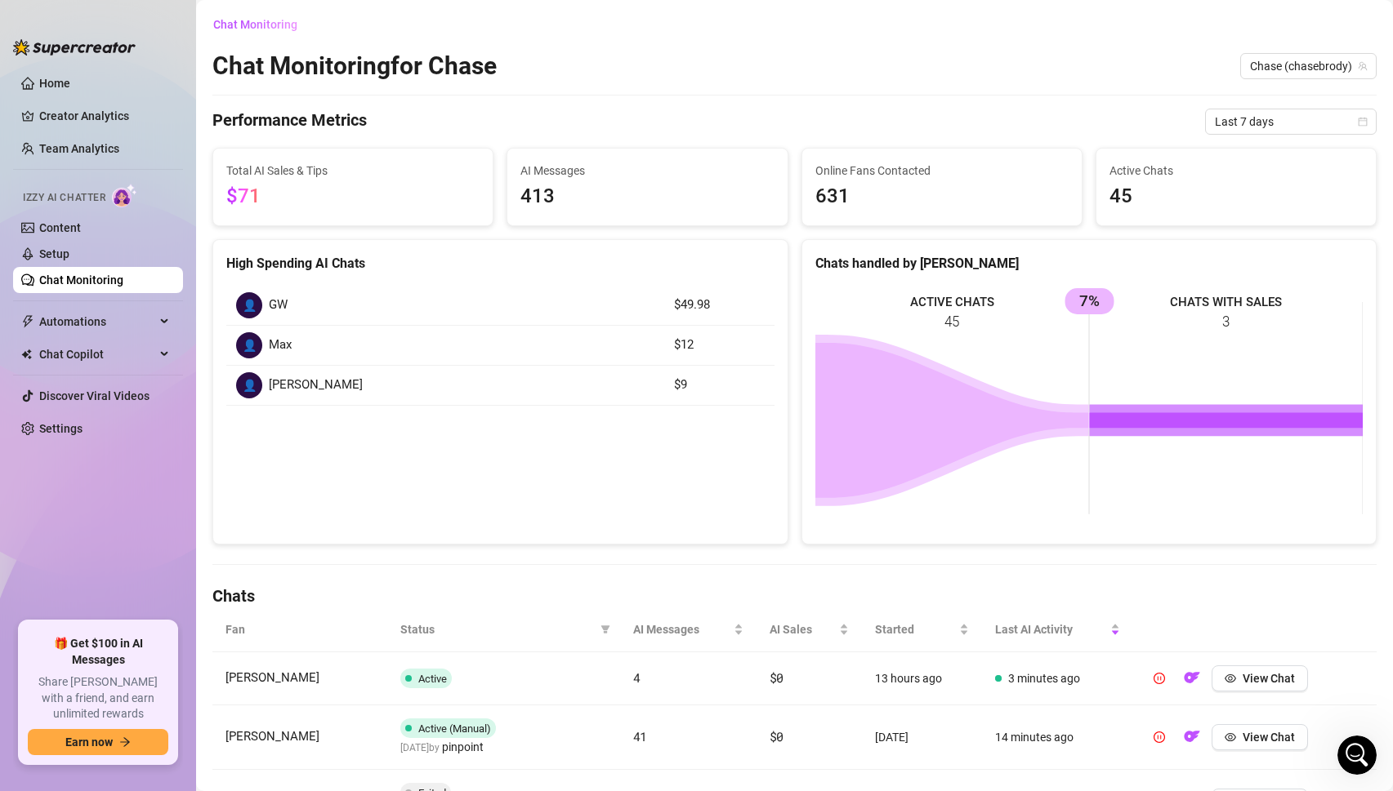
click at [1087, 307] on rect at bounding box center [1089, 408] width 548 height 245
click at [65, 251] on link "Setup" at bounding box center [54, 253] width 30 height 13
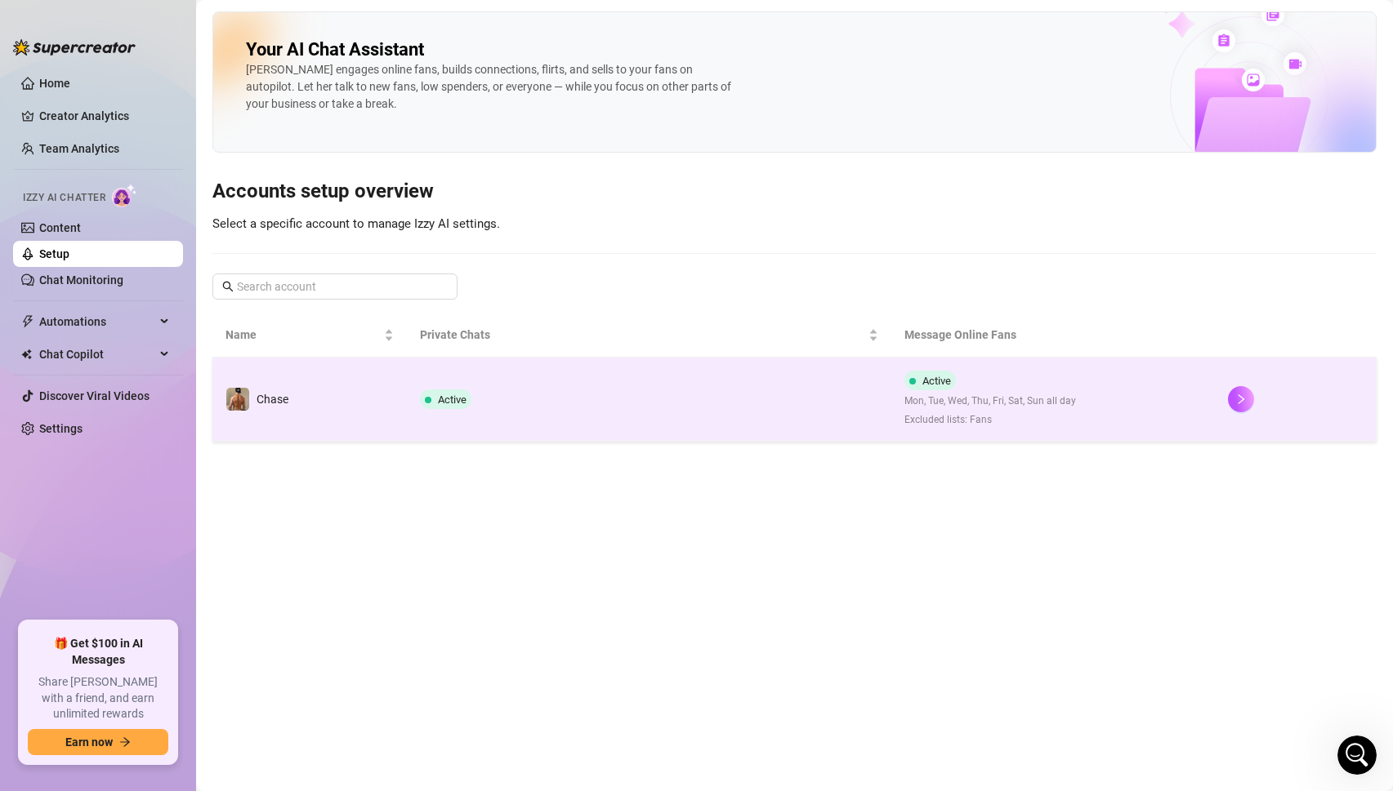
click at [502, 430] on td "Active" at bounding box center [649, 400] width 485 height 84
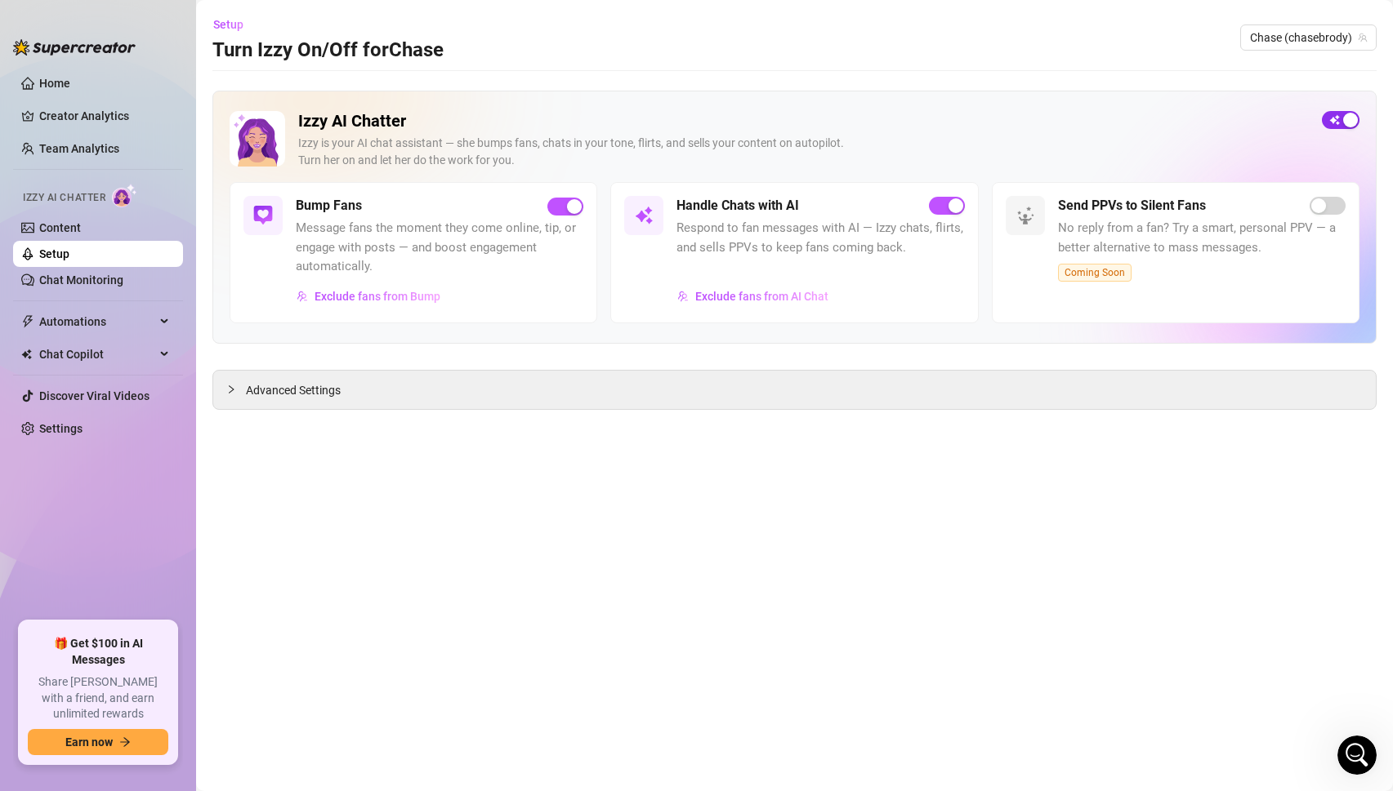
click at [1339, 120] on span "button" at bounding box center [1341, 120] width 38 height 18
